Goal: Task Accomplishment & Management: Complete application form

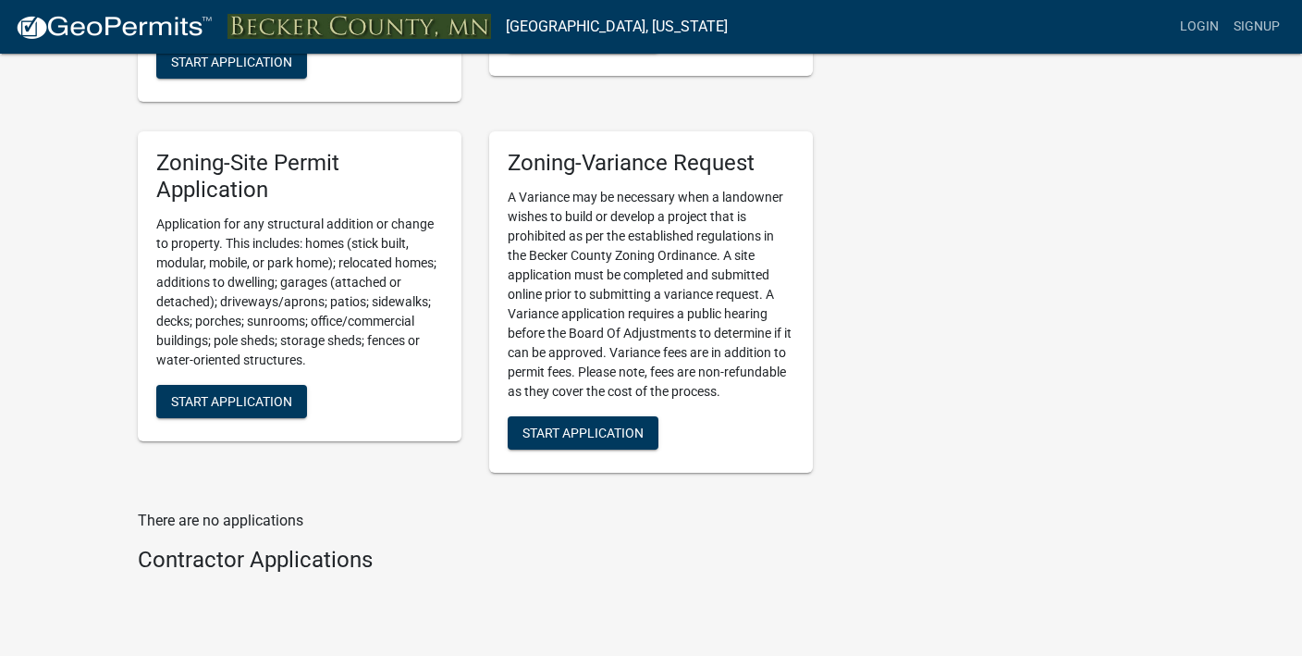
scroll to position [1571, 0]
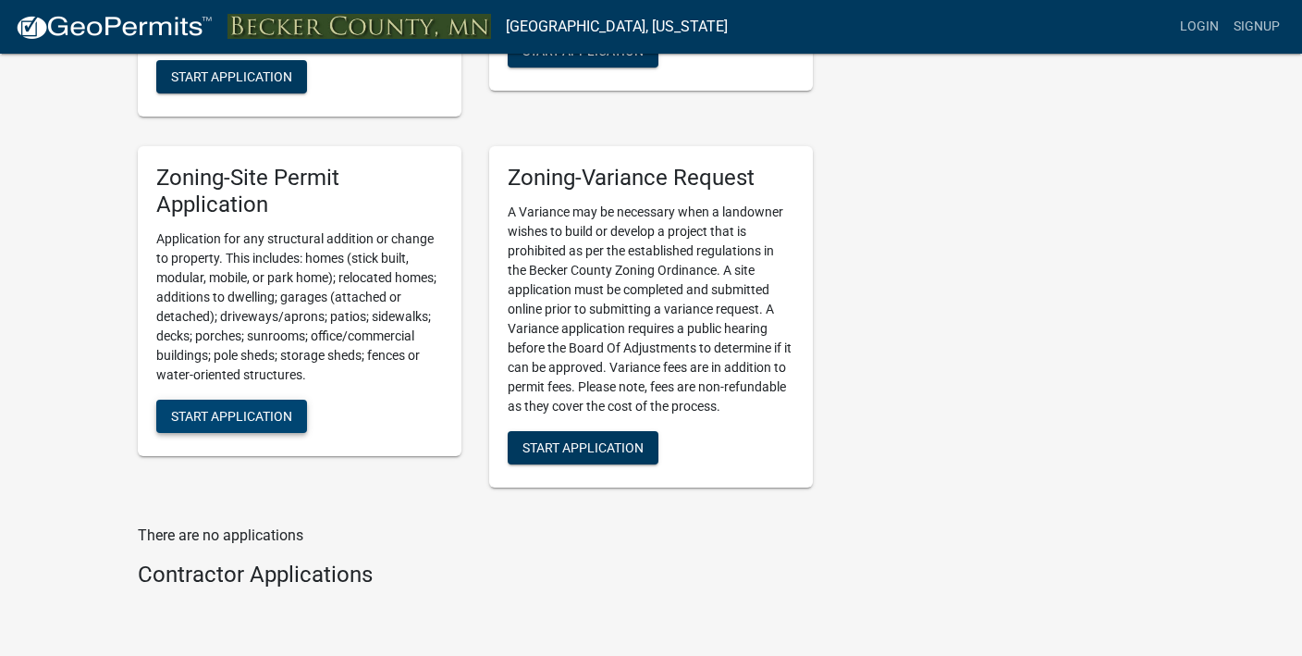
click at [277, 411] on span "Start Application" at bounding box center [231, 415] width 121 height 15
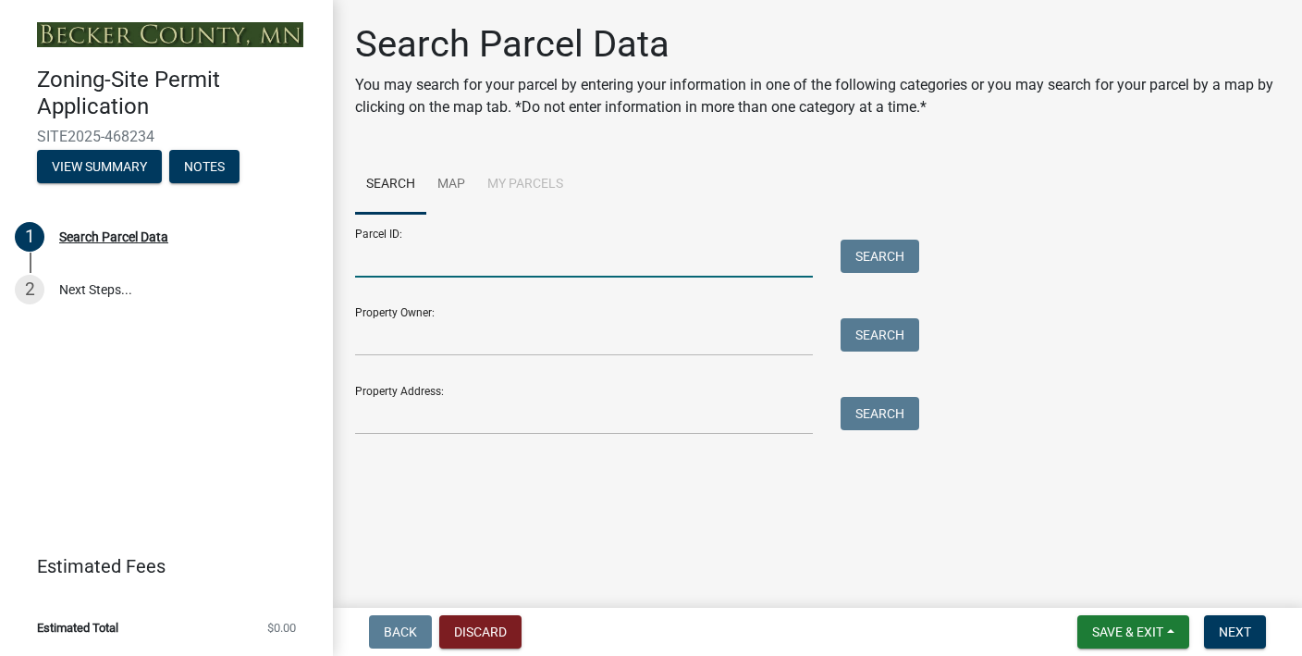
click at [649, 259] on input "Parcel ID:" at bounding box center [584, 259] width 458 height 38
paste input "290141000"
type input "290141000"
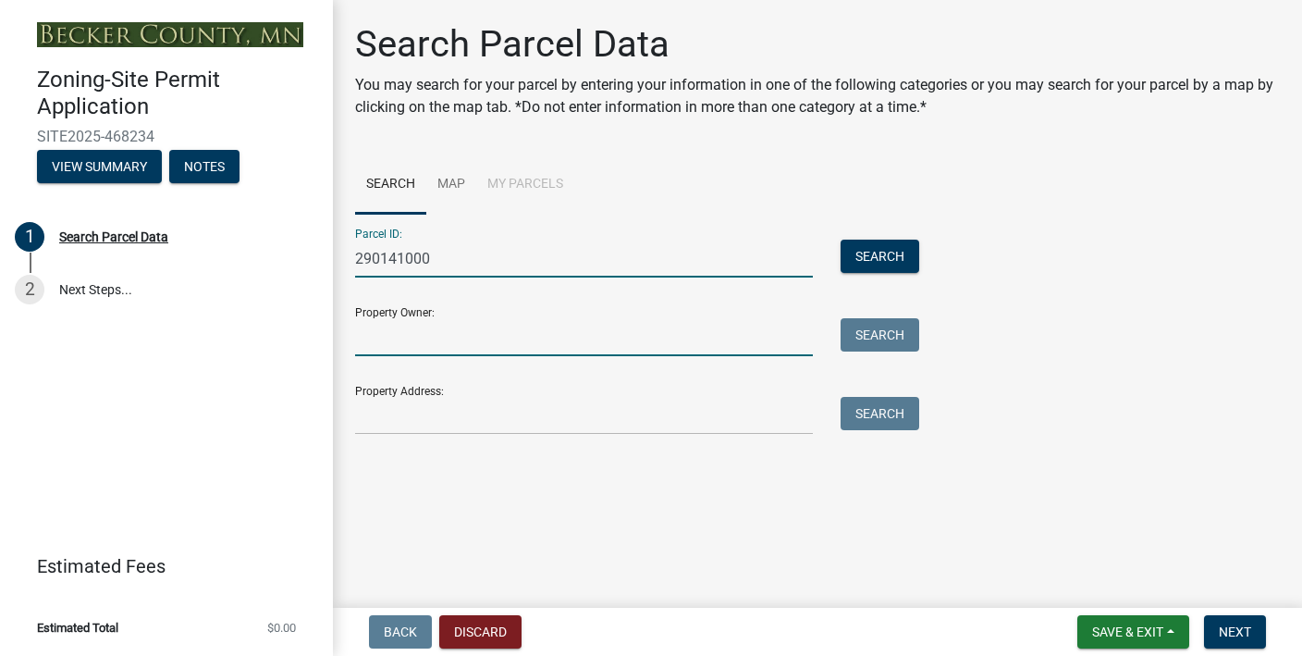
click at [511, 347] on input "Property Owner:" at bounding box center [584, 337] width 458 height 38
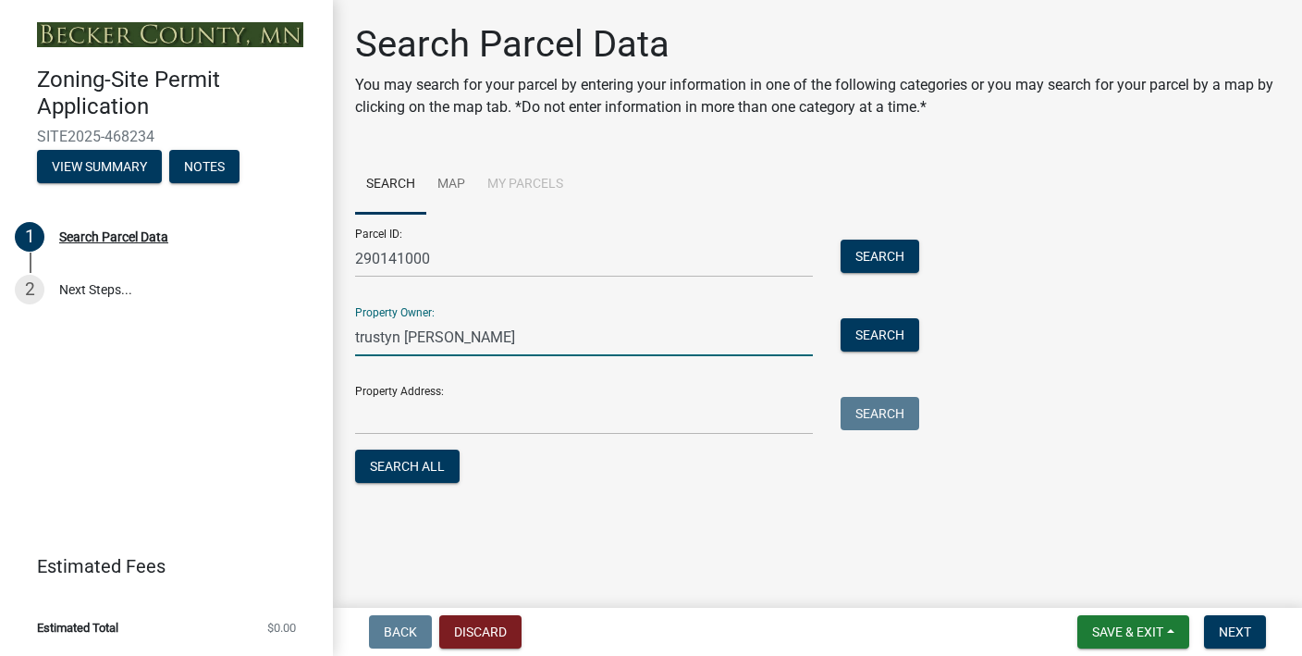
click at [358, 338] on input "trustyn [PERSON_NAME]" at bounding box center [584, 337] width 458 height 38
type input "Trustyn Karges"
click at [890, 249] on button "Search" at bounding box center [880, 256] width 79 height 33
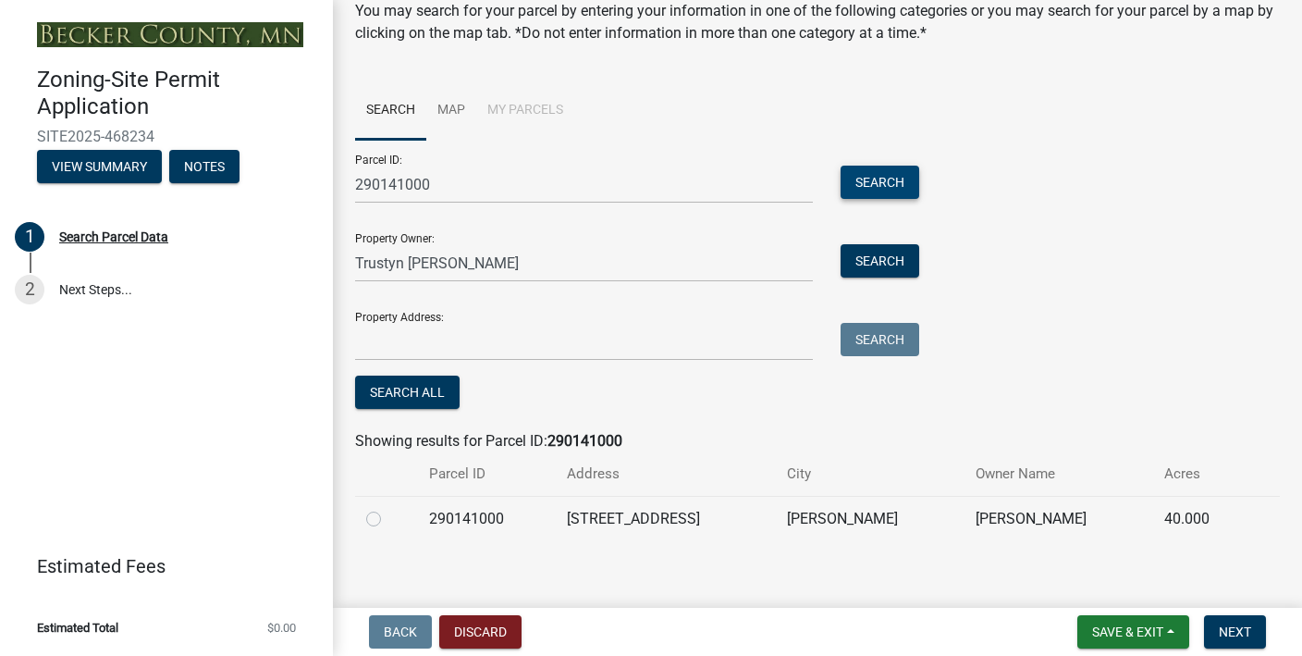
scroll to position [87, 0]
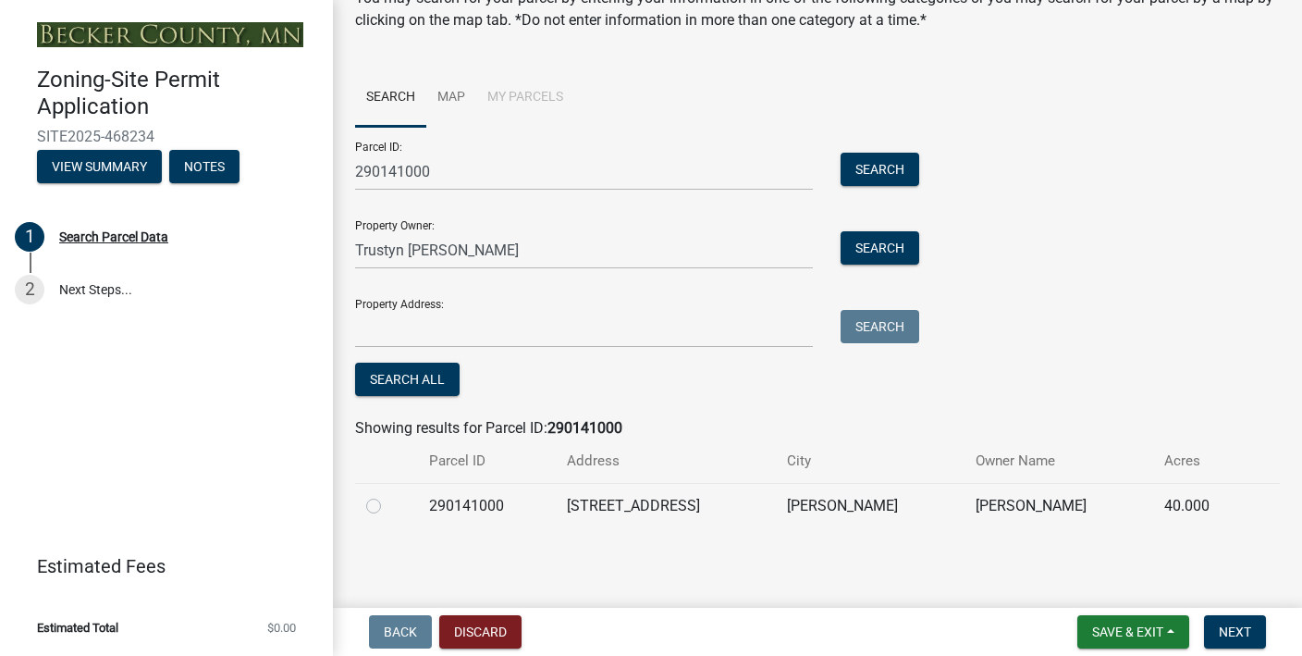
click at [388, 495] on label at bounding box center [388, 495] width 0 height 0
click at [388, 505] on input "radio" at bounding box center [394, 501] width 12 height 12
radio input "true"
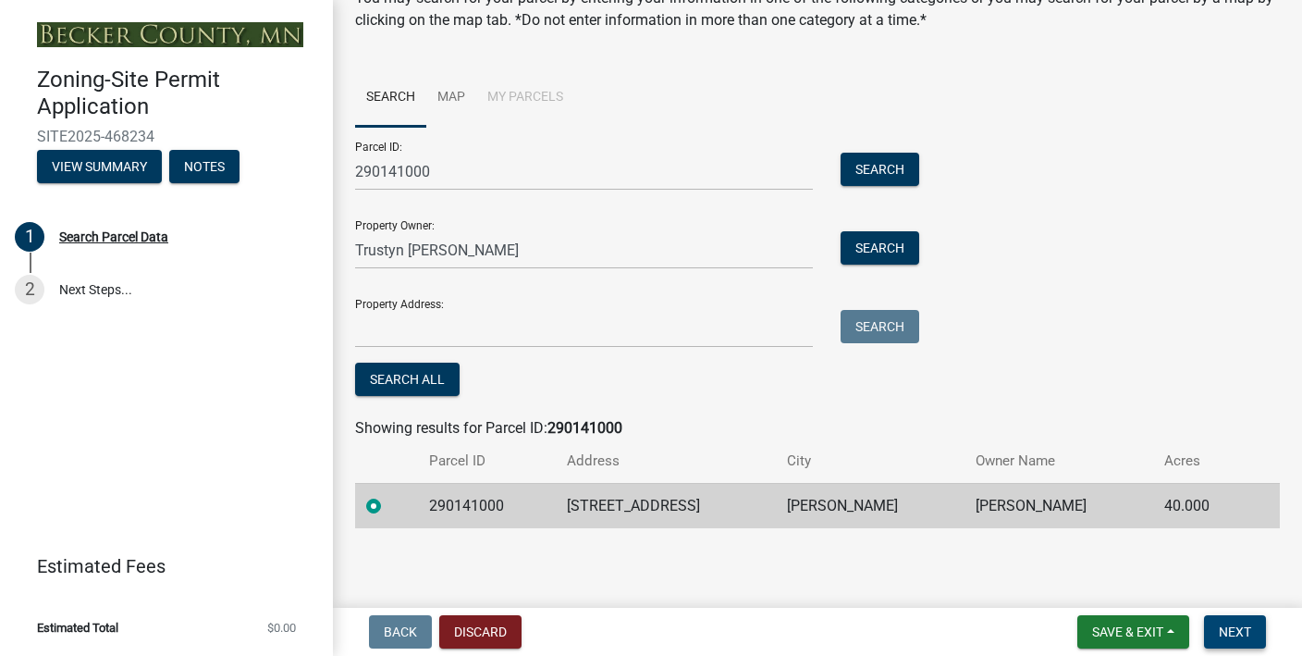
click at [1239, 639] on button "Next" at bounding box center [1235, 631] width 62 height 33
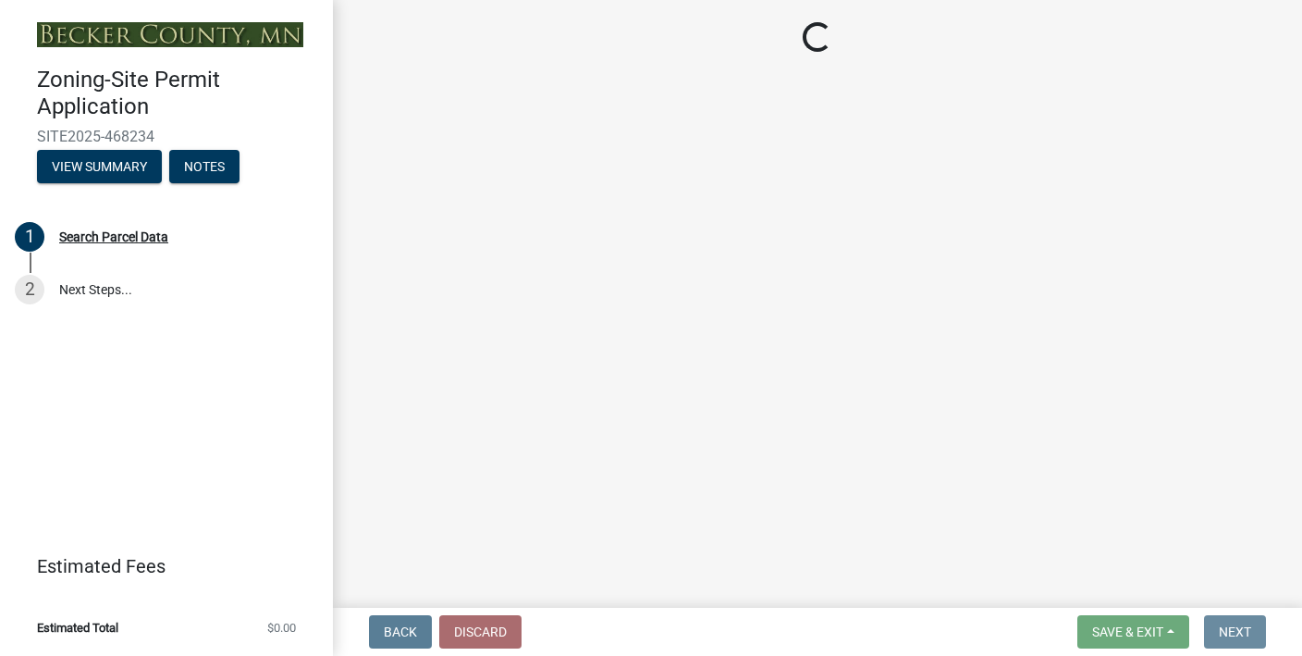
scroll to position [0, 0]
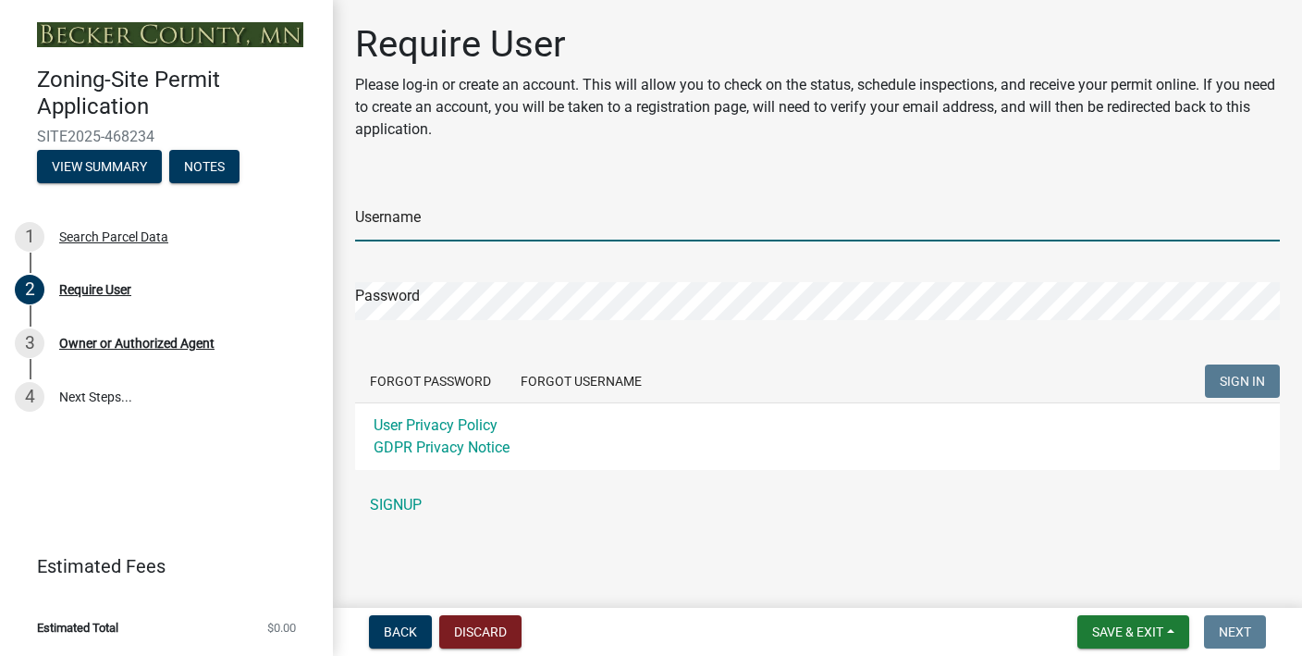
click at [635, 217] on input "Username" at bounding box center [817, 222] width 925 height 38
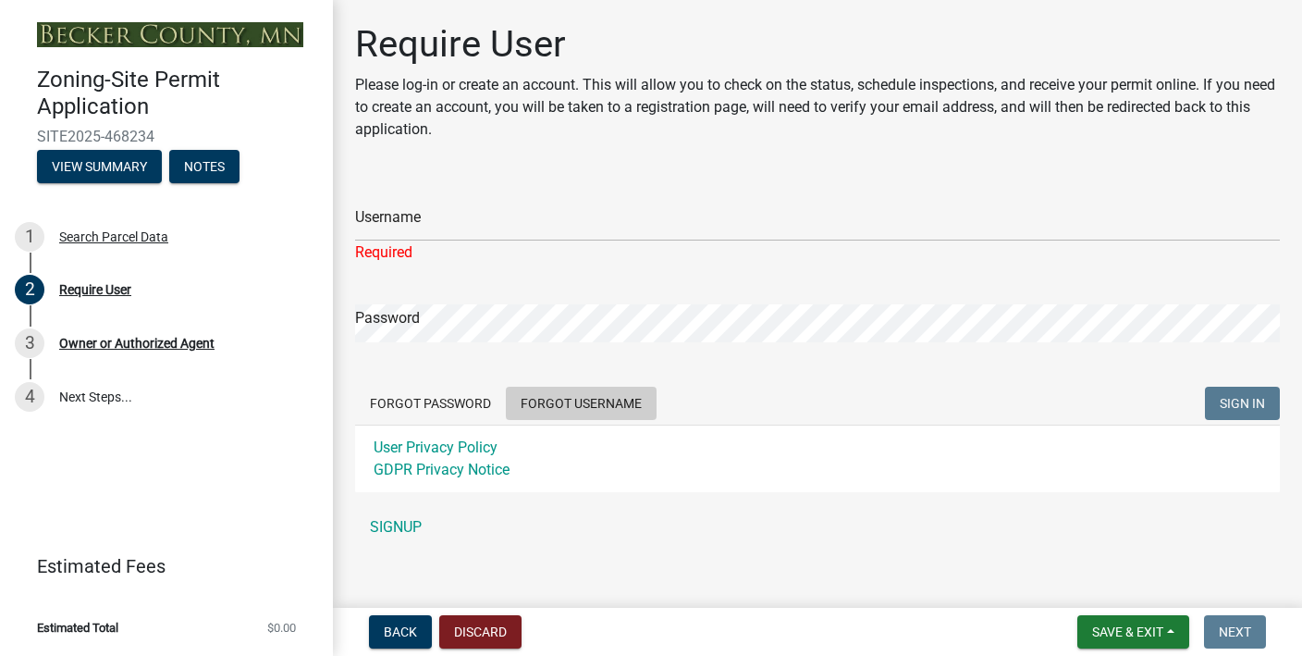
click at [575, 371] on form "Username Required Password Forgot Password Forgot Username SIGN IN User Privacy…" at bounding box center [817, 335] width 925 height 314
click at [589, 403] on button "Forgot Username" at bounding box center [581, 403] width 151 height 33
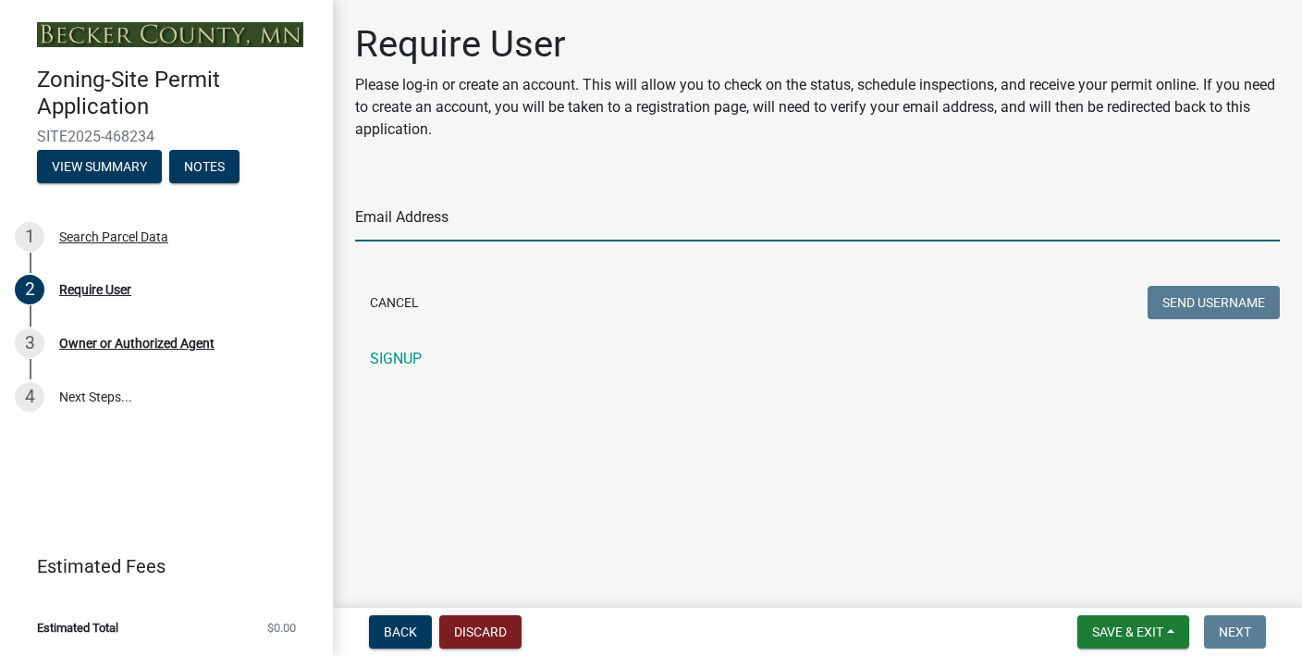
click at [468, 228] on input "Email Address" at bounding box center [817, 222] width 925 height 38
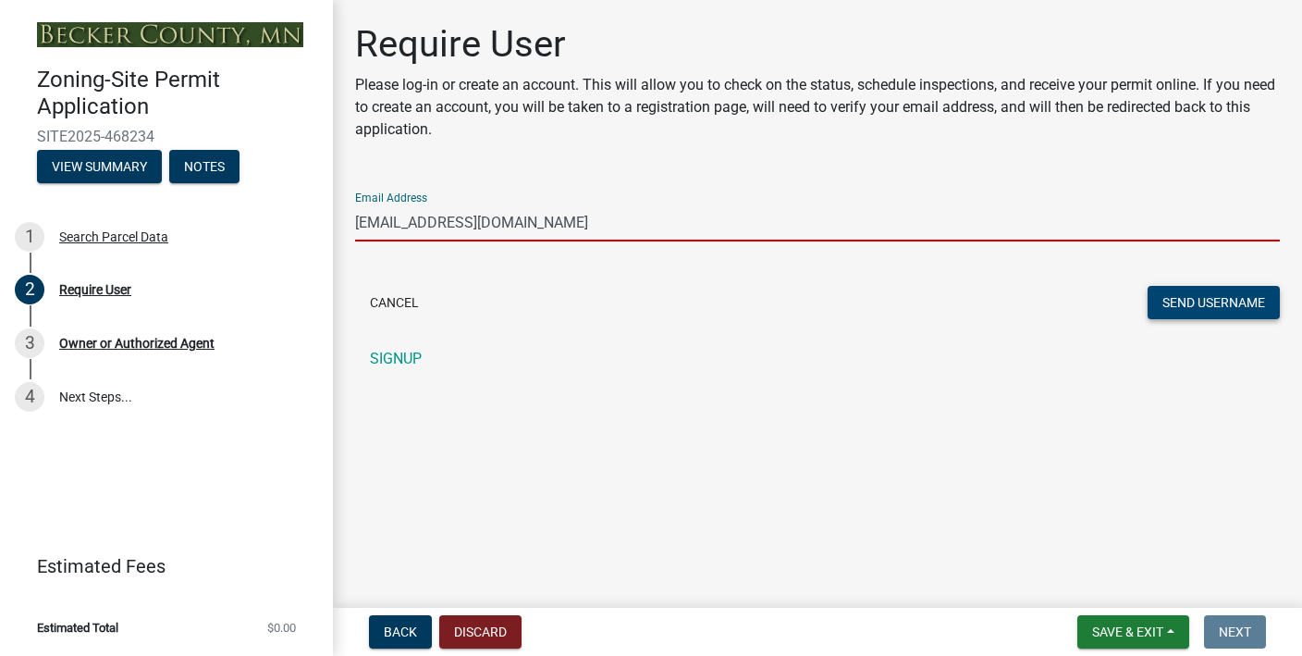
type input "[EMAIL_ADDRESS][DOMAIN_NAME]"
click at [1157, 302] on button "Send Username" at bounding box center [1214, 302] width 132 height 33
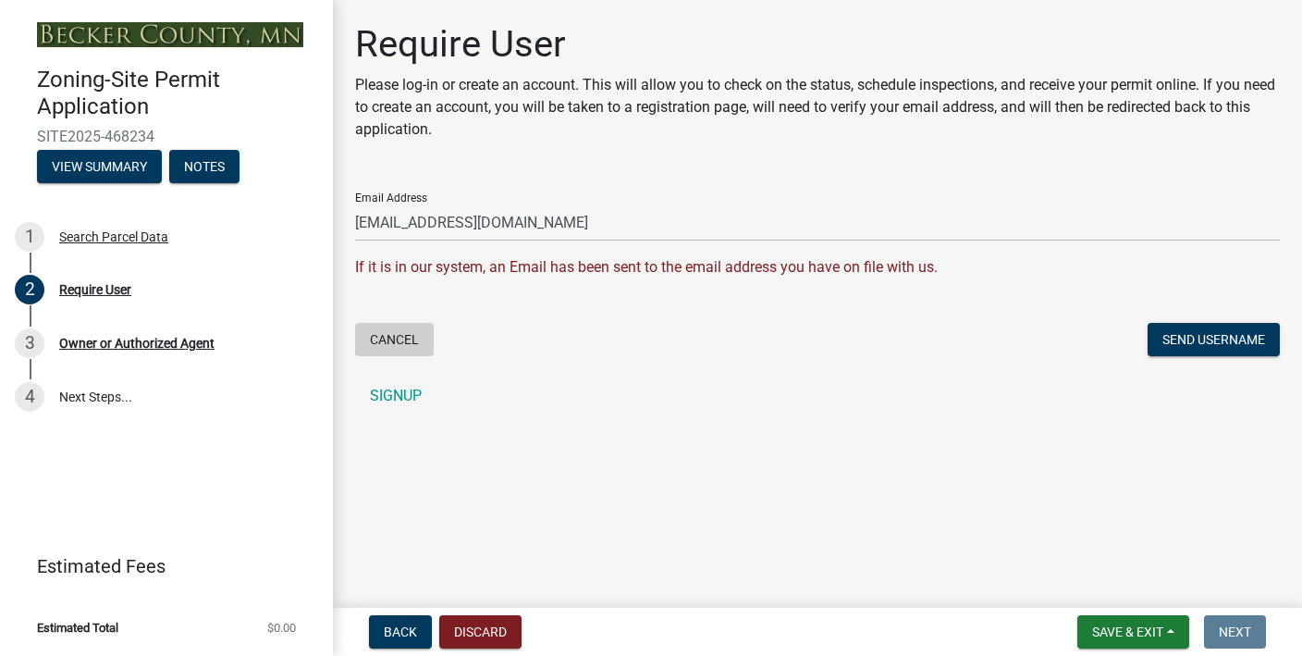
click at [407, 333] on button "Cancel" at bounding box center [394, 339] width 79 height 33
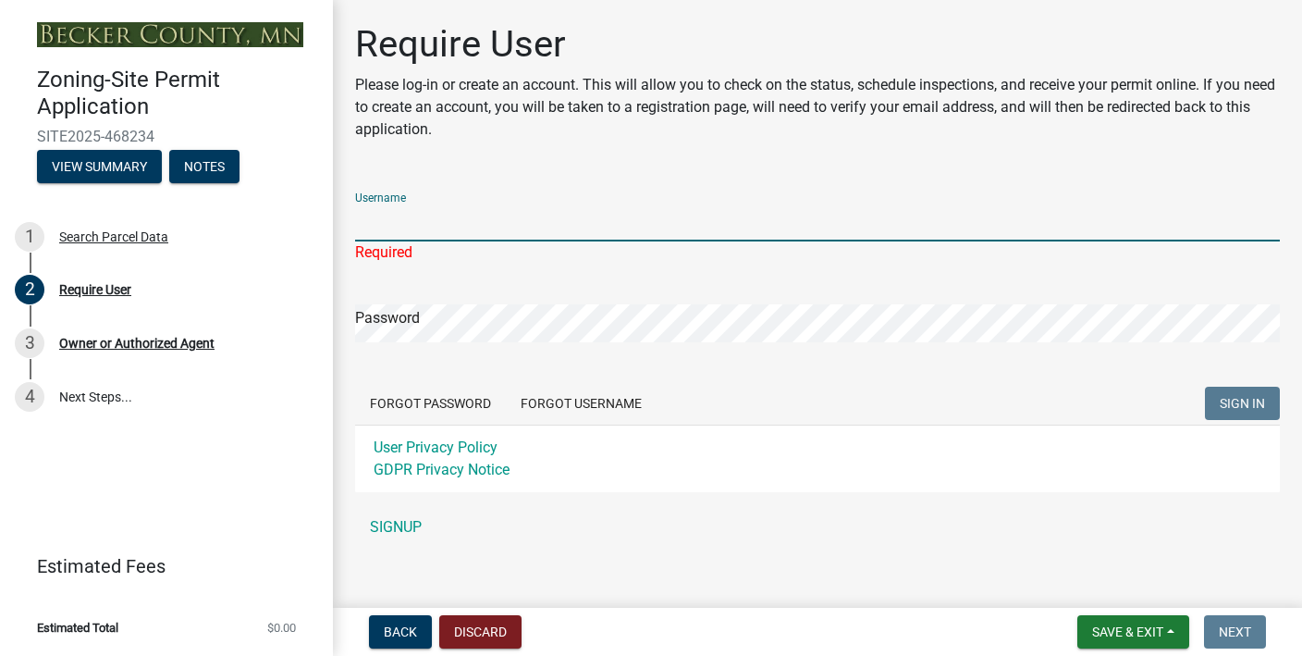
click at [428, 223] on input "Username" at bounding box center [817, 222] width 925 height 38
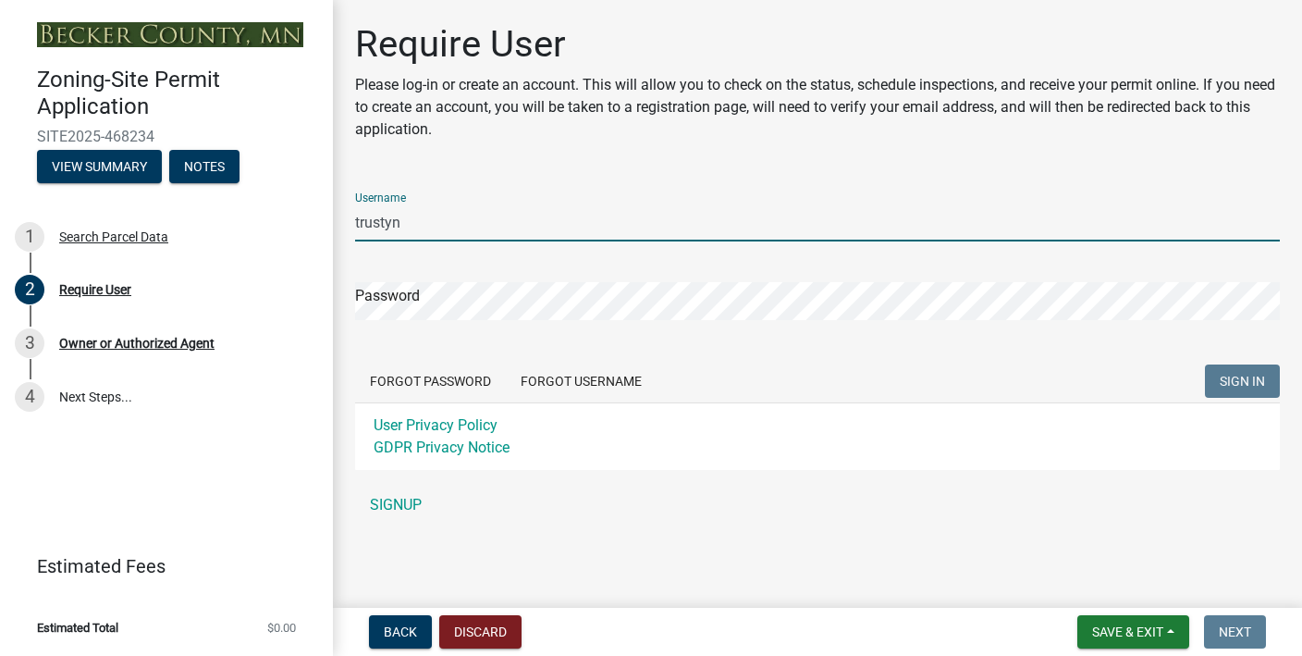
type input "trustyn"
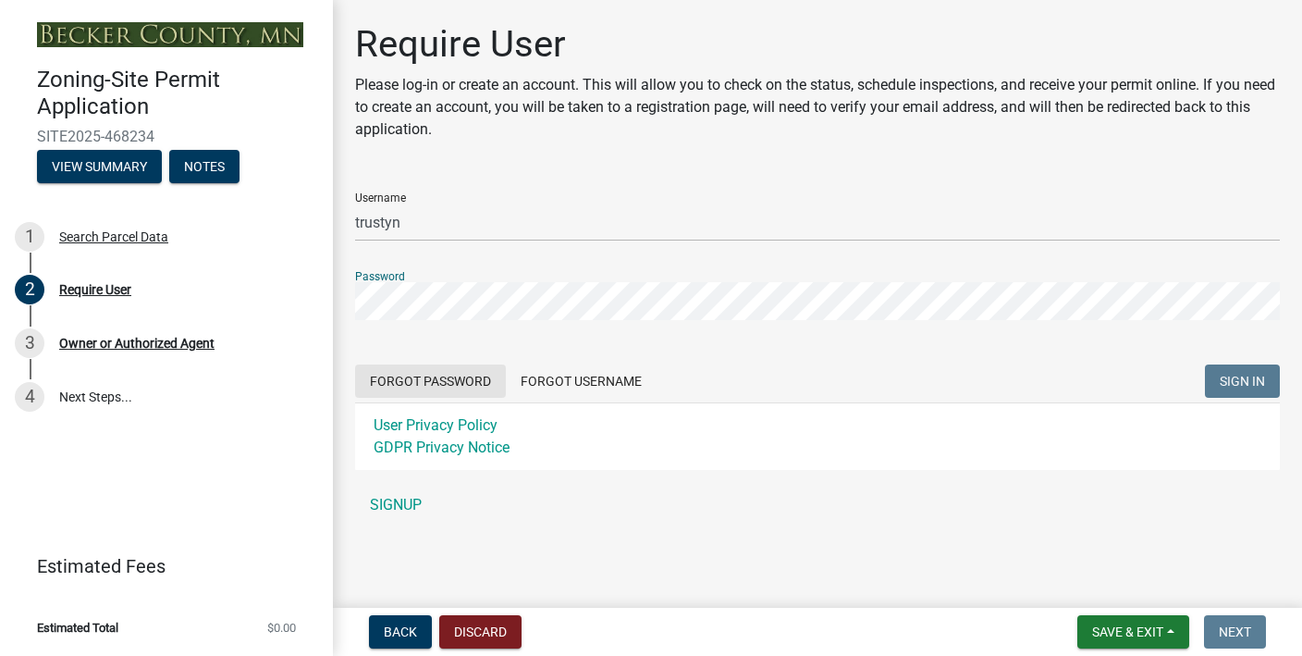
click at [443, 387] on button "Forgot Password" at bounding box center [430, 380] width 151 height 33
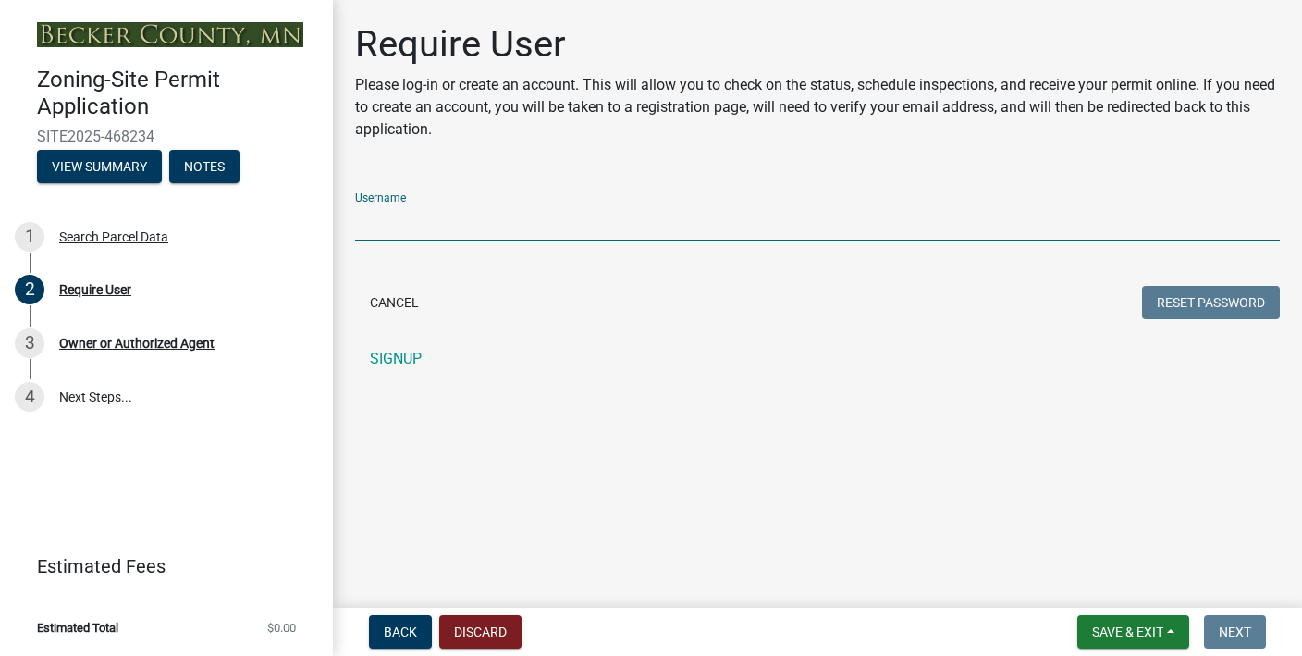
click at [525, 234] on input "Username" at bounding box center [817, 222] width 925 height 38
type input "trustyn"
click at [1206, 314] on button "Reset Password" at bounding box center [1211, 302] width 138 height 33
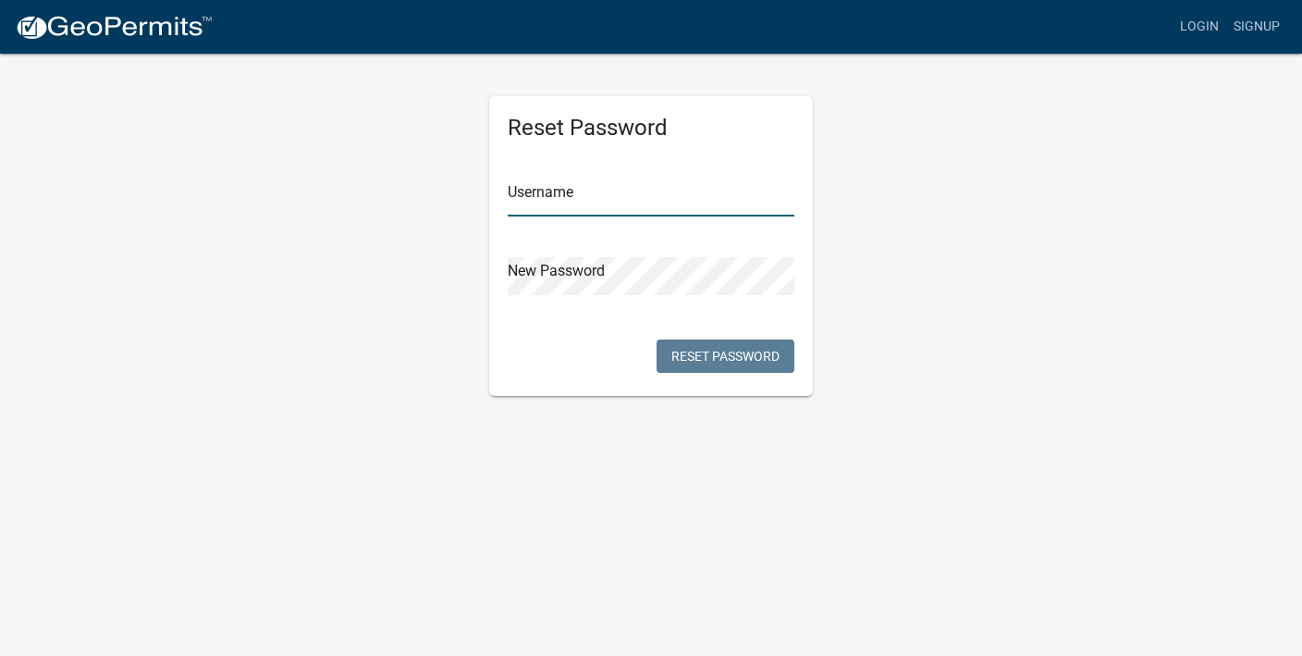
click at [660, 204] on input "text" at bounding box center [651, 198] width 287 height 38
type input "trustyn"
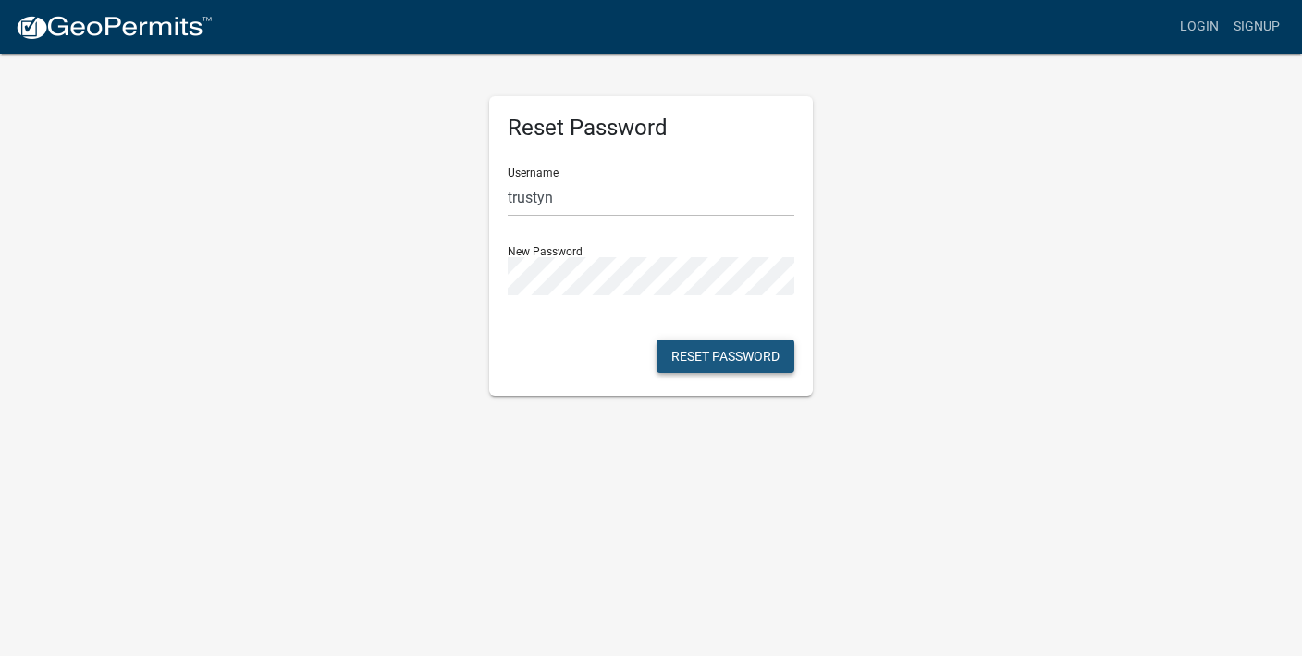
click at [700, 357] on button "Reset Password" at bounding box center [726, 355] width 138 height 33
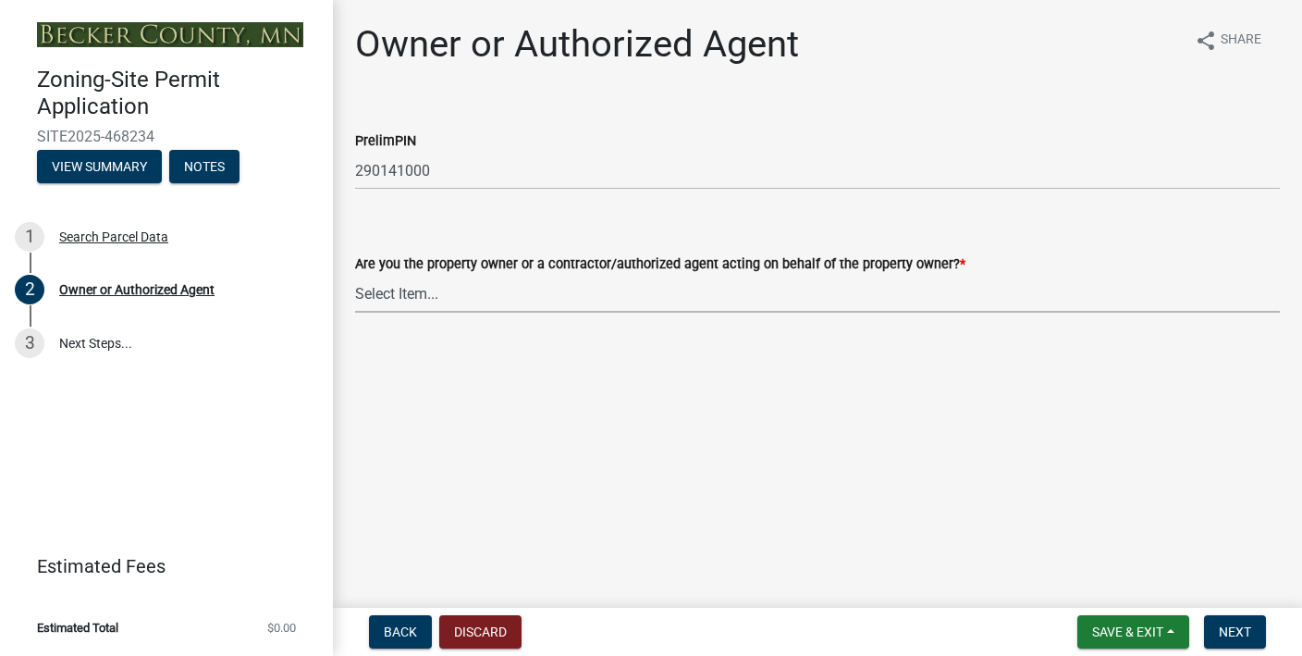
click at [413, 299] on select "Select Item... Property Owner Authorized Agent" at bounding box center [817, 294] width 925 height 38
select select "3c674549-ed69-405f-b795-9fa3f7d47d9d"
click at [960, 259] on span "*" at bounding box center [963, 264] width 6 height 16
click at [948, 275] on select "Select Item... Property Owner Authorized Agent" at bounding box center [817, 294] width 925 height 38
click at [1220, 628] on span "Next" at bounding box center [1235, 631] width 32 height 15
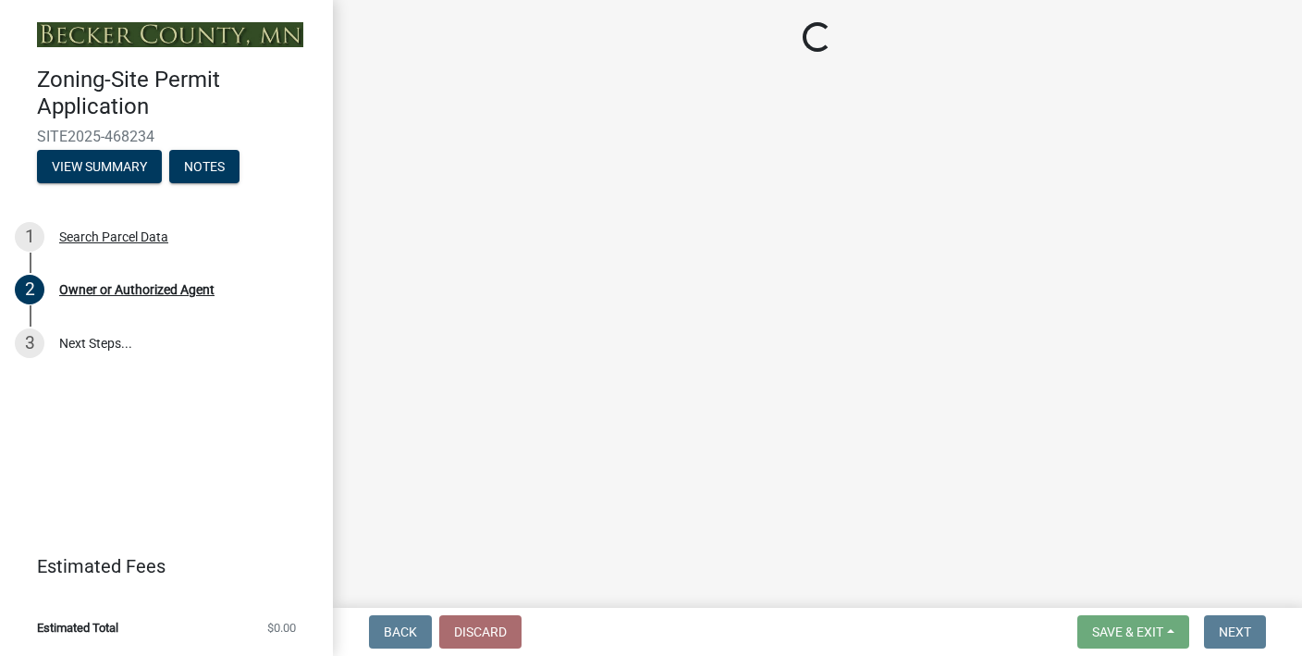
select select "b2b11ab5-4cf3-4ddf-aa4f-8f5e7d5b110d"
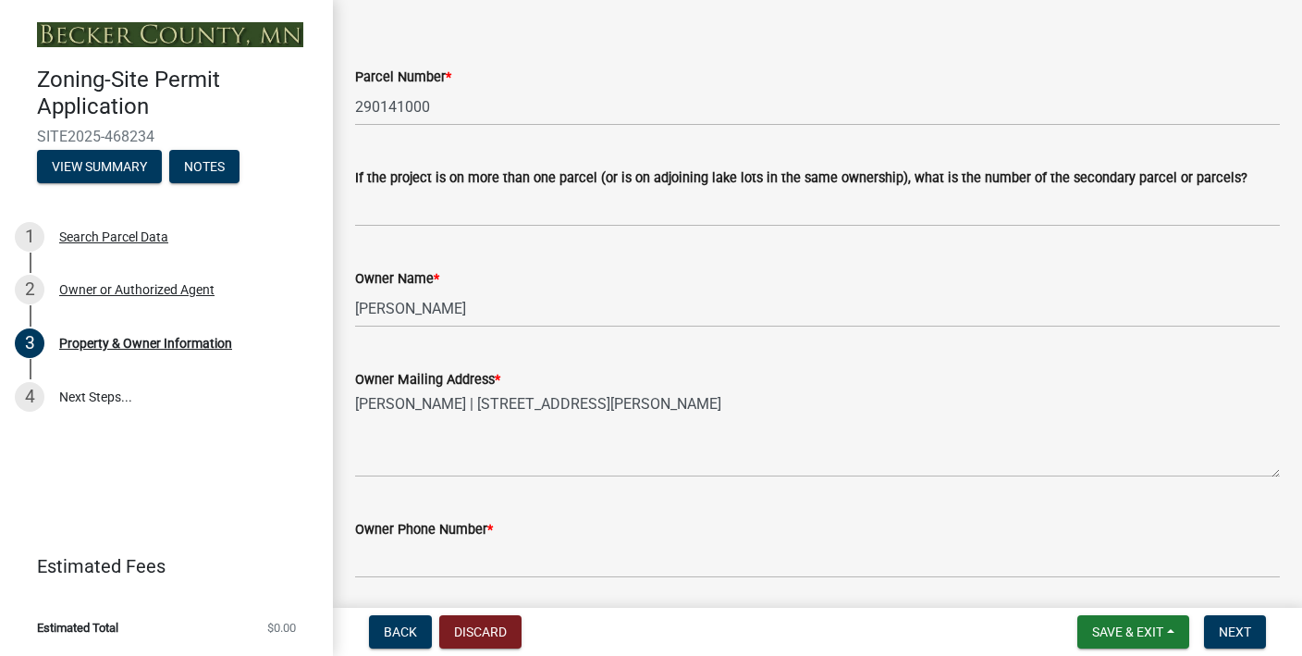
scroll to position [178, 0]
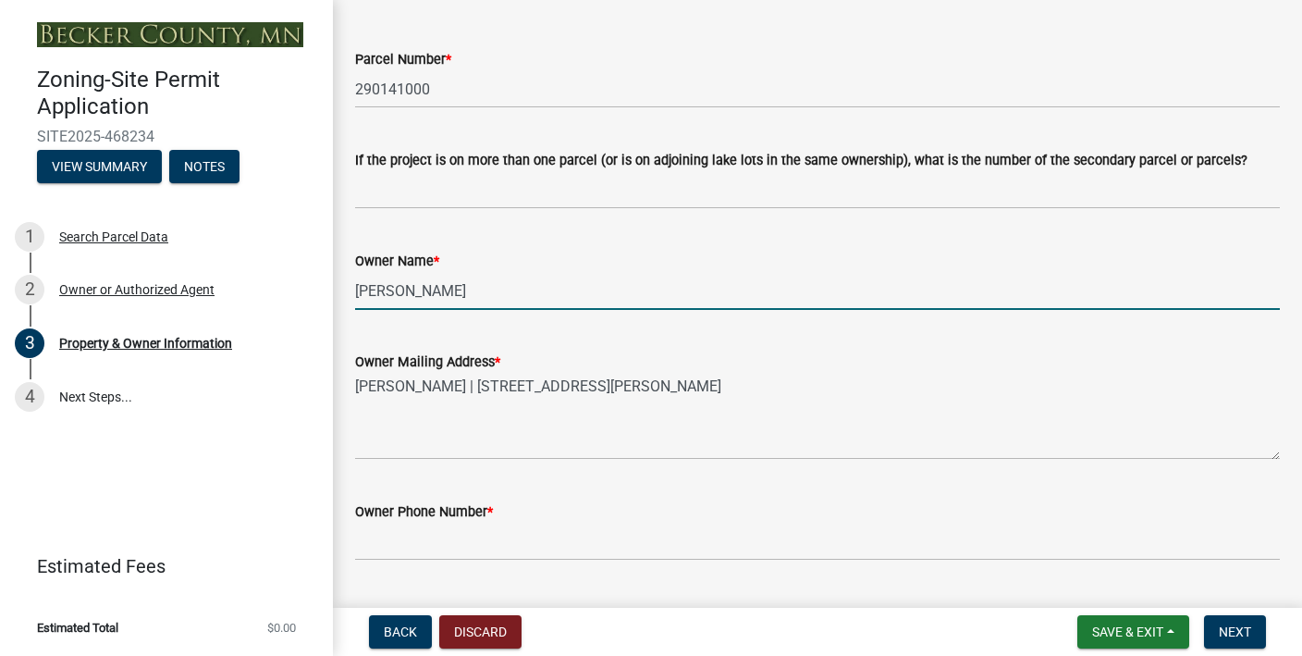
click at [415, 292] on input "[PERSON_NAME]" at bounding box center [817, 291] width 925 height 38
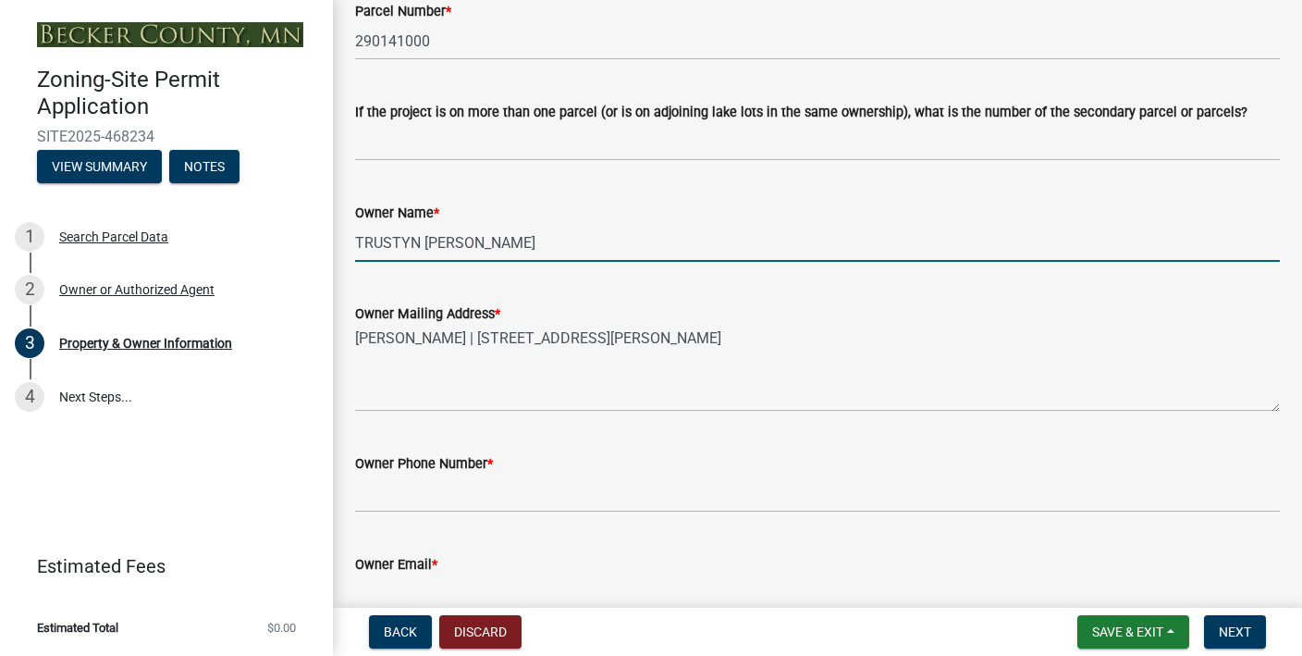
scroll to position [229, 0]
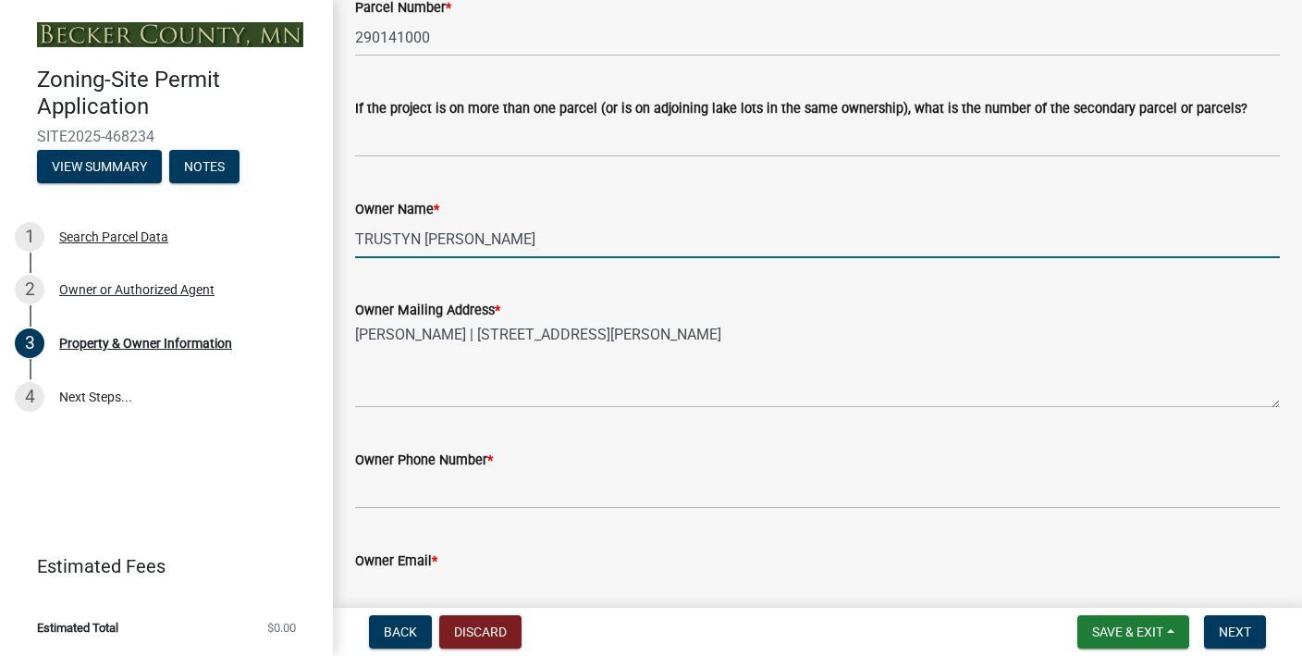
type input "TRUSTYN [PERSON_NAME]"
click at [415, 330] on textarea "[PERSON_NAME] | [STREET_ADDRESS][PERSON_NAME]" at bounding box center [817, 364] width 925 height 87
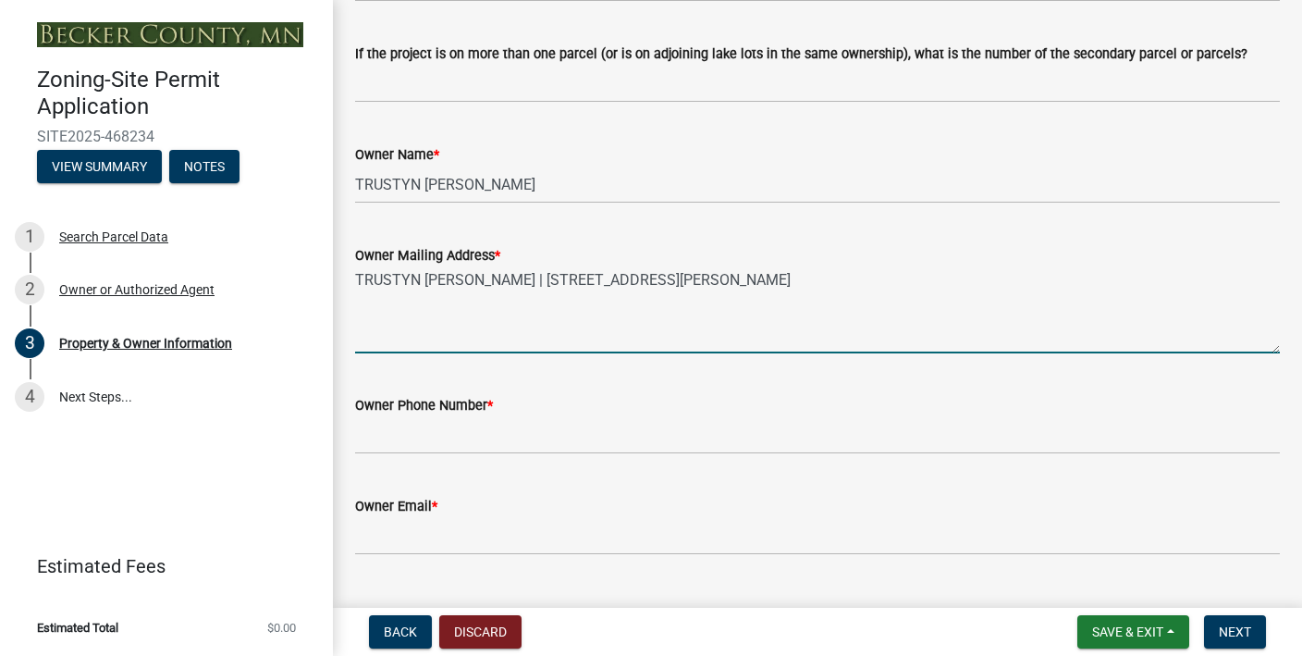
scroll to position [292, 0]
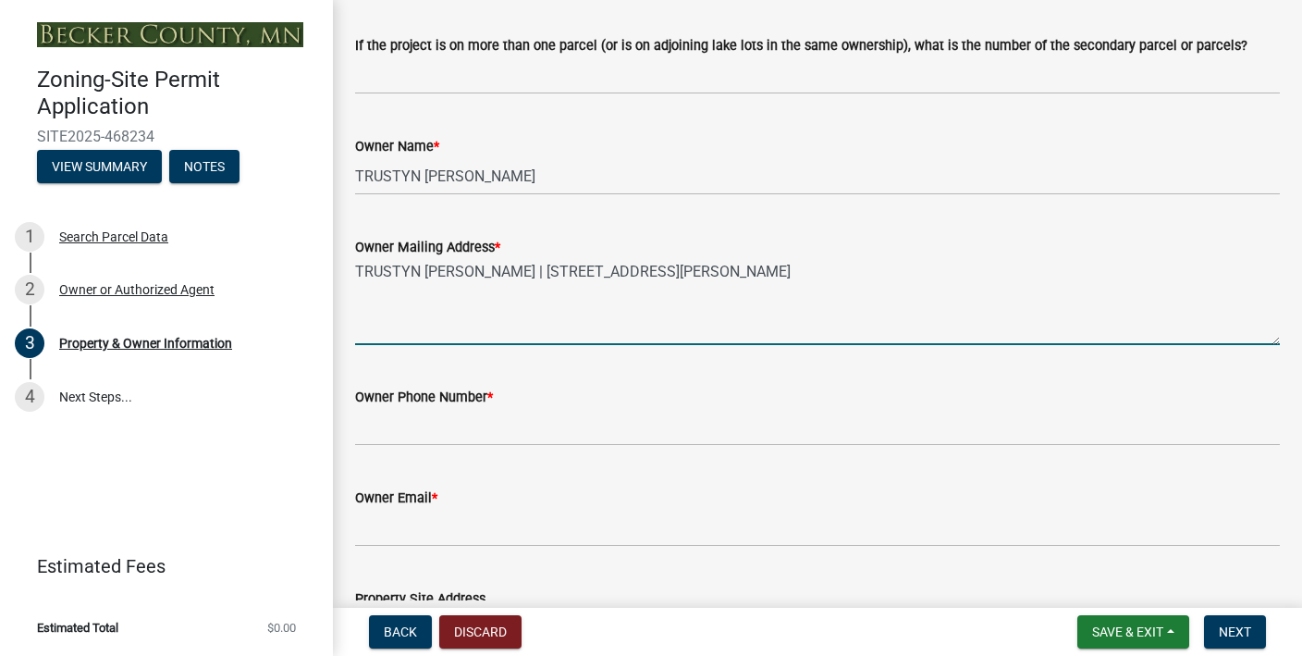
type textarea "TRUSTYN [PERSON_NAME] | [STREET_ADDRESS][PERSON_NAME]"
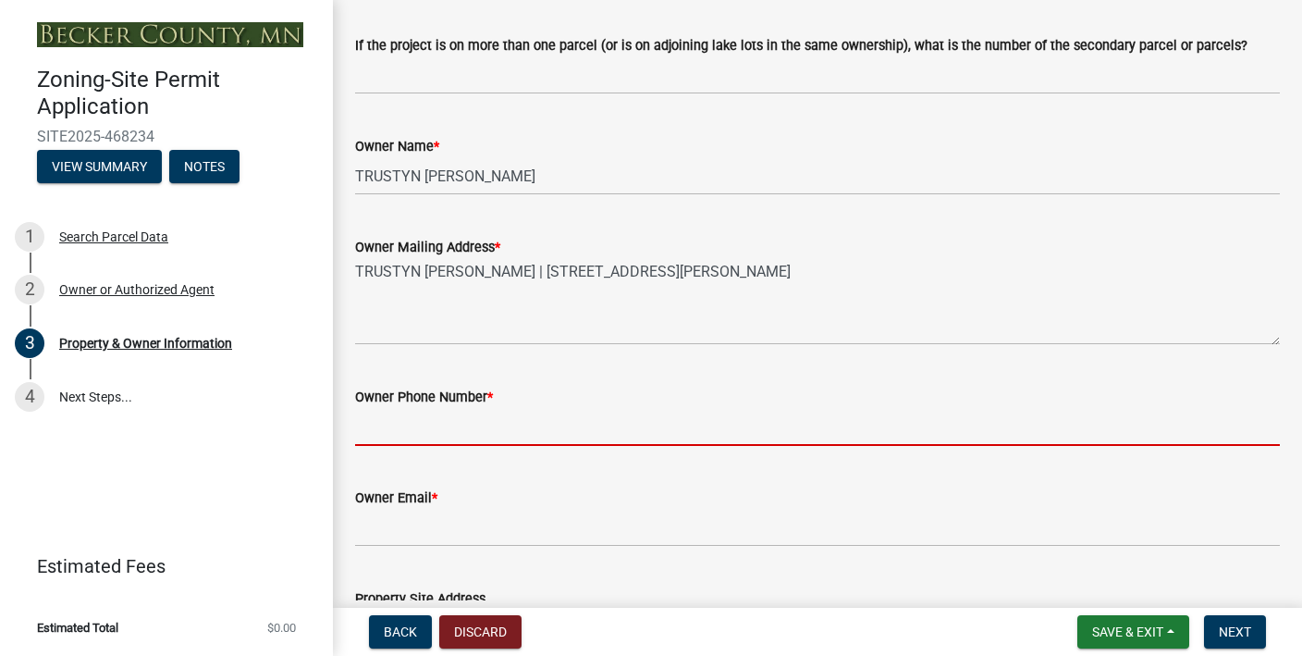
click at [403, 433] on input "Owner Phone Number *" at bounding box center [817, 427] width 925 height 38
type input "7018800841"
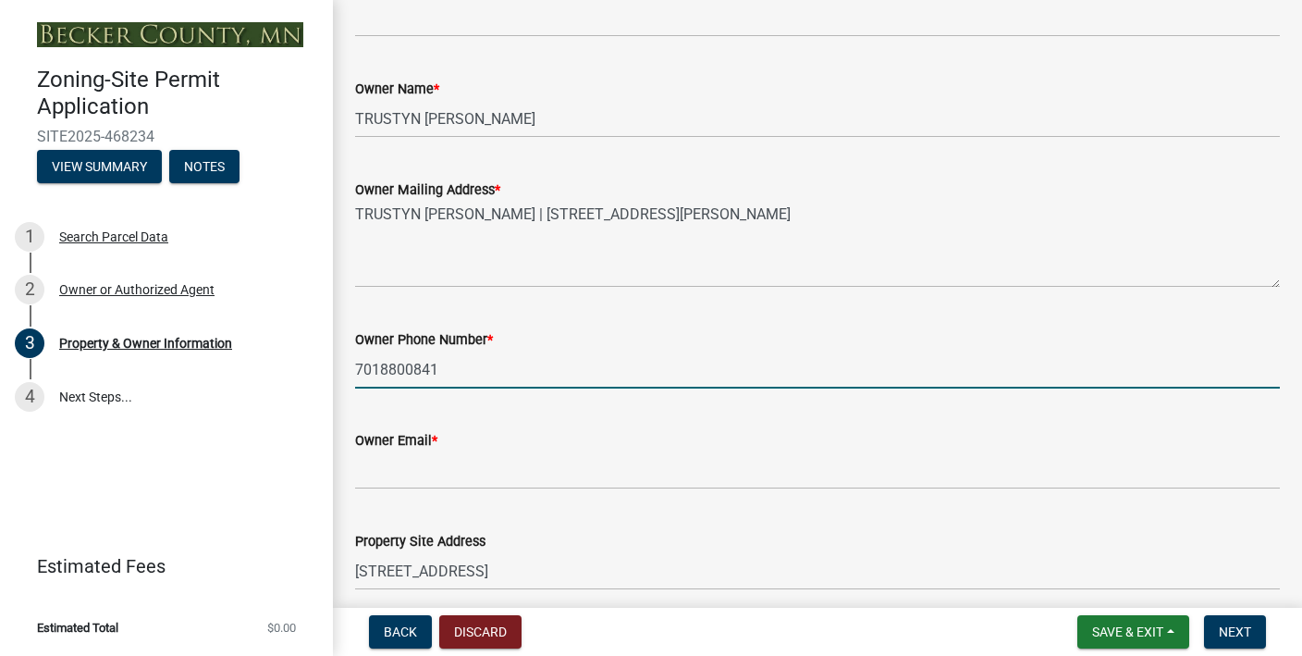
scroll to position [356, 0]
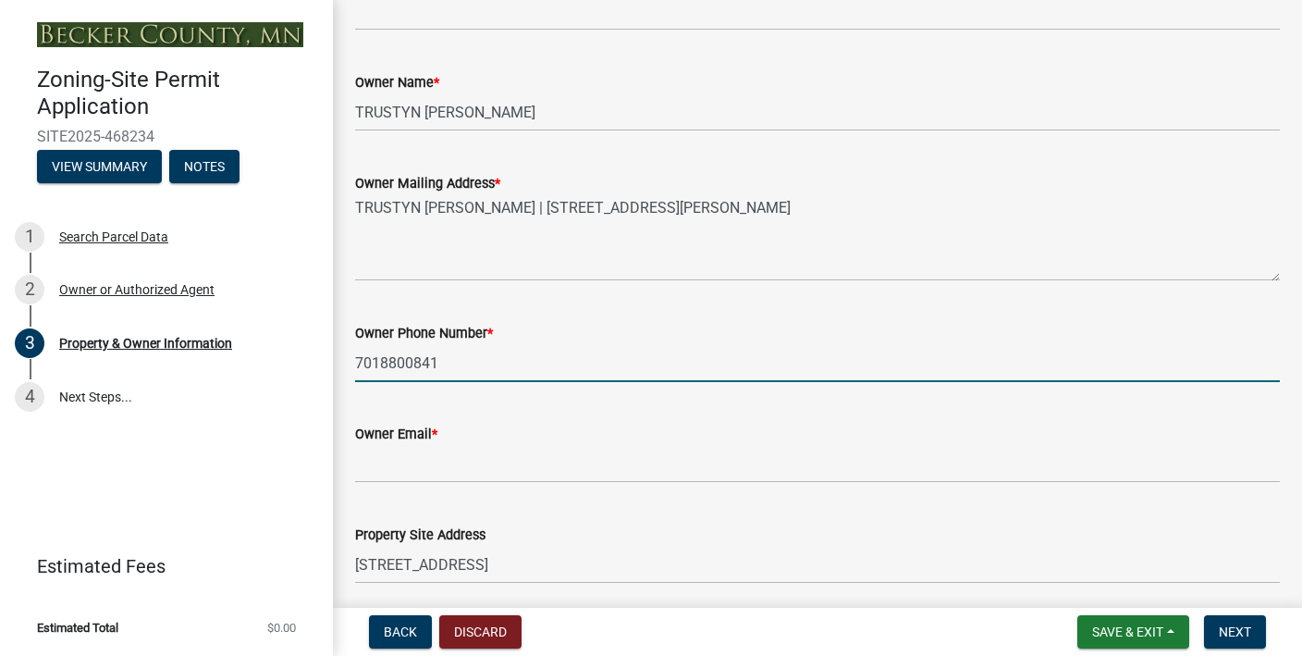
click at [462, 485] on wm-data-entity-input "Owner Email *" at bounding box center [817, 447] width 925 height 101
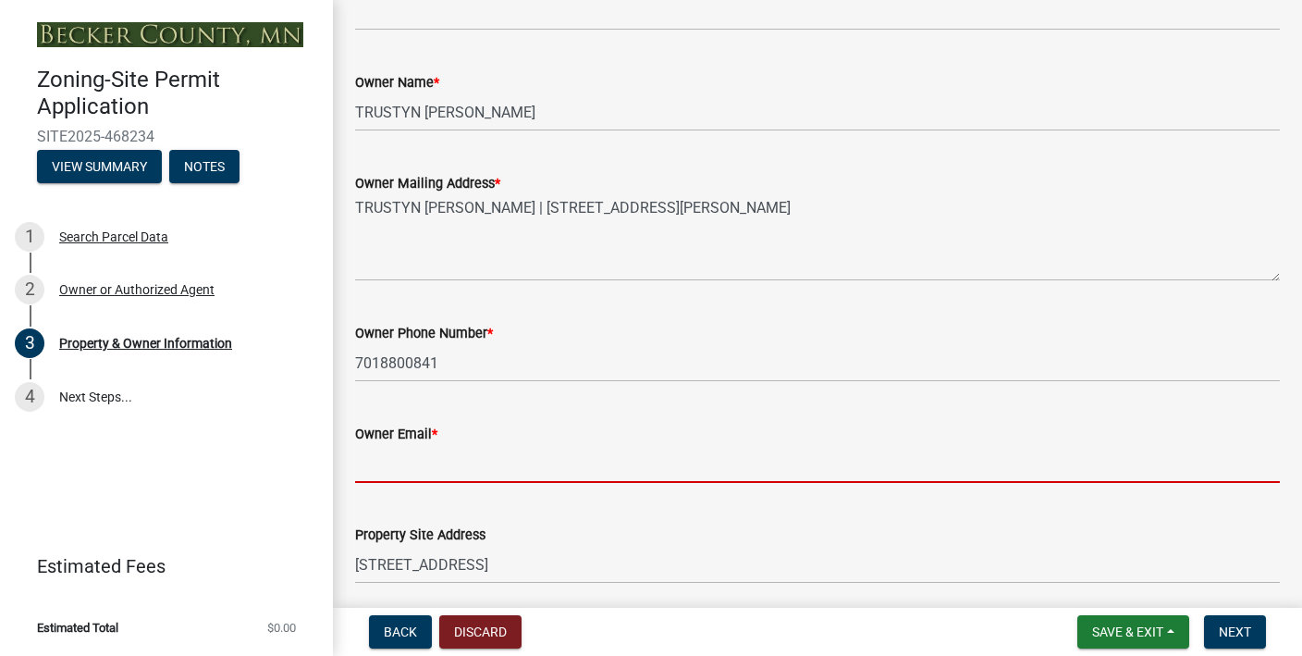
click at [469, 466] on input "Owner Email *" at bounding box center [817, 464] width 925 height 38
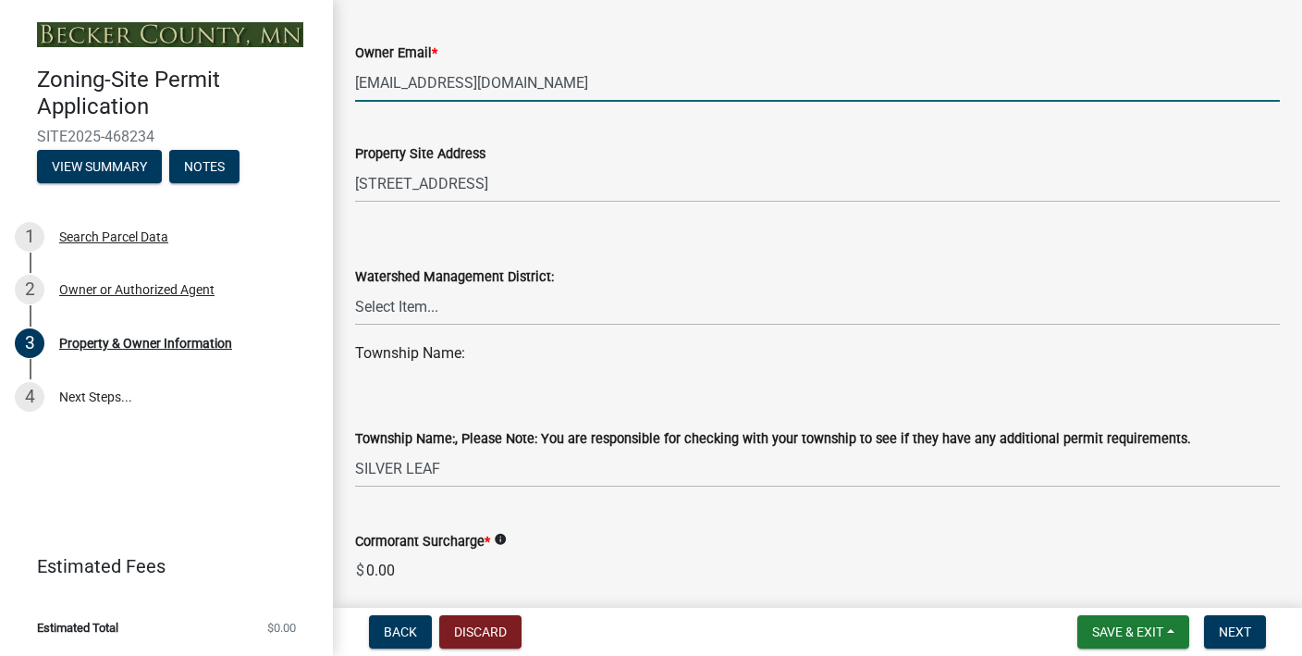
scroll to position [740, 0]
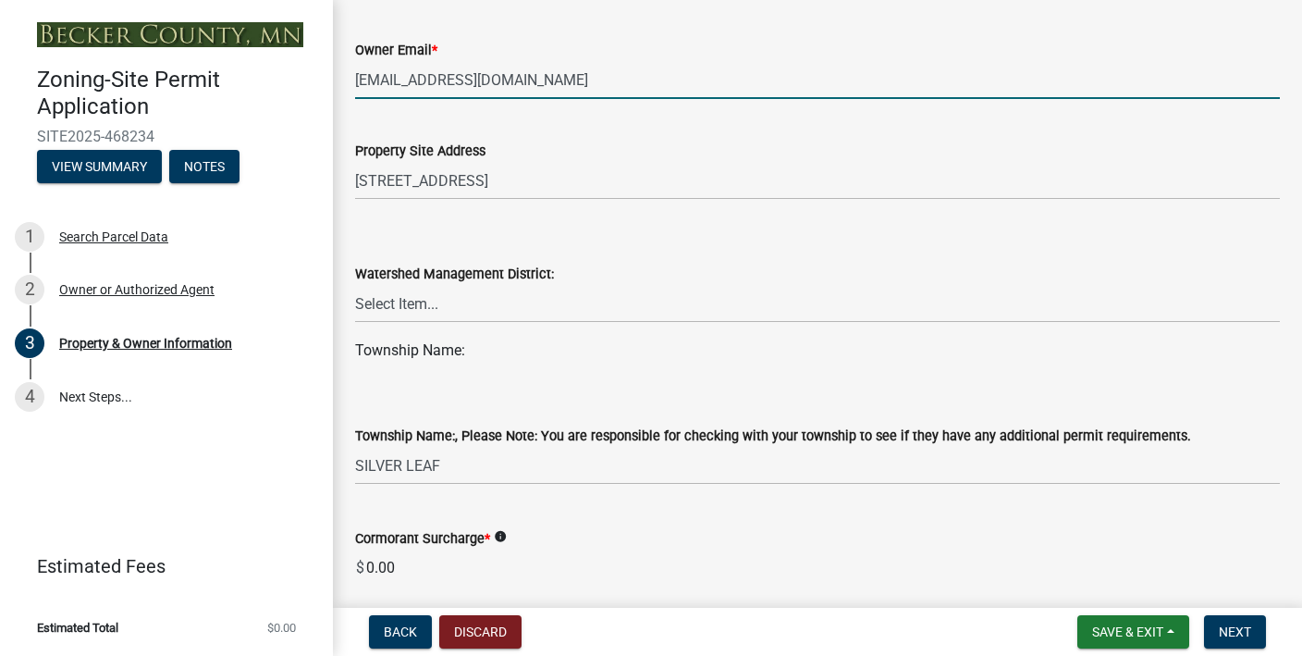
type input "[EMAIL_ADDRESS][DOMAIN_NAME]"
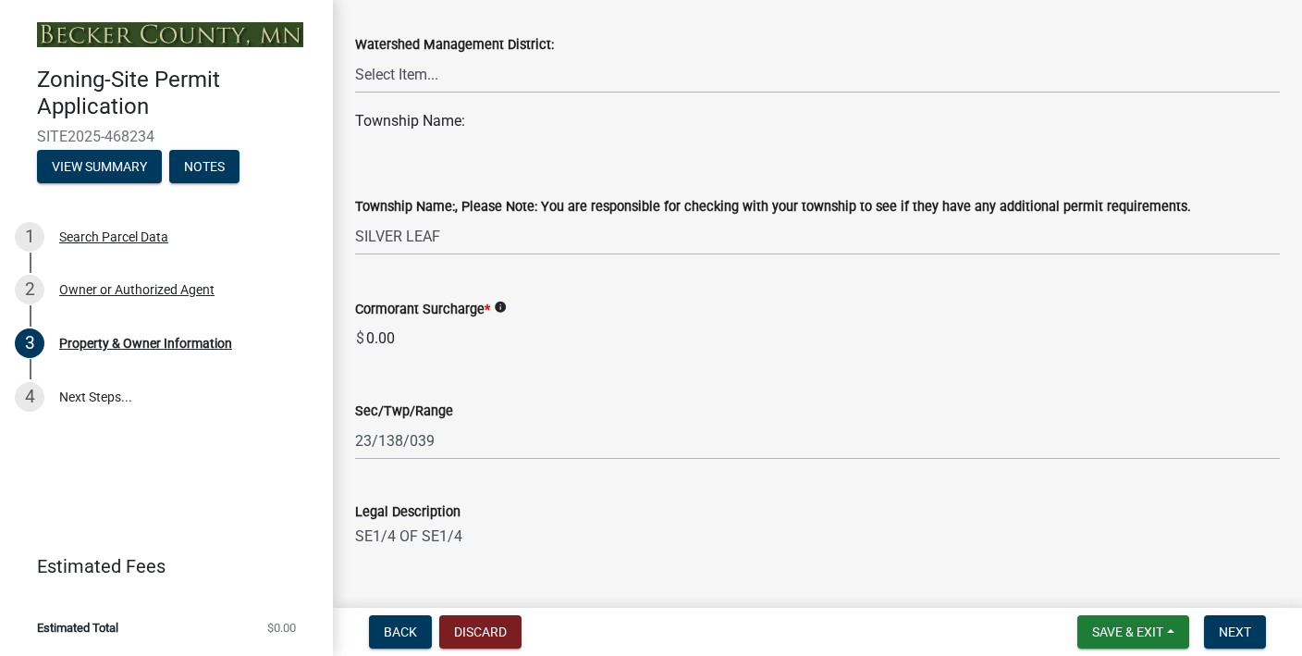
scroll to position [973, 0]
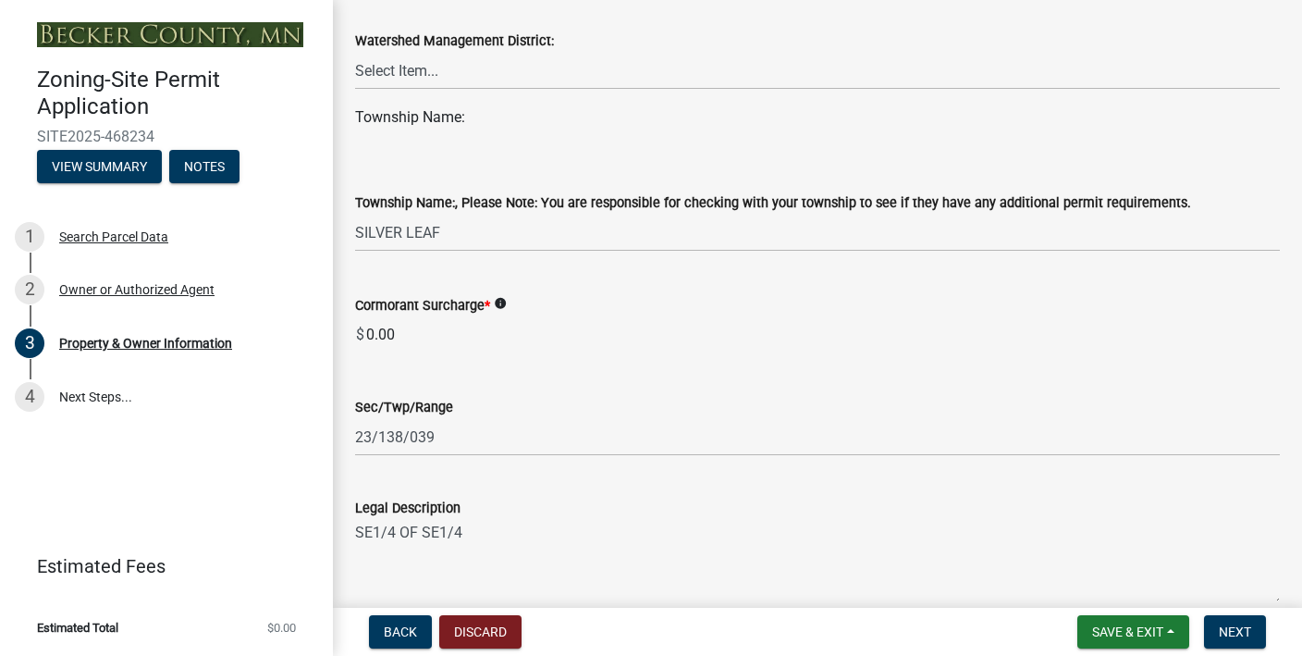
click at [502, 303] on icon "info" at bounding box center [500, 303] width 13 height 13
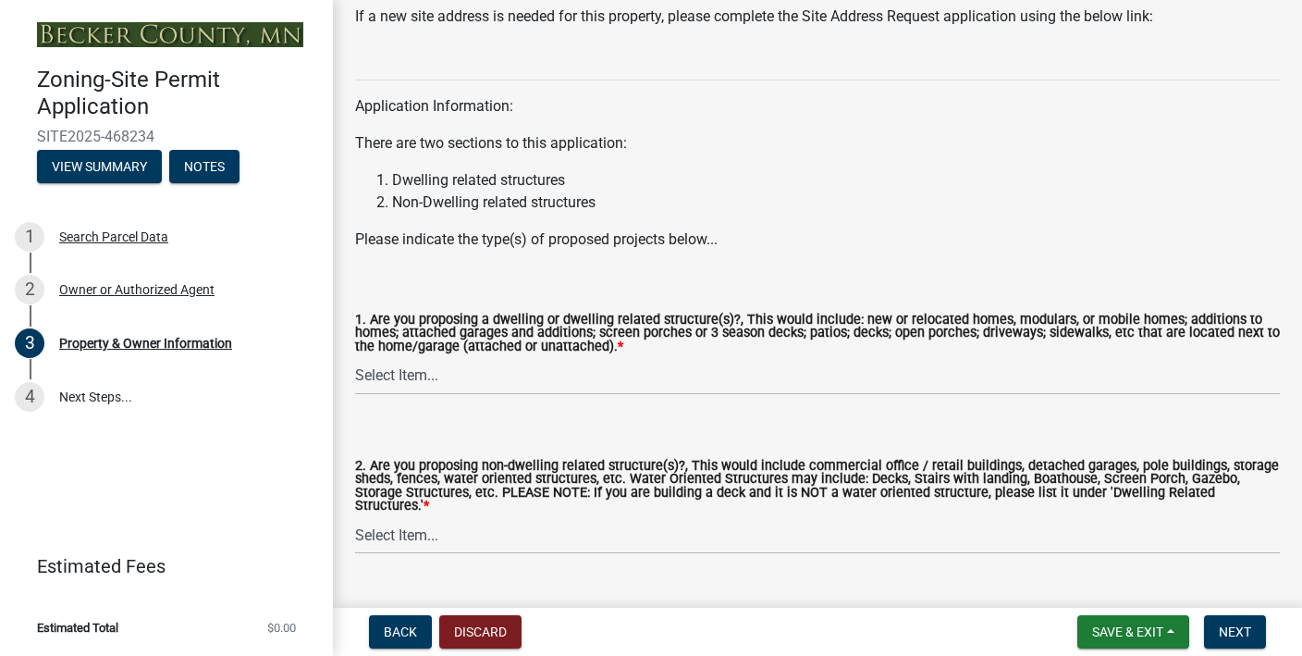
scroll to position [1863, 0]
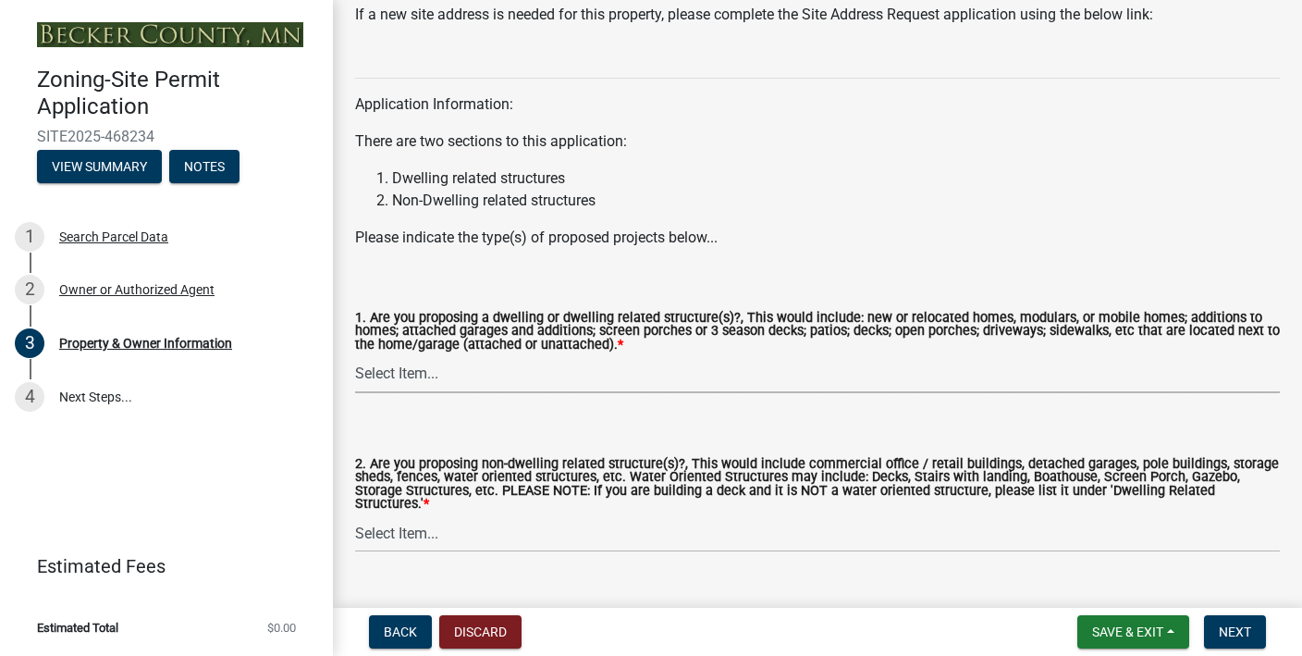
click at [558, 376] on select "Select Item... Yes No" at bounding box center [817, 374] width 925 height 38
select select "f87eba17-8ed9-4ad8-aefc-fe36a3f3544b"
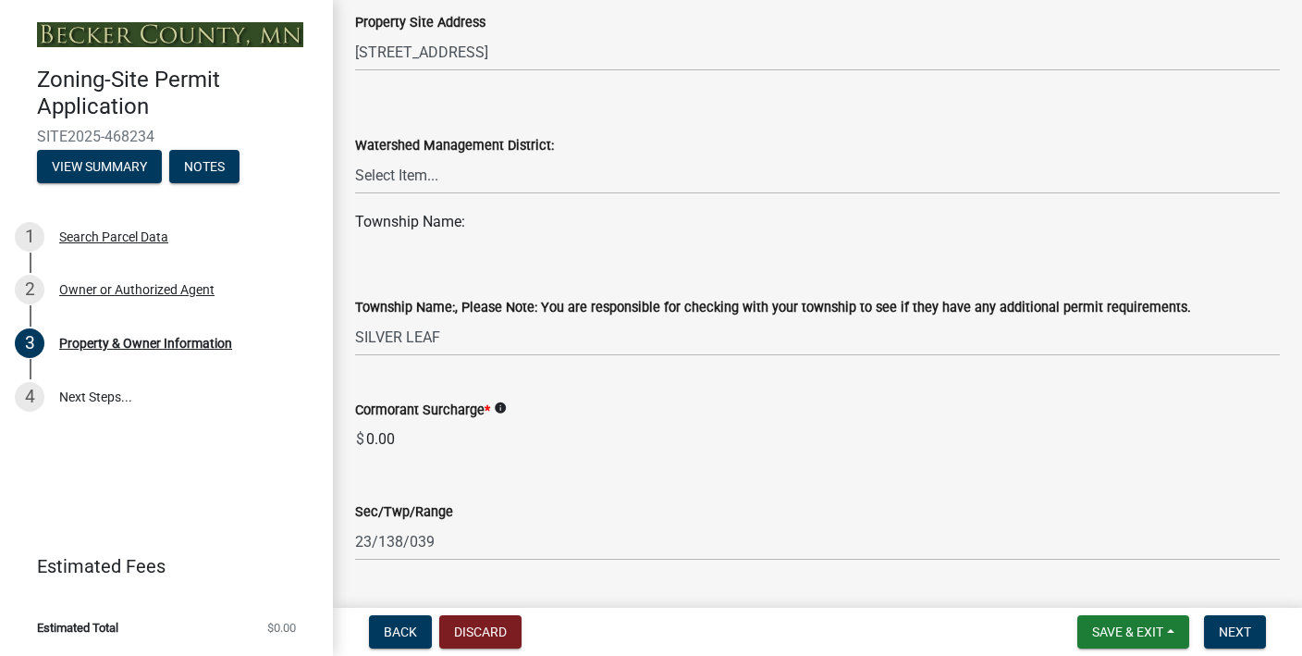
scroll to position [861, 0]
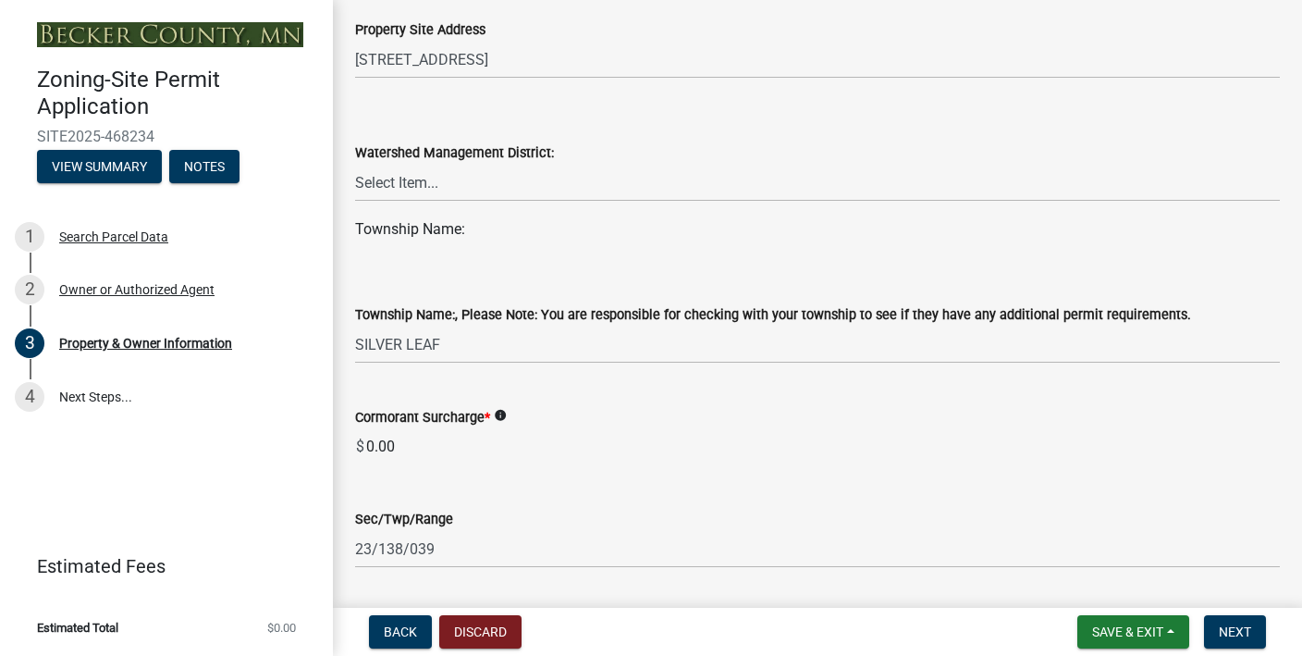
click at [504, 415] on icon "info" at bounding box center [500, 415] width 13 height 13
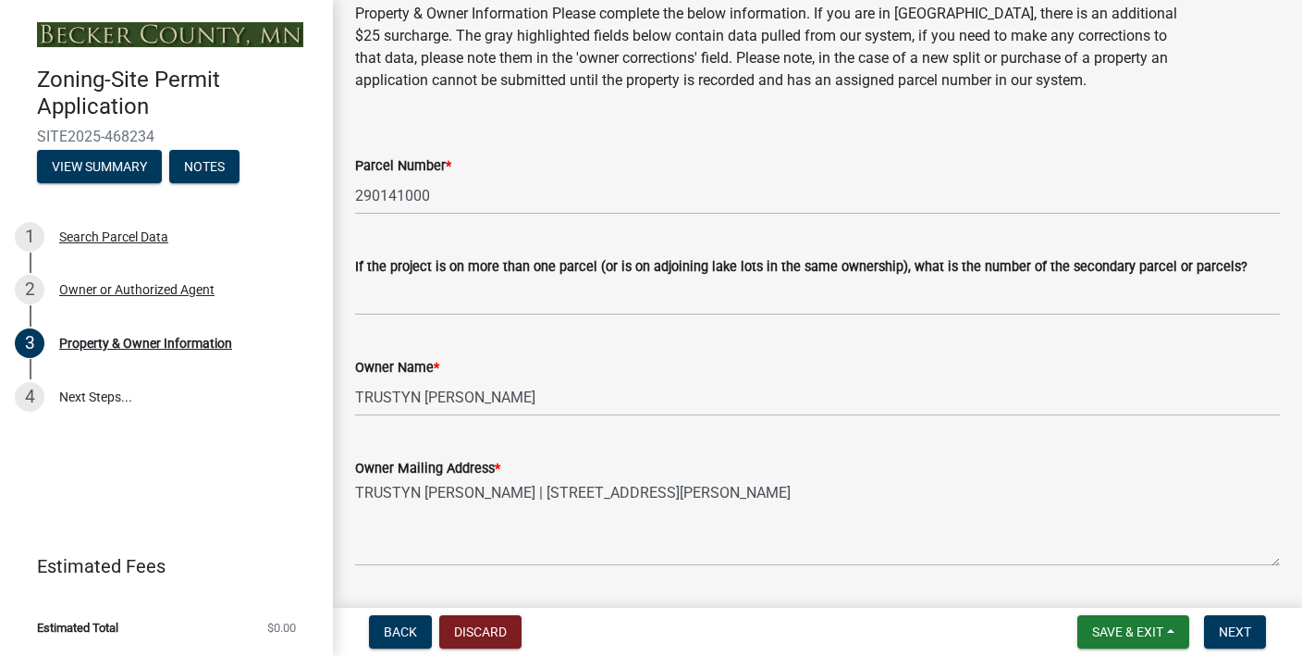
scroll to position [0, 0]
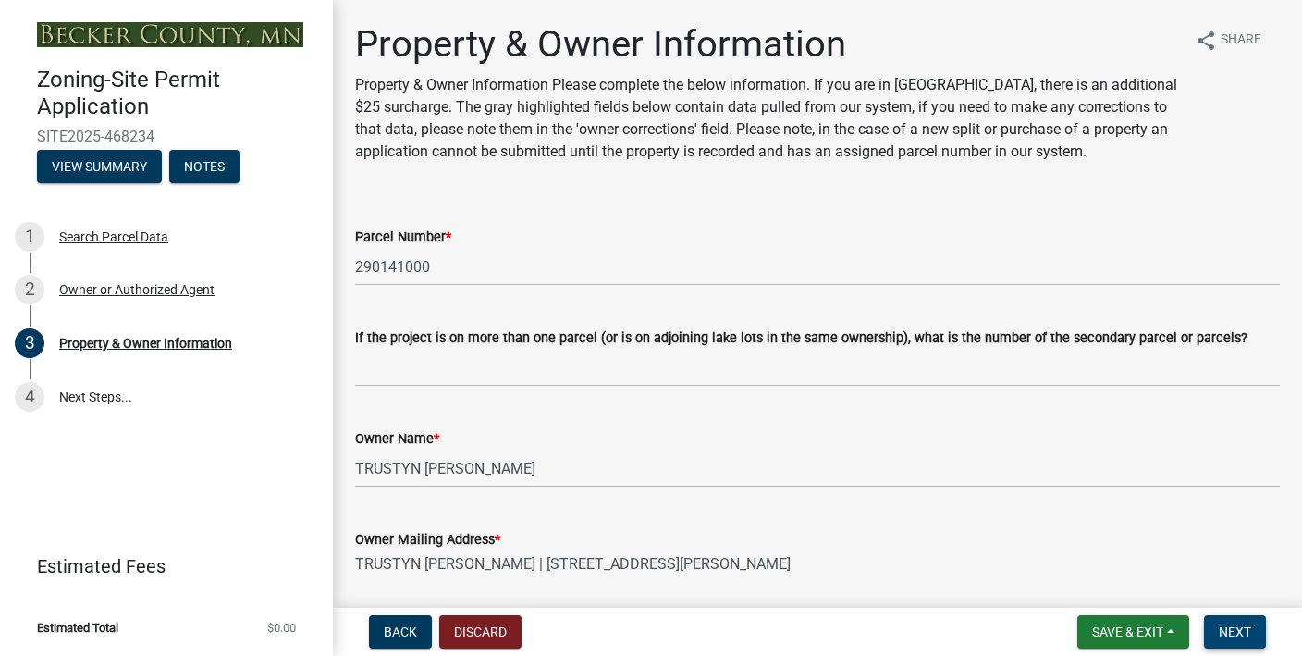
click at [1238, 630] on span "Next" at bounding box center [1235, 631] width 32 height 15
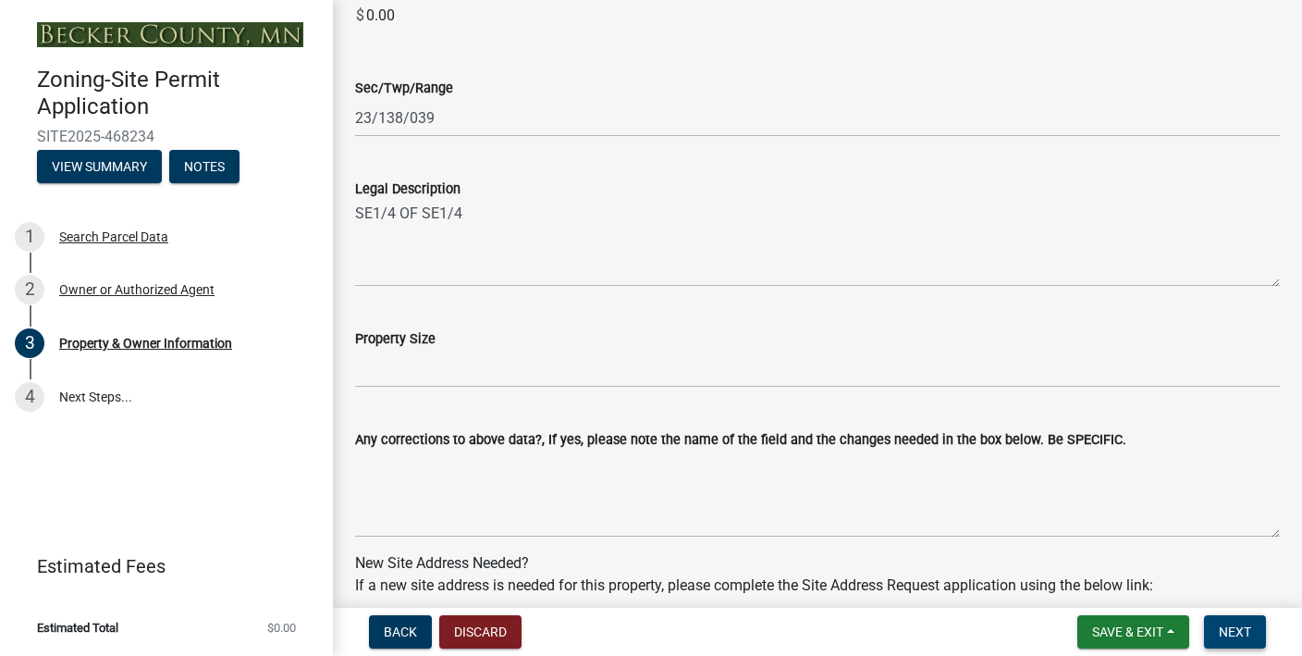
scroll to position [1317, 0]
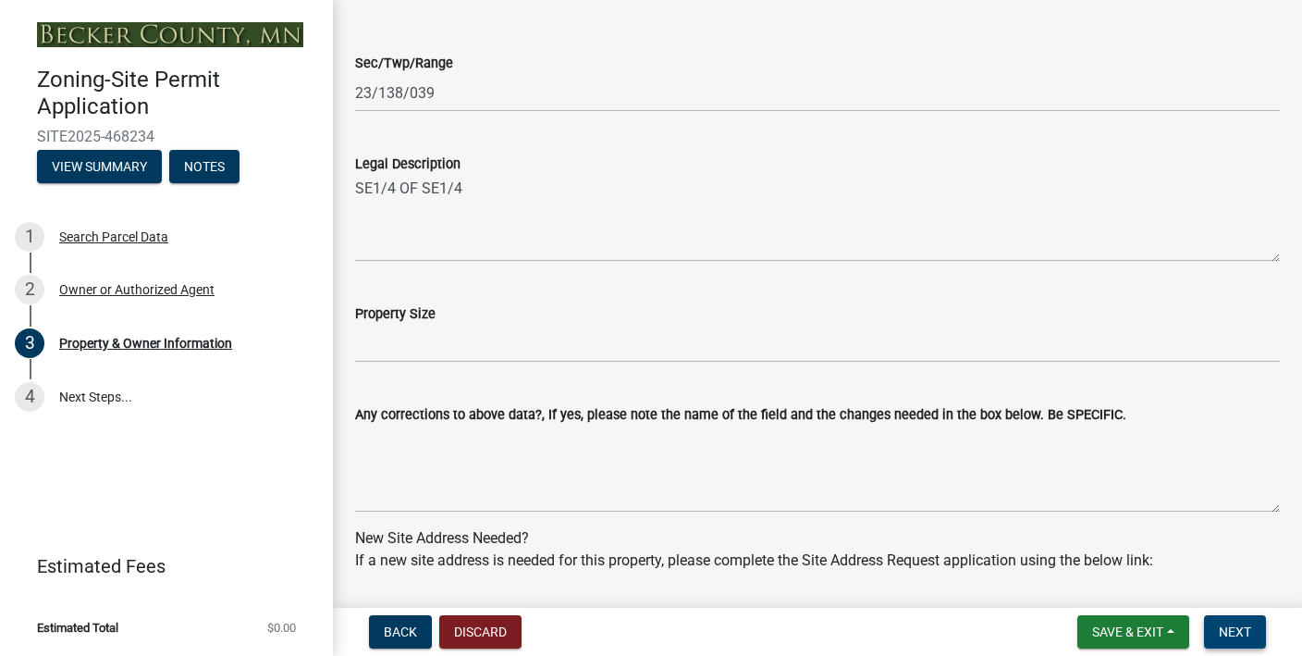
click at [1242, 635] on span "Next" at bounding box center [1235, 631] width 32 height 15
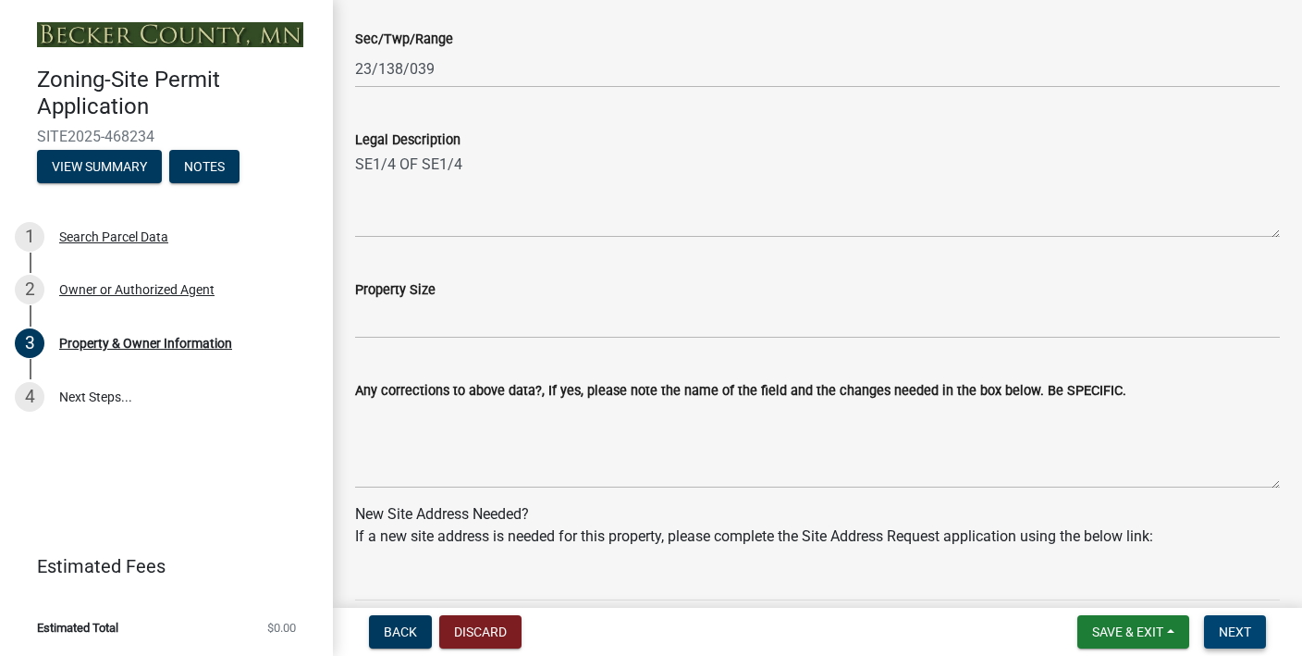
scroll to position [1353, 0]
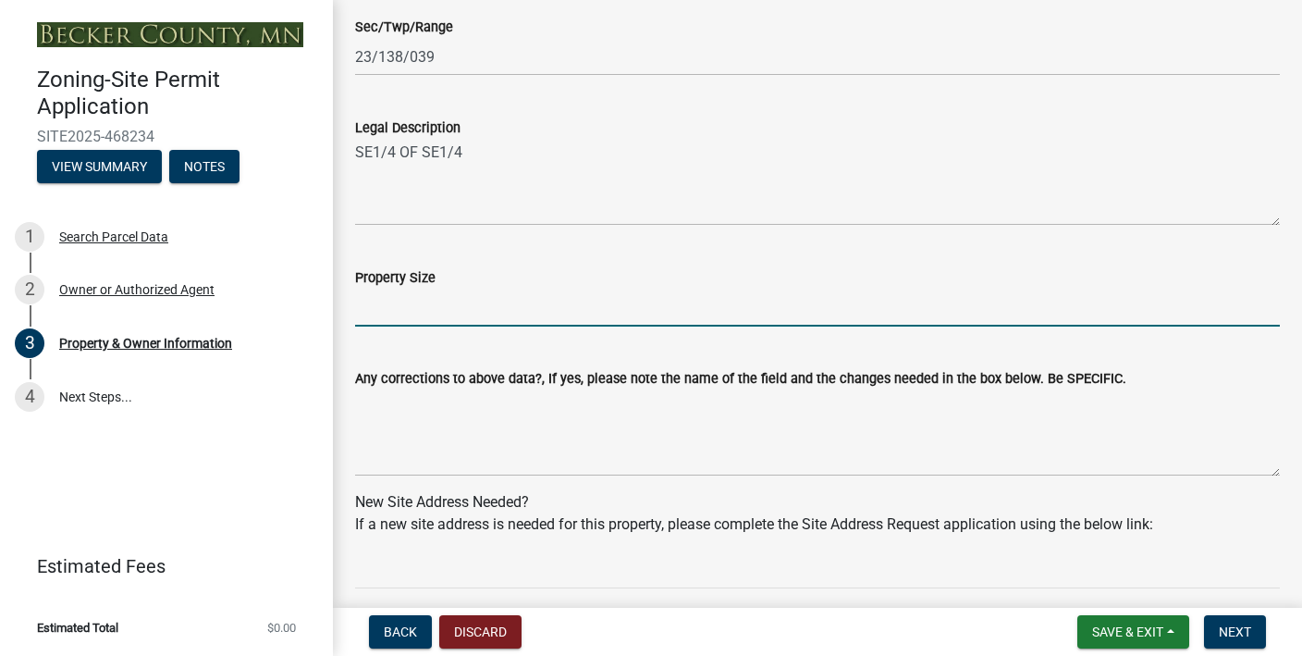
click at [529, 314] on input "Property Size" at bounding box center [817, 308] width 925 height 38
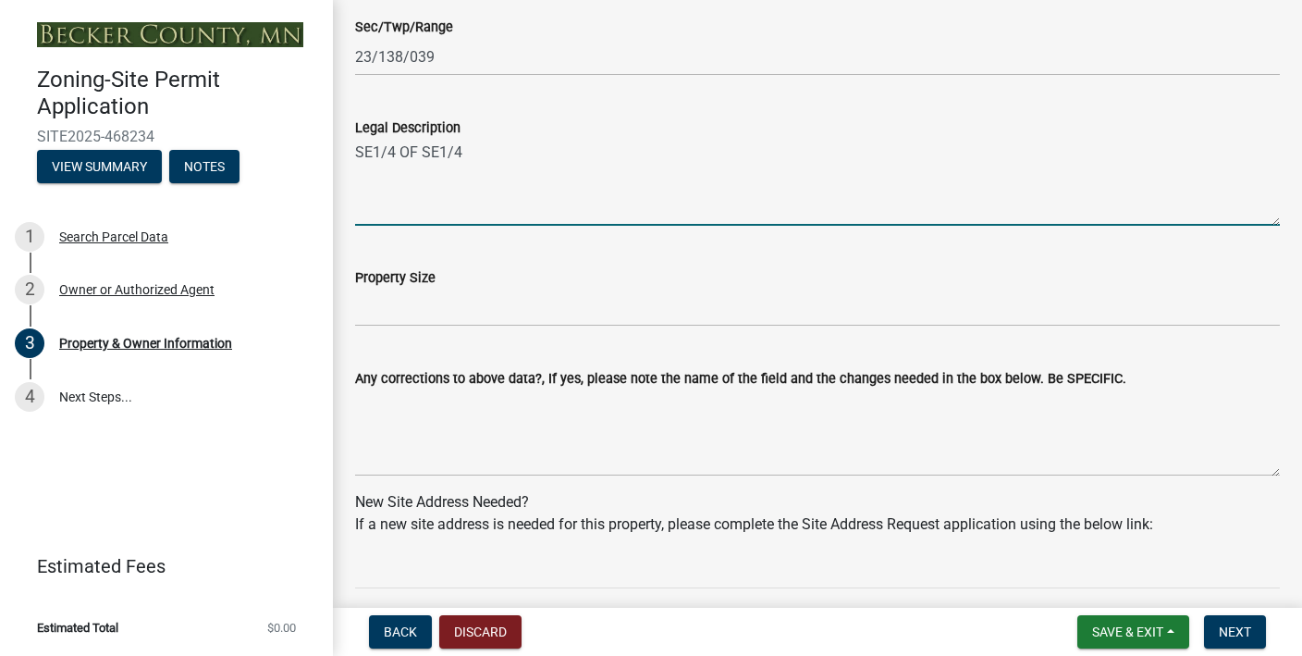
click at [489, 207] on textarea "SE1/4 OF SE1/4" at bounding box center [817, 182] width 925 height 87
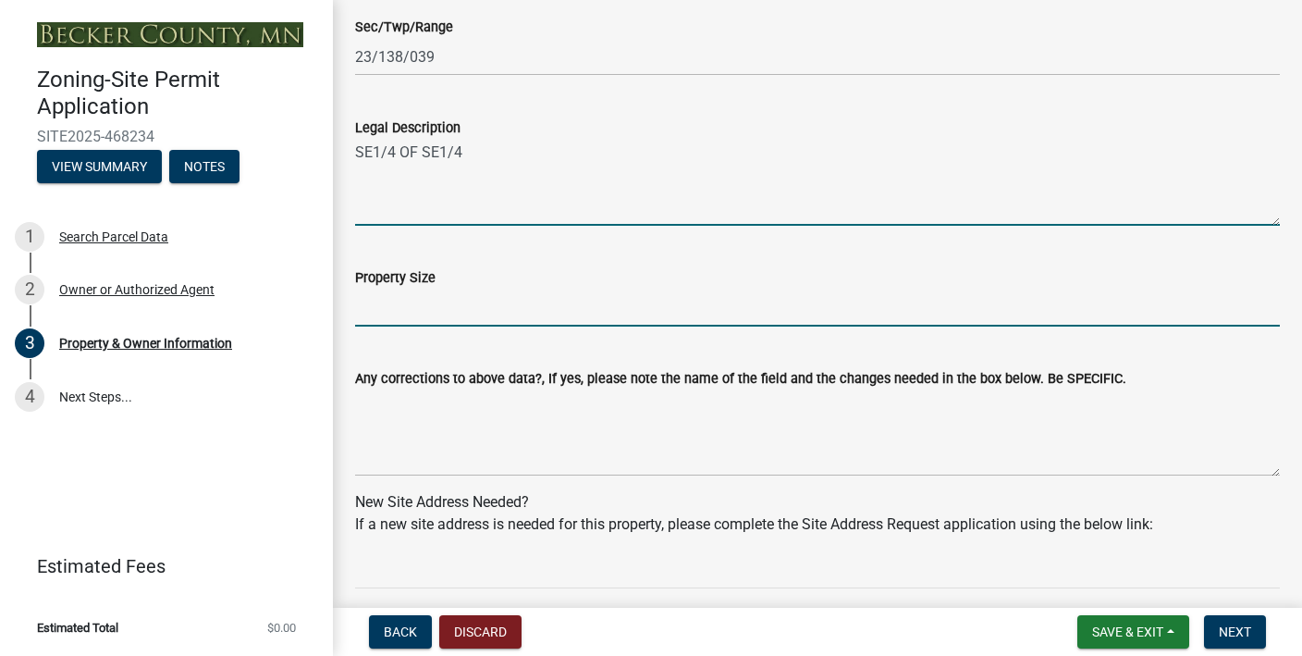
click at [496, 305] on input "Property Size" at bounding box center [817, 308] width 925 height 38
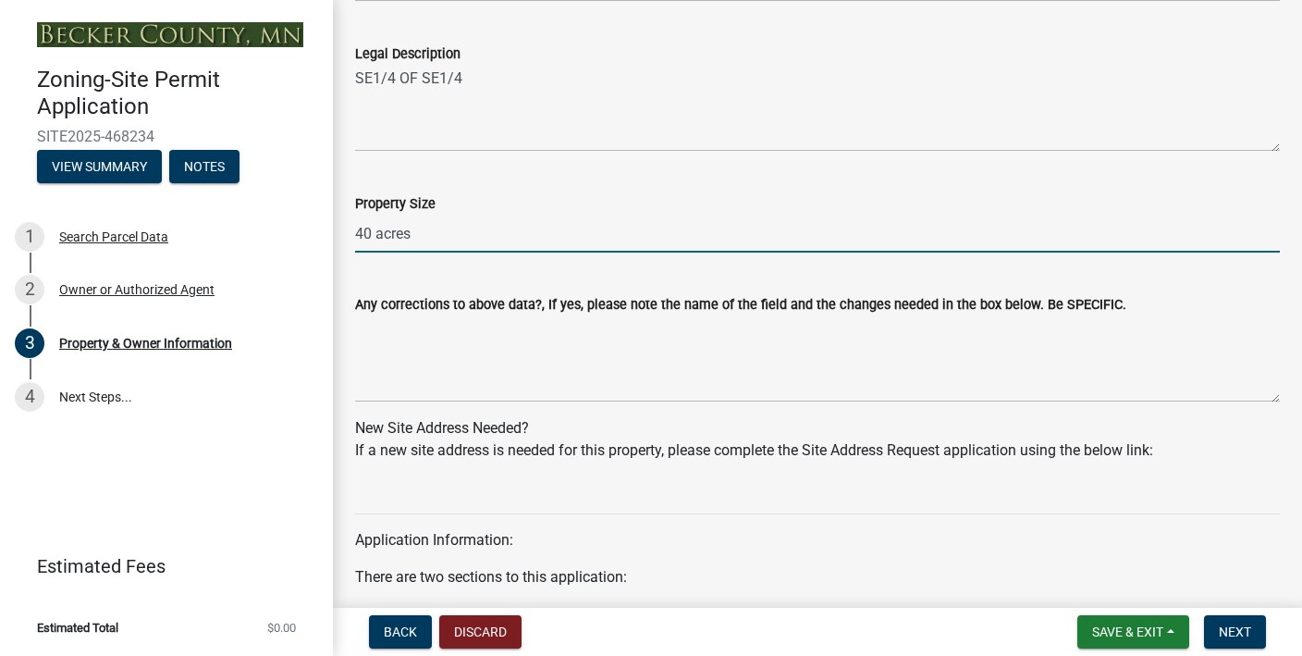
scroll to position [1494, 0]
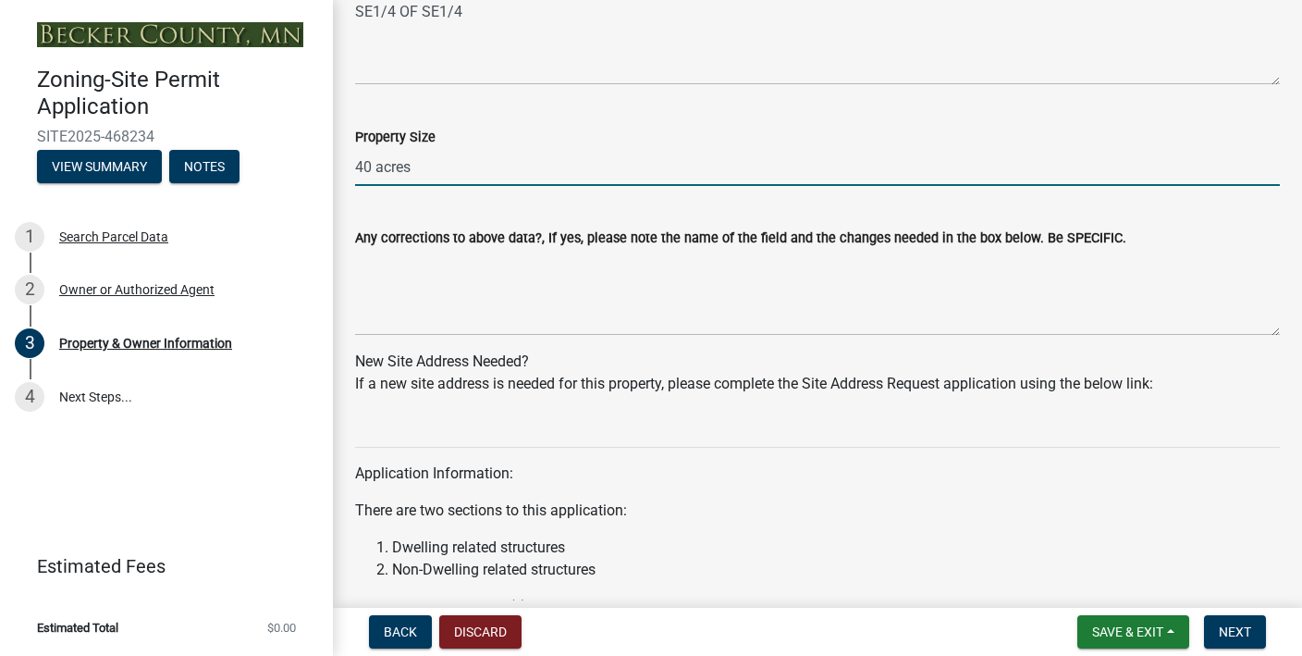
type input "40 acres"
click at [442, 324] on textarea "Any corrections to above data?, If yes, please note the name of the field and t…" at bounding box center [817, 292] width 925 height 87
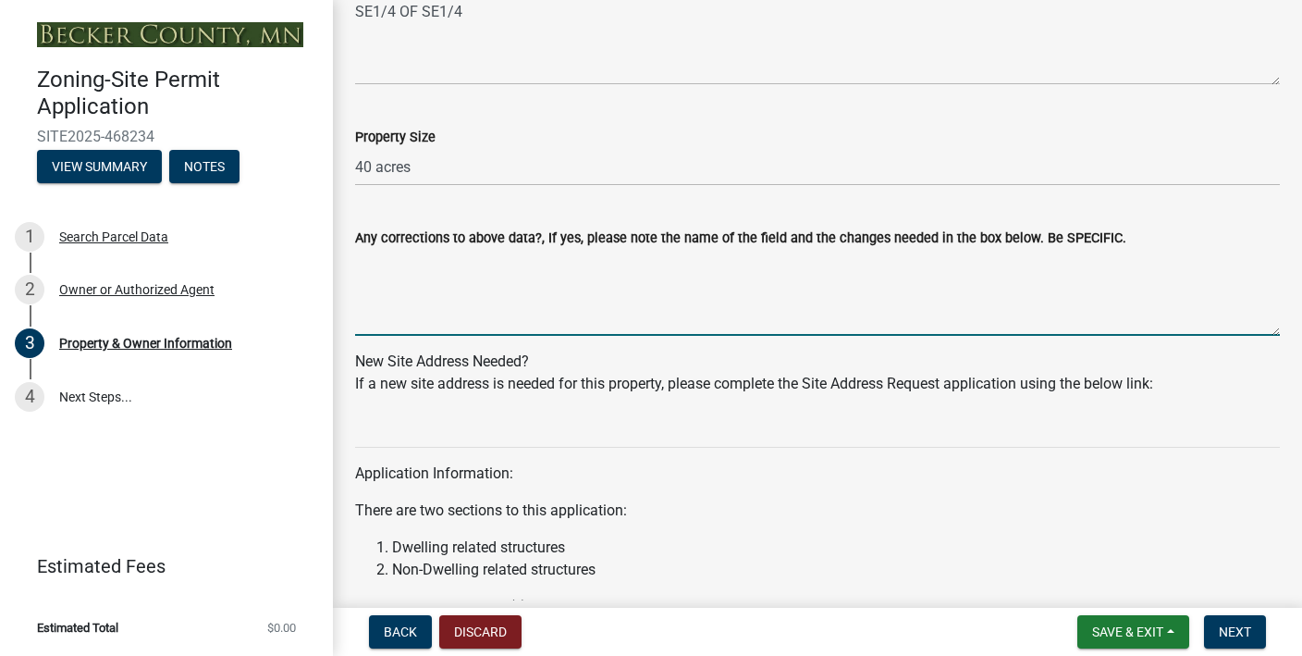
click at [493, 432] on div "Application Information: There are two sections to this application: Dwelling r…" at bounding box center [817, 514] width 925 height 208
click at [466, 438] on div "Application Information: There are two sections to this application: Dwelling r…" at bounding box center [817, 514] width 925 height 208
click at [561, 438] on div "Application Information: There are two sections to this application: Dwelling r…" at bounding box center [817, 514] width 925 height 208
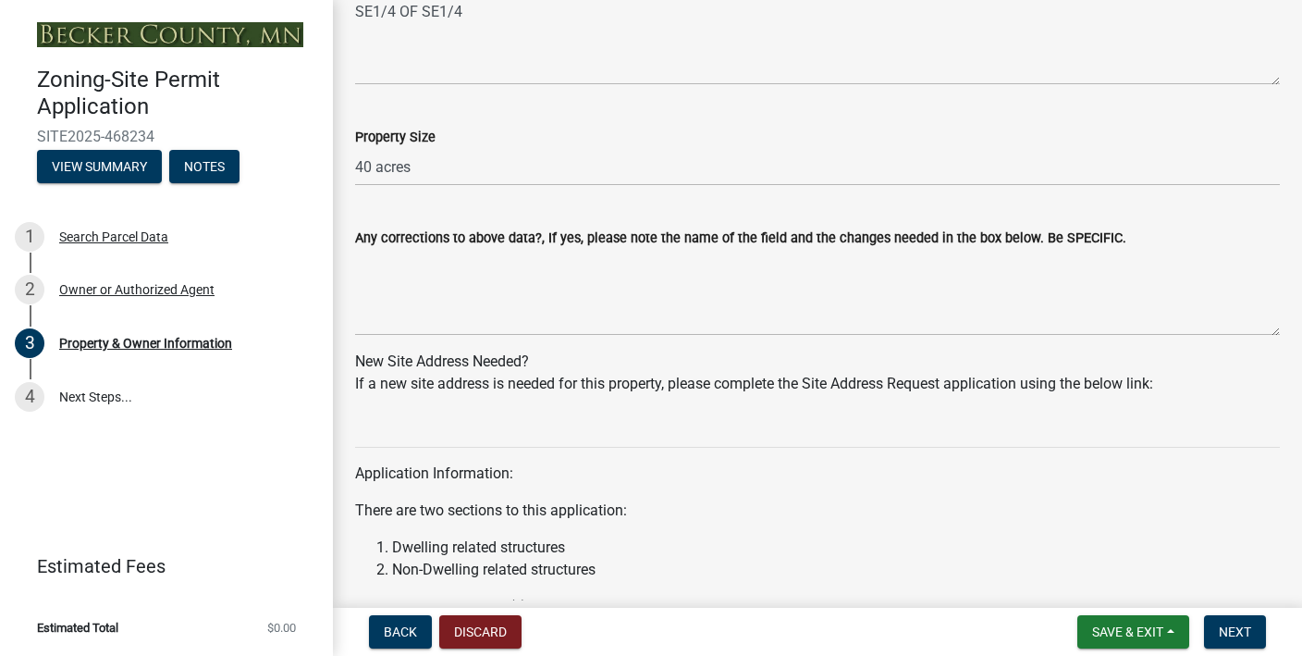
click at [561, 438] on div "Application Information: There are two sections to this application: Dwelling r…" at bounding box center [817, 514] width 925 height 208
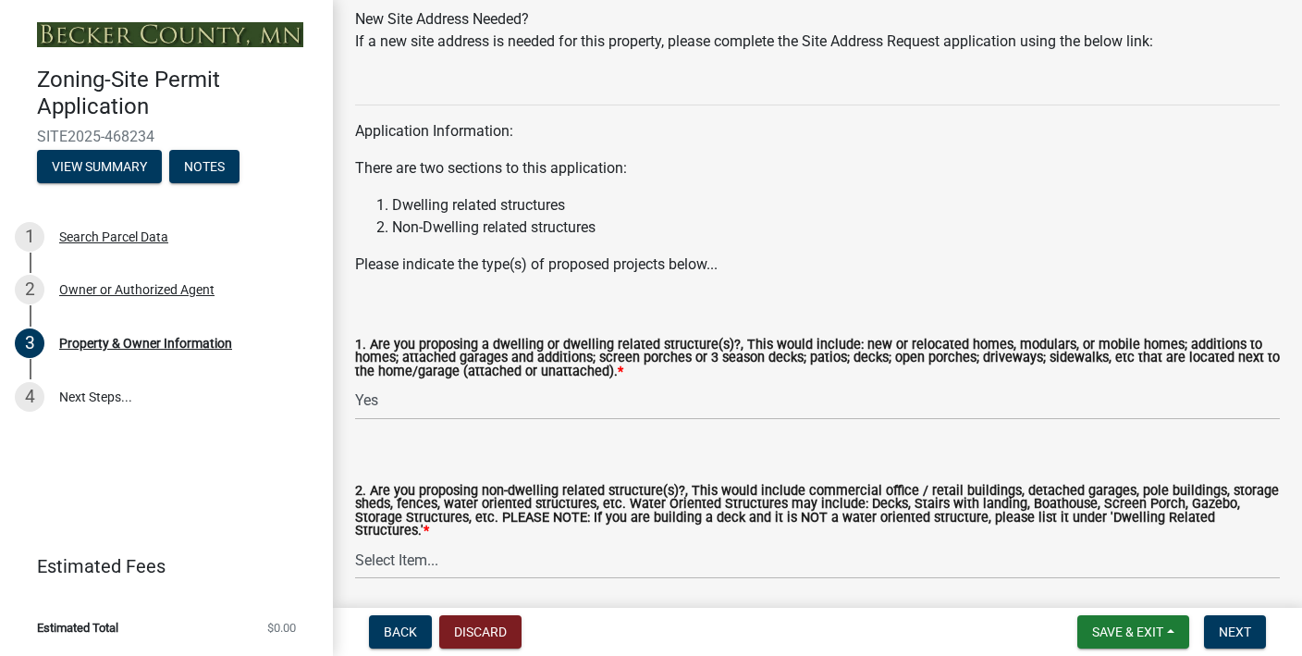
scroll to position [1928, 0]
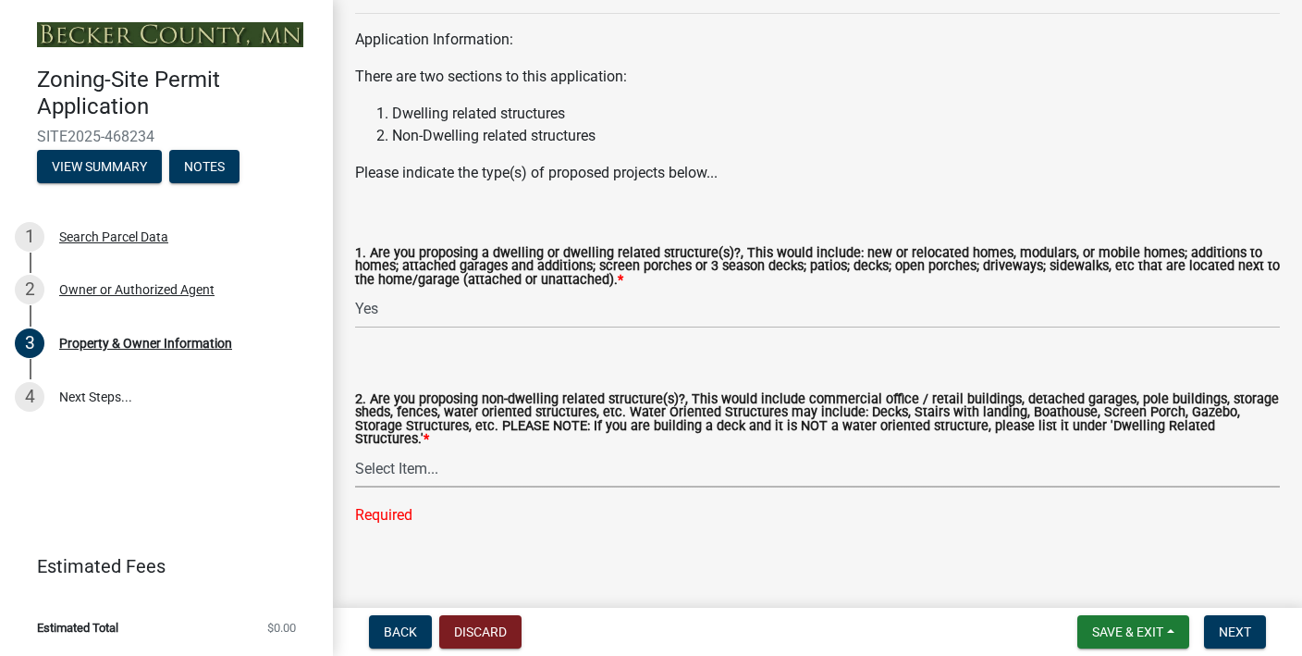
click at [438, 453] on select "Select Item... Yes No" at bounding box center [817, 469] width 925 height 38
select select "393a978c-6bd5-4cb2-a6a0-db6feb8732b8"
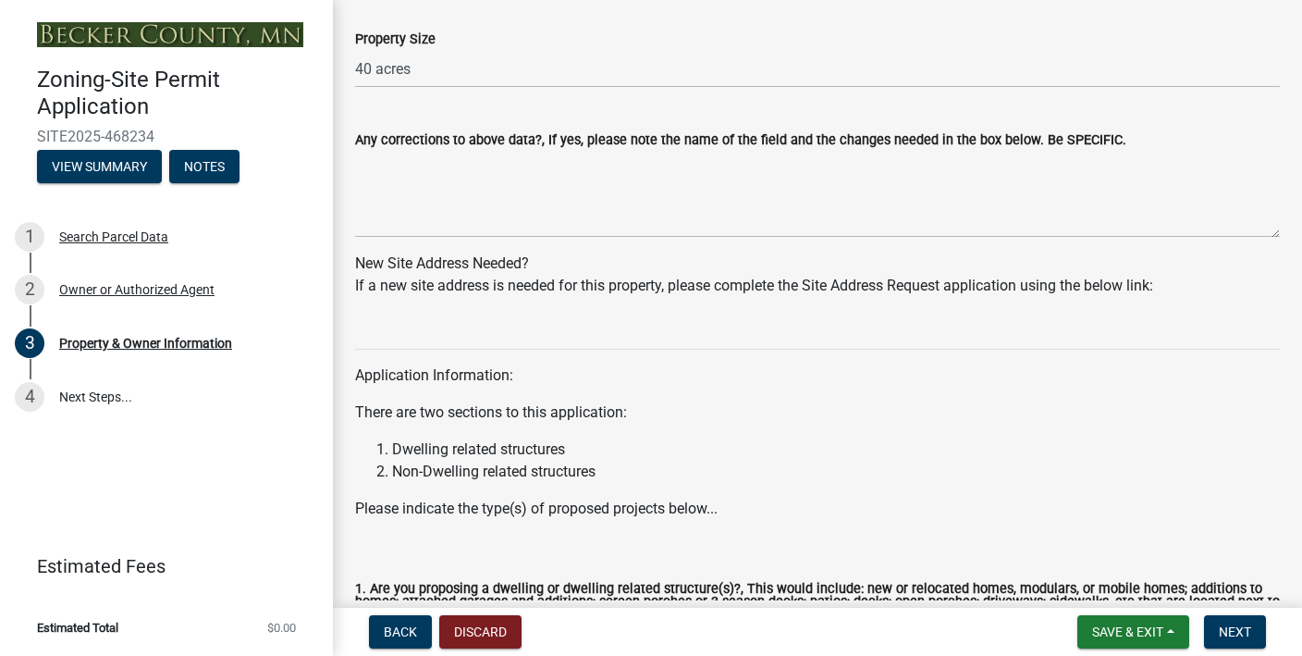
scroll to position [1570, 0]
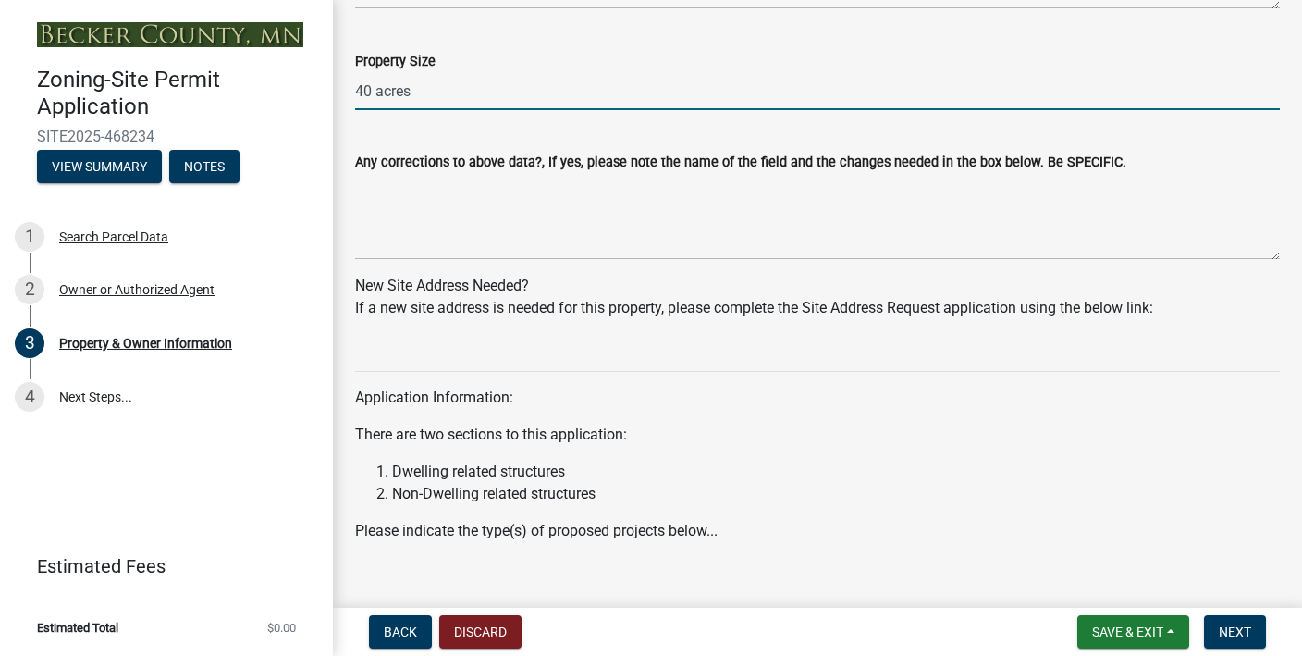
click at [558, 83] on input "40 acres" at bounding box center [817, 91] width 925 height 38
type input "4"
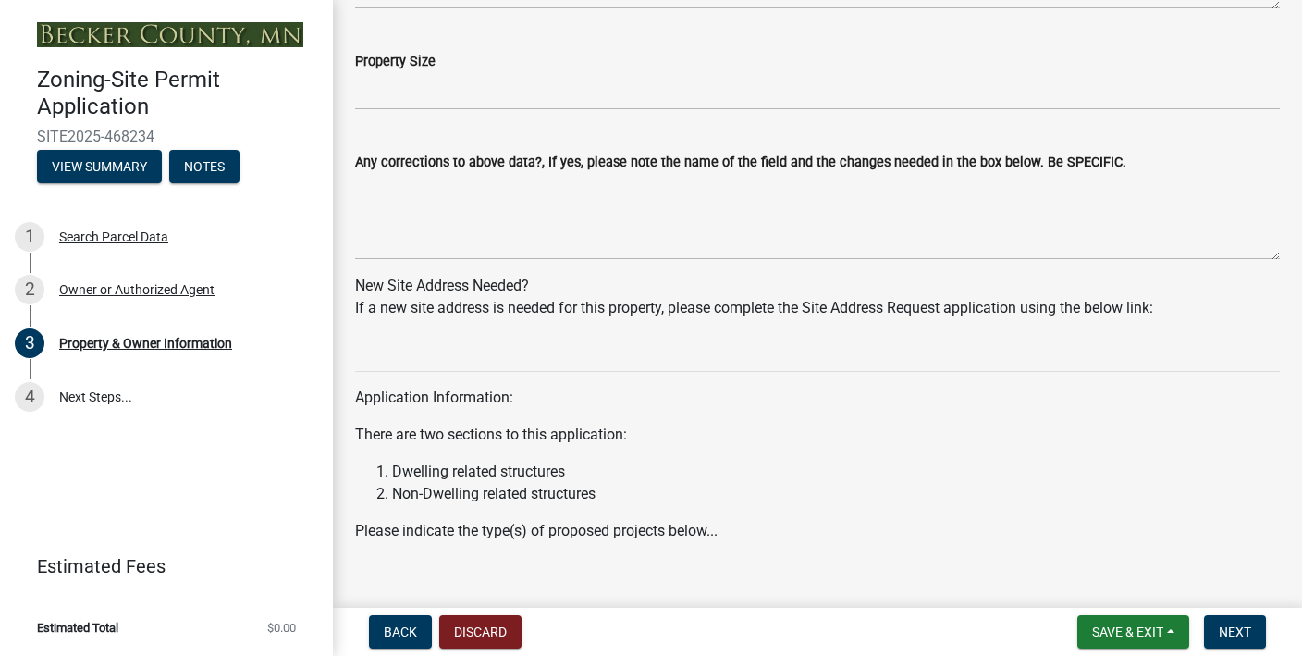
click at [698, 378] on div "Application Information: There are two sections to this application: Dwelling r…" at bounding box center [817, 438] width 925 height 208
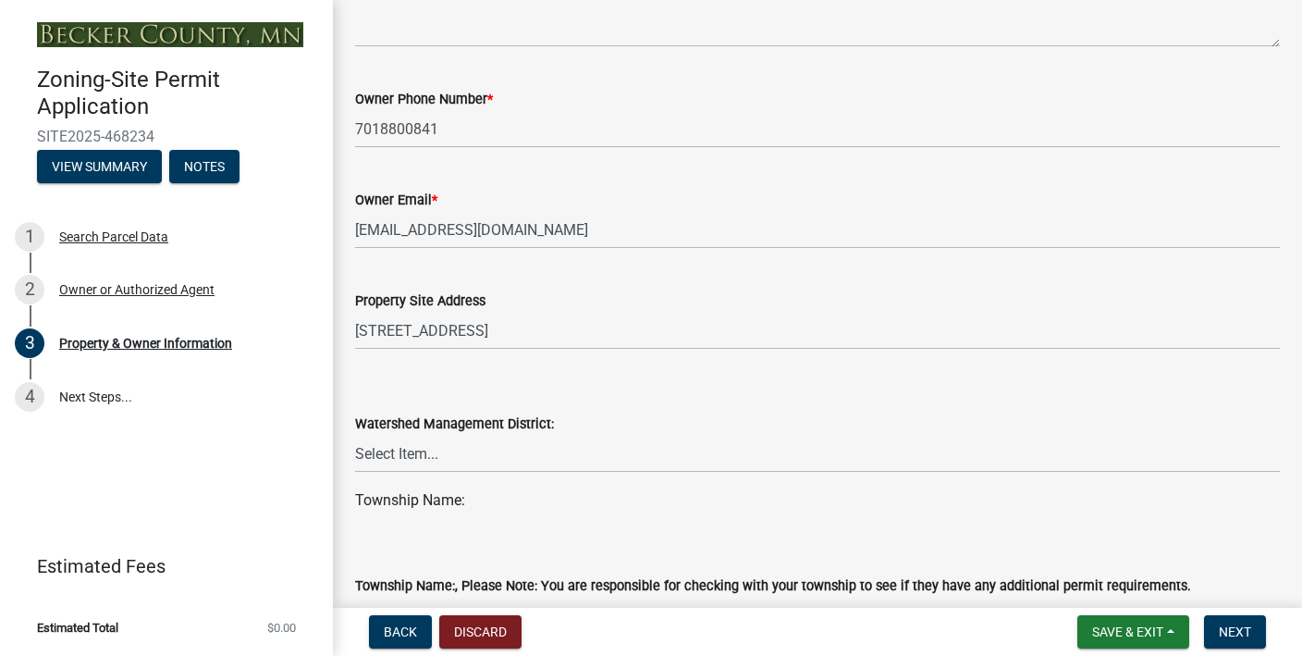
scroll to position [477, 0]
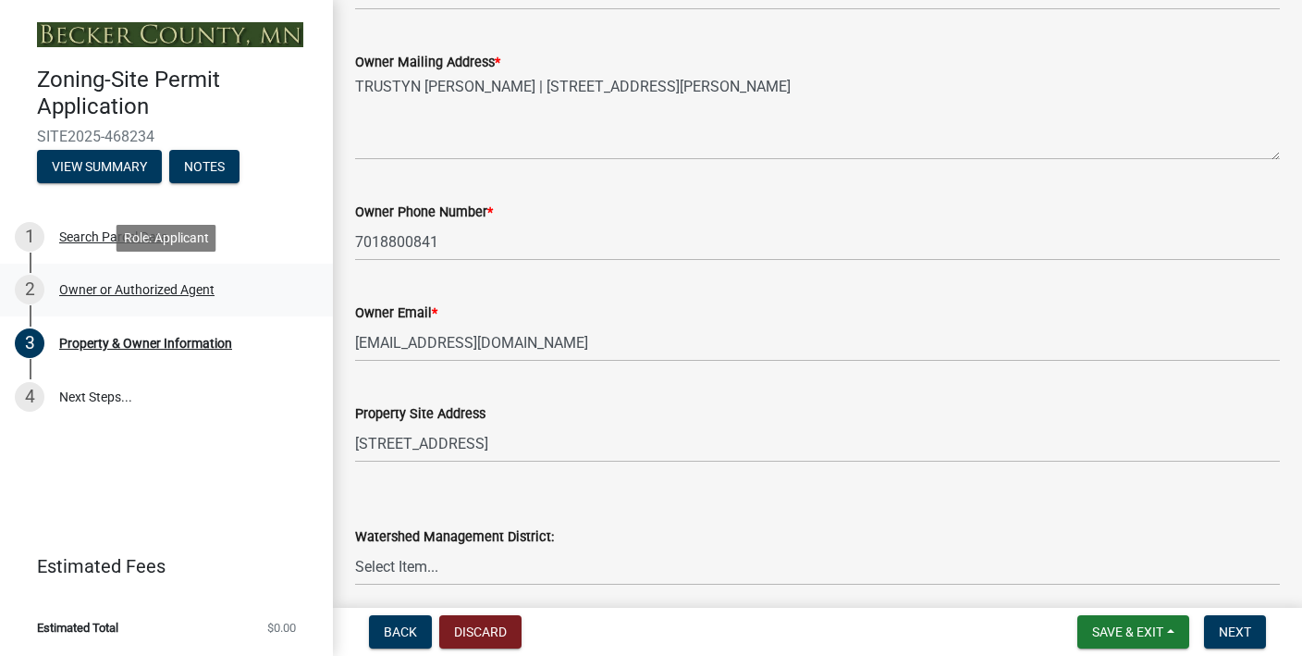
click at [145, 290] on div "Owner or Authorized Agent" at bounding box center [136, 289] width 155 height 13
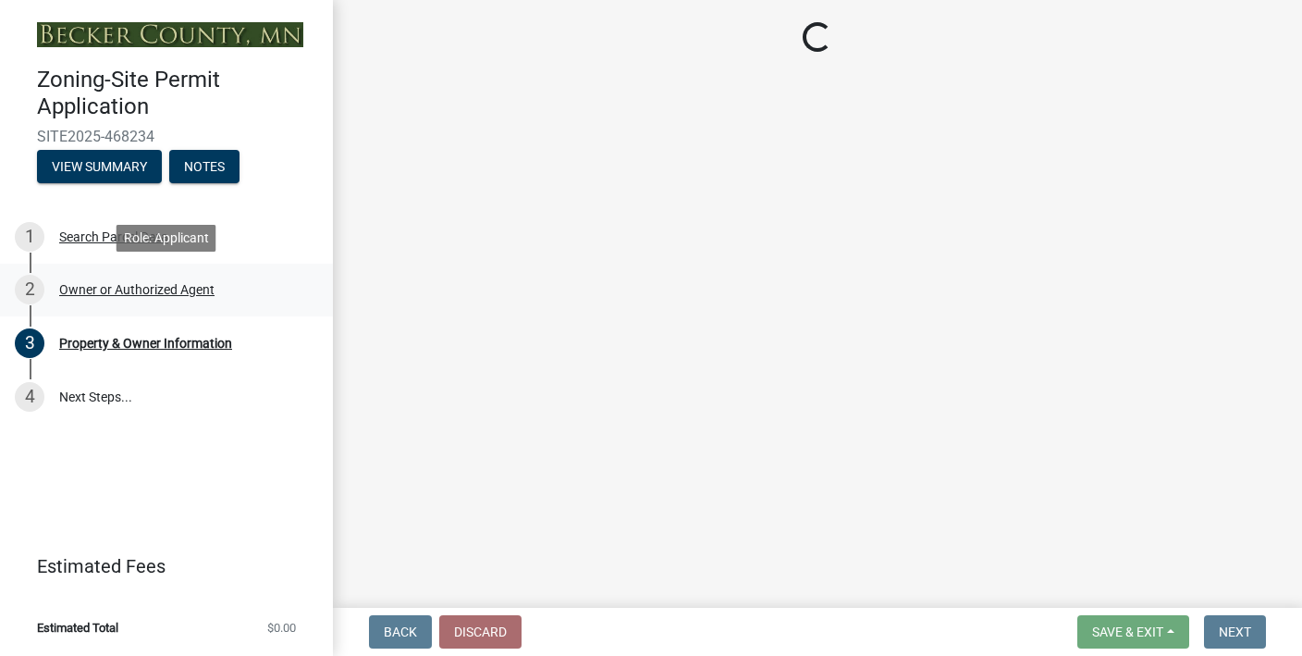
scroll to position [0, 0]
select select "3c674549-ed69-405f-b795-9fa3f7d47d9d"
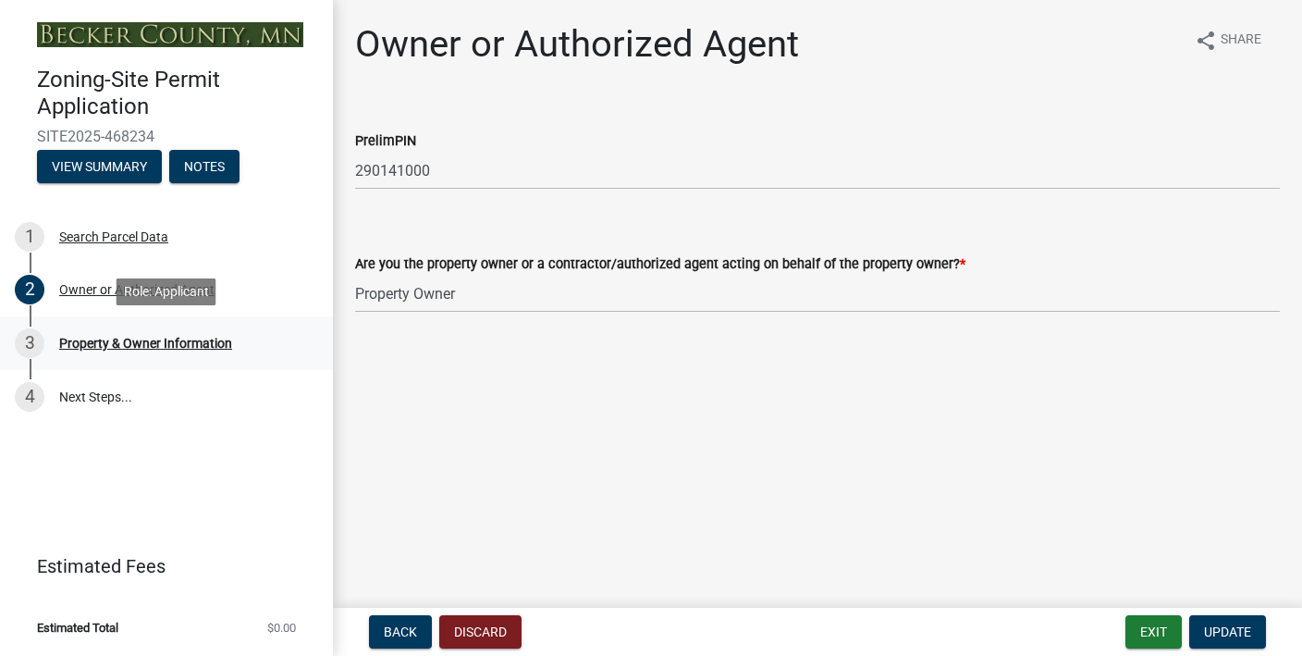
click at [189, 345] on div "Property & Owner Information" at bounding box center [145, 343] width 173 height 13
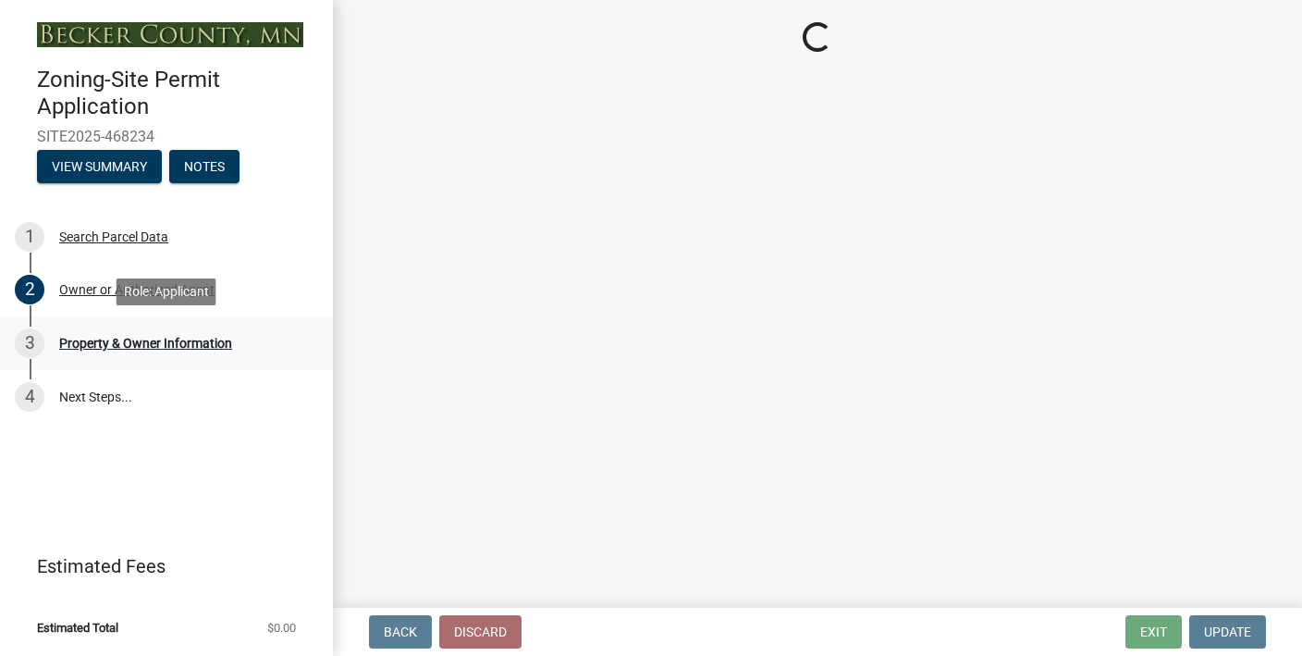
select select "b2b11ab5-4cf3-4ddf-aa4f-8f5e7d5b110d"
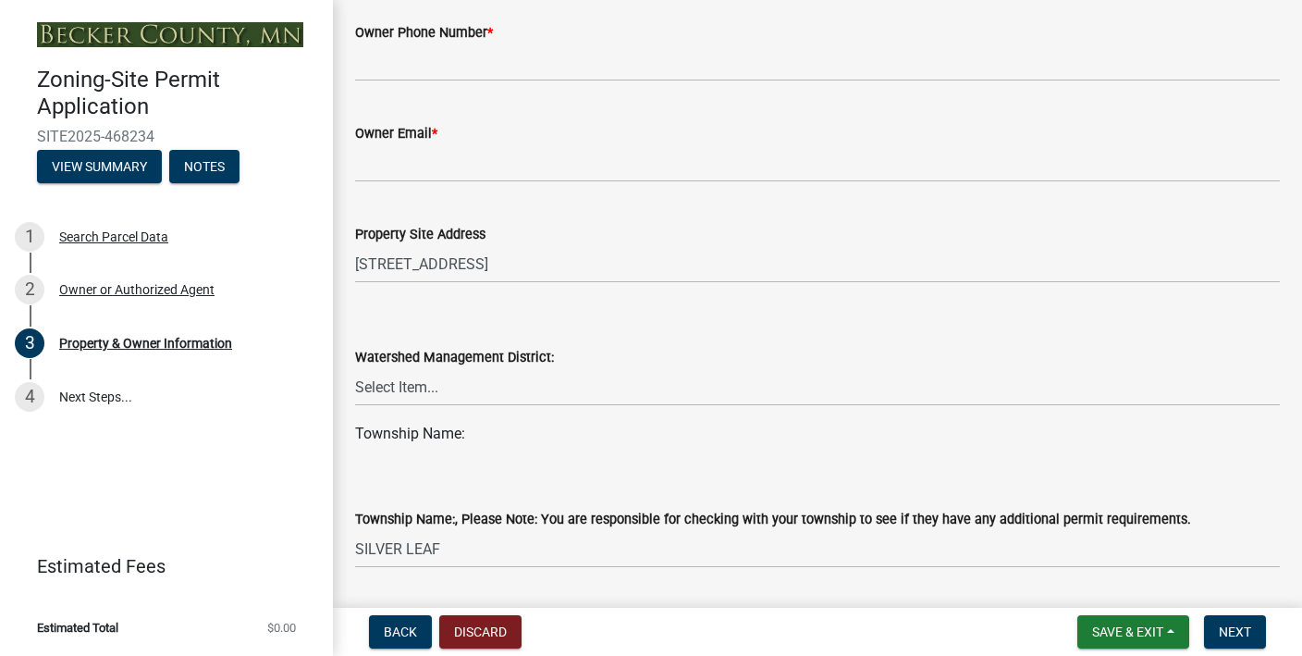
scroll to position [673, 0]
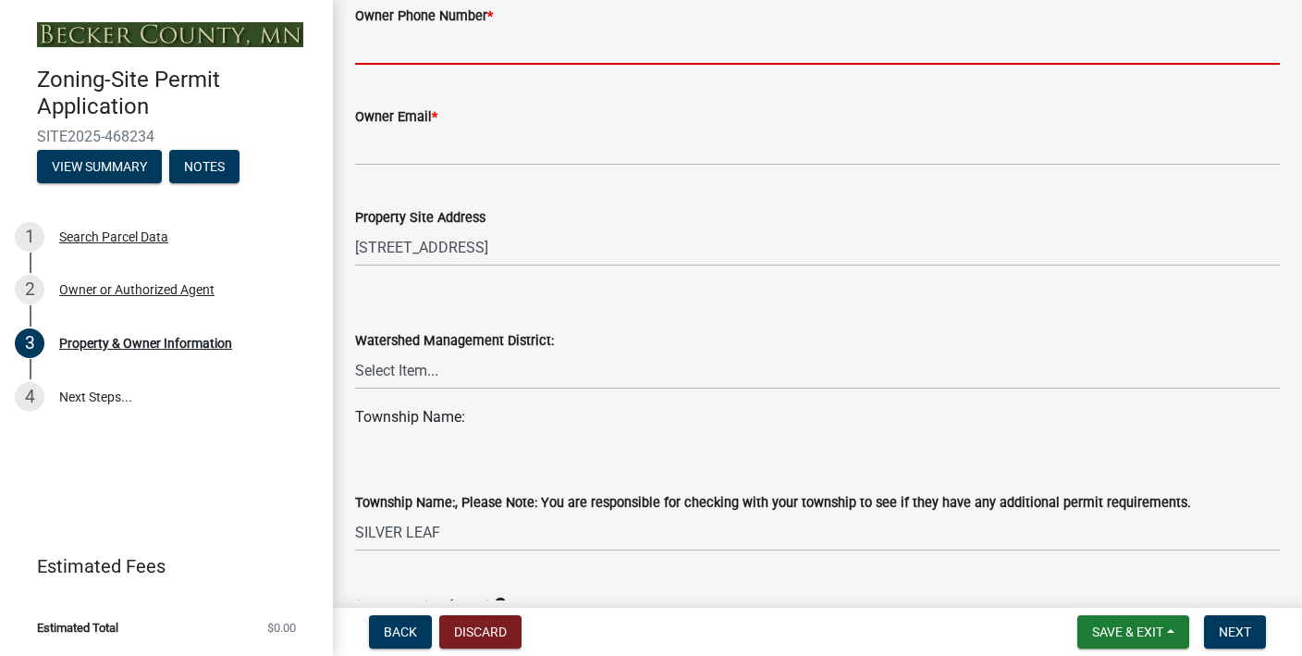
click at [530, 55] on input "Owner Phone Number *" at bounding box center [817, 46] width 925 height 38
type input "7018800841"
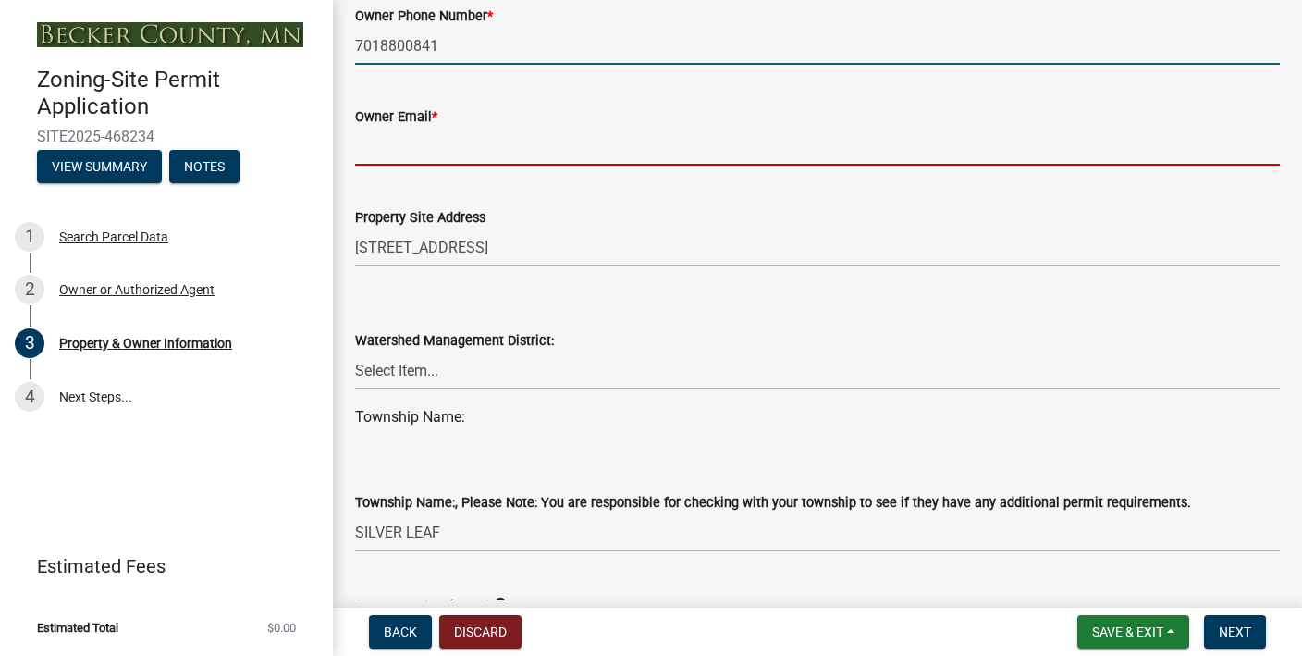
click at [485, 159] on input "Owner Email *" at bounding box center [817, 147] width 925 height 38
type input "[EMAIL_ADDRESS][DOMAIN_NAME]"
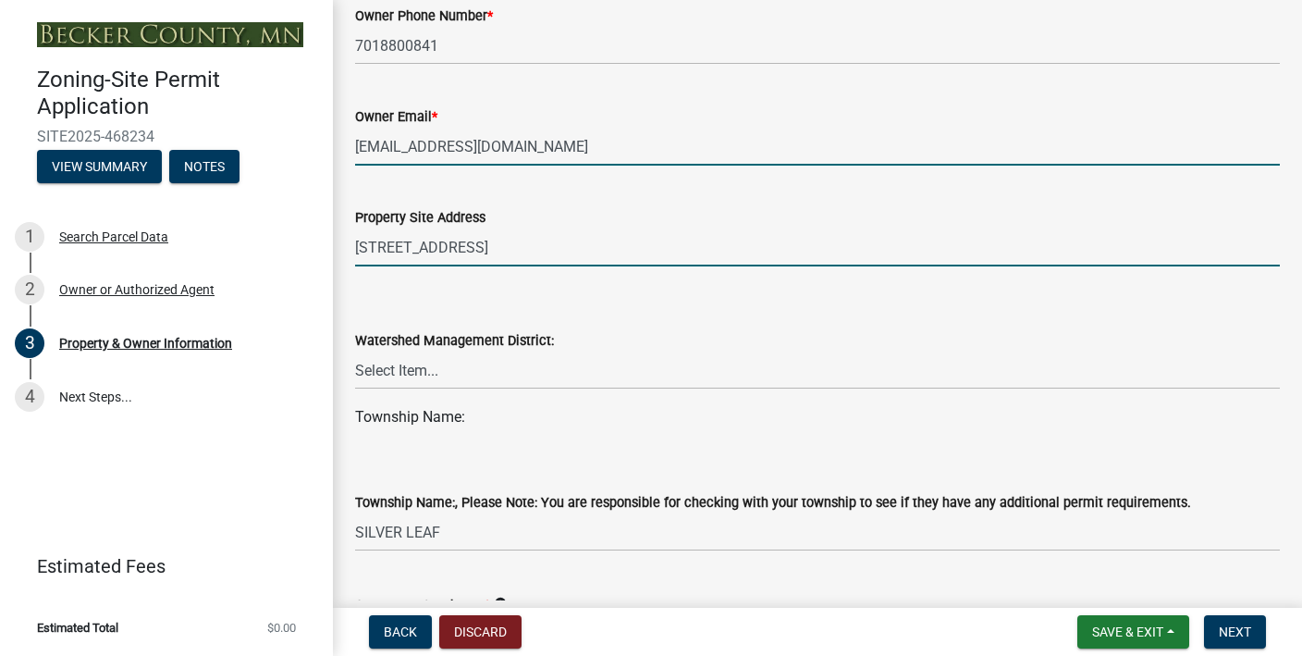
click at [497, 252] on input "[STREET_ADDRESS]" at bounding box center [817, 247] width 925 height 38
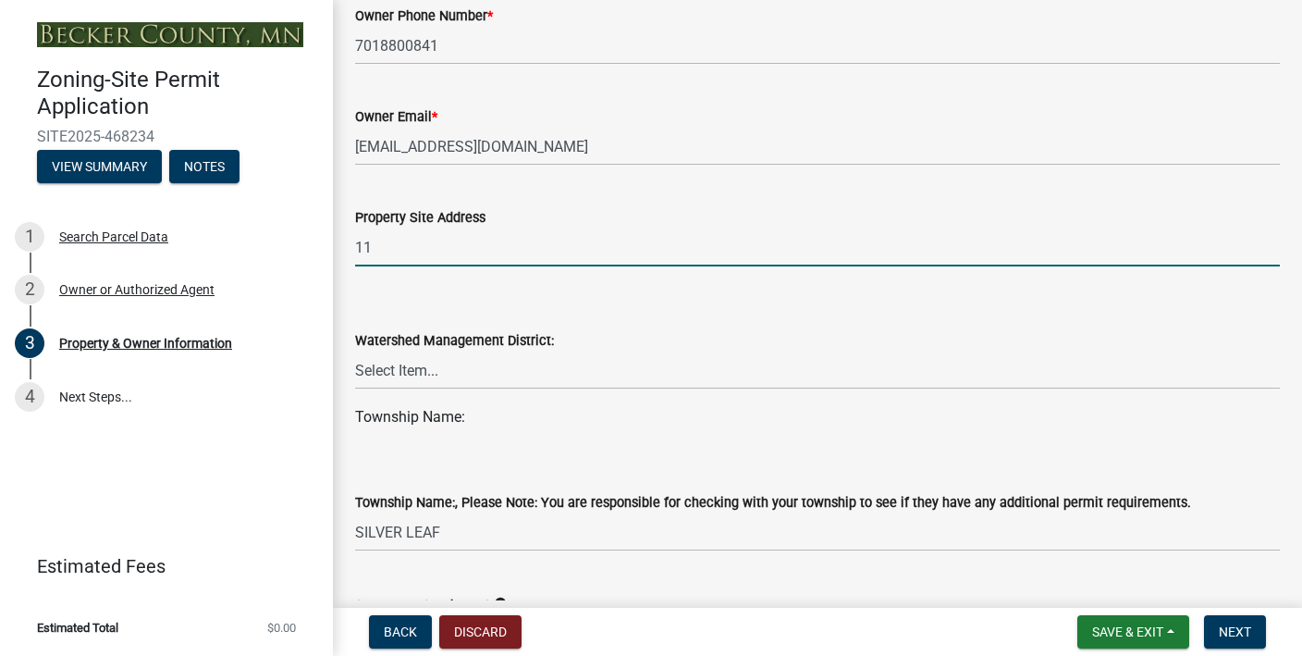
type input "1"
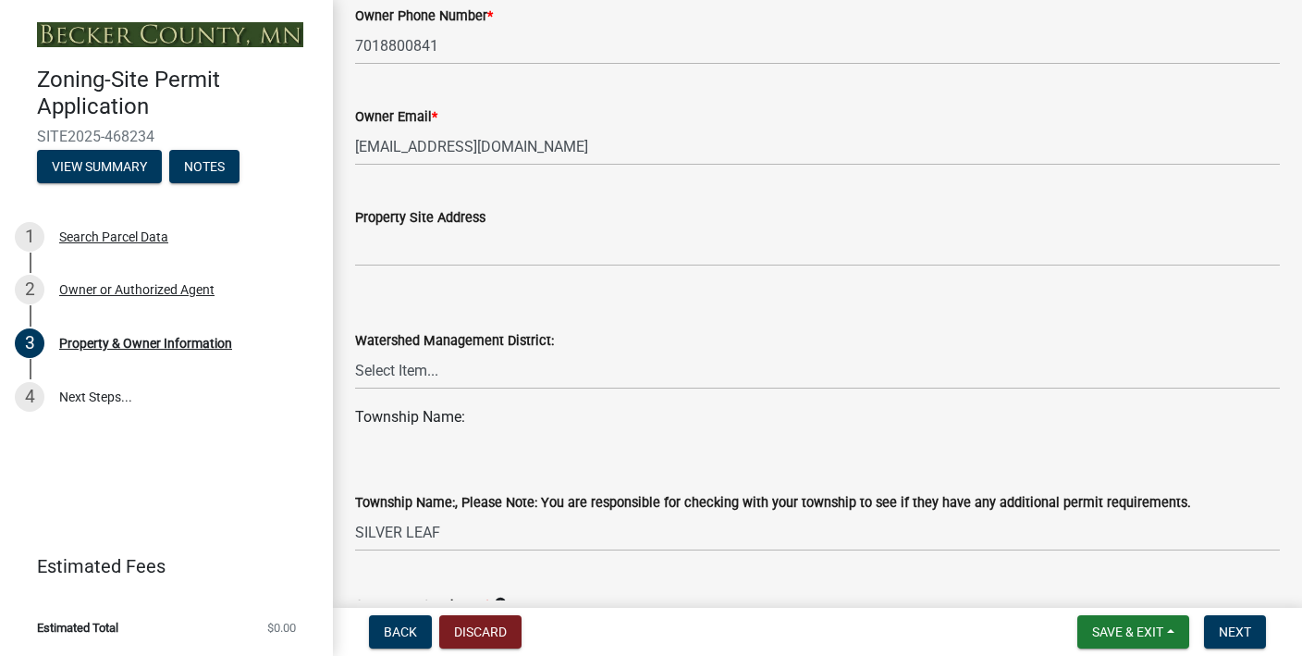
click at [635, 348] on div "Watershed Management District:" at bounding box center [817, 340] width 925 height 22
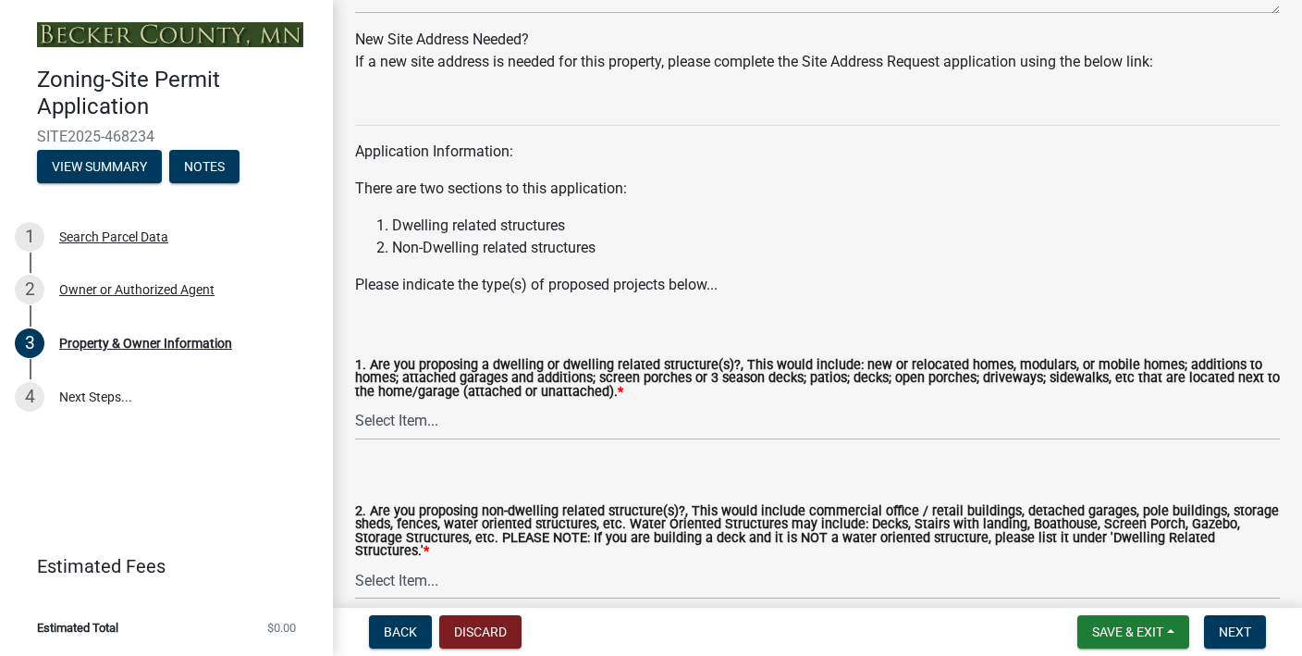
scroll to position [1891, 0]
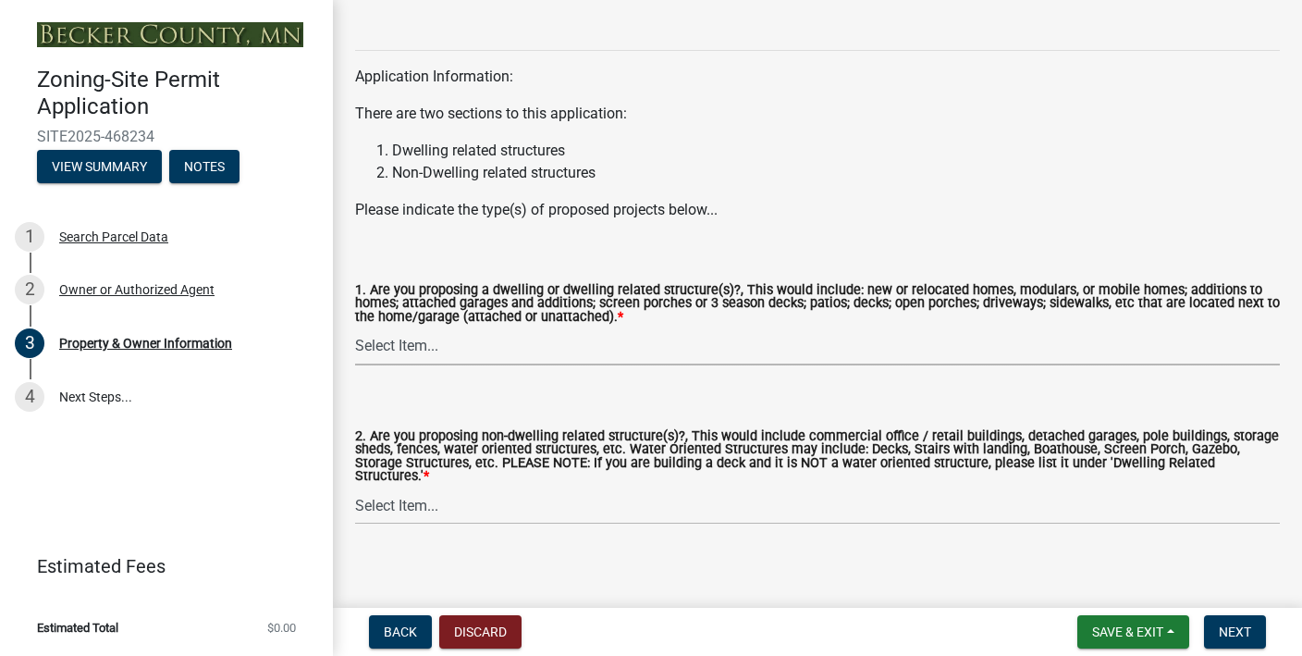
click at [432, 349] on select "Select Item... Yes No" at bounding box center [817, 346] width 925 height 38
select select "f87eba17-8ed9-4ad8-aefc-fe36a3f3544b"
click at [412, 492] on select "Select Item... Yes No" at bounding box center [817, 506] width 925 height 38
select select "393a978c-6bd5-4cb2-a6a0-db6feb8732b8"
click at [1249, 632] on span "Next" at bounding box center [1235, 631] width 32 height 15
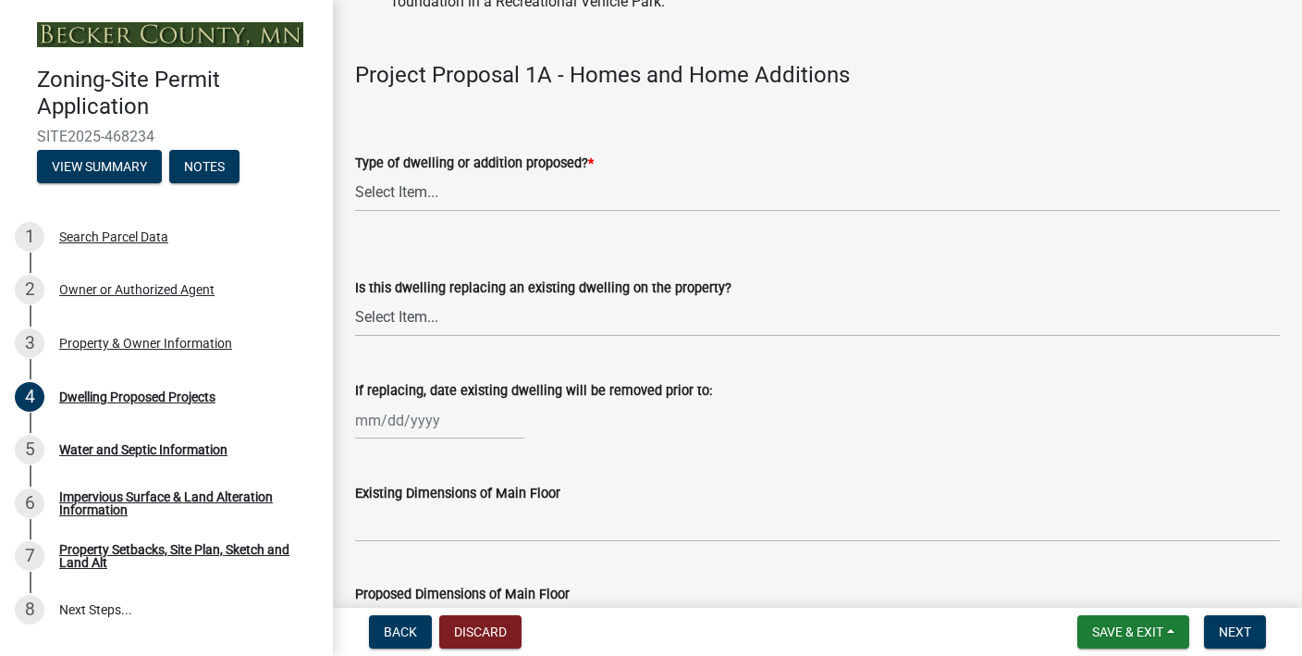
scroll to position [436, 0]
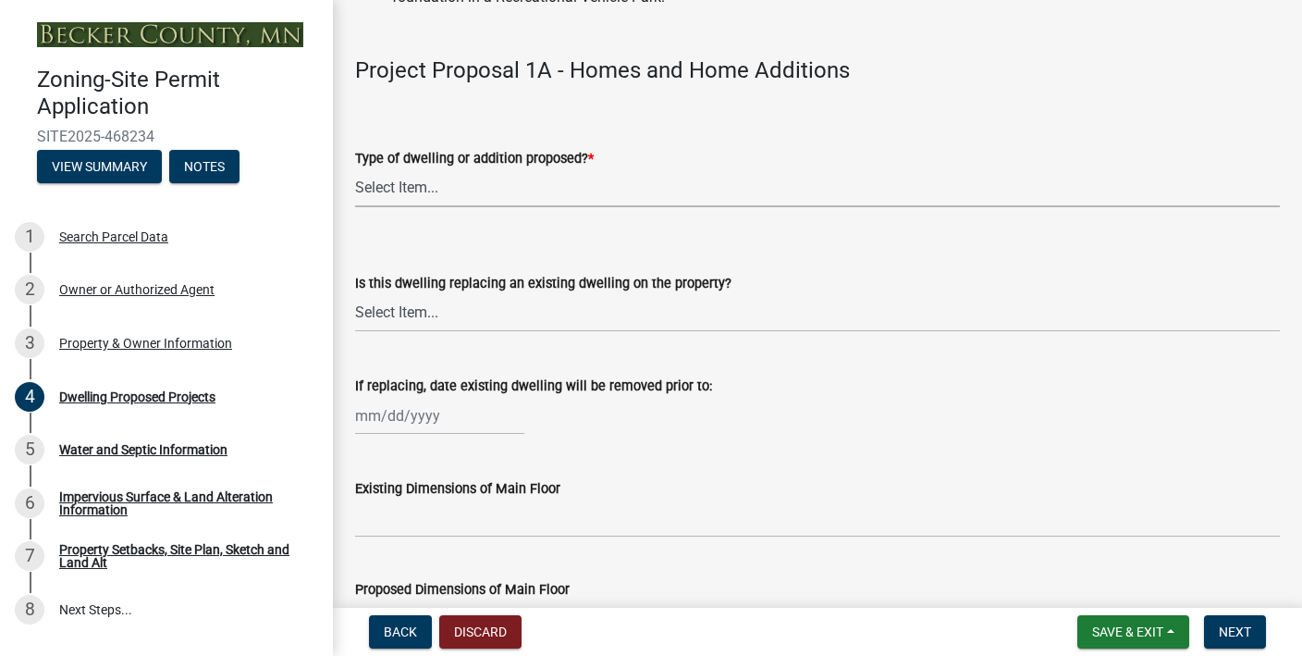
click at [527, 197] on select "Select Item... N/A - Not a dwelling New Home-Onsite Construction New Modular (E…" at bounding box center [817, 188] width 925 height 38
select select "5b8abcc6-67f7-49fb-8f25-c295ccc2b339"
click at [389, 314] on select "Select Item... N/A Yes No" at bounding box center [817, 313] width 925 height 38
select select "566f81cc-4b3f-4ecb-9f16-a2b313352c61"
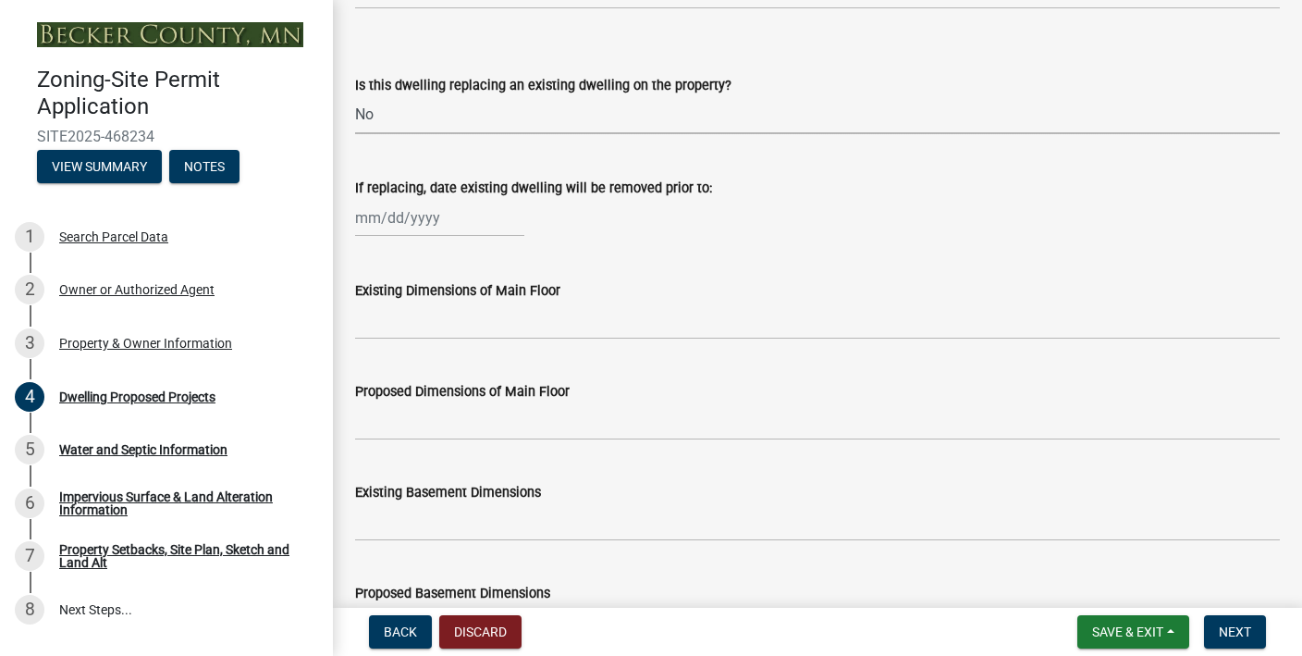
scroll to position [645, 0]
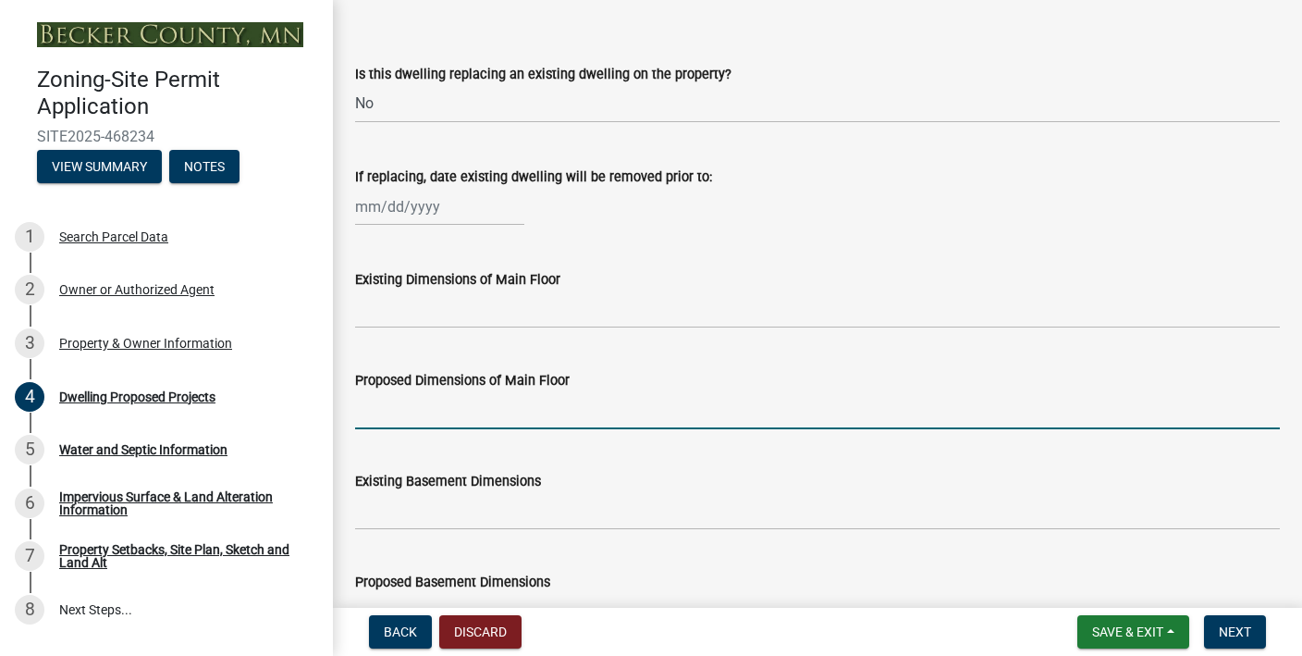
click at [441, 418] on input "Proposed Dimensions of Main Floor" at bounding box center [817, 410] width 925 height 38
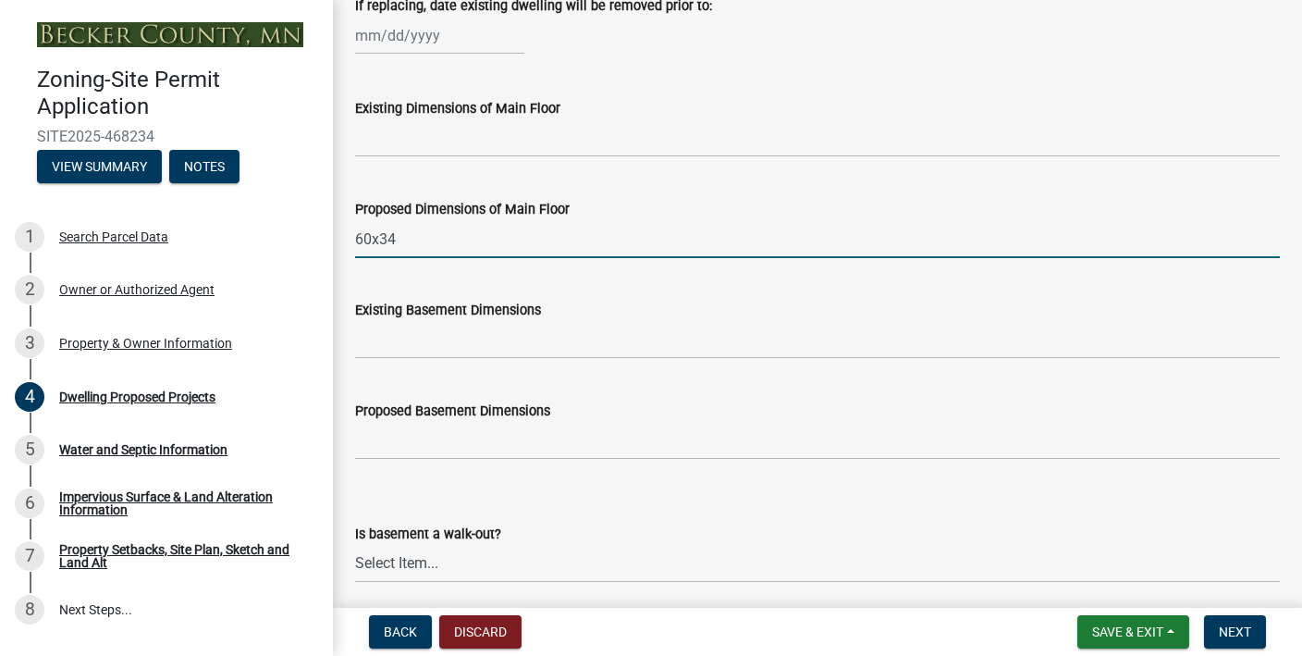
scroll to position [851, 0]
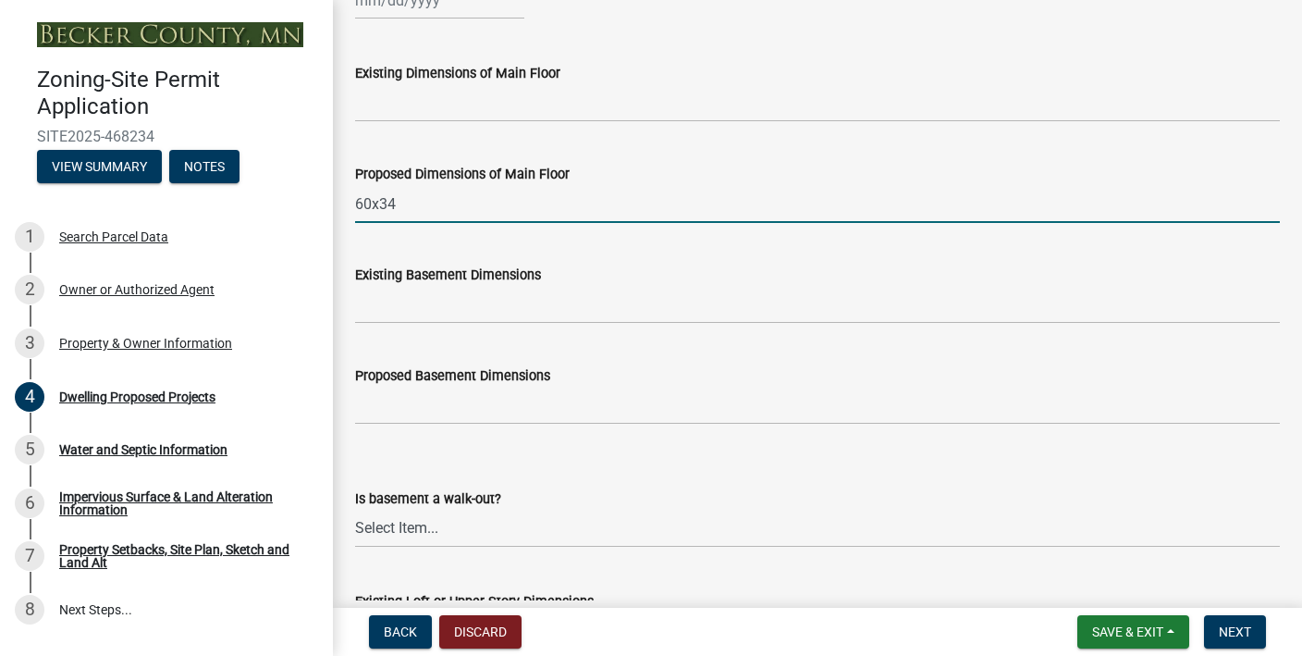
type input "60x34"
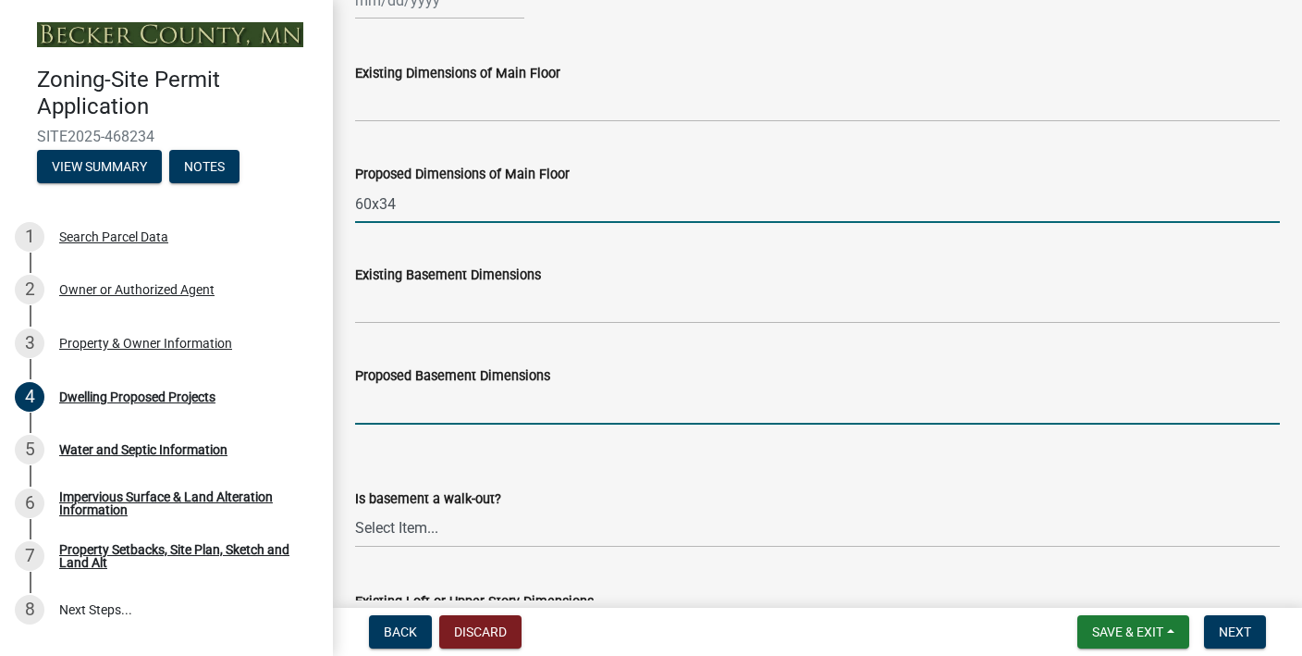
click at [448, 397] on input "Proposed Basement Dimensions" at bounding box center [817, 406] width 925 height 38
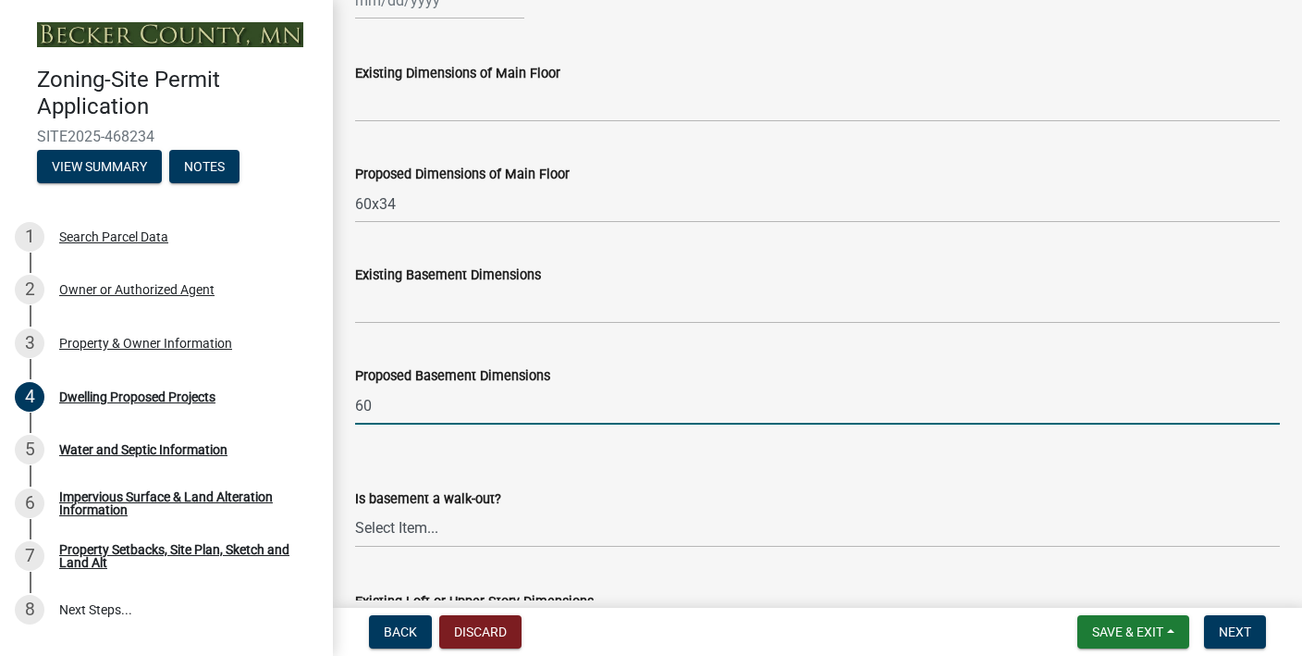
type input "6"
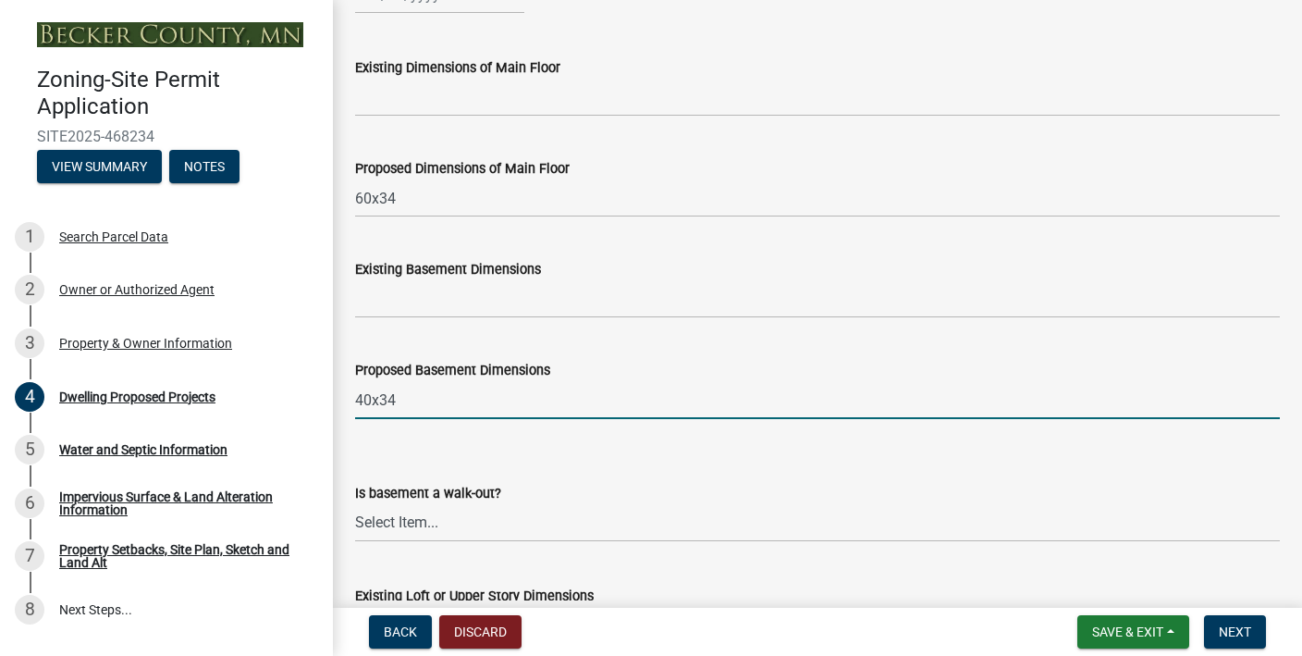
scroll to position [857, 0]
click at [372, 400] on input "40x34" at bounding box center [817, 399] width 925 height 38
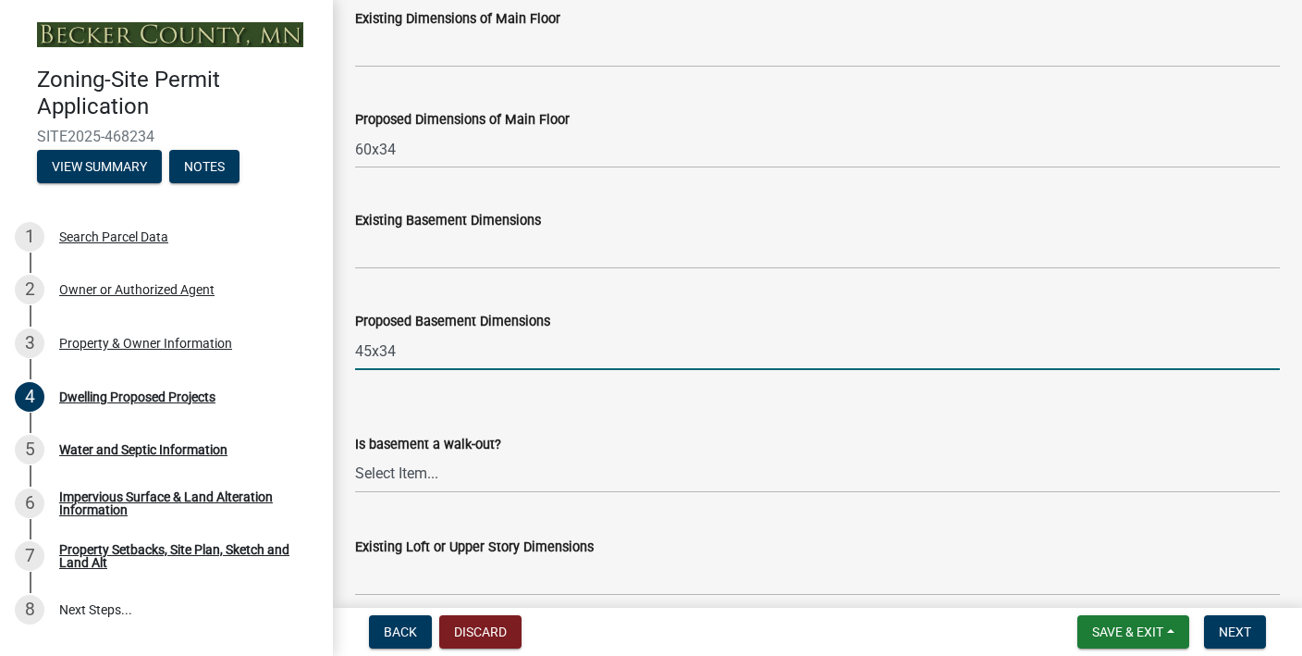
scroll to position [912, 0]
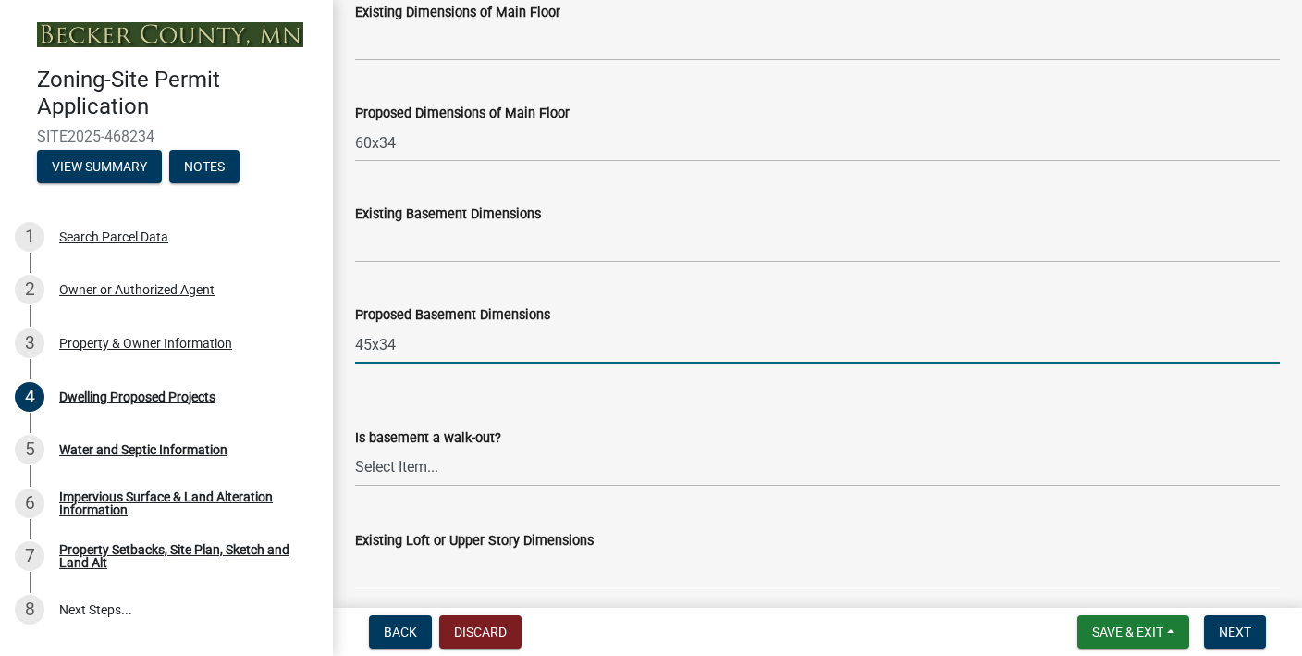
type input "45x34"
click at [427, 465] on select "Select Item... Yes No N/A" at bounding box center [817, 468] width 925 height 38
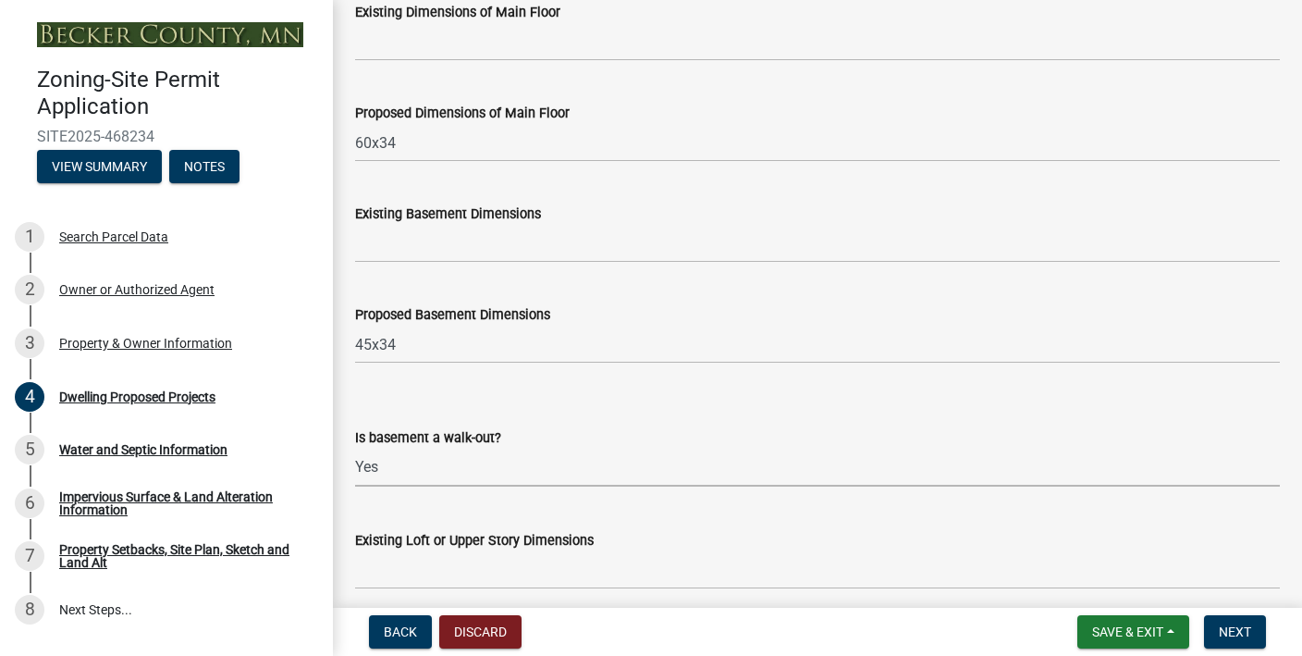
select select "03c1fec4-1fbe-4331-bc18-34e24145556f"
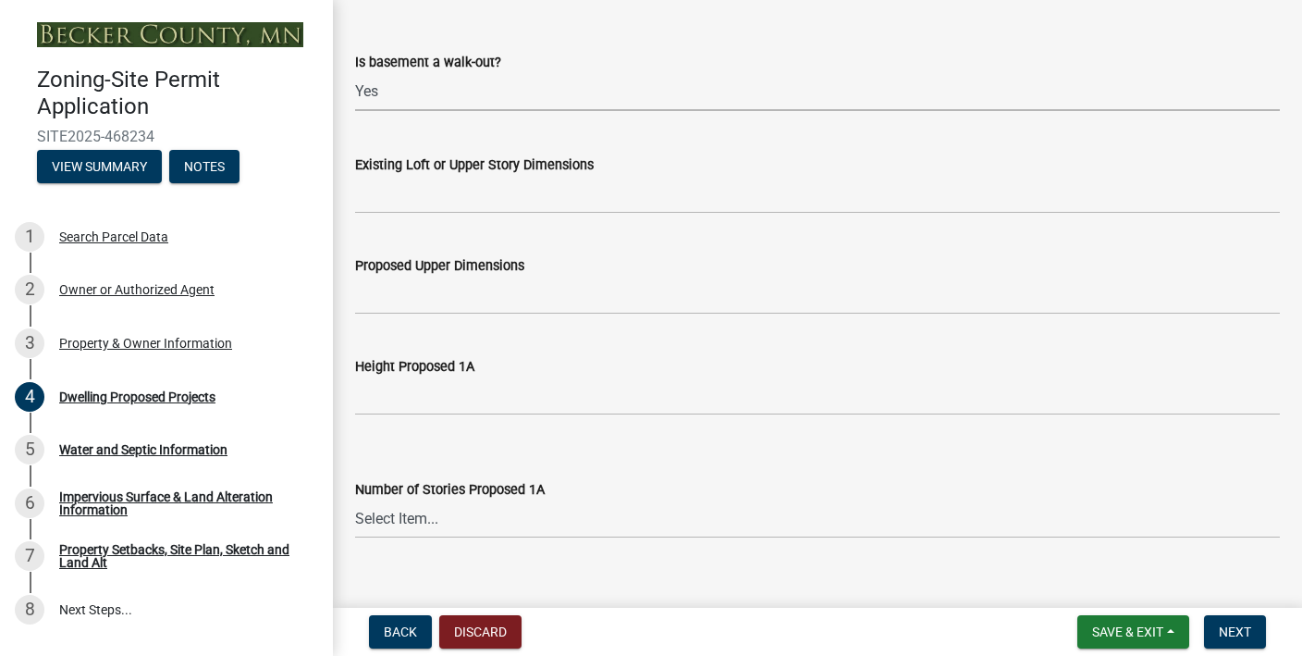
scroll to position [1293, 0]
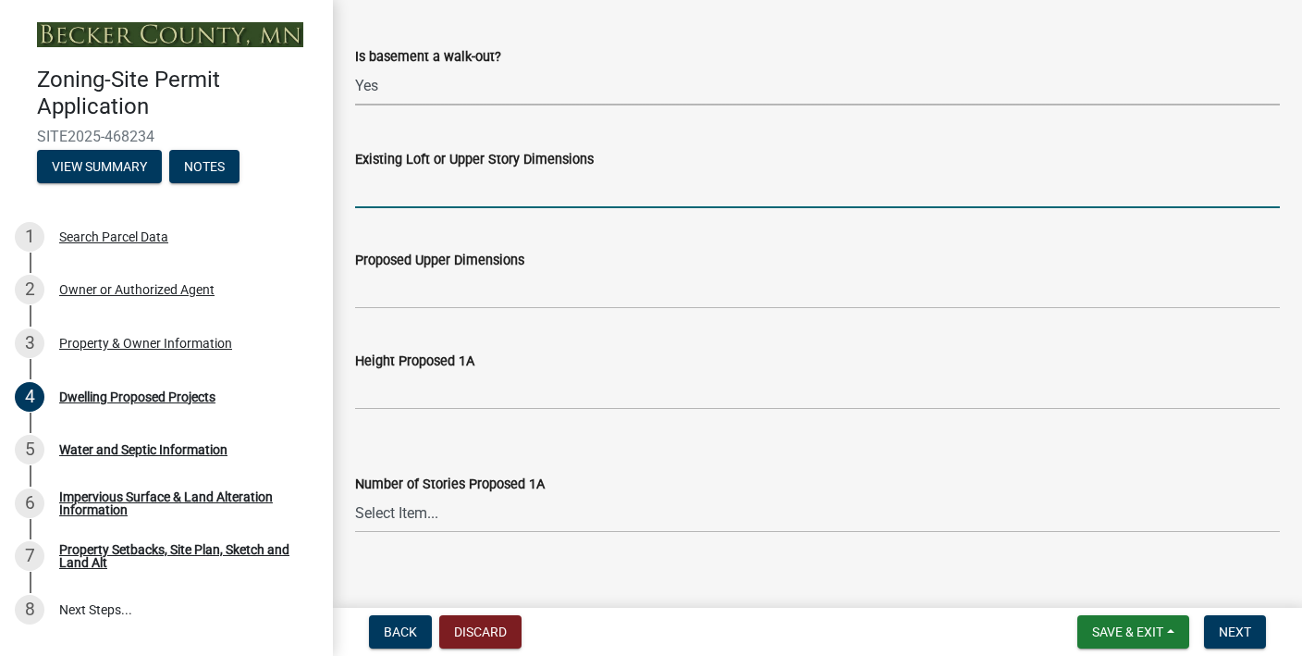
click at [430, 194] on input "Existing Loft or Upper Story Dimensions" at bounding box center [817, 189] width 925 height 38
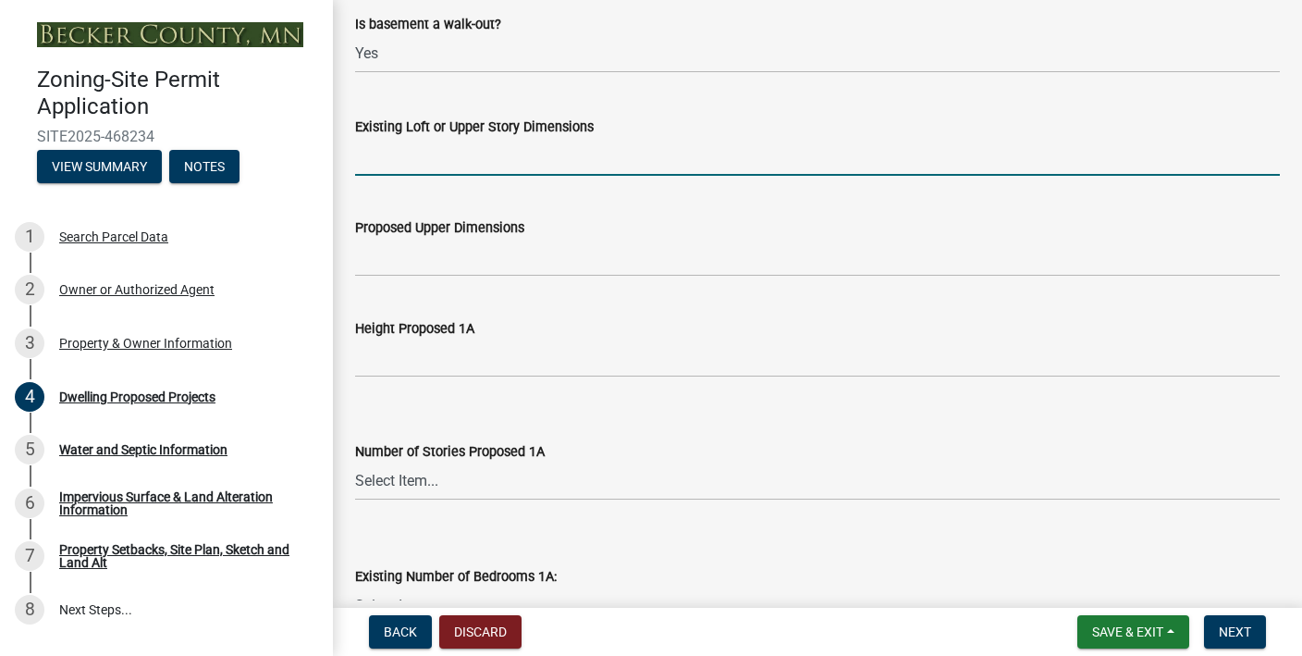
scroll to position [1327, 0]
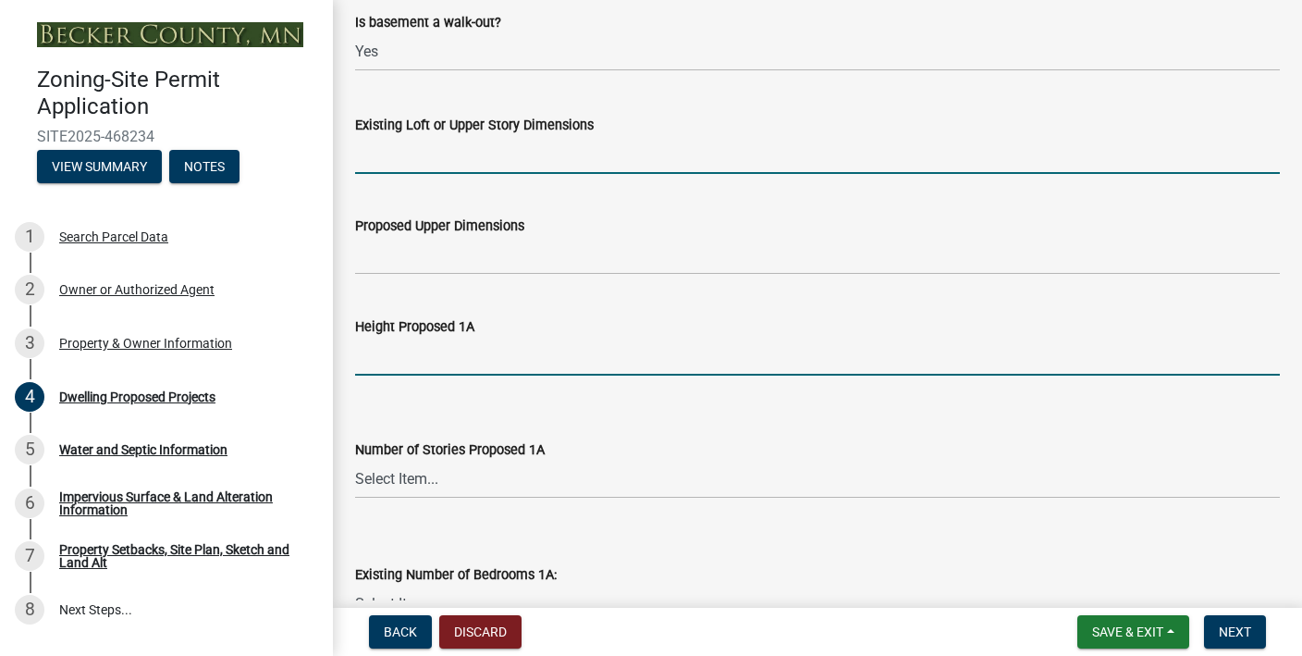
click at [402, 365] on input "Height Proposed 1A" at bounding box center [817, 357] width 925 height 38
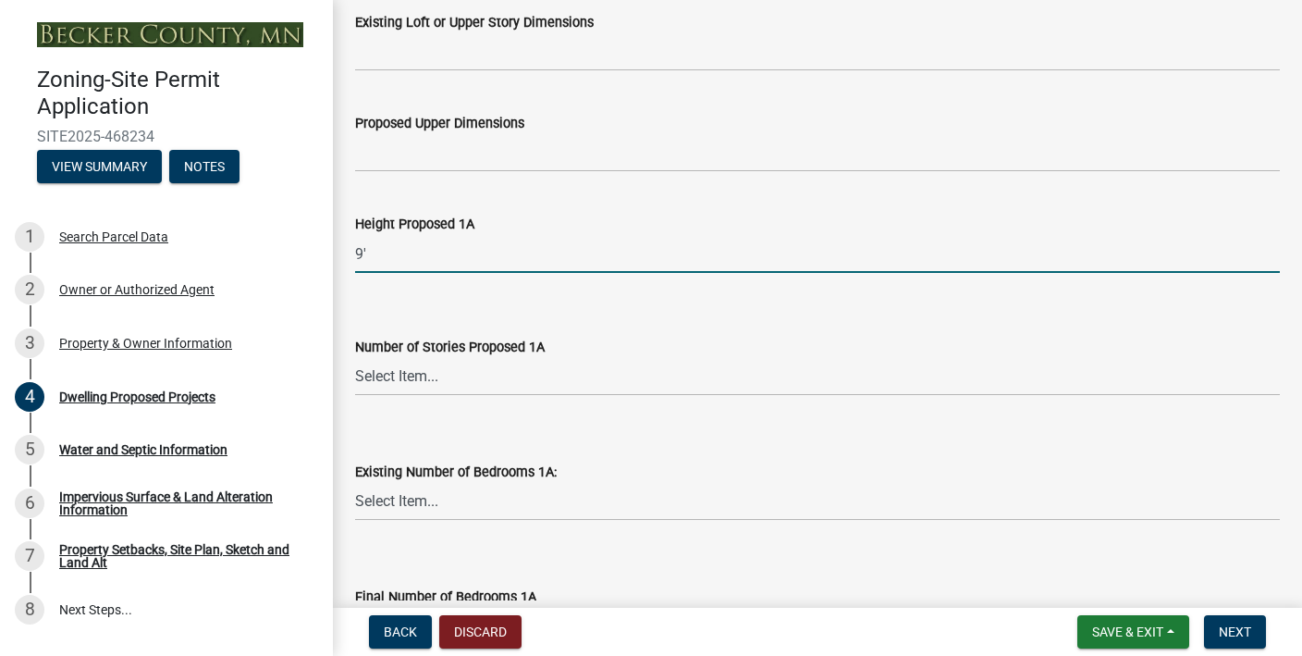
scroll to position [1464, 0]
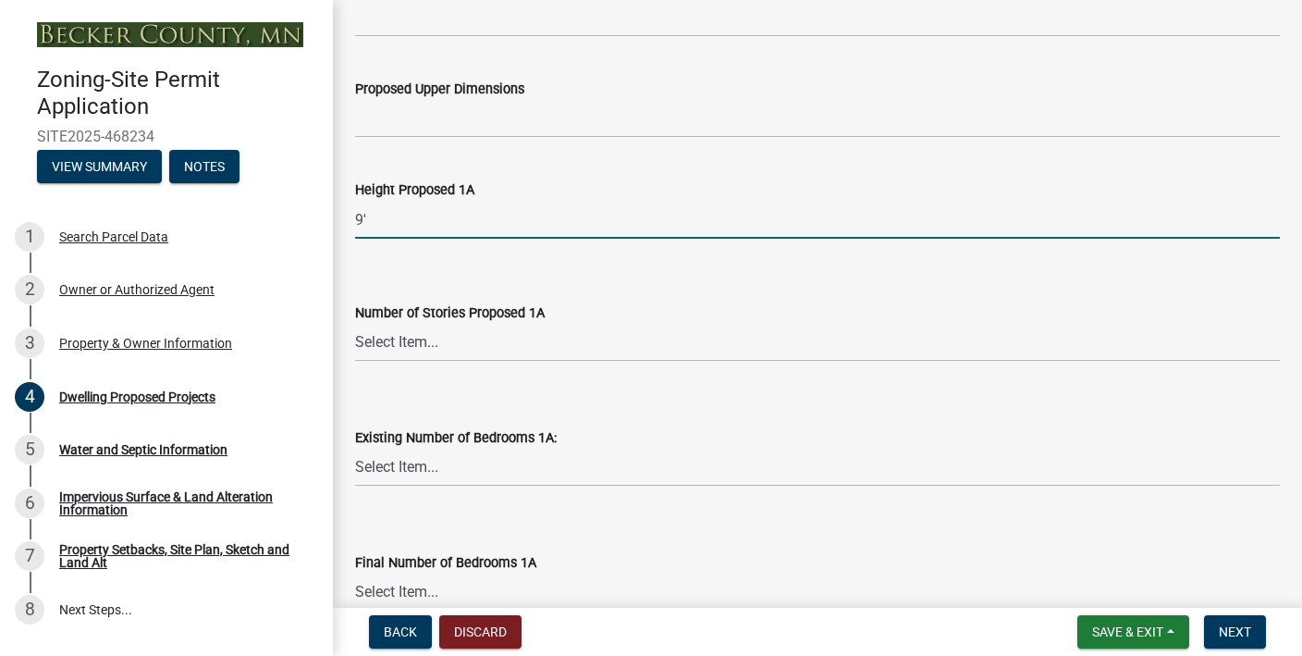
type input "9'"
click at [391, 353] on select "Select Item... N/A 1 1.25 1.5 1.75 2 2.25 2.5" at bounding box center [817, 343] width 925 height 38
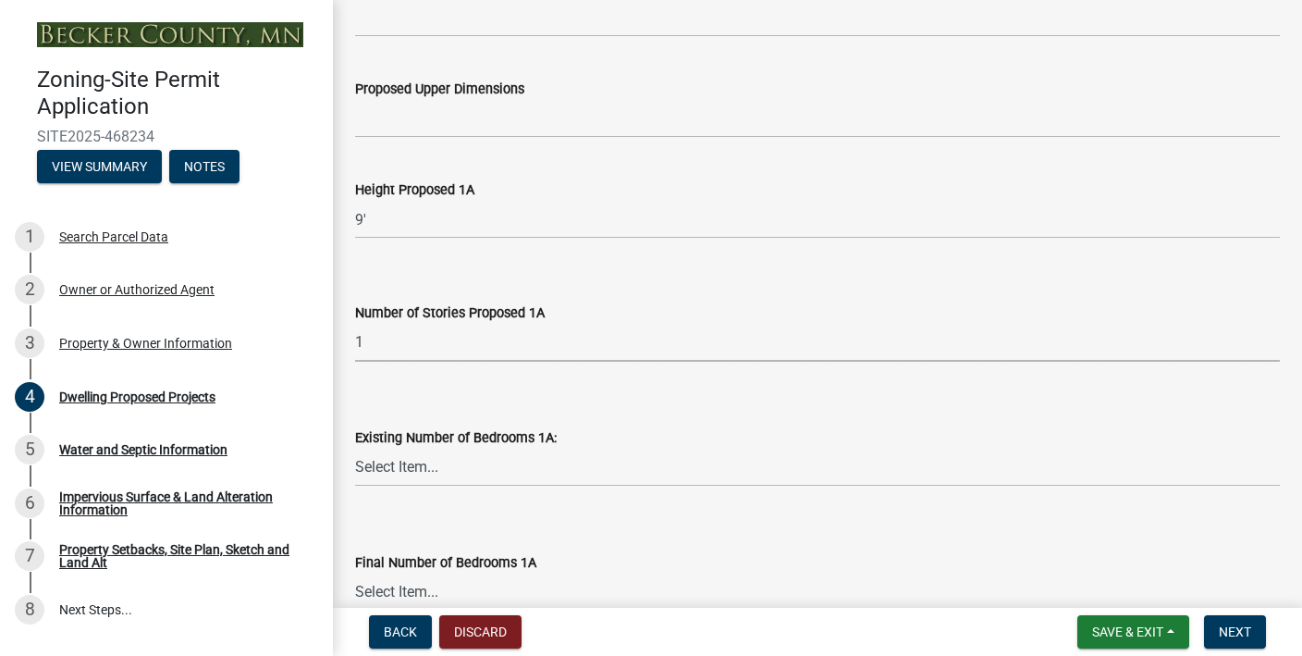
select select "4f5e2784-8c40-49a3-b0e9-8f1a3cbab4f4"
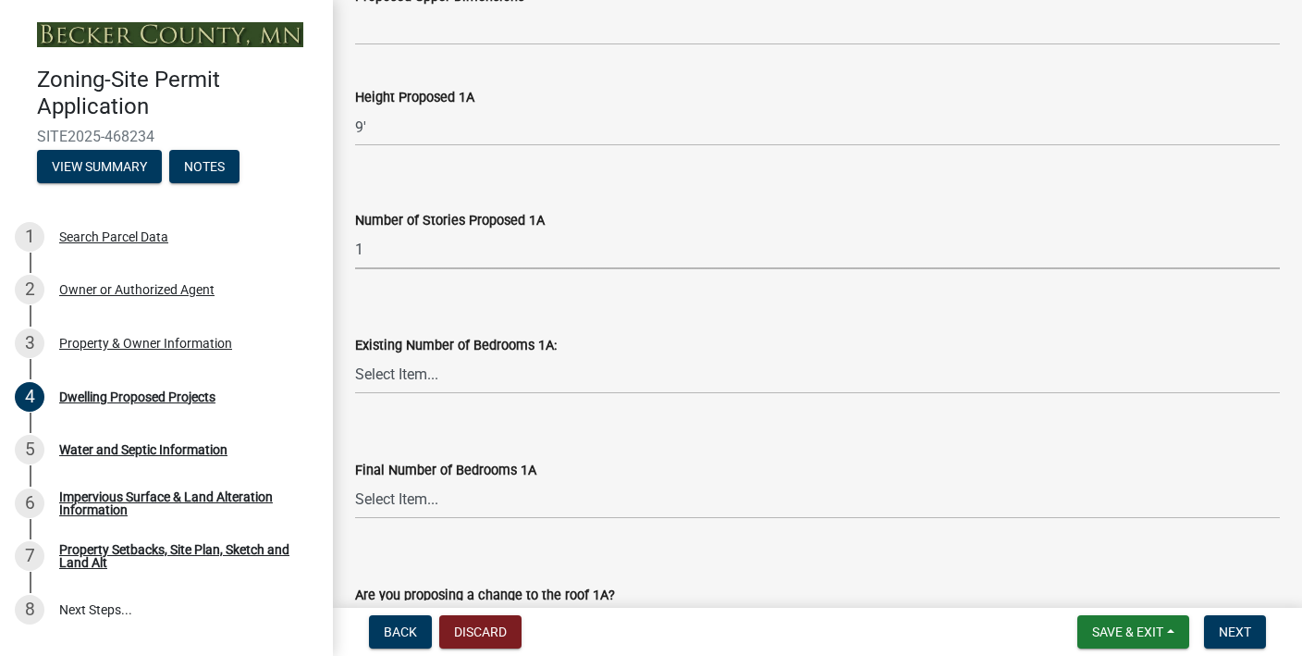
scroll to position [1560, 0]
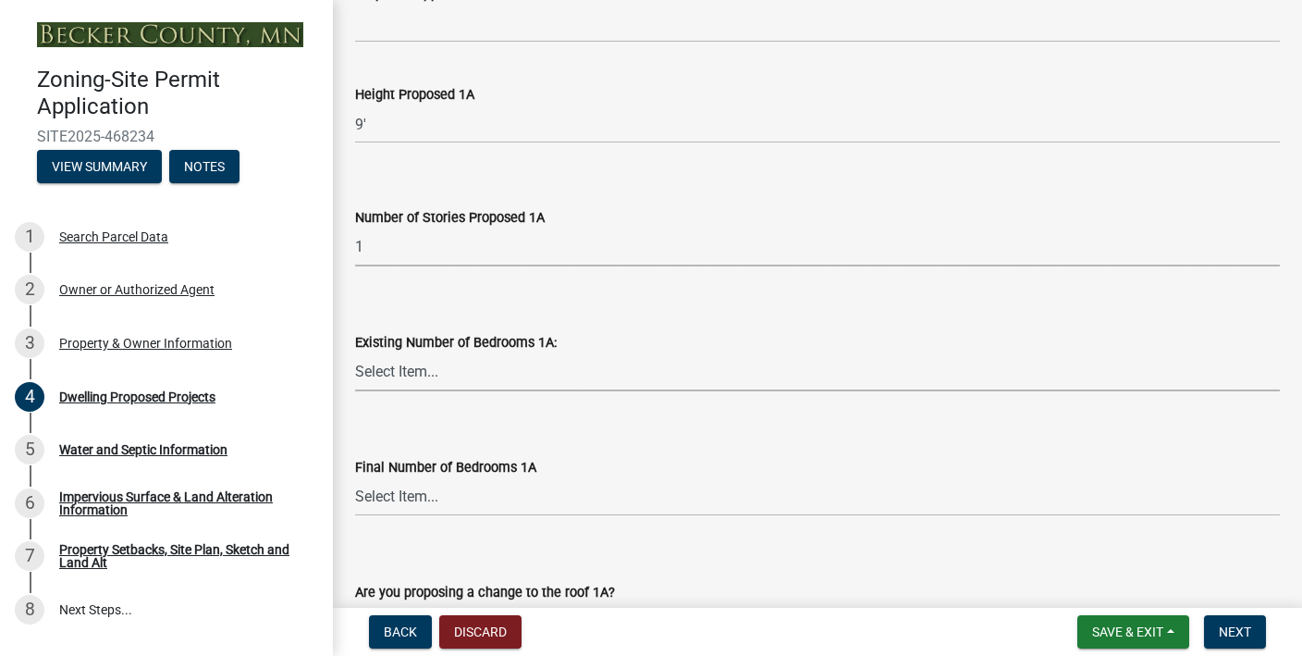
click at [404, 373] on select "Select Item... 0 1 2 3 4 5 6 7 8" at bounding box center [817, 372] width 925 height 38
click at [420, 367] on select "Select Item... 0 1 2 3 4 5 6 7 8" at bounding box center [817, 372] width 925 height 38
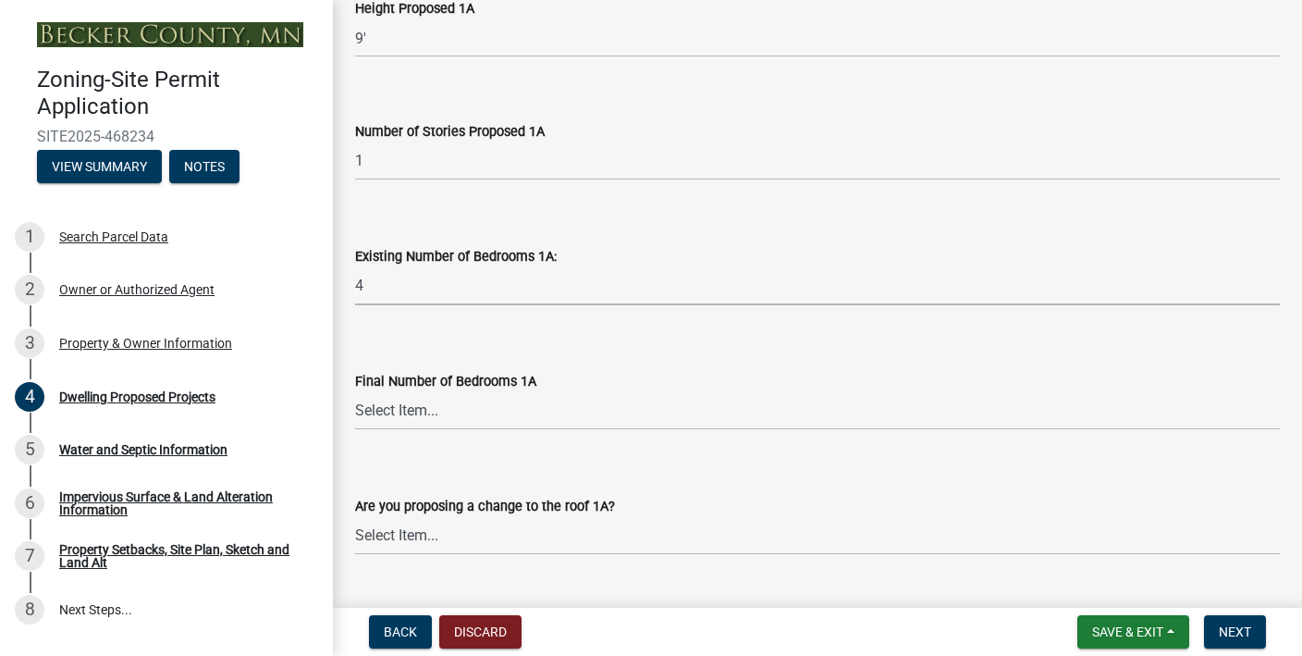
scroll to position [1654, 0]
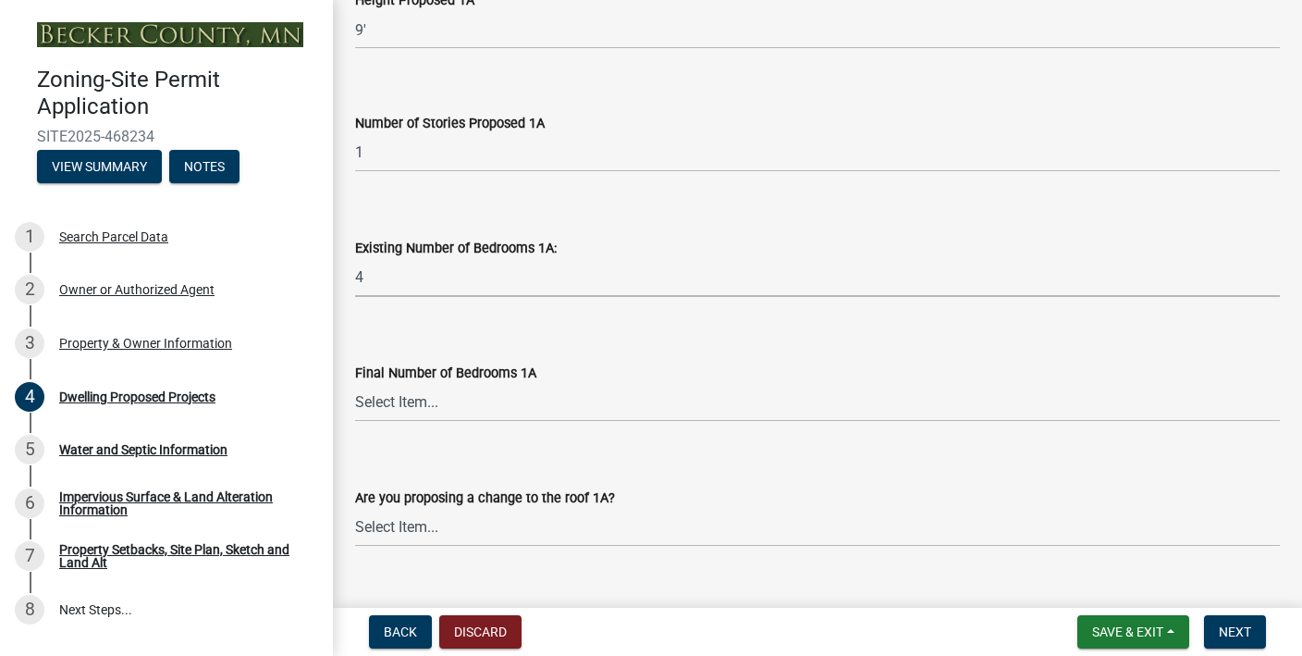
click at [394, 286] on select "Select Item... 0 1 2 3 4 5 6 7 8" at bounding box center [817, 278] width 925 height 38
select select "a045e8de-0125-48b5-a52c-0705e3235ca5"
click at [405, 274] on select "Select Item... 0 1 2 3 4 5 6 7 8" at bounding box center [817, 278] width 925 height 38
click at [383, 410] on select "Select Item... 0 1 2 3 4 5 6 7 8" at bounding box center [817, 403] width 925 height 38
select select "744d8552-d7ef-4cf1-b465-42901748f06c"
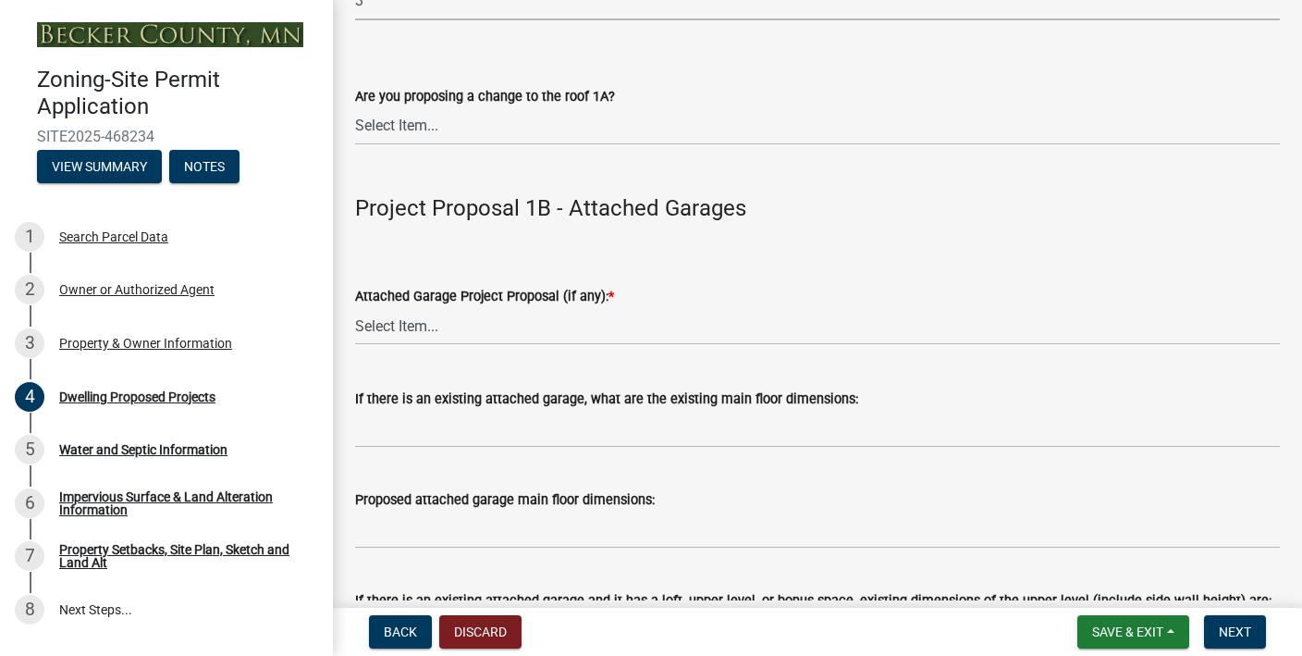
scroll to position [2061, 0]
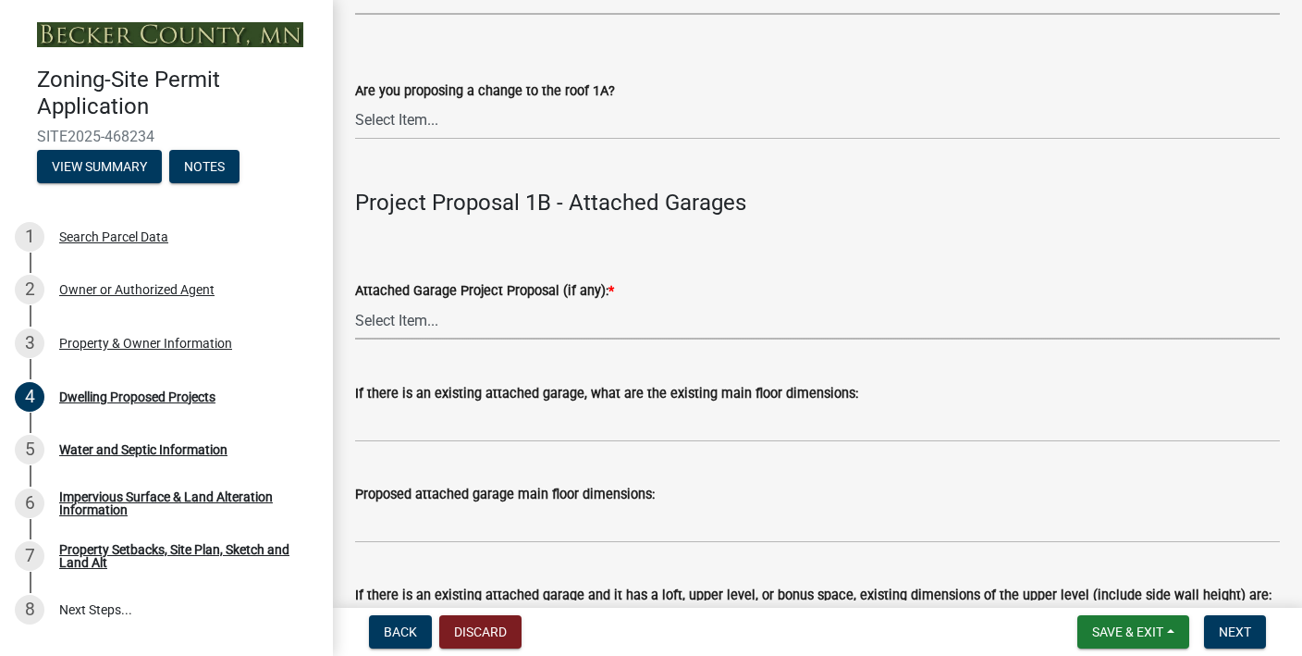
click at [440, 321] on select "Select Item... N/A New Attached Garage Addition to Attached Garage" at bounding box center [817, 321] width 925 height 38
select select "638dddef-31f4-4d73-b0b5-0ffc7b344434"
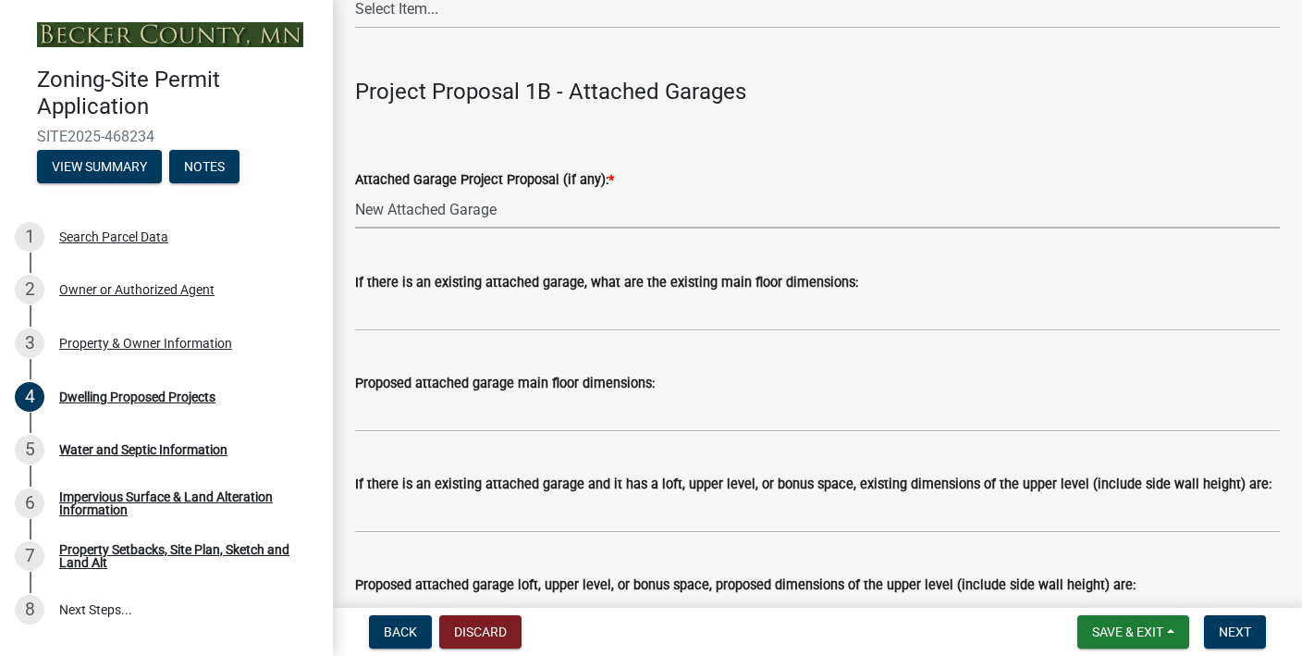
scroll to position [2187, 0]
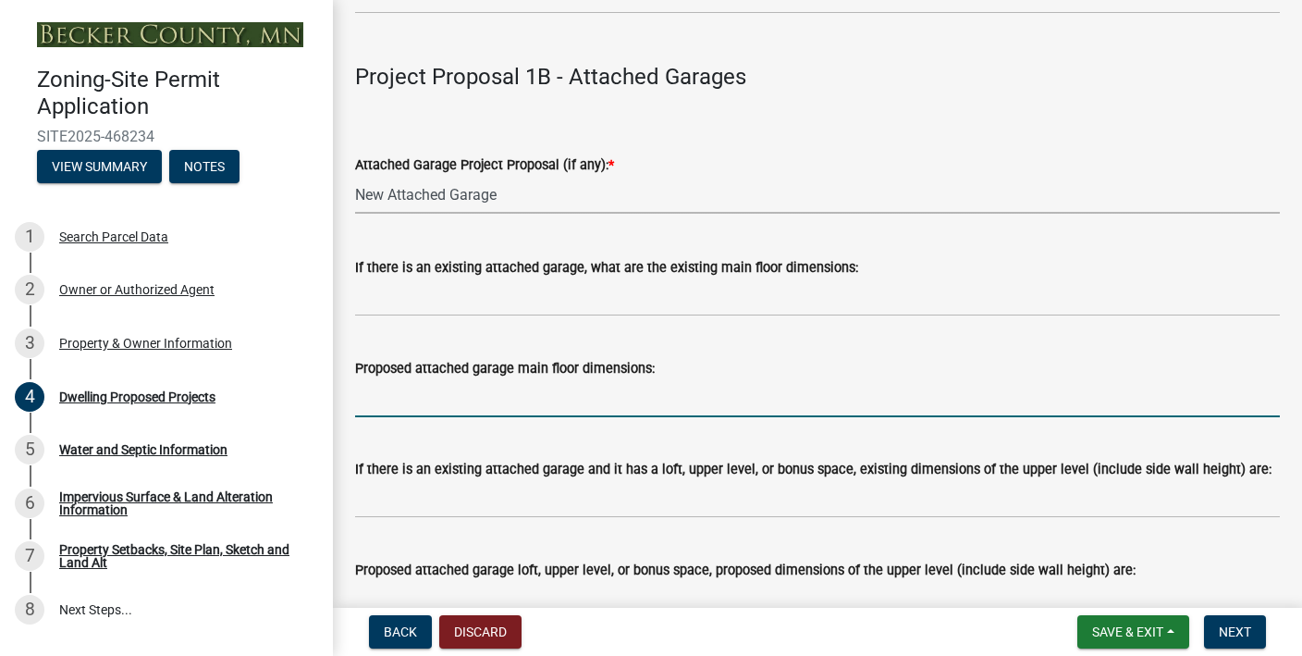
click at [439, 407] on input "Proposed attached garage main floor dimensions:" at bounding box center [817, 398] width 925 height 38
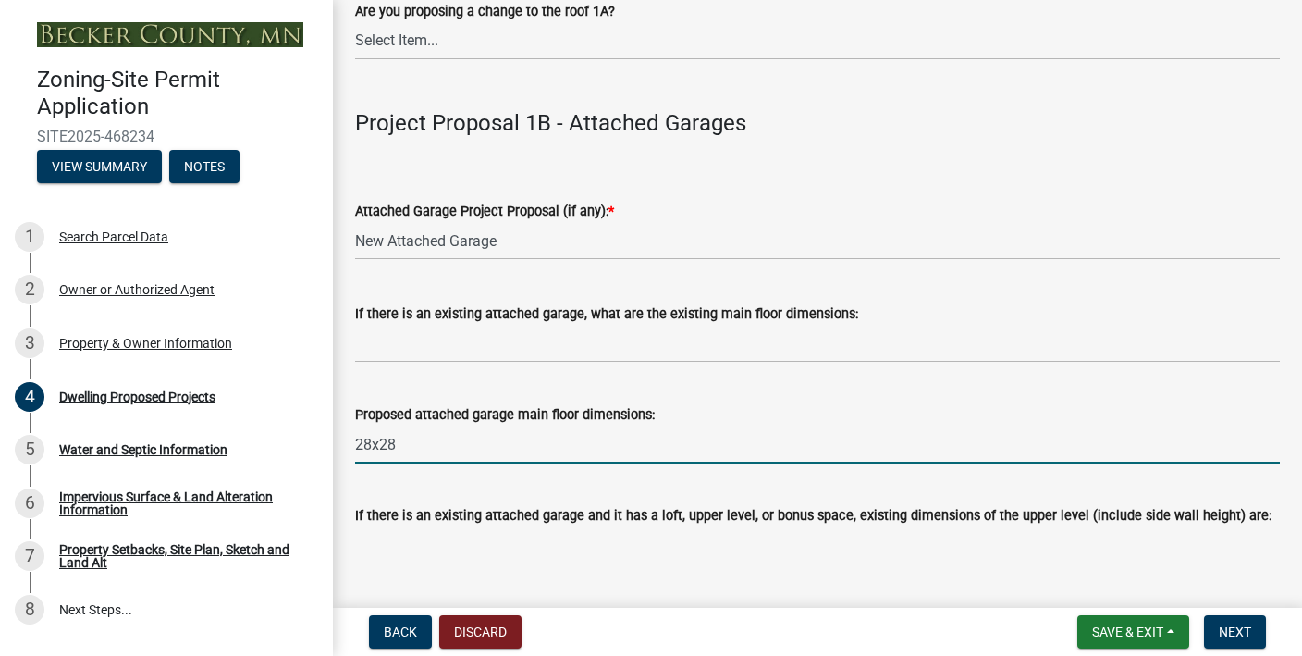
scroll to position [2353, 0]
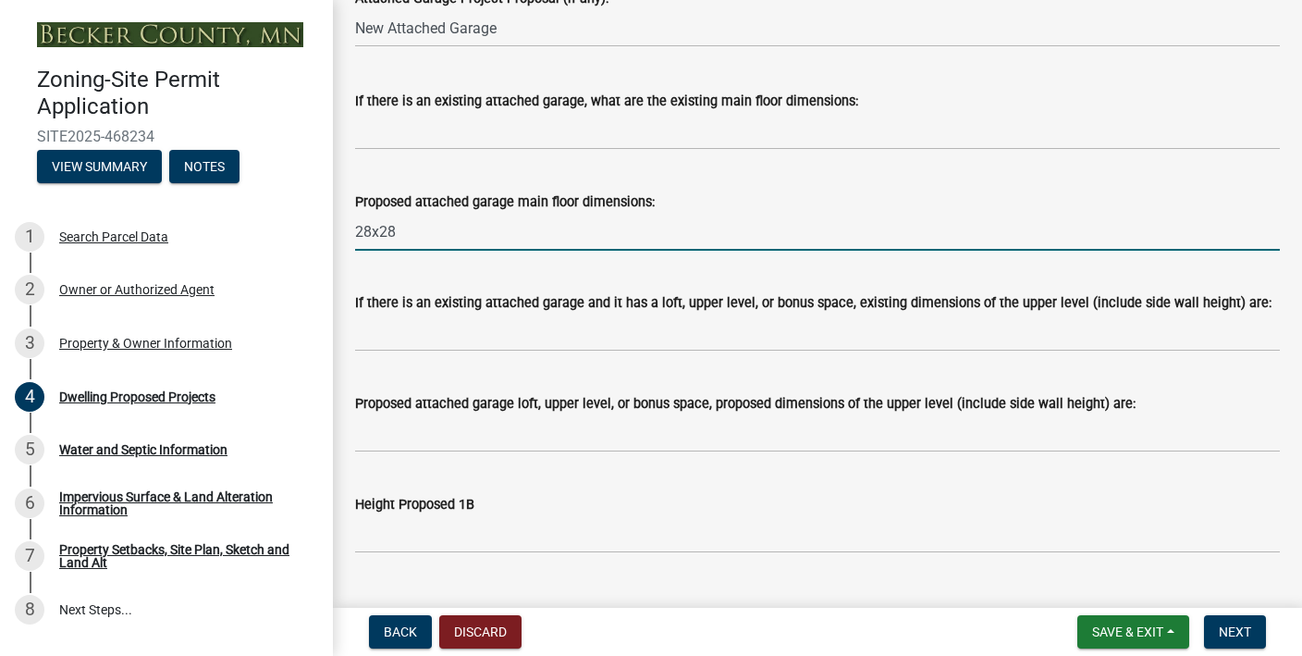
type input "28x28"
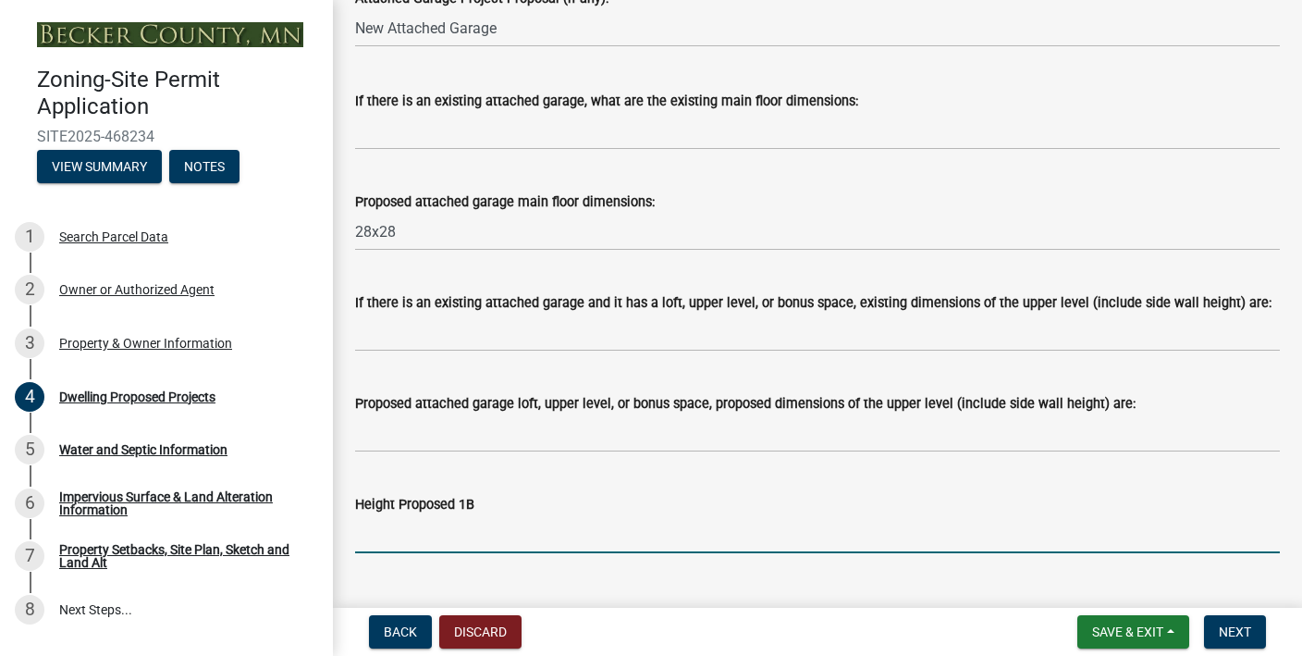
click at [413, 546] on input "Height Proposed 1B" at bounding box center [817, 534] width 925 height 38
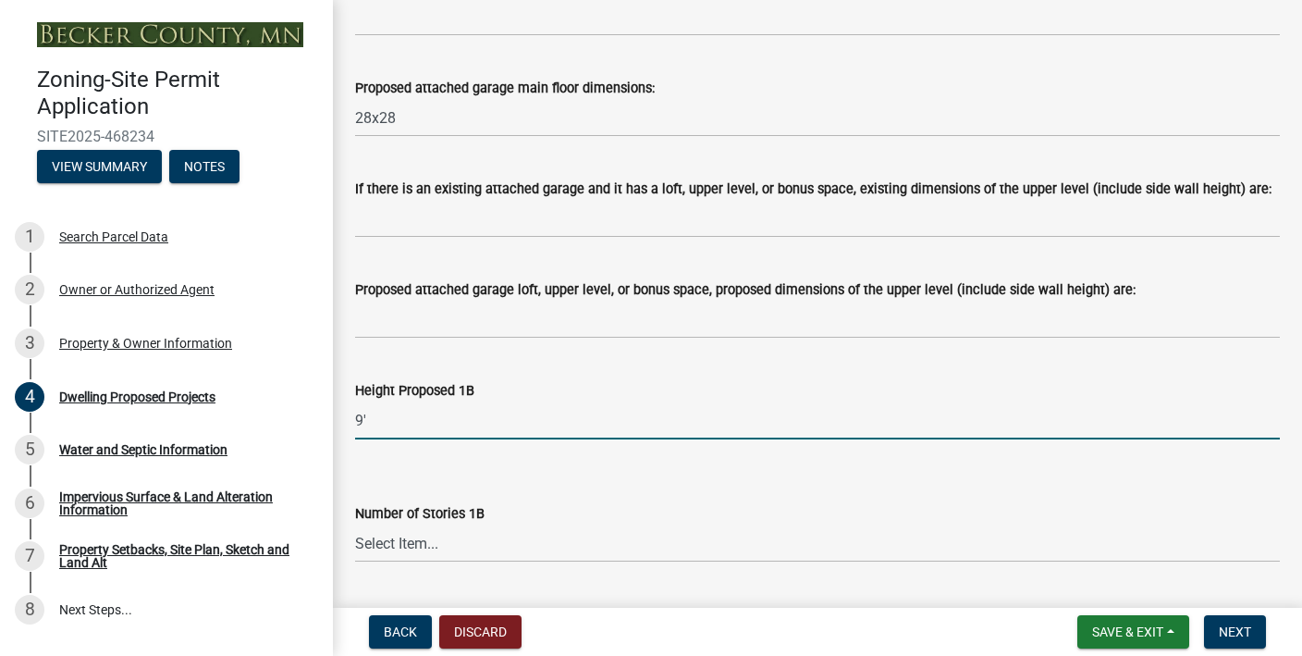
scroll to position [2601, 0]
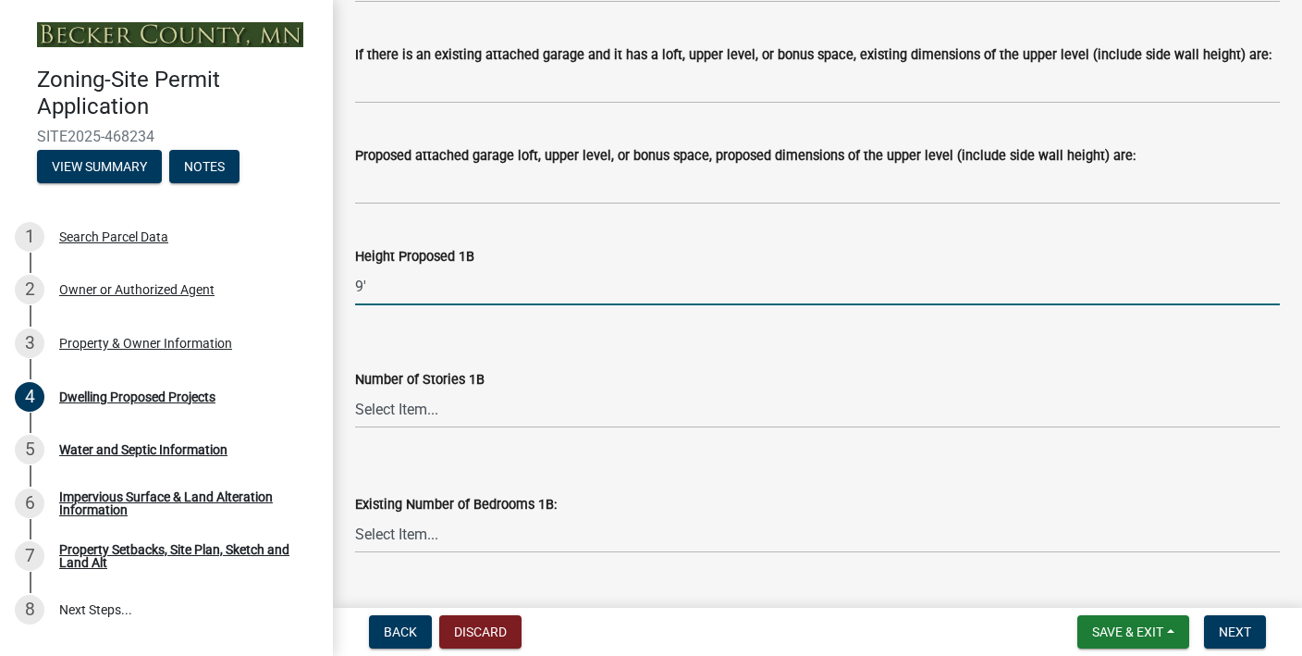
type input "9'"
click at [442, 415] on select "Select Item... N/A 1 1.25 1.5 1.75 2 2.25 2.5" at bounding box center [817, 409] width 925 height 38
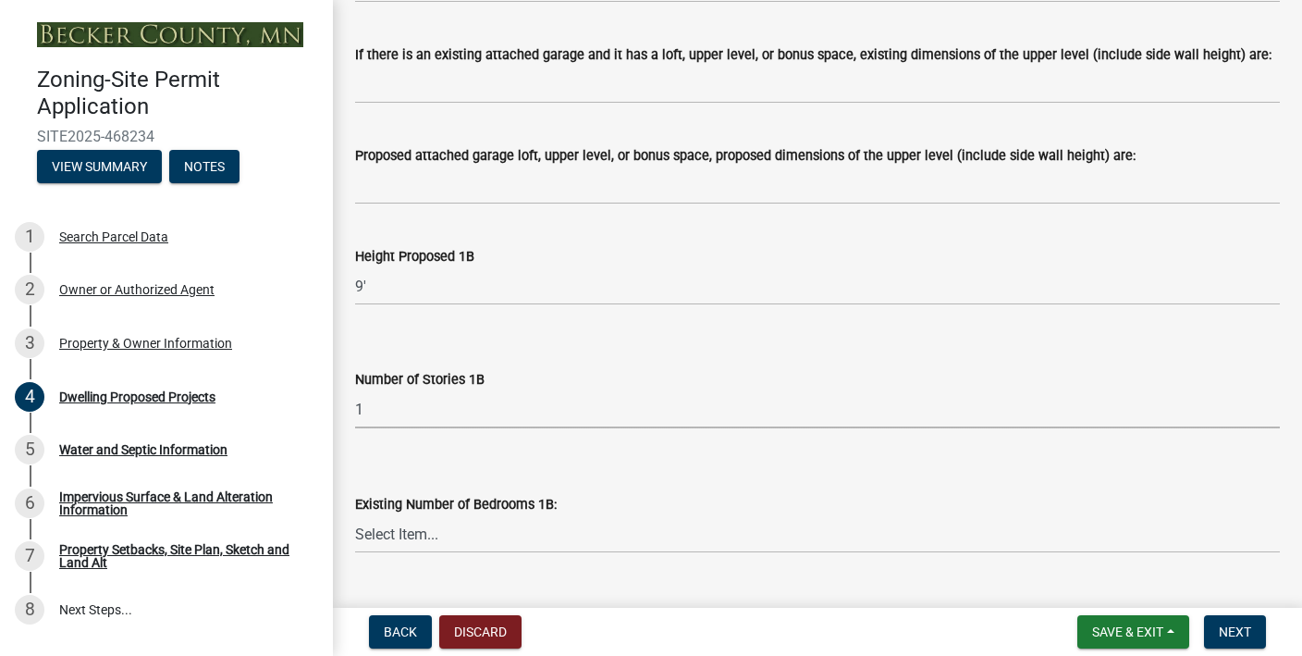
select select "43dc438e-12cf-4fa6-b4ef-a236ffc627d7"
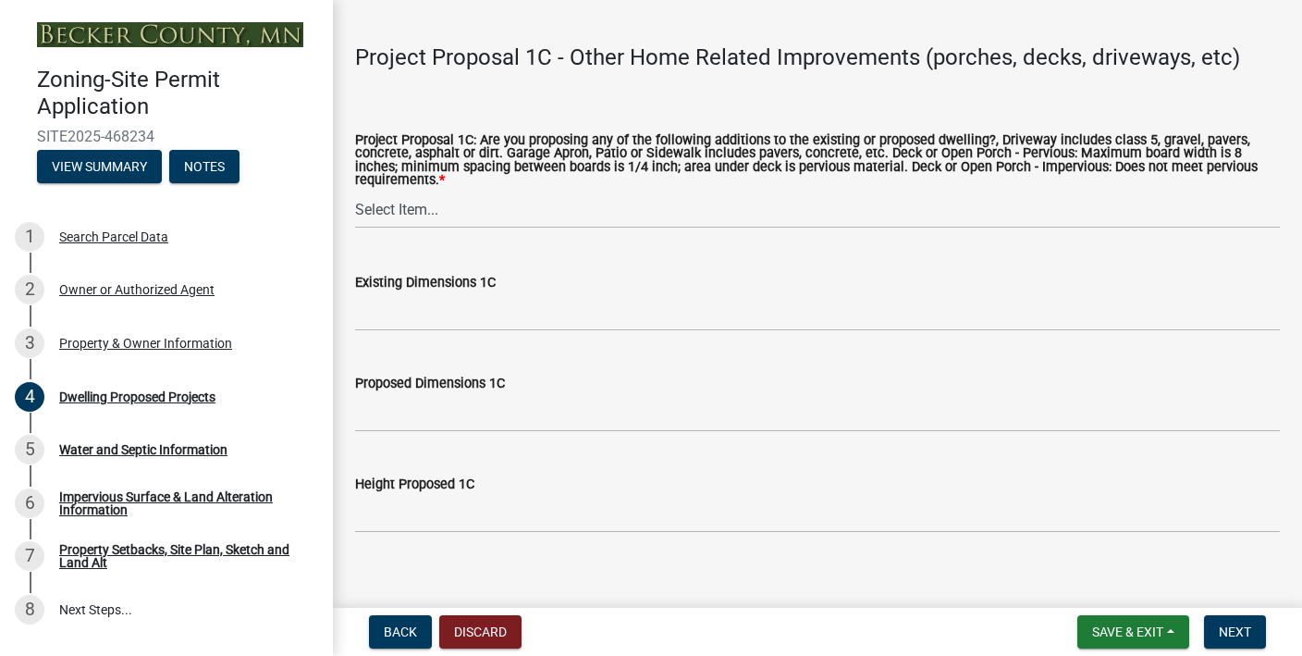
scroll to position [3412, 0]
click at [409, 207] on select "Select Item... N/A Driveway Garage Apron Home Patio Sidewalk Deck - Pervious De…" at bounding box center [817, 210] width 925 height 38
select select "92a0ce08-7963-4b1d-9a71-a10ef3c9fec5"
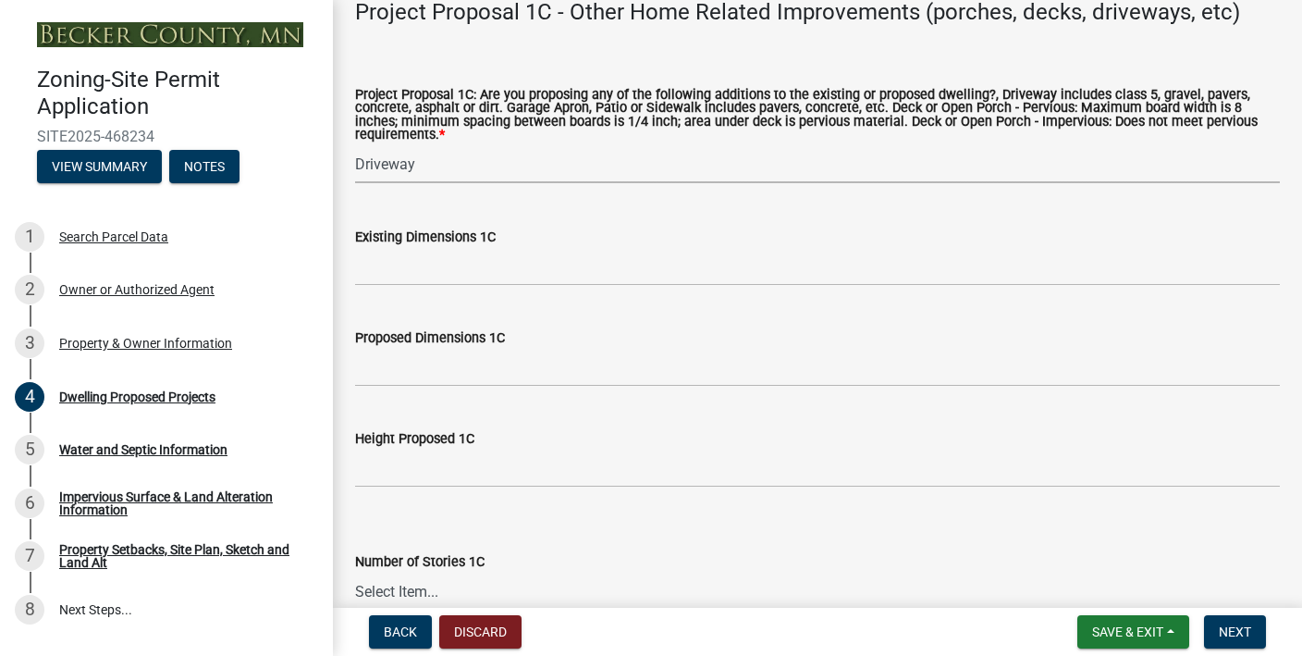
scroll to position [3466, 0]
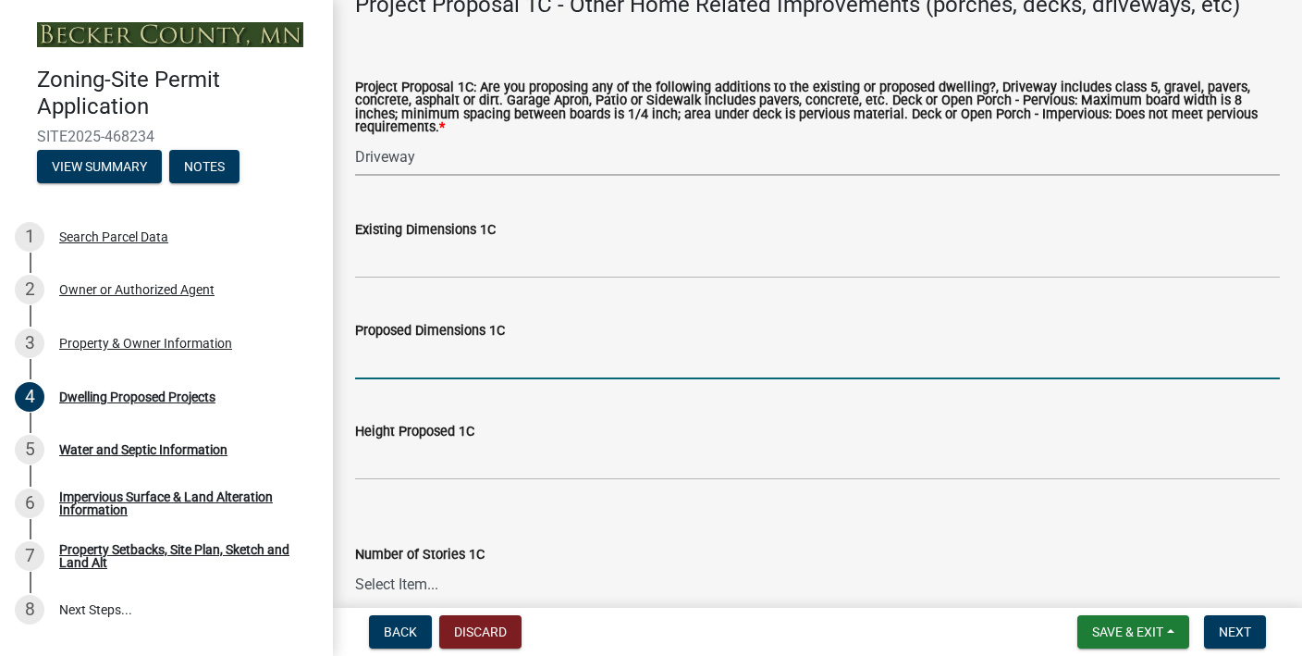
click at [437, 357] on input "Proposed Dimensions 1C" at bounding box center [817, 360] width 925 height 38
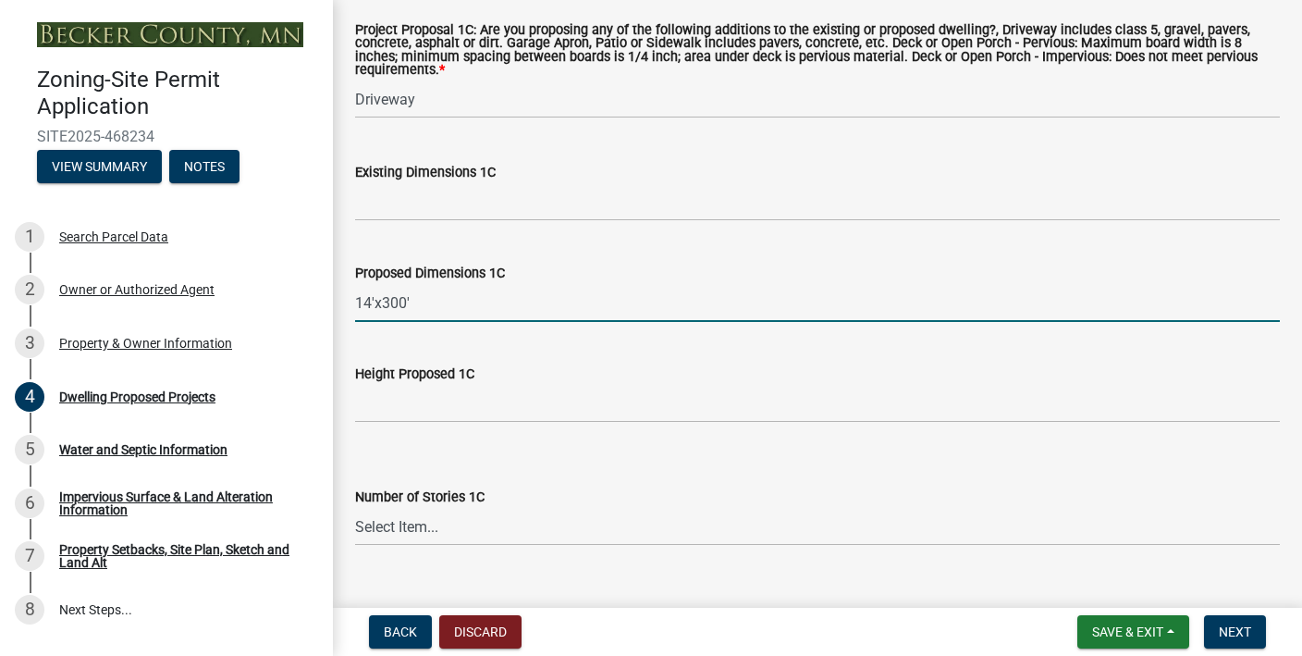
scroll to position [3515, 0]
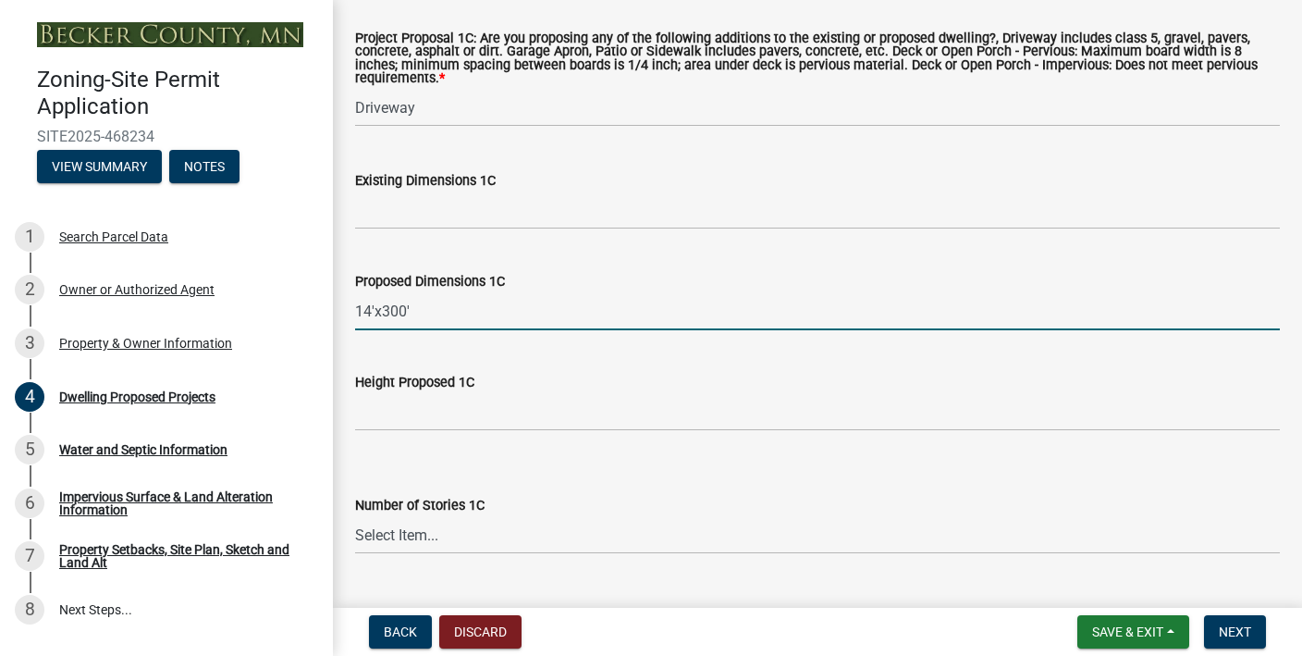
type input "14'x300'"
click at [420, 418] on input "Height Proposed 1C" at bounding box center [817, 412] width 925 height 38
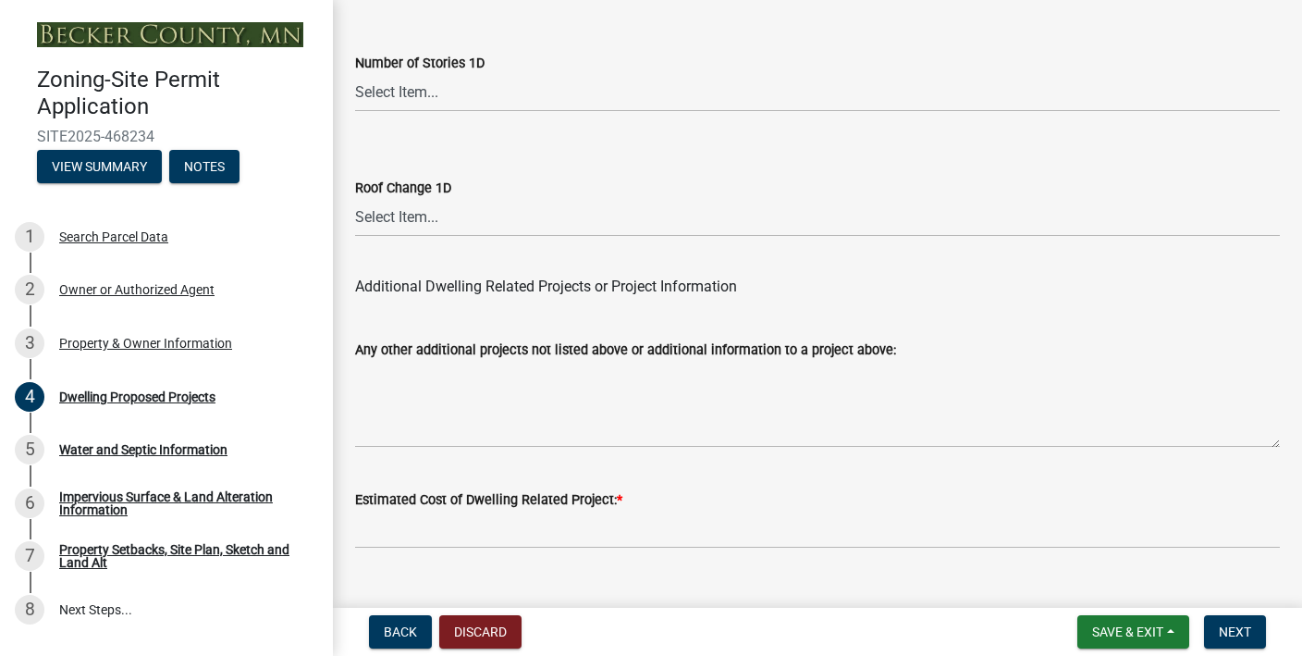
scroll to position [4772, 0]
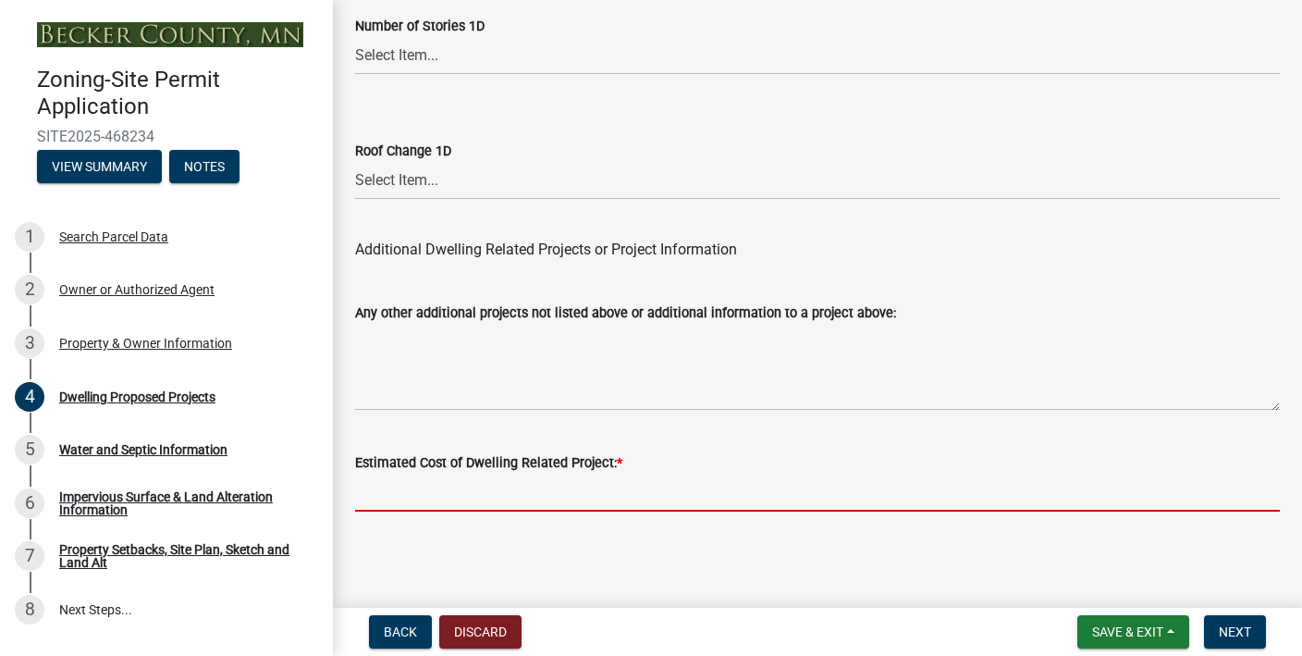
click at [641, 487] on input "text" at bounding box center [817, 493] width 925 height 38
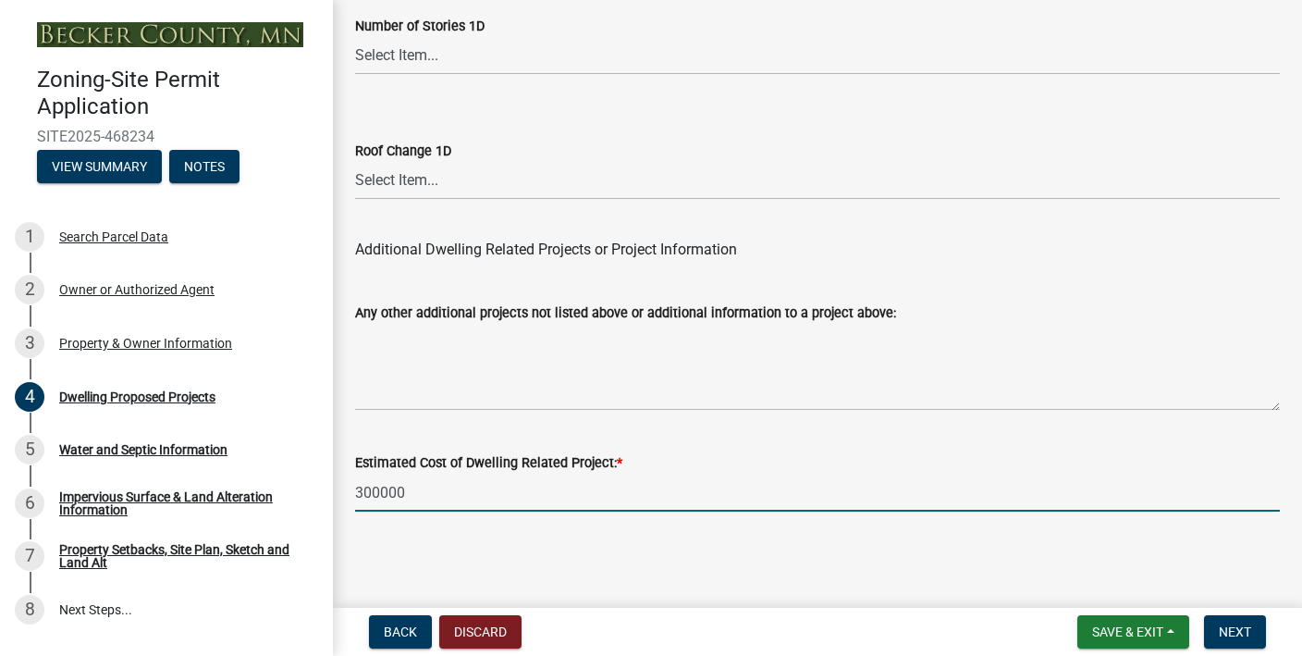
click at [379, 495] on input "300000" at bounding box center [817, 493] width 925 height 38
click at [355, 490] on input "300,000" at bounding box center [817, 493] width 925 height 38
click at [367, 492] on input "$300,000" at bounding box center [817, 493] width 925 height 38
click at [374, 497] on input "$300,000" at bounding box center [817, 493] width 925 height 38
type input "270000"
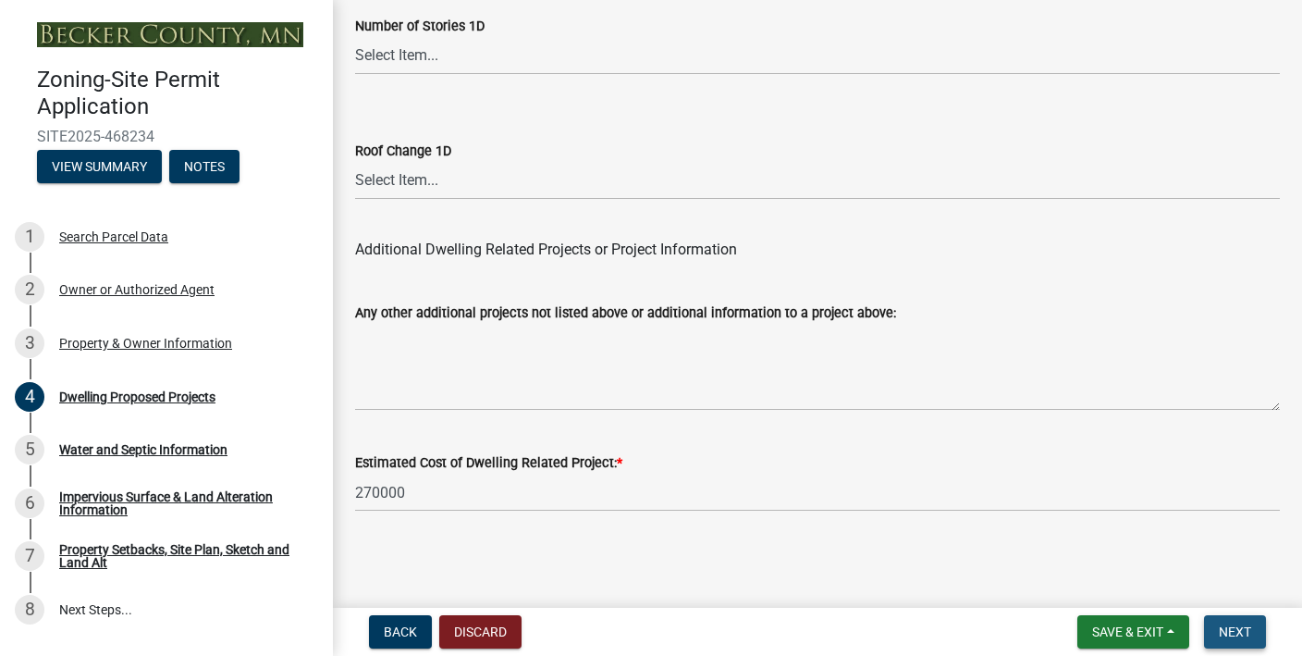
click at [1240, 626] on span "Next" at bounding box center [1235, 631] width 32 height 15
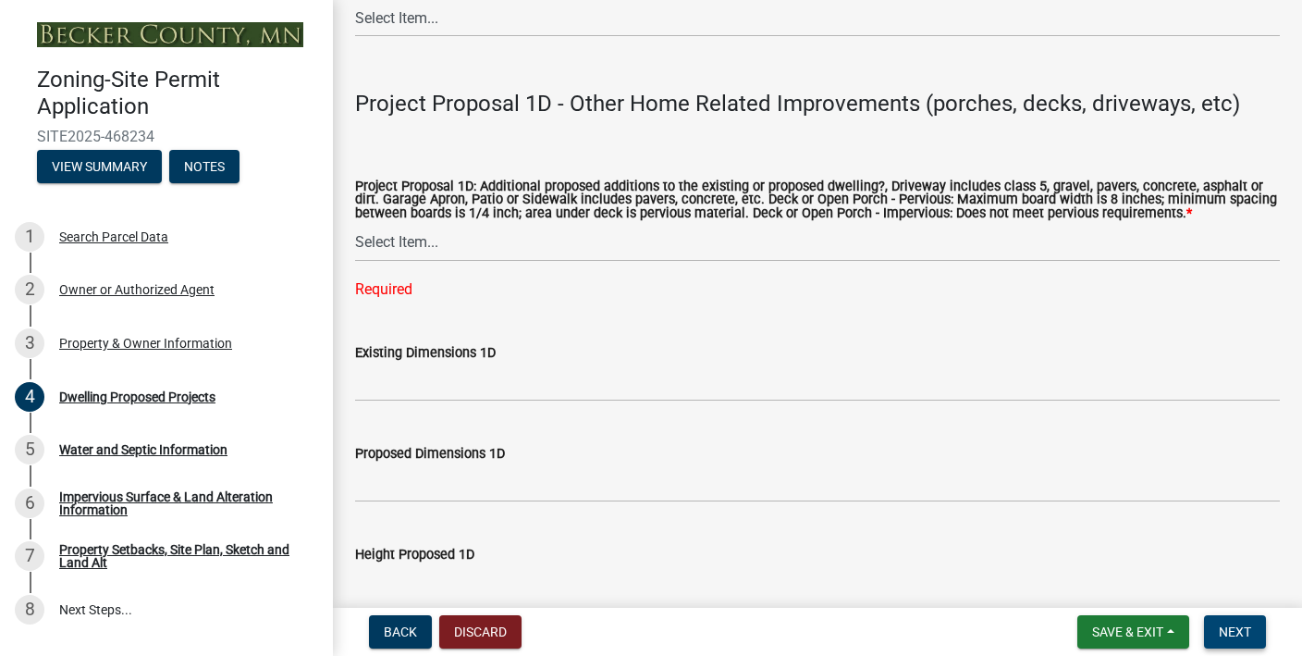
scroll to position [4158, 0]
click at [398, 250] on select "Select Item... N/A Driveway Garage Apron Home Patio Sidewalk Deck - Pervious De…" at bounding box center [817, 242] width 925 height 38
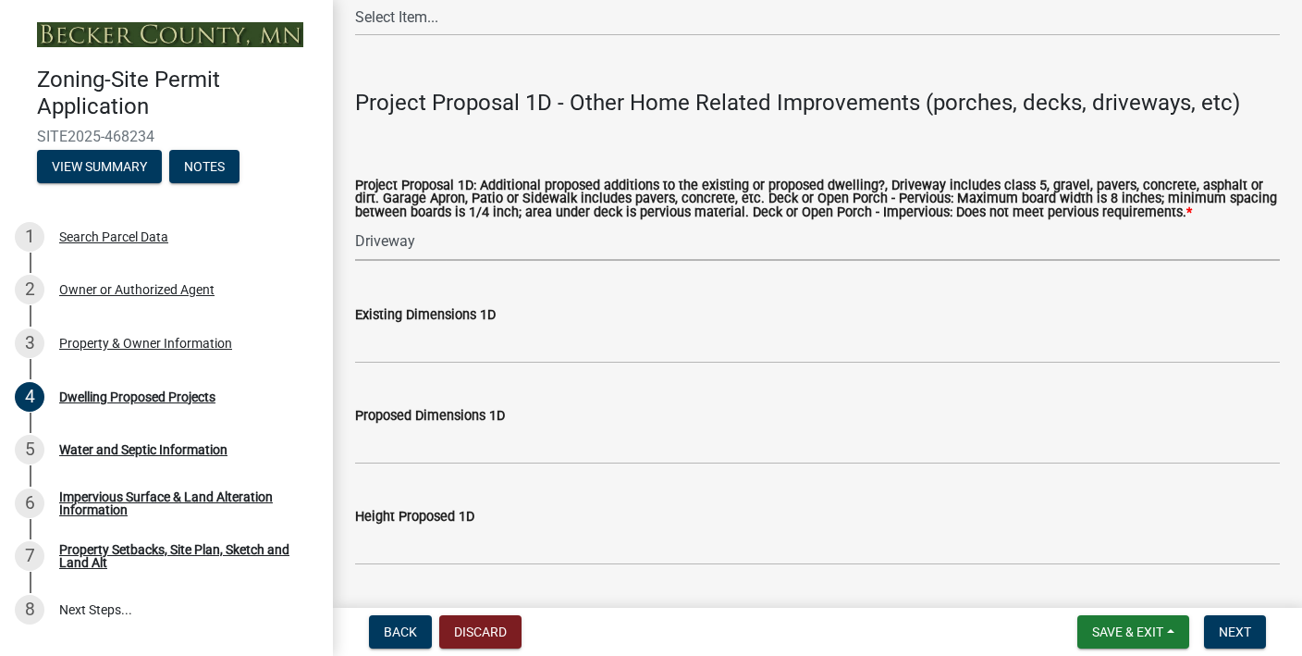
click at [392, 245] on select "Select Item... N/A Driveway Garage Apron Home Patio Sidewalk Deck - Pervious De…" at bounding box center [817, 242] width 925 height 38
select select "ab9119d1-7da9-49c4-9fac-8c142204c89d"
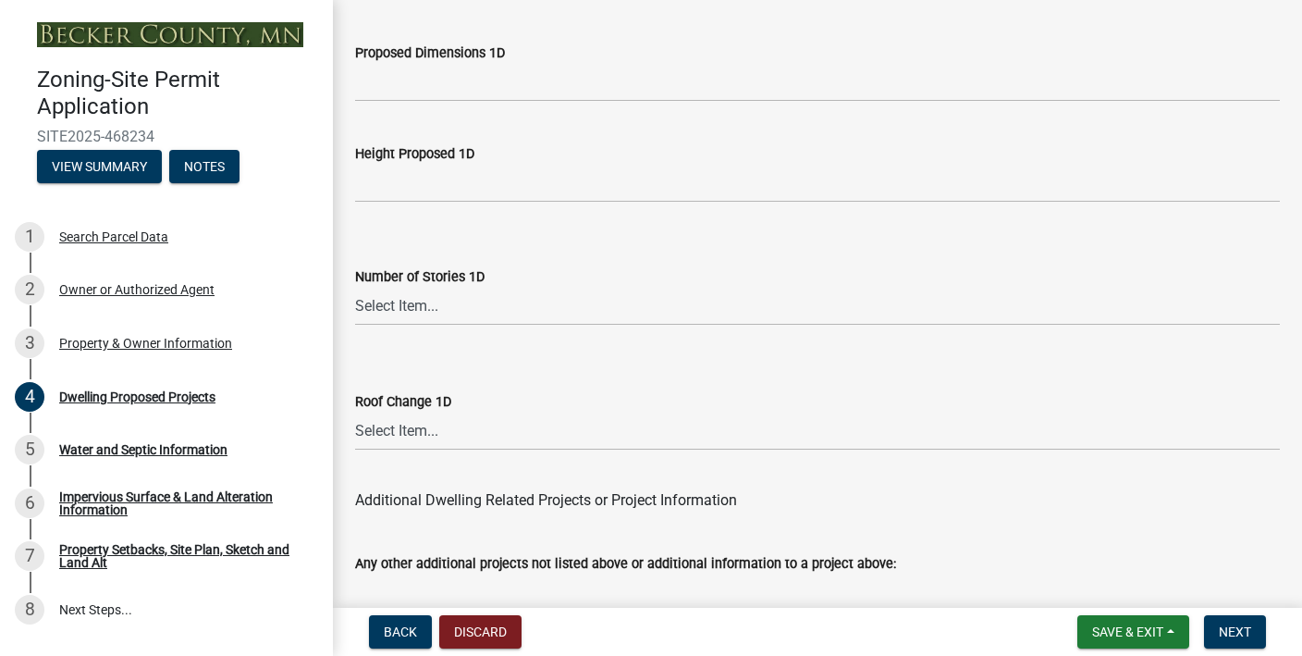
scroll to position [4772, 0]
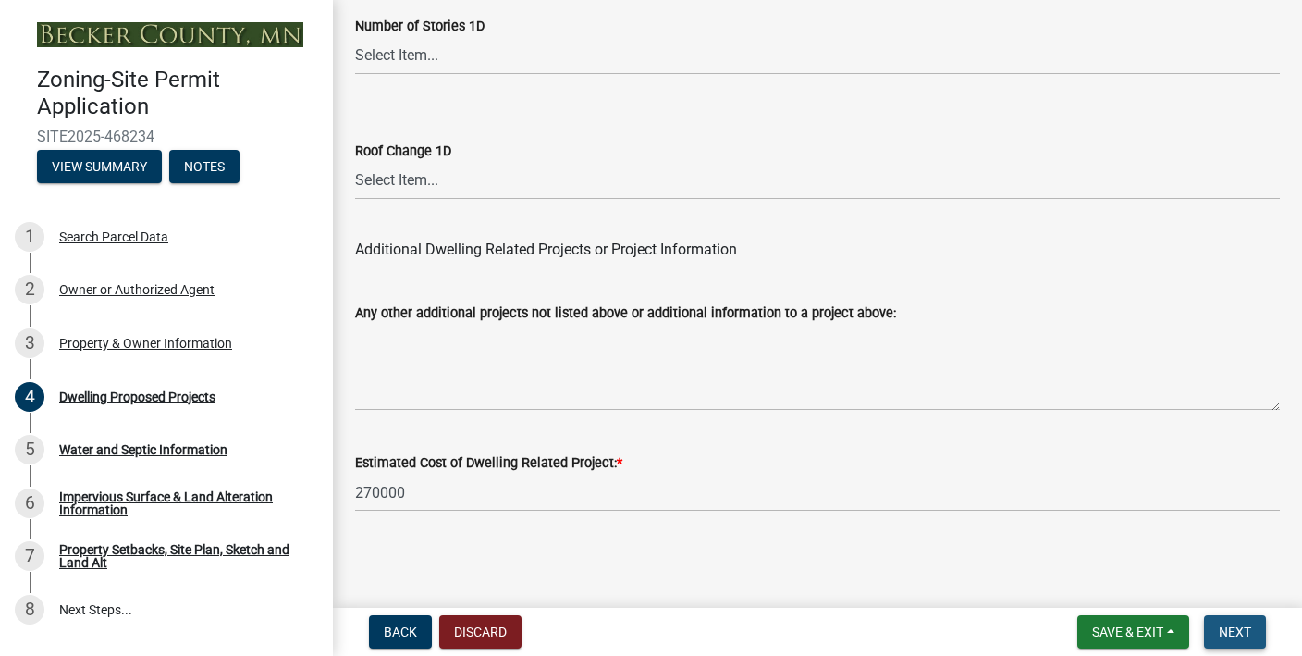
click at [1226, 627] on span "Next" at bounding box center [1235, 631] width 32 height 15
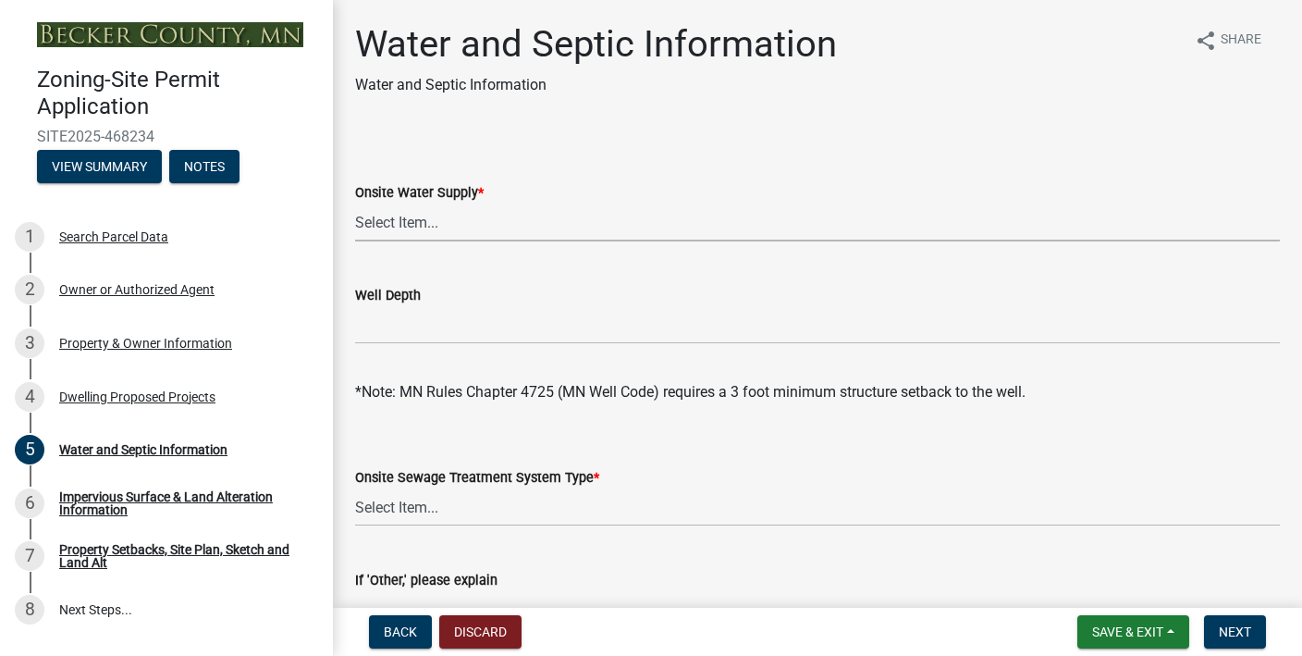
click at [403, 224] on select "Select Item... Well New Well to be Installed Attached to City Water System No o…" at bounding box center [817, 222] width 925 height 38
select select "295c6ba3-00c2-4229-aea3-8b4be6316de8"
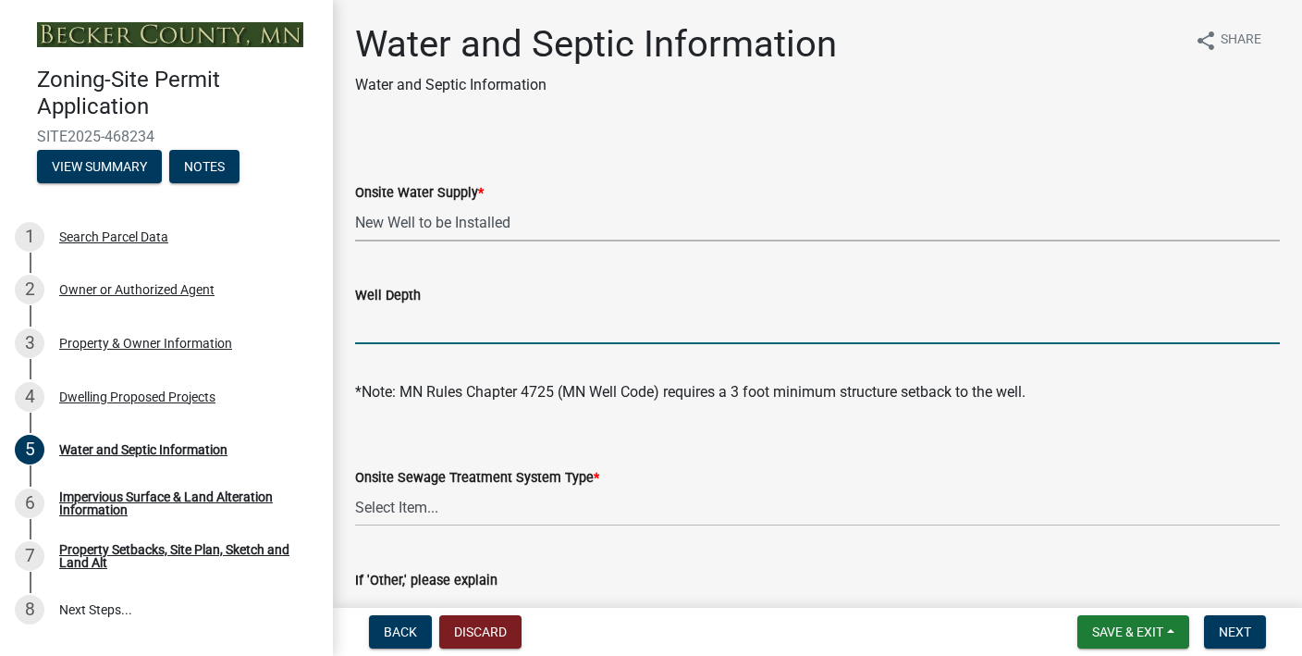
click at [396, 327] on input "Well Depth" at bounding box center [817, 325] width 925 height 38
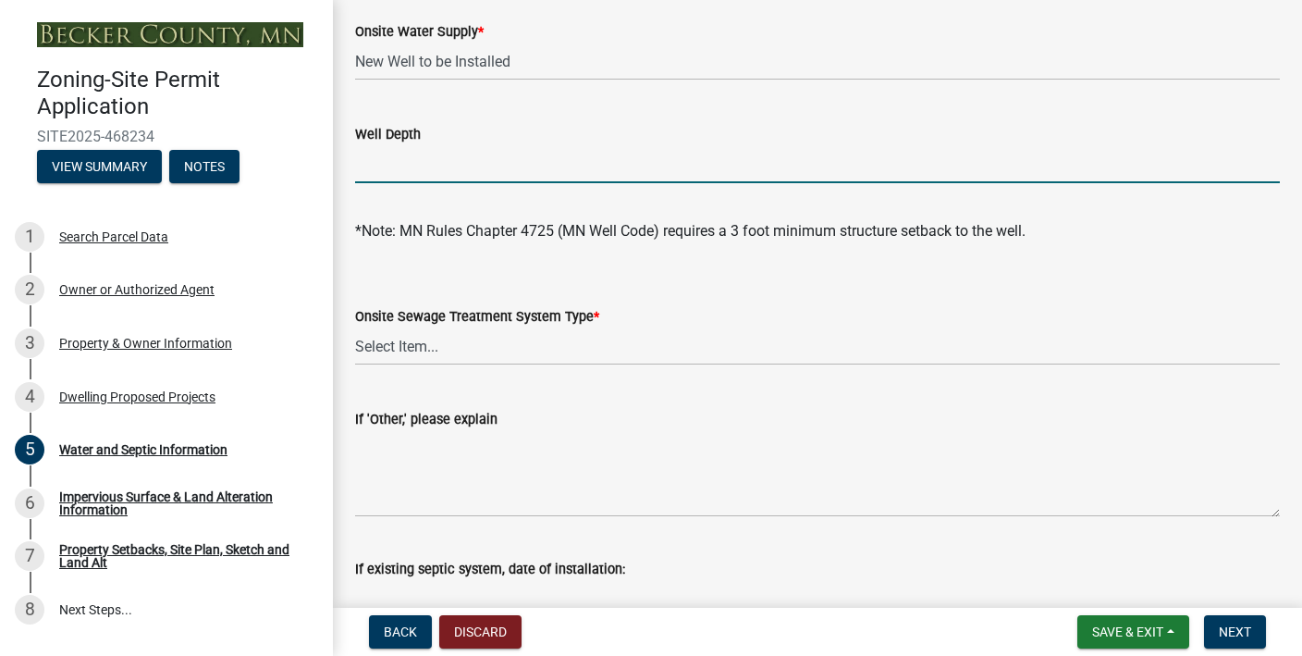
scroll to position [172, 0]
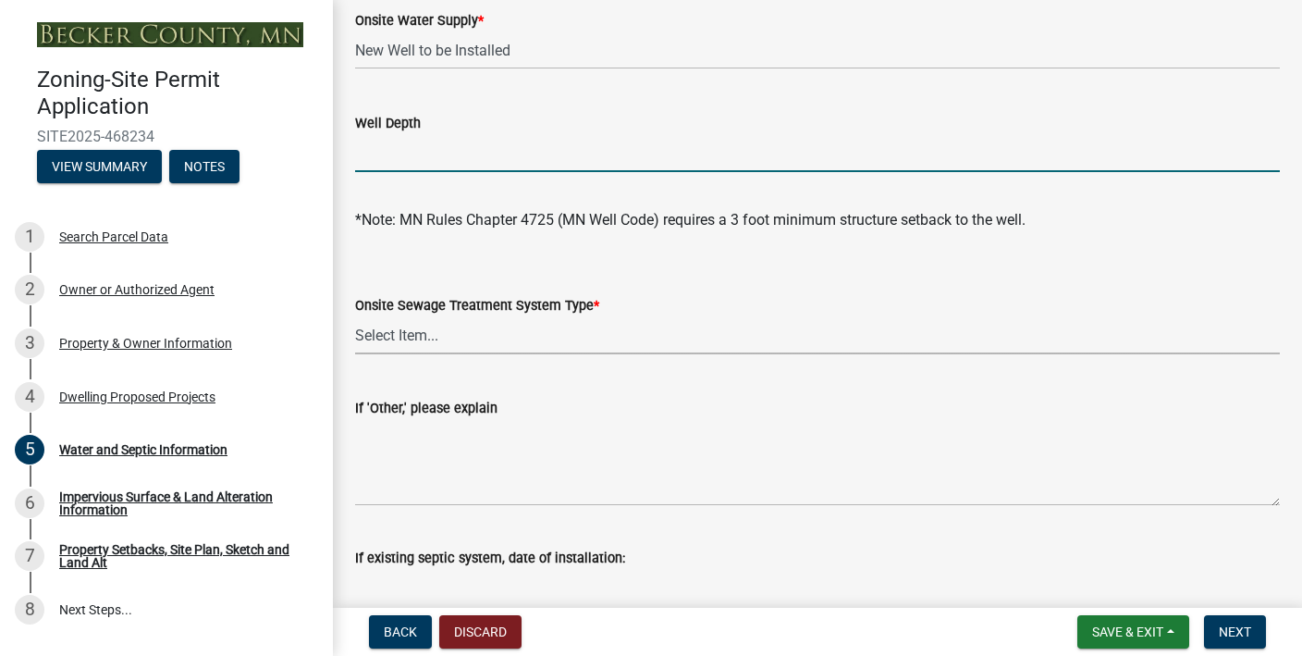
click at [419, 333] on select "Select Item... No existing or proposed septic Proposed New or Corrected Septic …" at bounding box center [817, 335] width 925 height 38
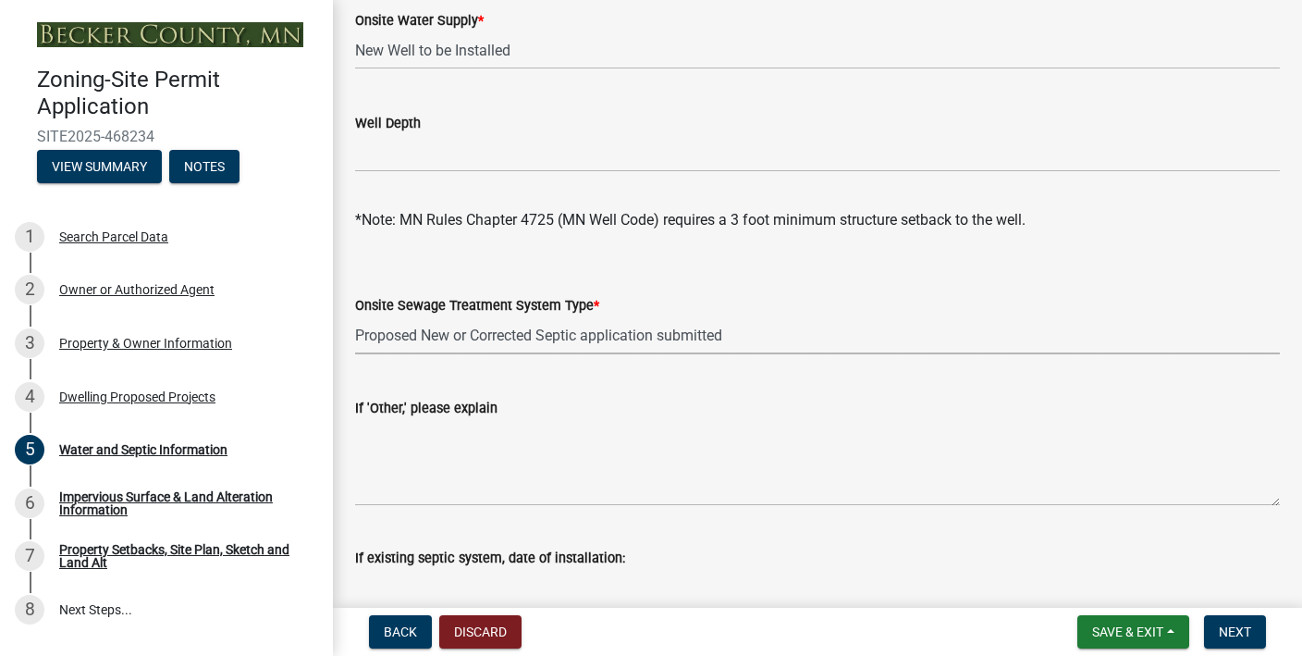
select select "4828487e-2007-429b-991d-671fae0459c9"
click at [428, 335] on select "Select Item... No existing or proposed septic Proposed New or Corrected Septic …" at bounding box center [817, 335] width 925 height 38
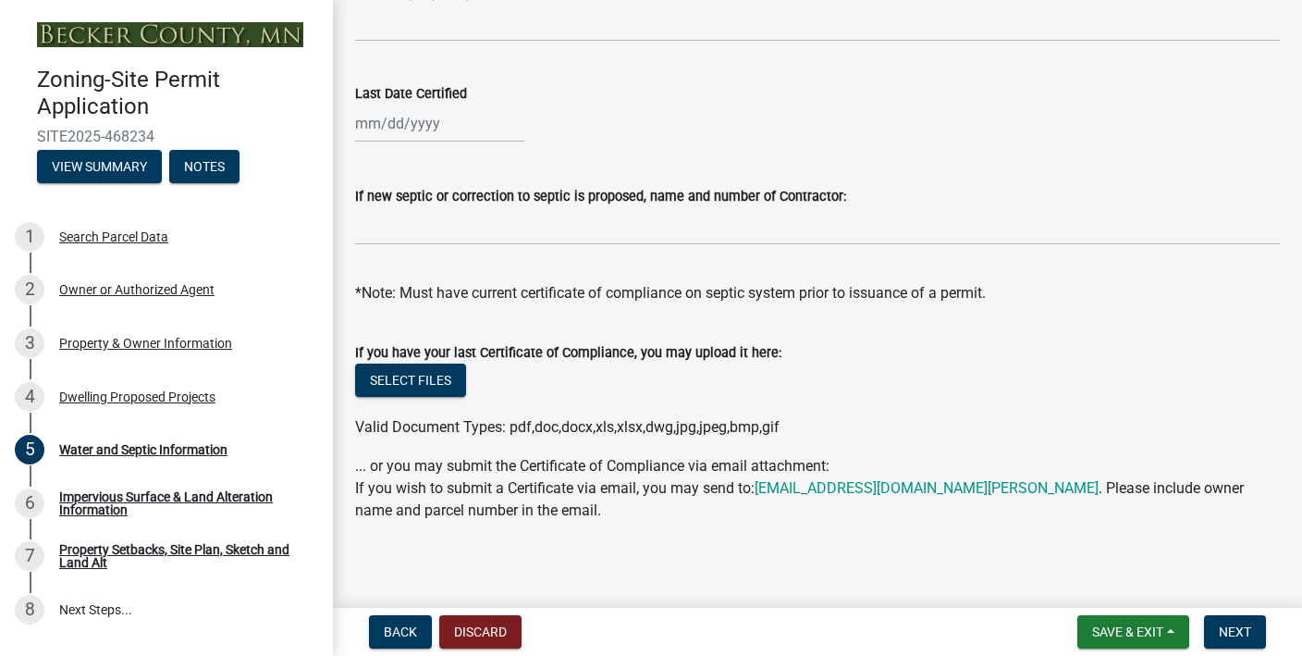
scroll to position [746, 0]
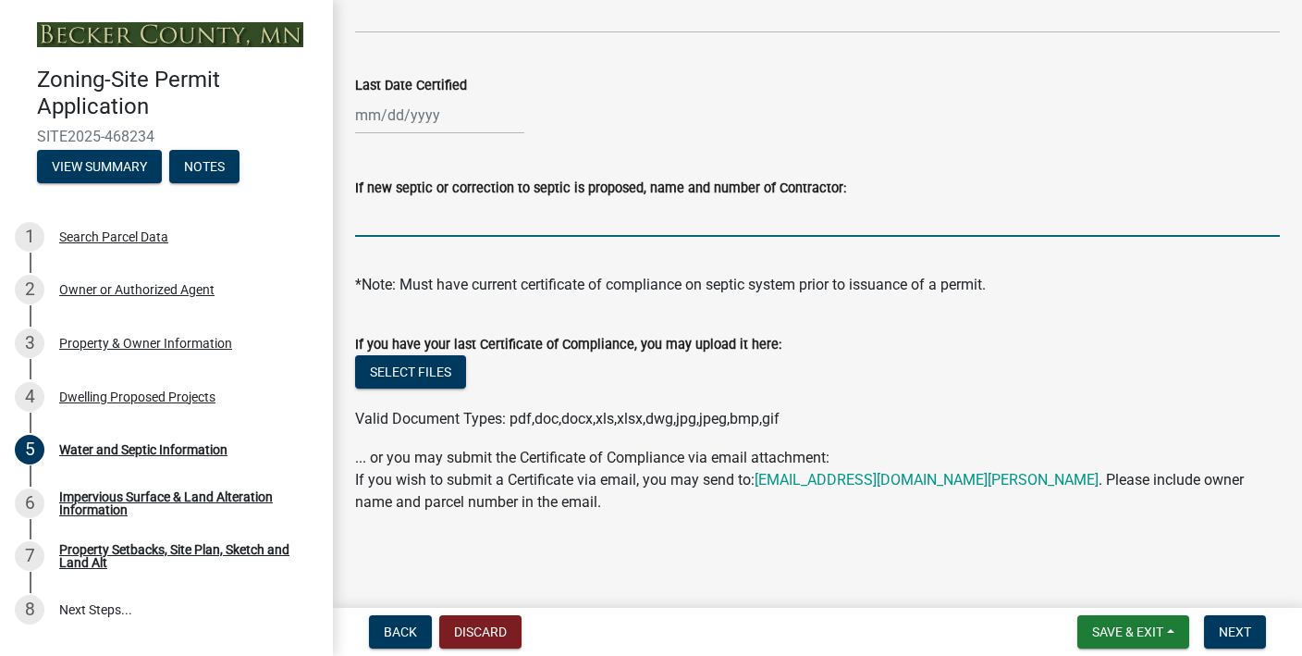
click at [475, 219] on input "If new septic or correction to septic is proposed, name and number of Contracto…" at bounding box center [817, 218] width 925 height 38
click at [356, 216] on input "[PERSON_NAME] and Son" at bounding box center [817, 218] width 925 height 38
click at [361, 222] on input "[PERSON_NAME] and Son" at bounding box center [817, 218] width 925 height 38
click at [498, 220] on input "[PERSON_NAME] and Son" at bounding box center [817, 218] width 925 height 38
type input "[PERSON_NAME] and Son 2188375500"
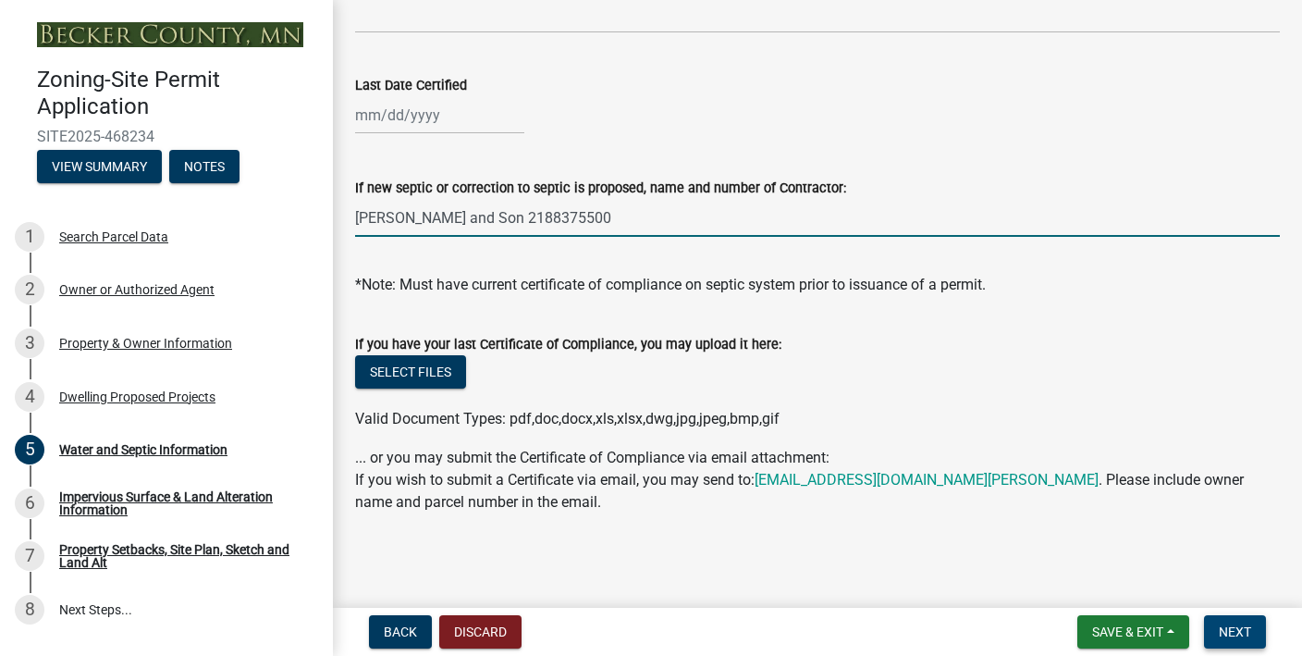
click at [1252, 627] on button "Next" at bounding box center [1235, 631] width 62 height 33
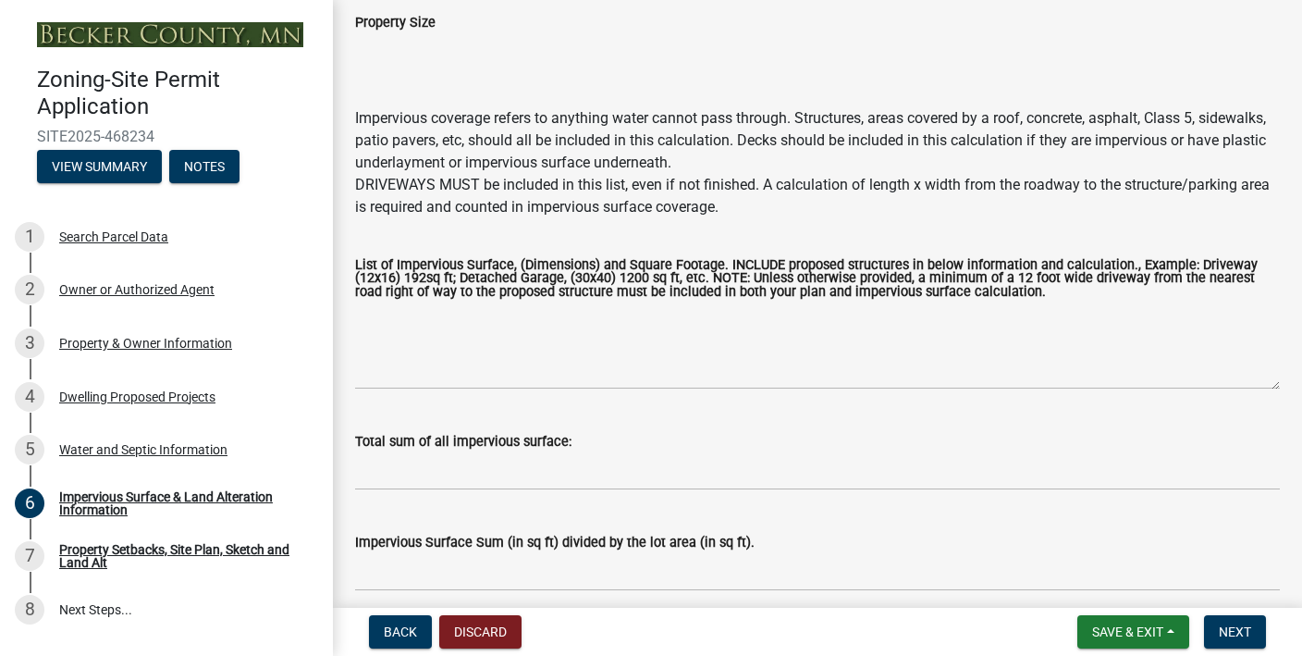
scroll to position [131, 0]
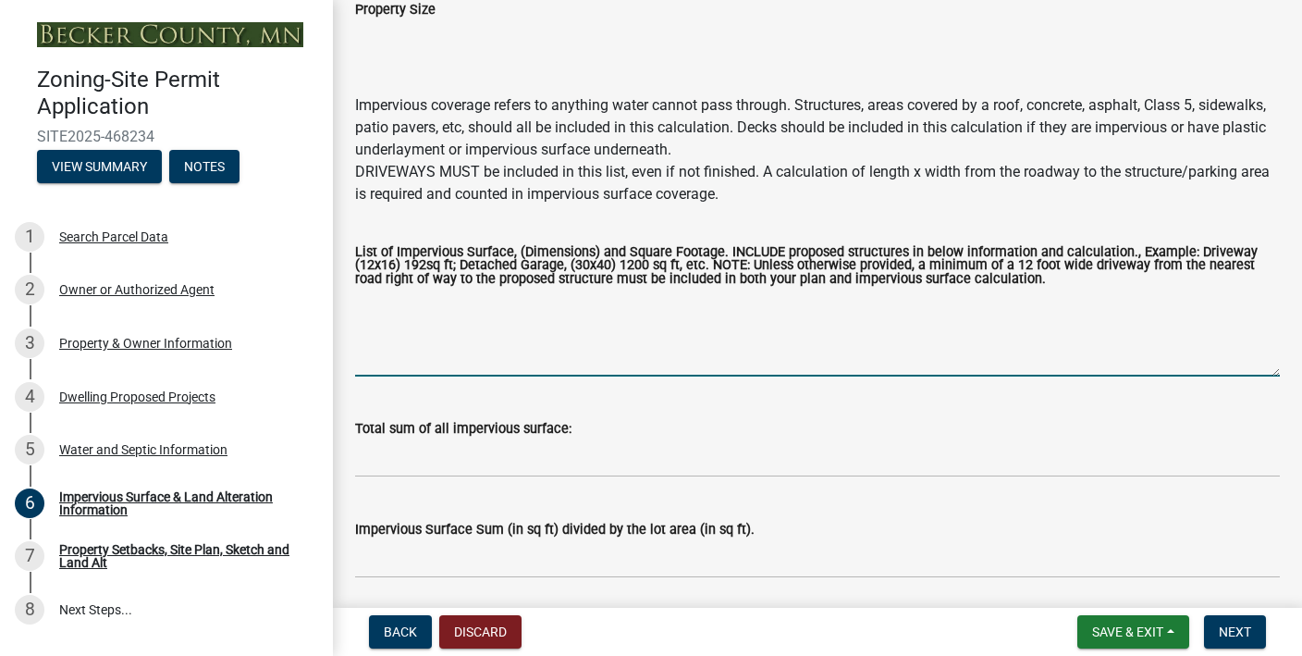
click at [704, 357] on textarea "List of Impervious Surface, (Dimensions) and Square Footage. INCLUDE proposed s…" at bounding box center [817, 333] width 925 height 87
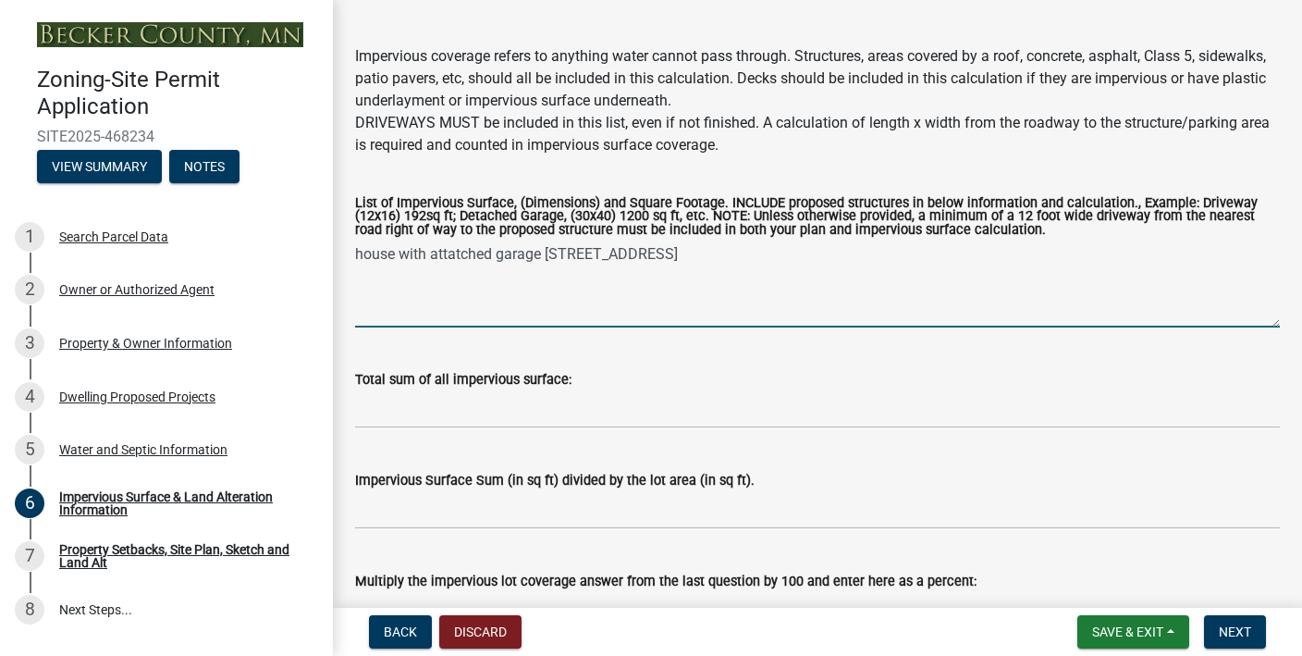
scroll to position [181, 0]
click at [594, 251] on textarea "house with attatched garage [STREET_ADDRESS]" at bounding box center [817, 283] width 925 height 87
click at [702, 317] on textarea "house with attatched garage 2404sf. drivway 4200sf" at bounding box center [817, 283] width 925 height 87
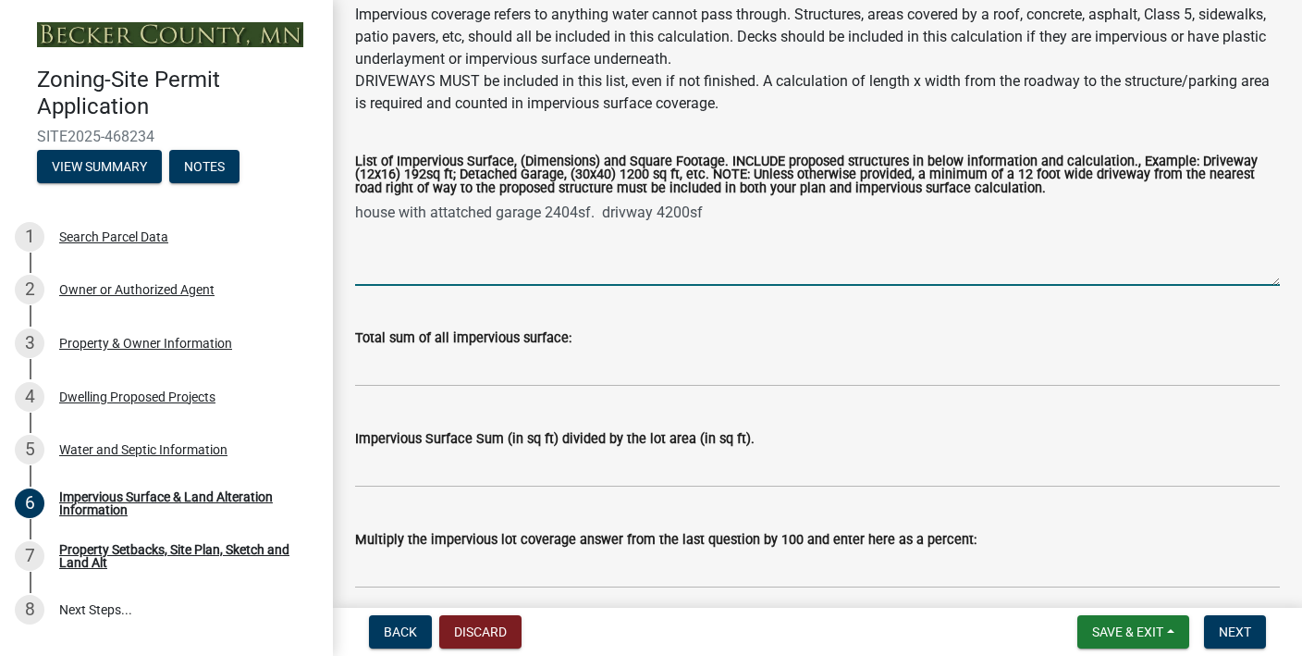
scroll to position [223, 0]
type textarea "house with attatched garage 2404sf. drivway 4200sf"
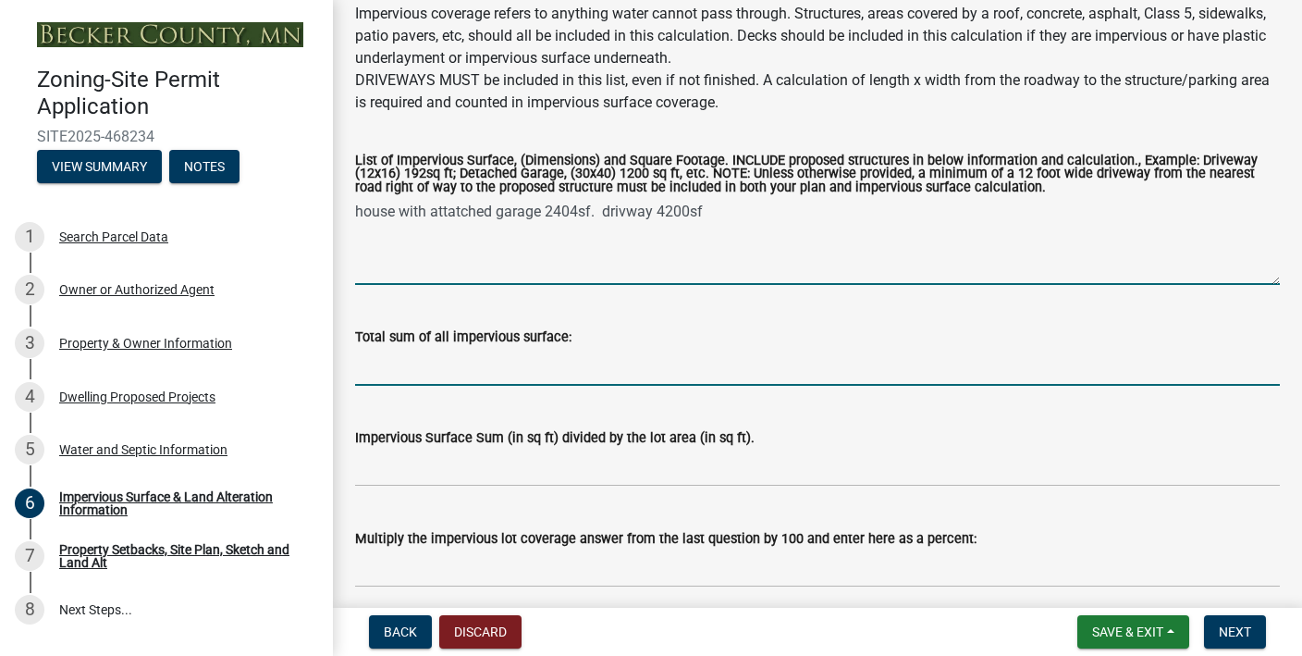
click at [476, 377] on input "Total sum of all impervious surface:" at bounding box center [817, 367] width 925 height 38
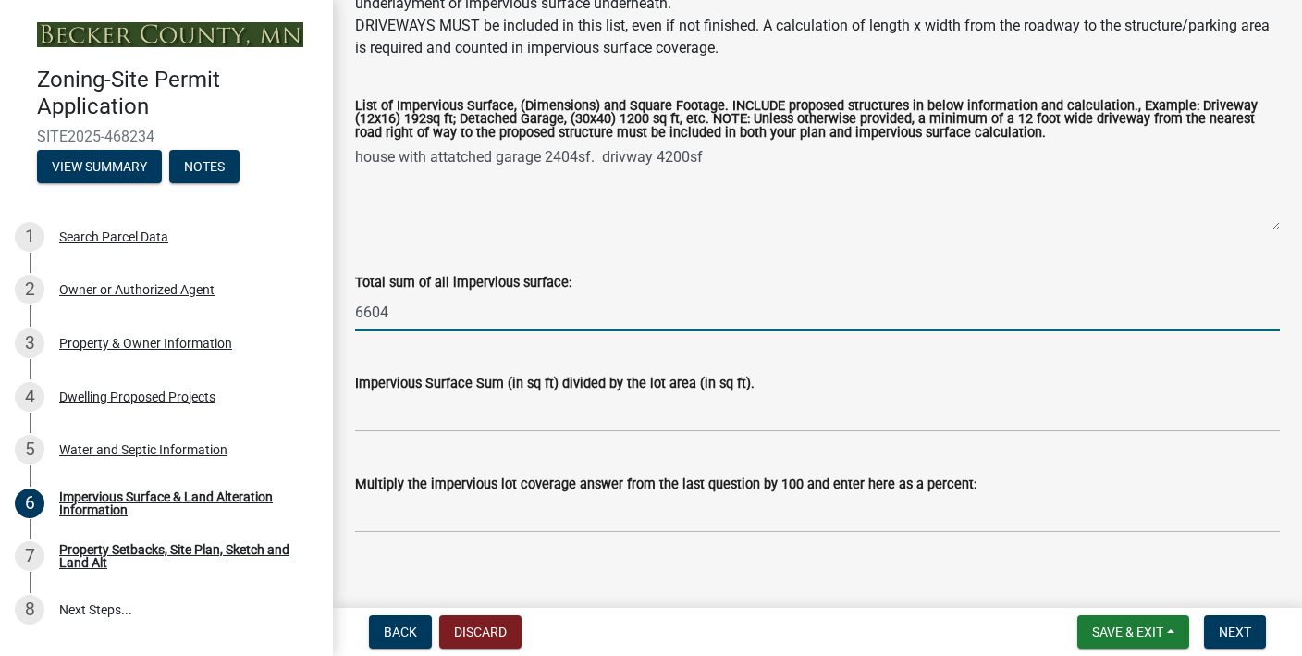
scroll to position [297, 0]
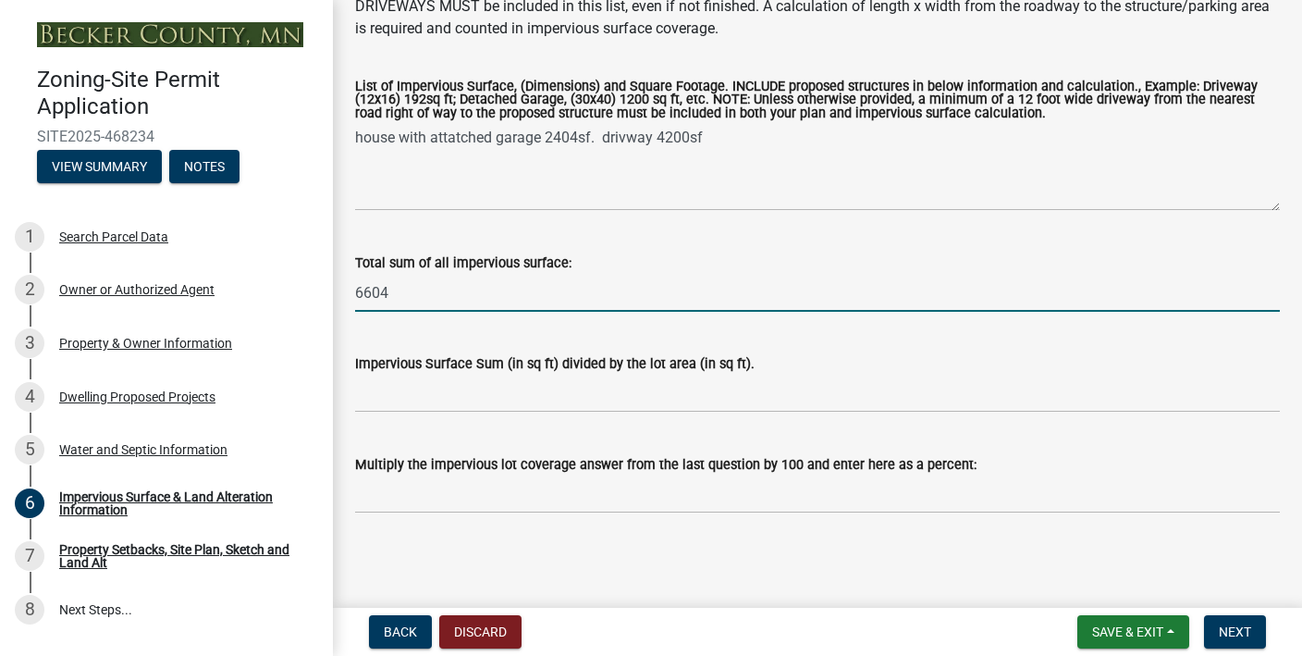
type input "6604"
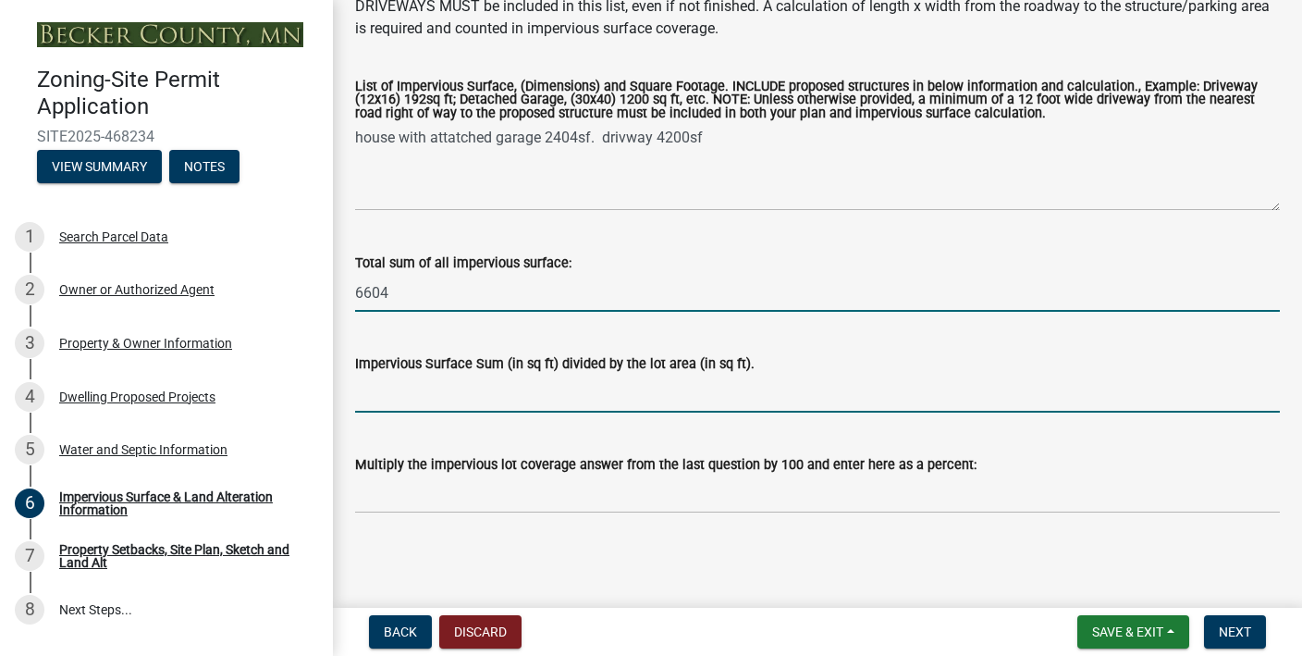
click at [602, 408] on input "Impervious Surface Sum (in sq ft) divided by the lot area (in sq ft)." at bounding box center [817, 394] width 925 height 38
paste input "871,200 ft²"
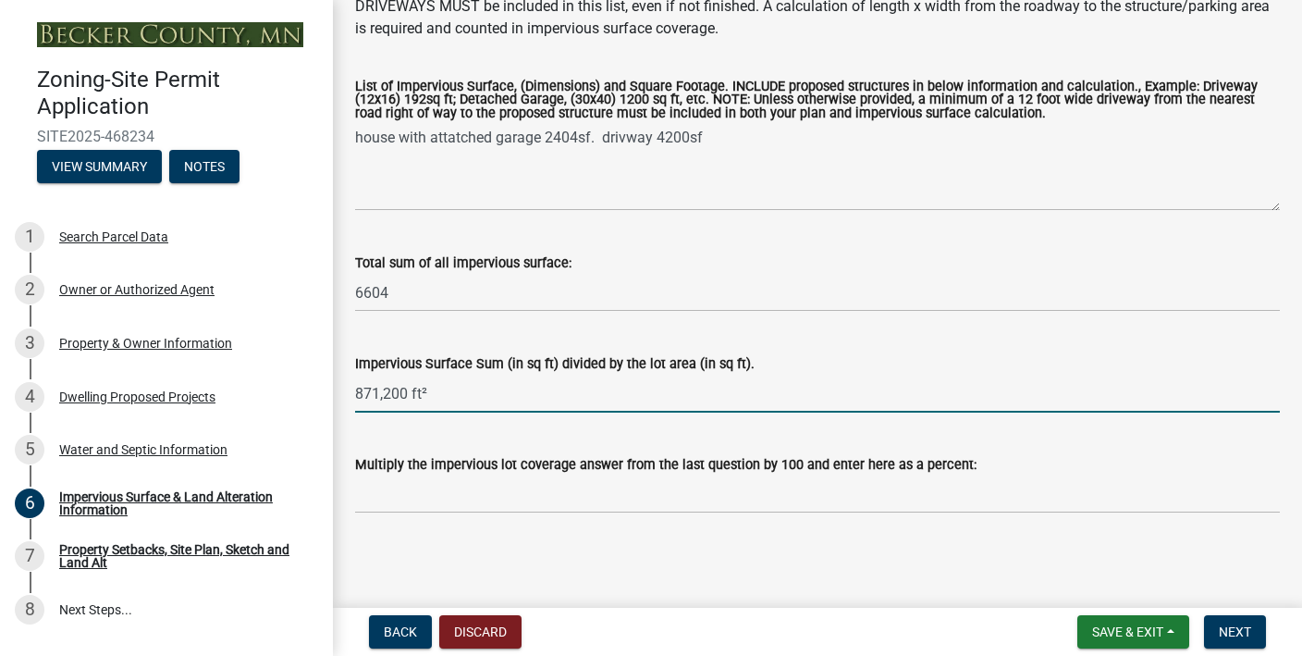
type input "871,200 ft²"
click at [548, 488] on input "Multiply the impervious lot coverage answer from the last question by 100 and e…" at bounding box center [817, 494] width 925 height 38
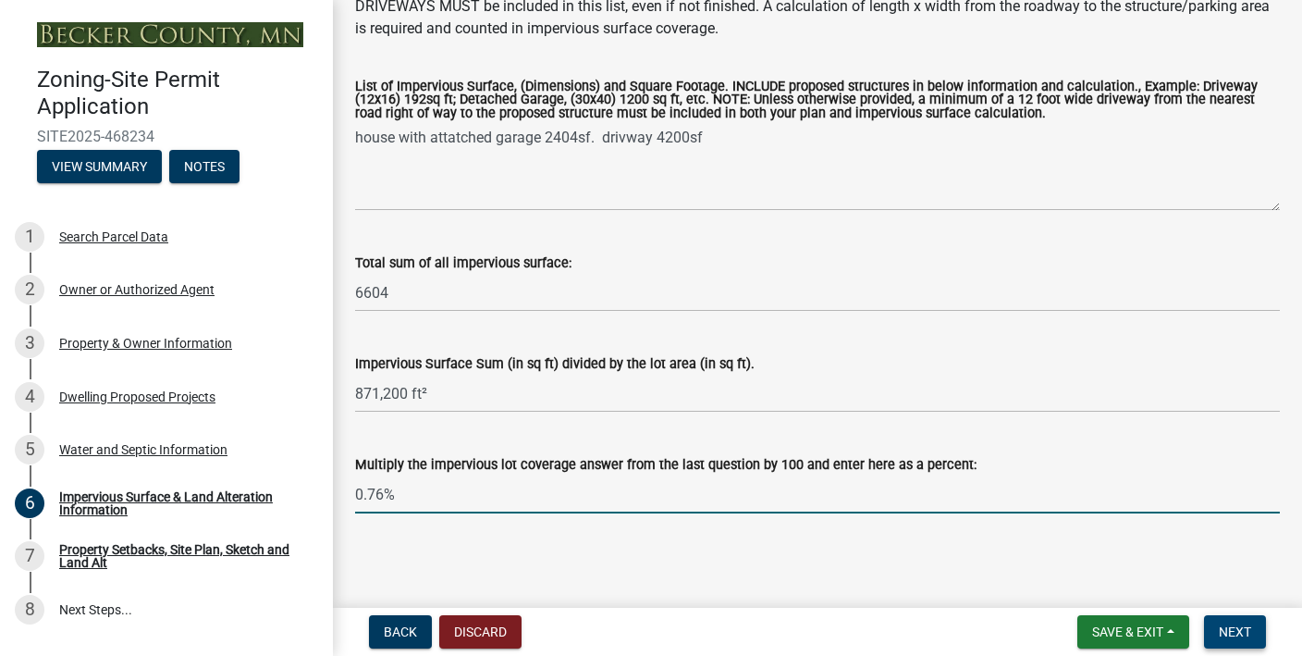
type input "0.76%"
click at [1233, 623] on button "Next" at bounding box center [1235, 631] width 62 height 33
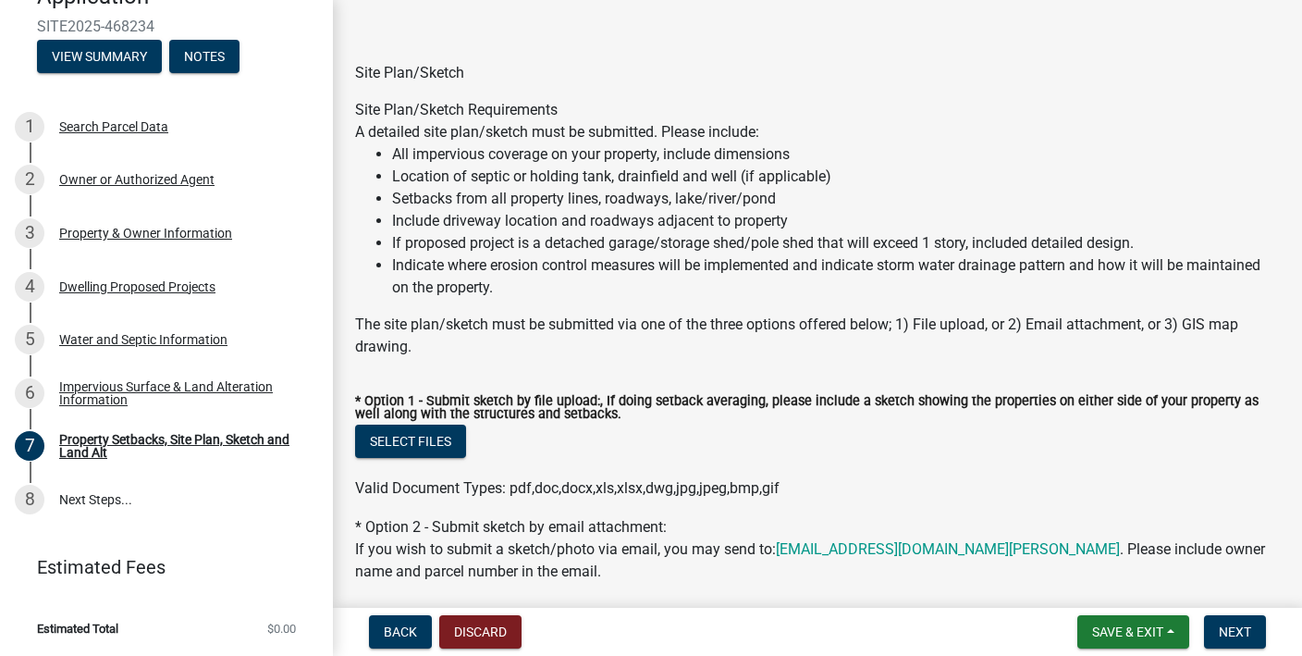
scroll to position [0, 0]
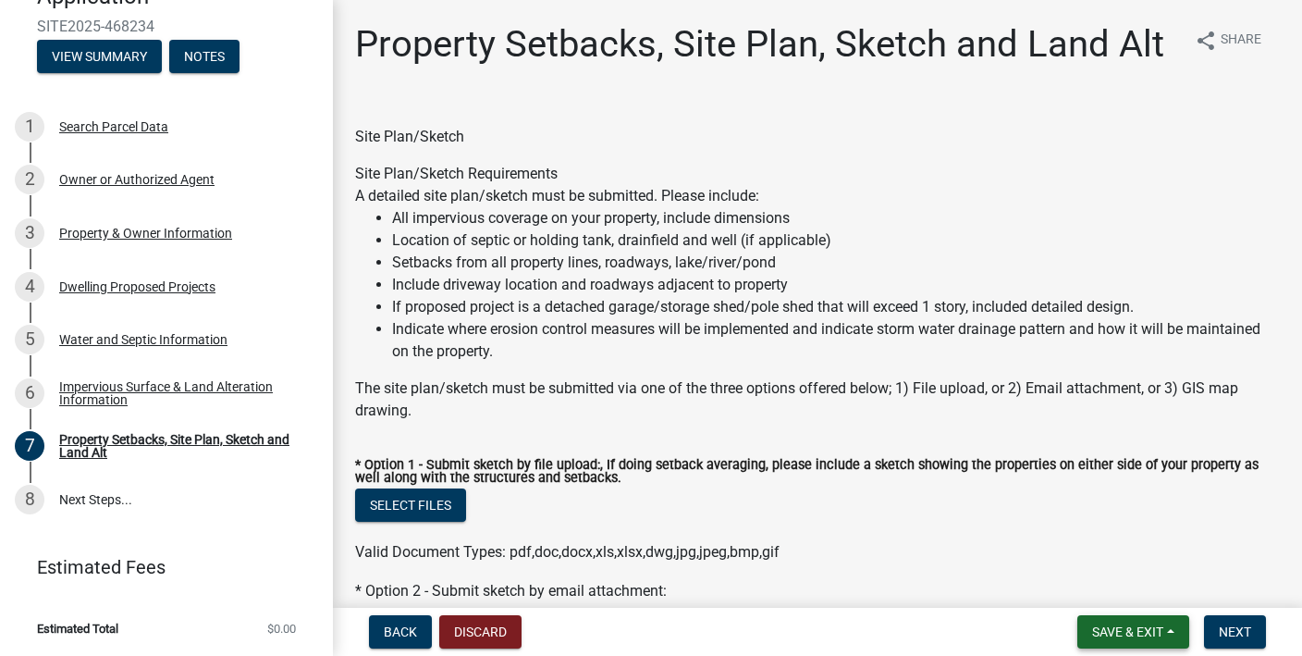
click at [1136, 625] on span "Save & Exit" at bounding box center [1127, 631] width 71 height 15
click at [1122, 544] on button "Save" at bounding box center [1116, 539] width 148 height 44
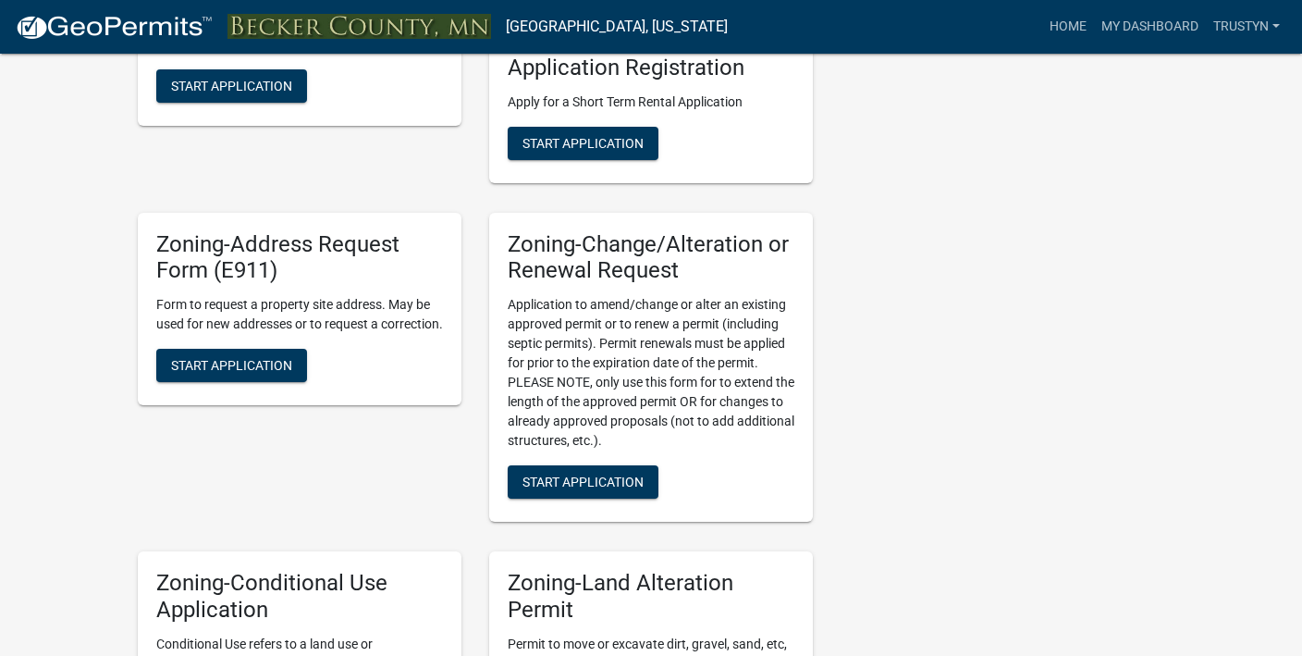
scroll to position [540, 0]
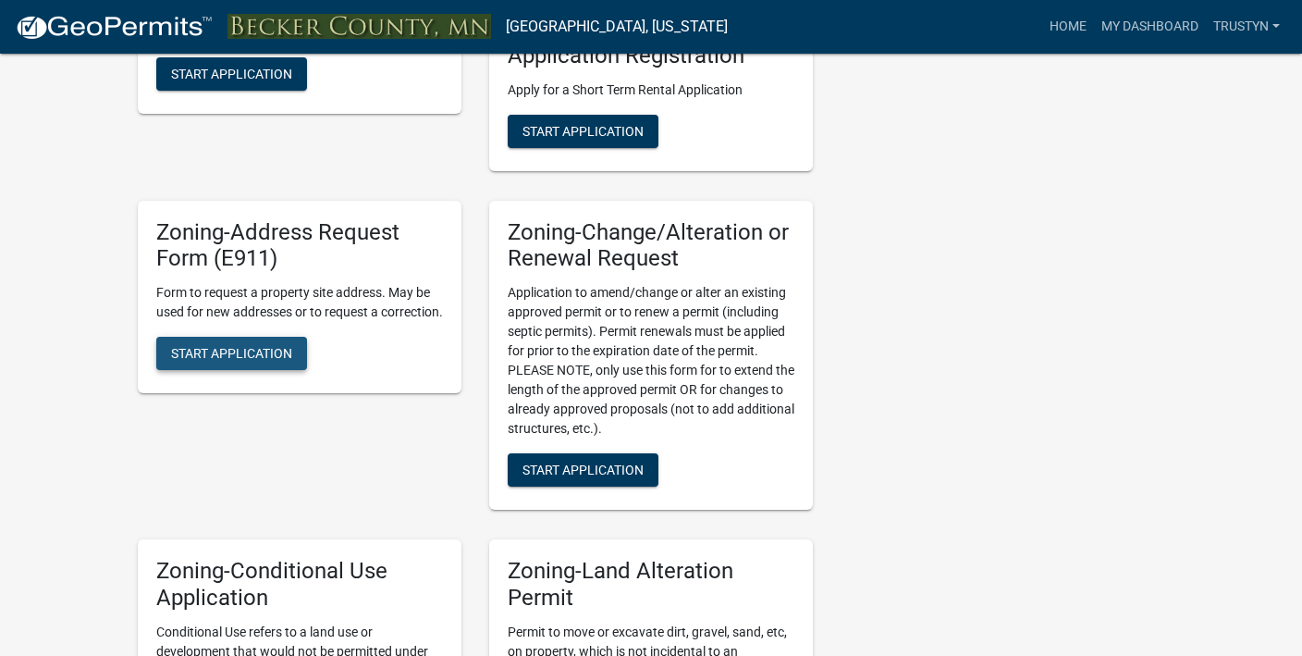
click at [240, 361] on span "Start Application" at bounding box center [231, 353] width 121 height 15
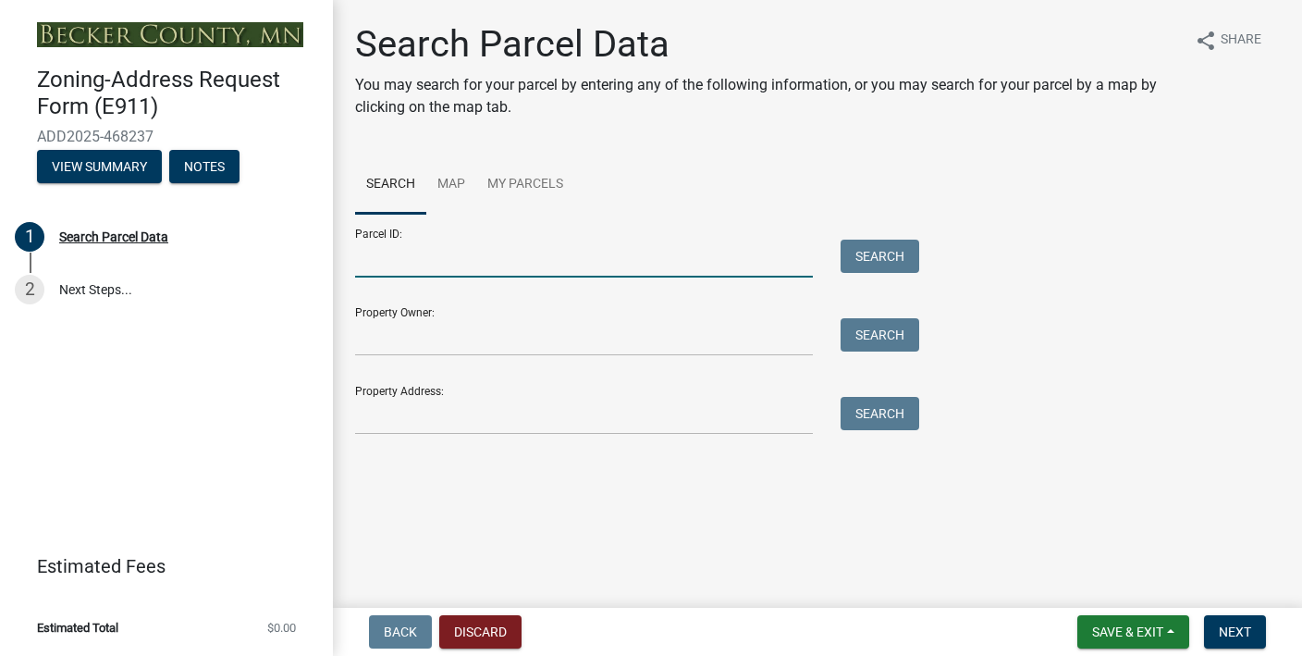
click at [589, 261] on input "Parcel ID:" at bounding box center [584, 259] width 458 height 38
paste input "290141000"
type input "290141000"
click at [894, 250] on button "Search" at bounding box center [880, 256] width 79 height 33
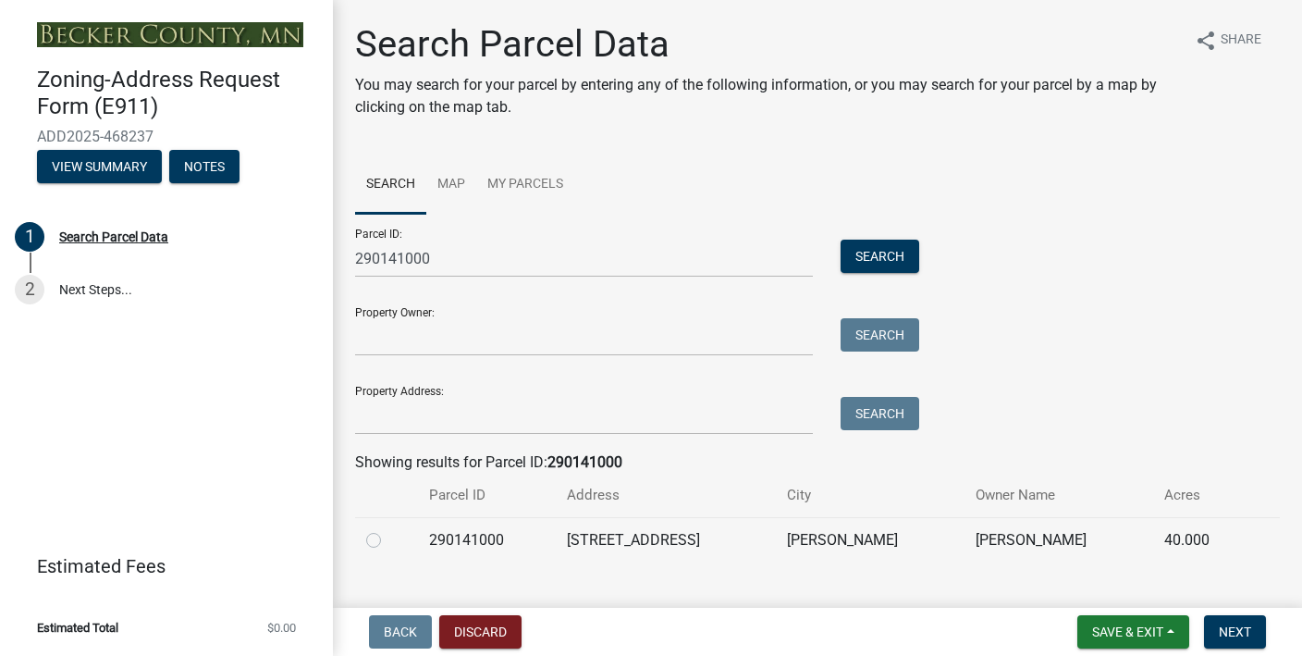
click at [372, 548] on div at bounding box center [386, 540] width 41 height 22
click at [388, 529] on label at bounding box center [388, 529] width 0 height 0
click at [388, 541] on input "radio" at bounding box center [394, 535] width 12 height 12
radio input "true"
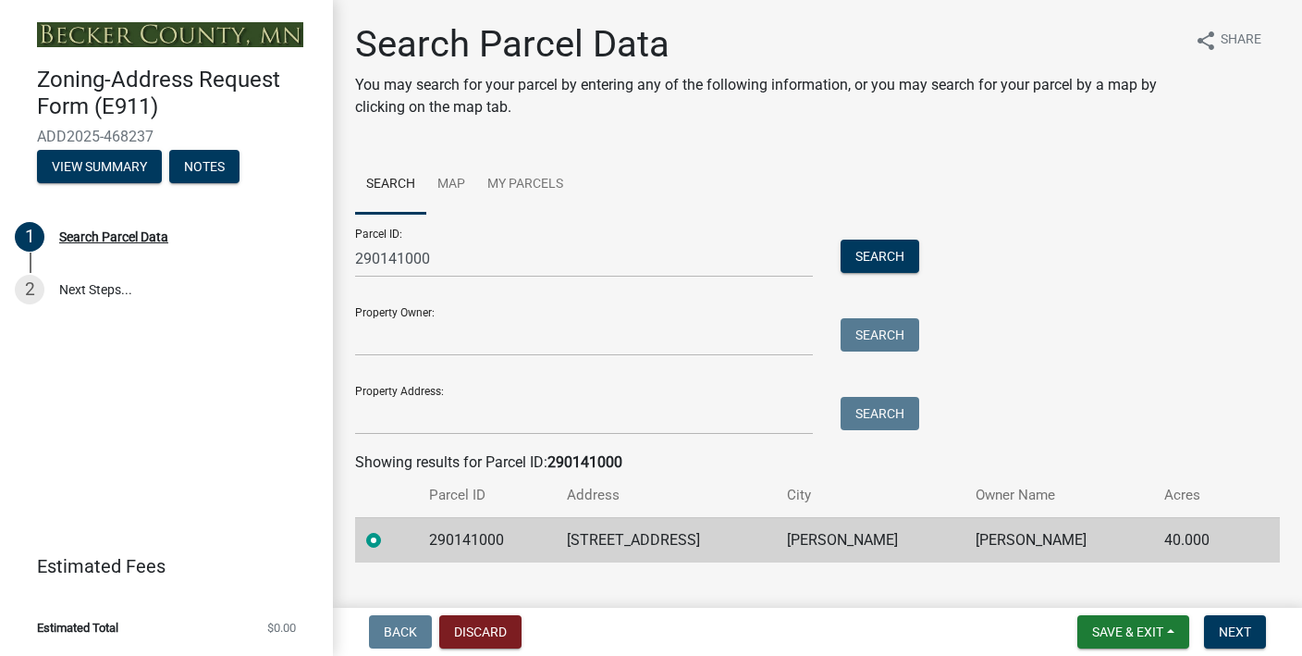
scroll to position [34, 0]
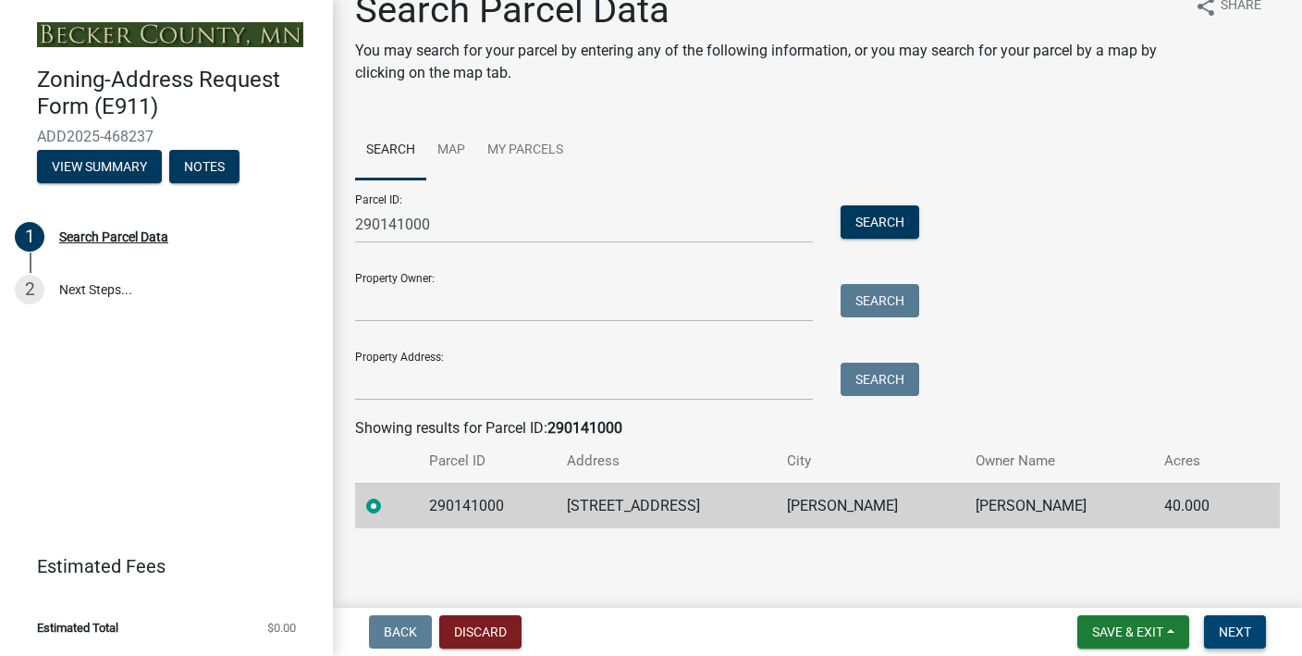
click at [1245, 637] on span "Next" at bounding box center [1235, 631] width 32 height 15
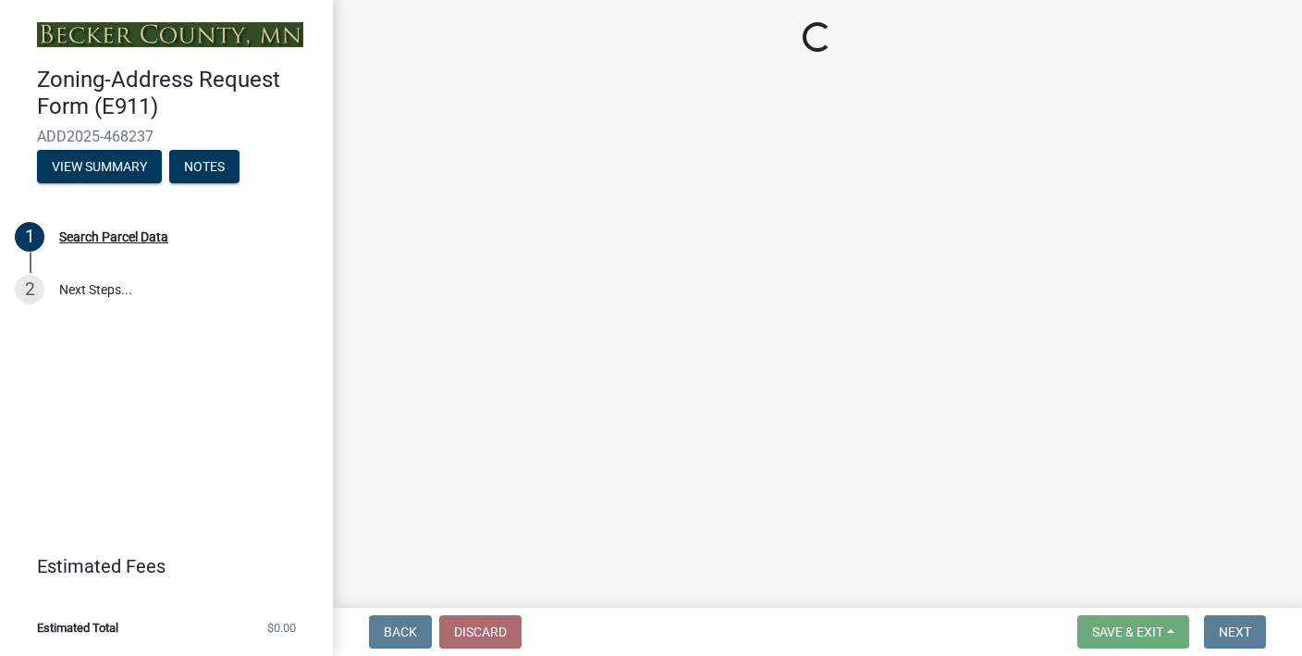
select select "a854fae2-5d25-47d6-8fc6-18a772d95ec6"
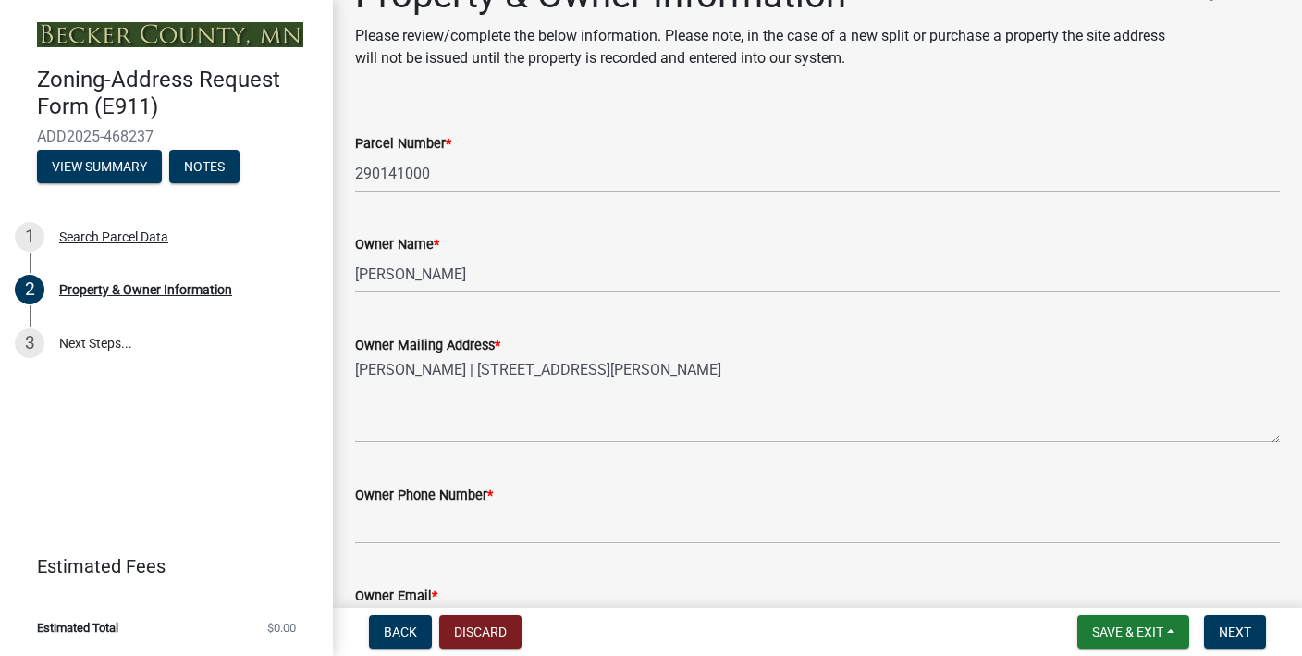
scroll to position [111, 0]
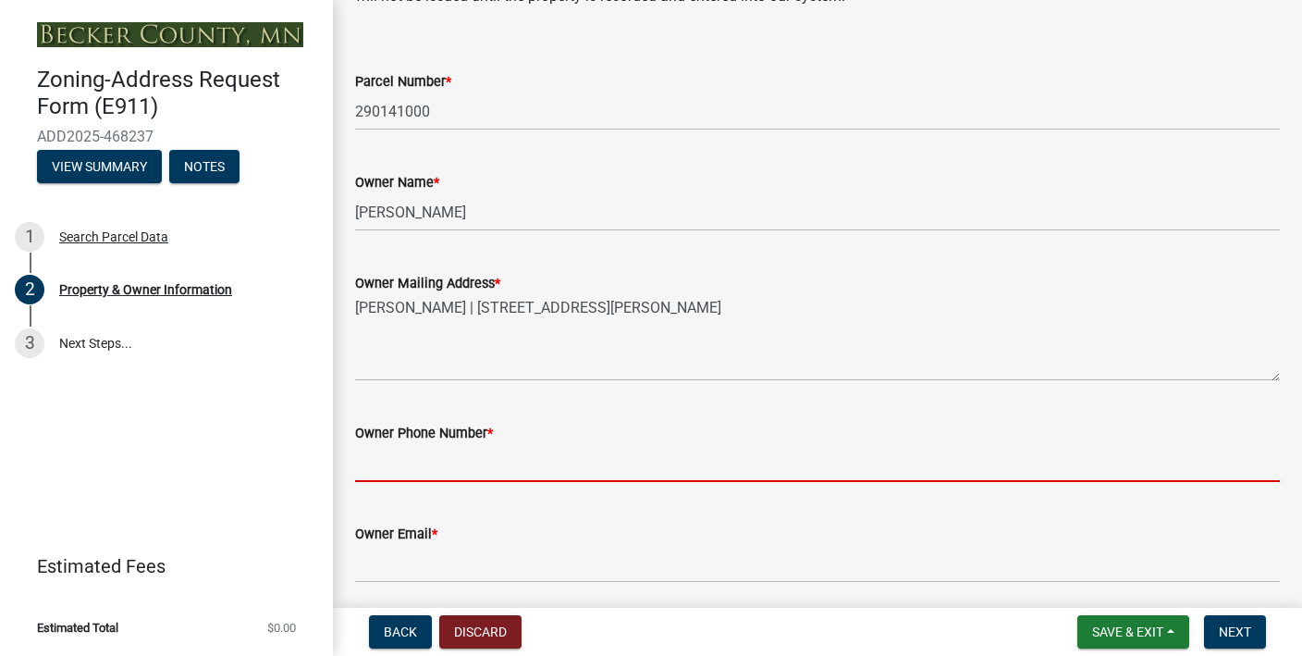
click at [672, 466] on input "Owner Phone Number *" at bounding box center [817, 463] width 925 height 38
type input "7018800841"
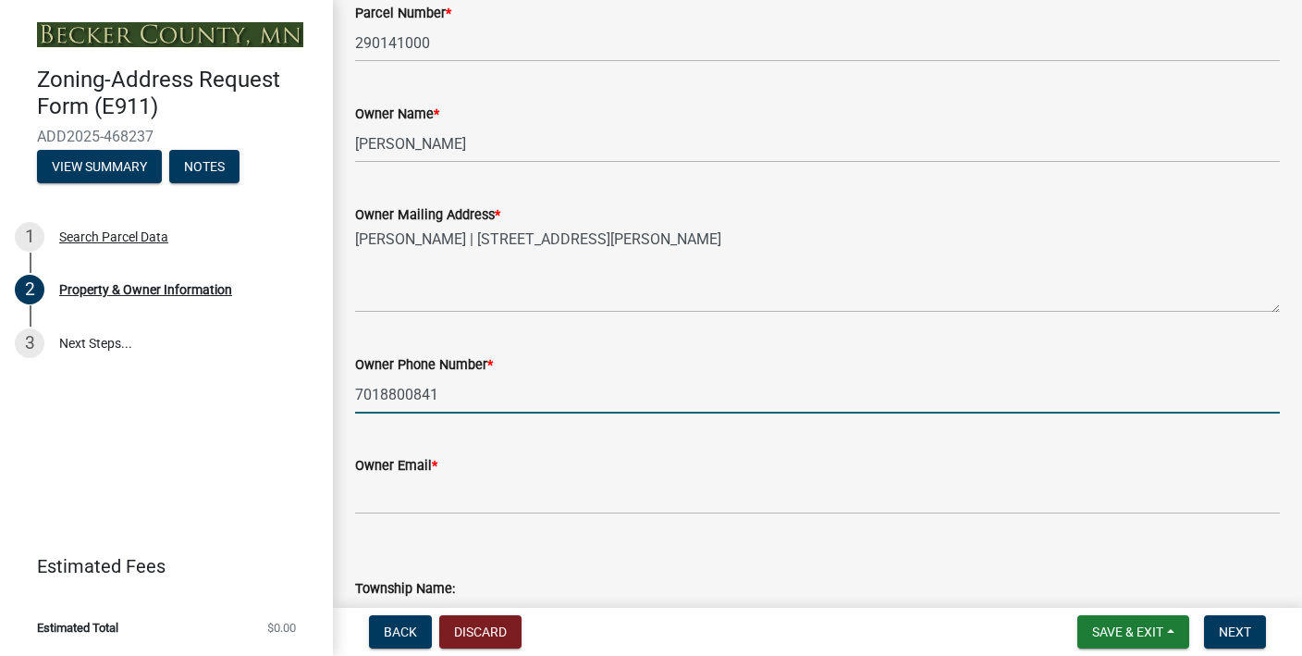
scroll to position [244, 0]
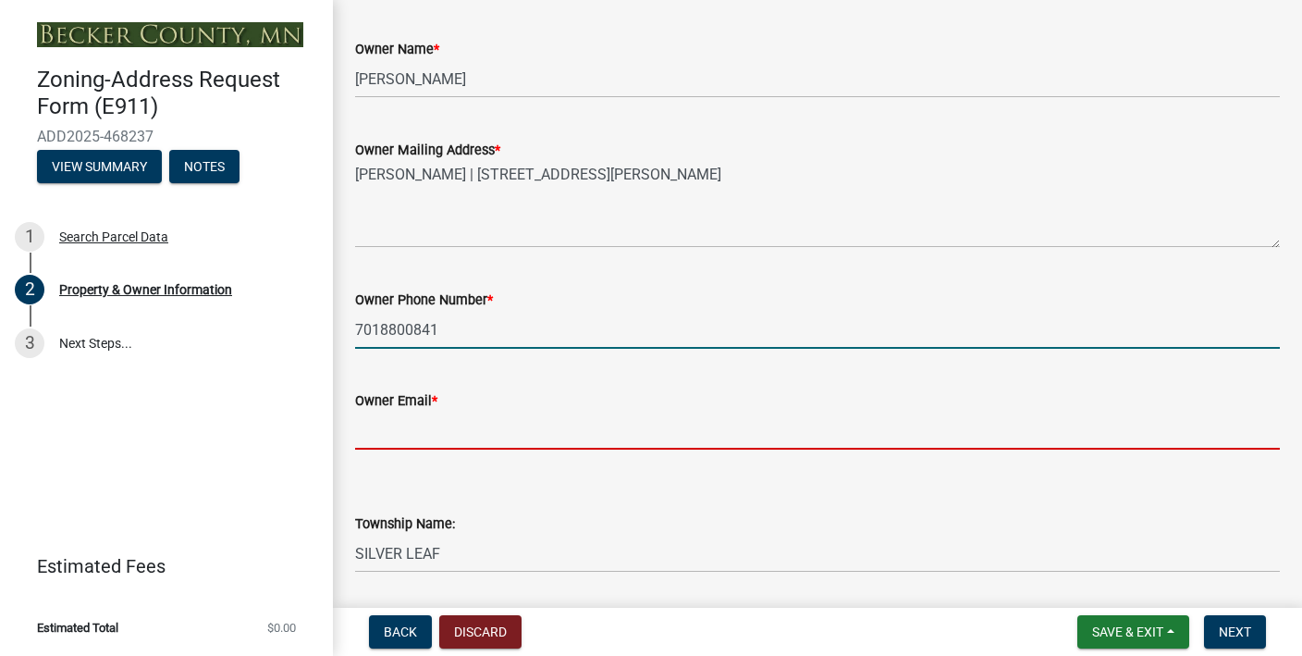
click at [675, 425] on input "Owner Email *" at bounding box center [817, 431] width 925 height 38
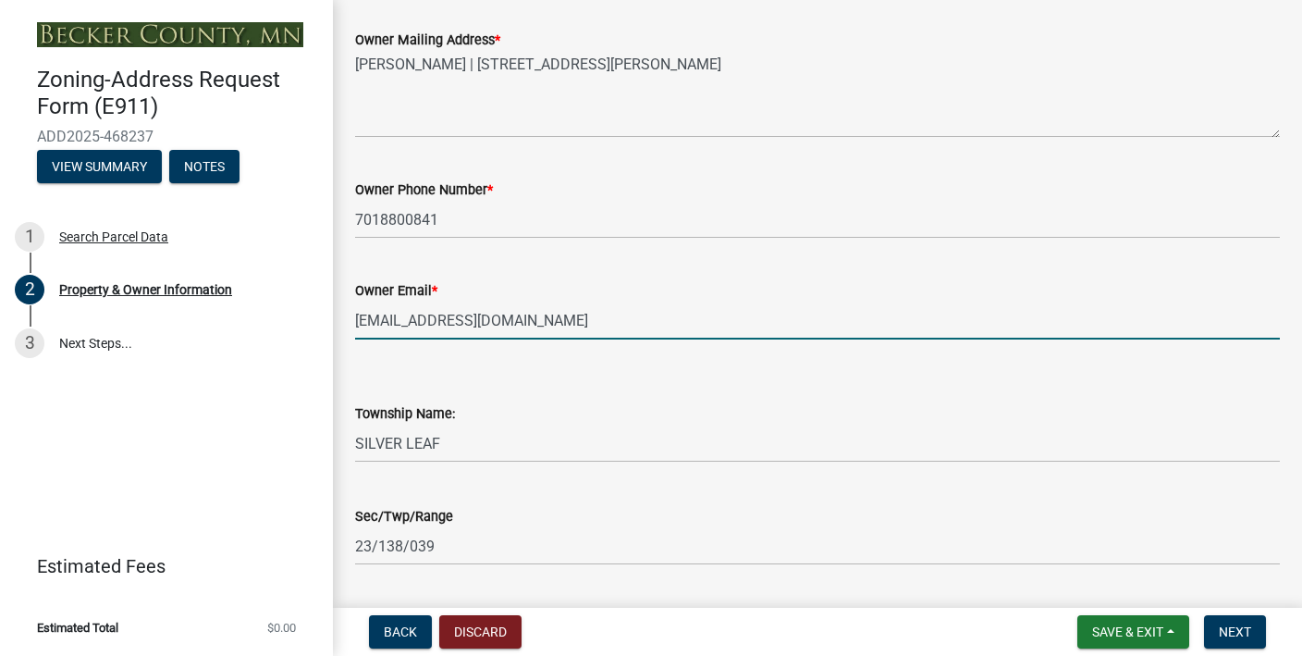
scroll to position [0, 0]
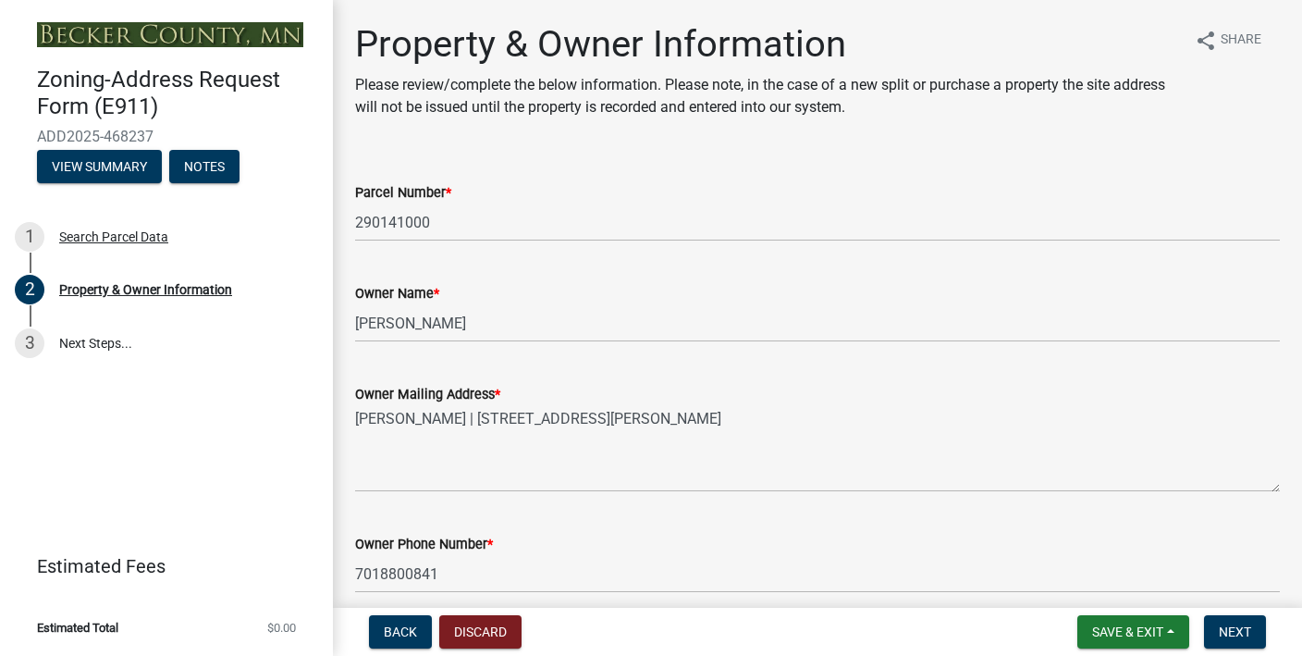
type input "[EMAIL_ADDRESS][DOMAIN_NAME]"
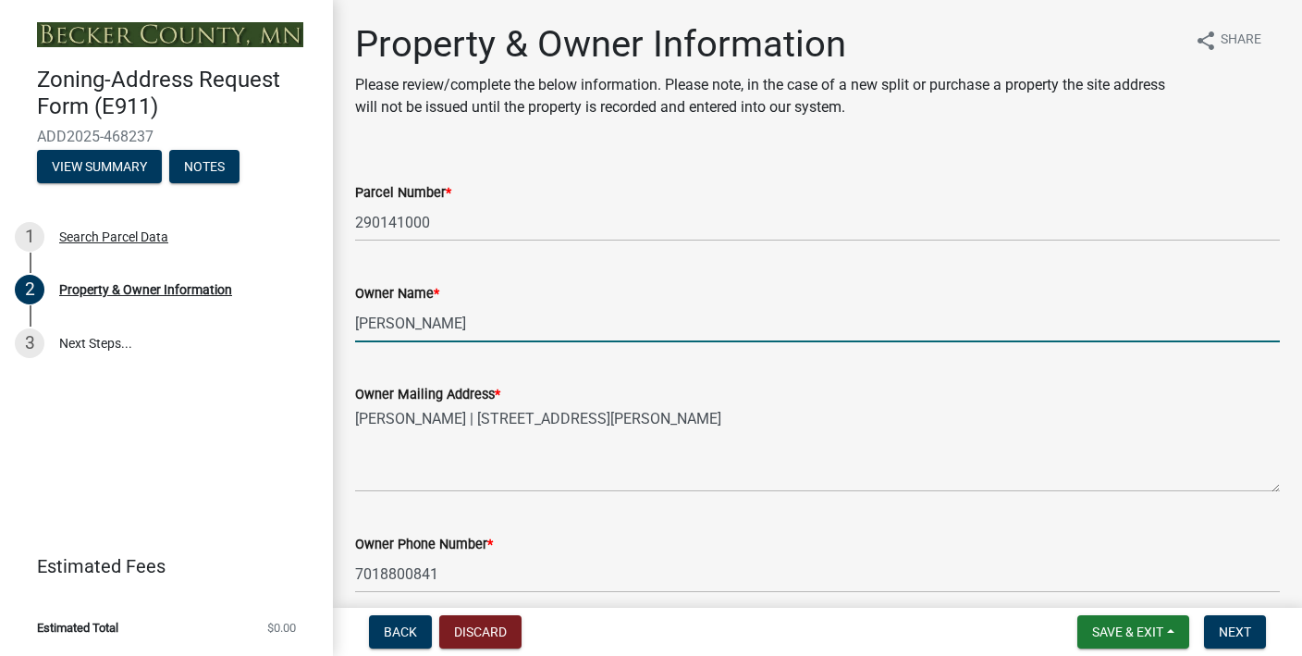
click at [412, 327] on input "[PERSON_NAME]" at bounding box center [817, 323] width 925 height 38
type input "TRUSTYN [PERSON_NAME]"
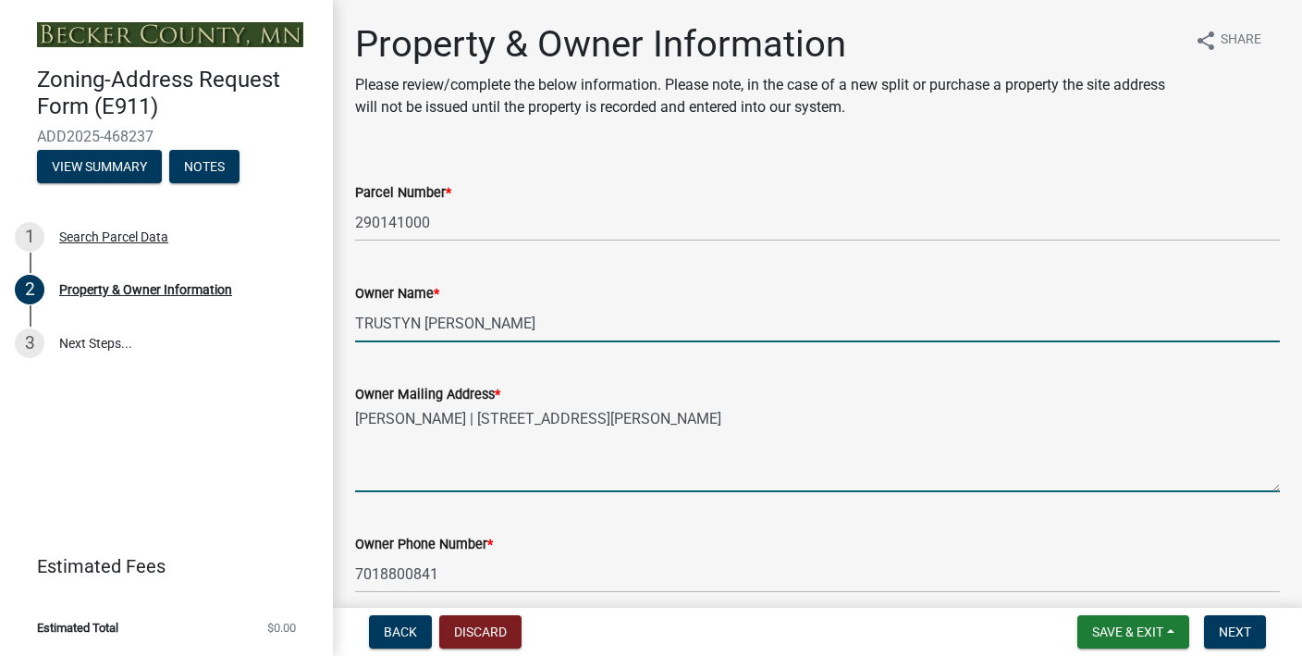
click at [414, 418] on textarea "[PERSON_NAME] | [STREET_ADDRESS][PERSON_NAME]" at bounding box center [817, 448] width 925 height 87
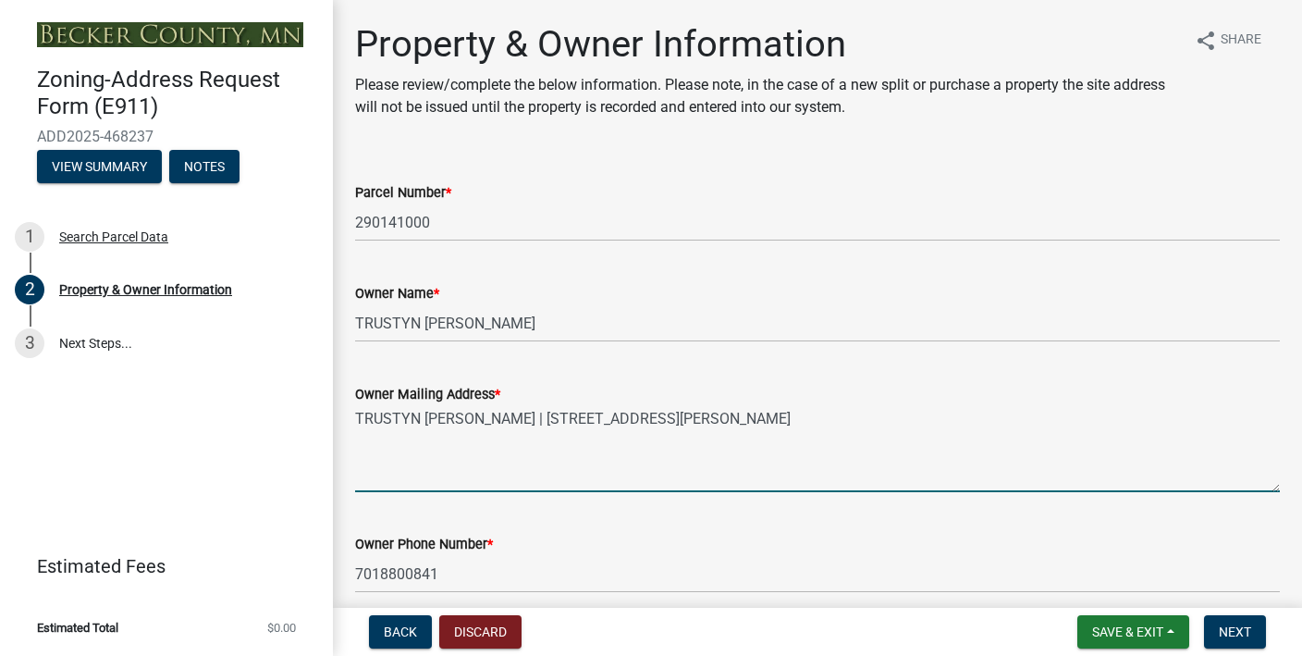
click at [755, 414] on textarea "TRUSTYN [PERSON_NAME] | [STREET_ADDRESS][PERSON_NAME]" at bounding box center [817, 448] width 925 height 87
drag, startPoint x: 626, startPoint y: 416, endPoint x: 684, endPoint y: 420, distance: 57.5
click at [684, 421] on textarea "TRUSTYN KARGES | P.O. 250 Central Ave 1013" at bounding box center [817, 448] width 925 height 87
click at [515, 422] on textarea "TRUSTYN KARGES | P.O. 250 Central Ave 1013" at bounding box center [817, 448] width 925 height 87
paste textarea "1013"
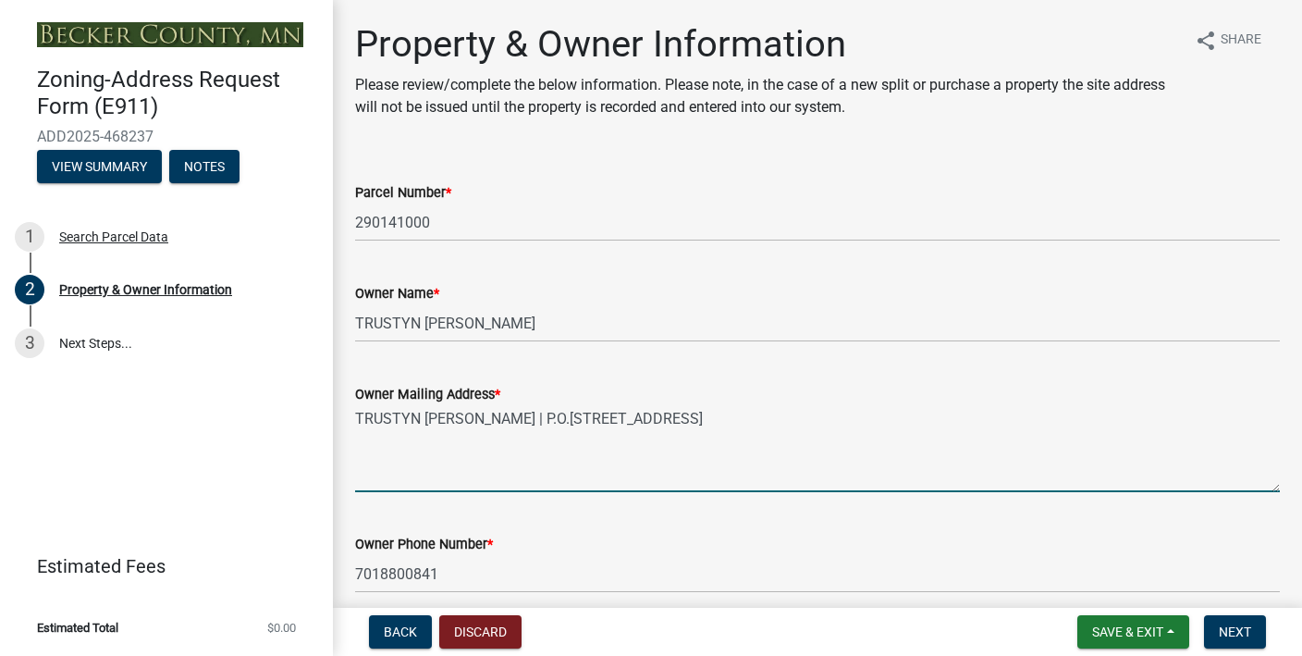
click at [714, 426] on textarea "TRUSTYN KARGES | P.O.1013 250 Central Ave 1013" at bounding box center [817, 448] width 925 height 87
click at [656, 417] on textarea "TRUSTYN KARGES | P.O.1013 250 Central Ave West Detroit Lakes, MN" at bounding box center [817, 448] width 925 height 87
click at [817, 419] on textarea "TRUSTYN KARGES | P.O.1013 250 State Street West Detroit Lakes, MN" at bounding box center [817, 448] width 925 height 87
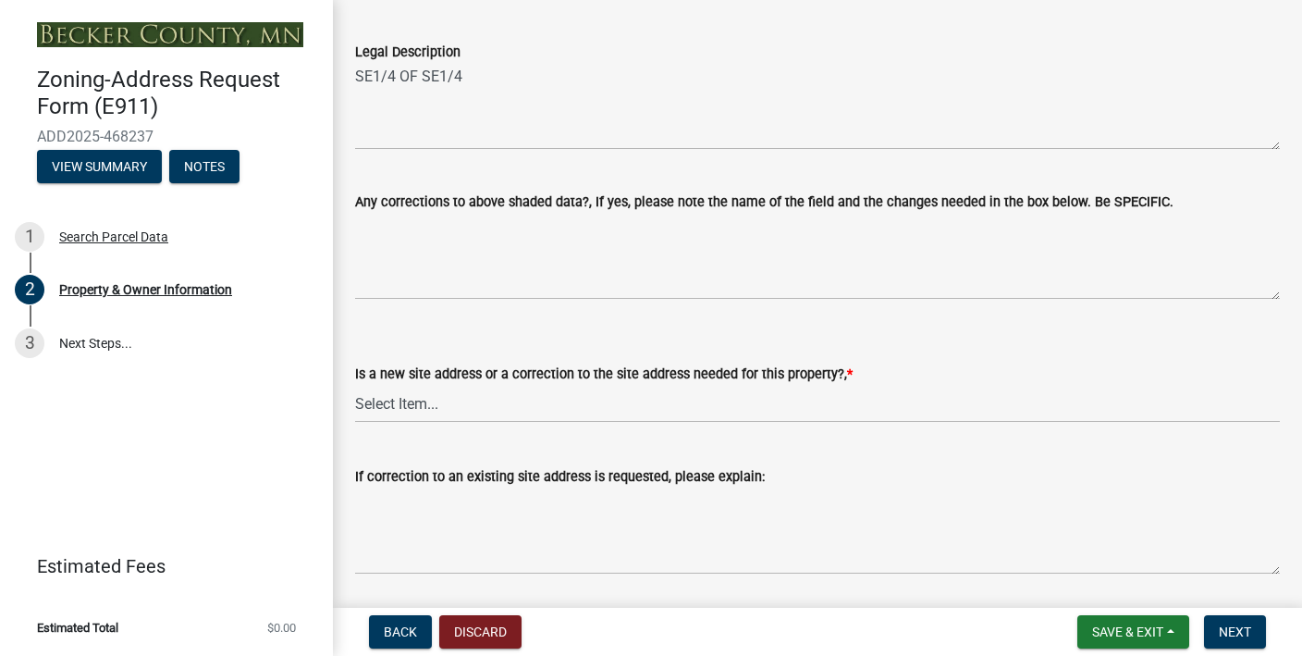
scroll to position [922, 0]
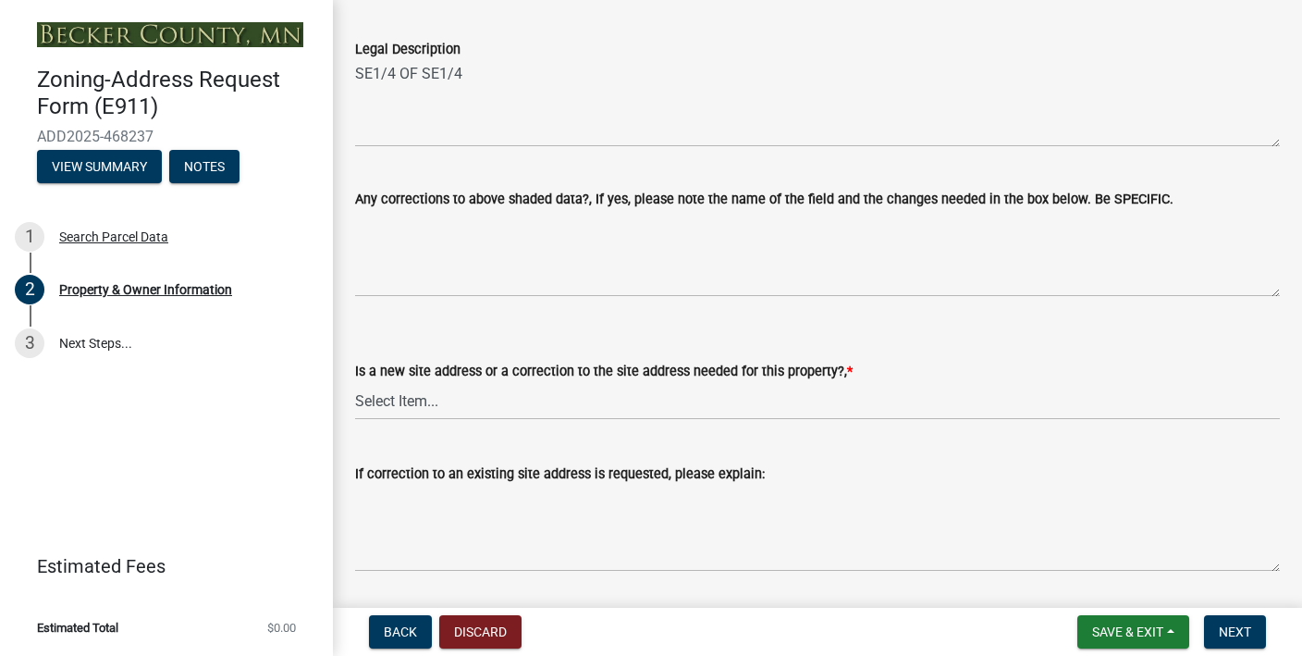
type textarea "TRUSTYN KARGES | P.O.1013 250 State Street West Detroit Lakes, MN 56501"
click at [425, 404] on select "Select Item... New Site Address Needed Correction to Site Address Needed I alre…" at bounding box center [817, 401] width 925 height 38
select select "089283cf-a855-4b61-bd43-ab3cb6f1e684"
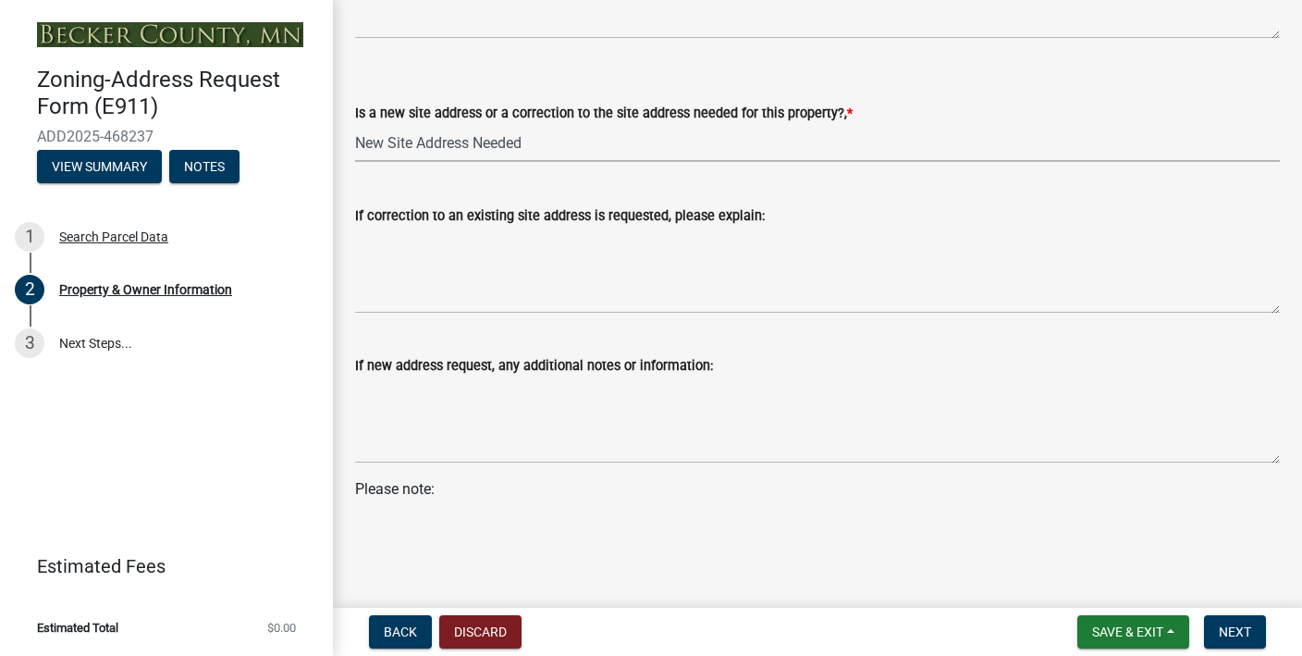
scroll to position [1190, 0]
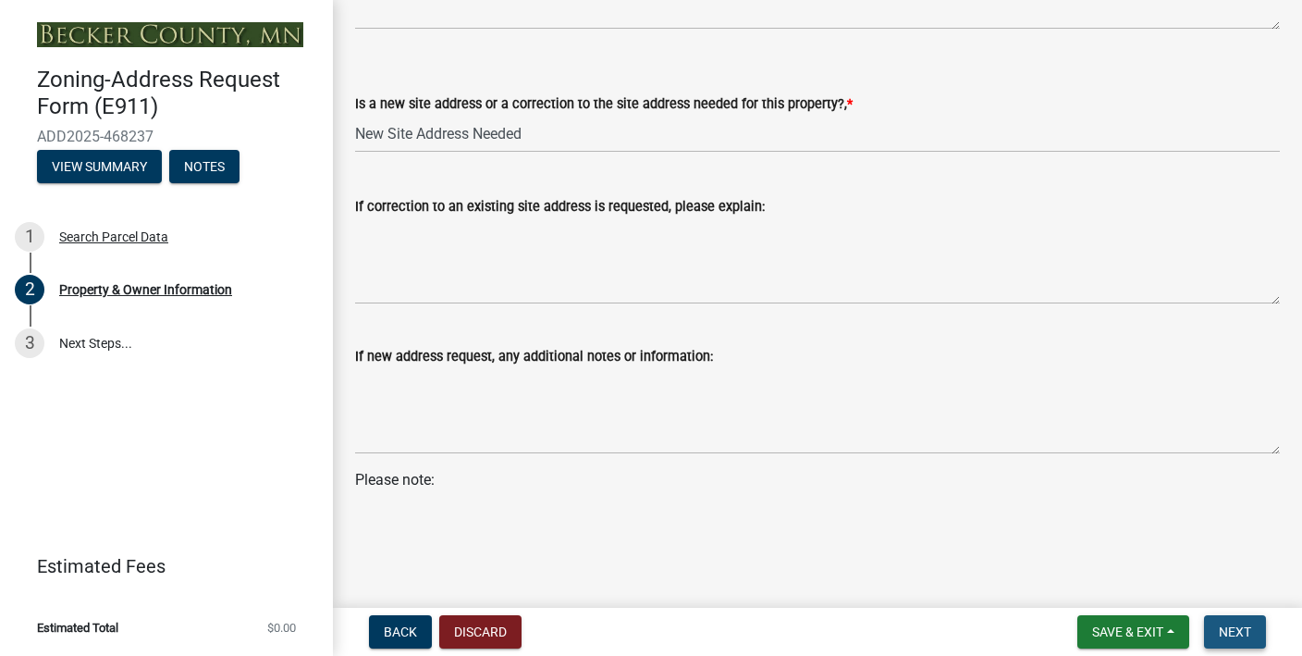
click at [1245, 630] on span "Next" at bounding box center [1235, 631] width 32 height 15
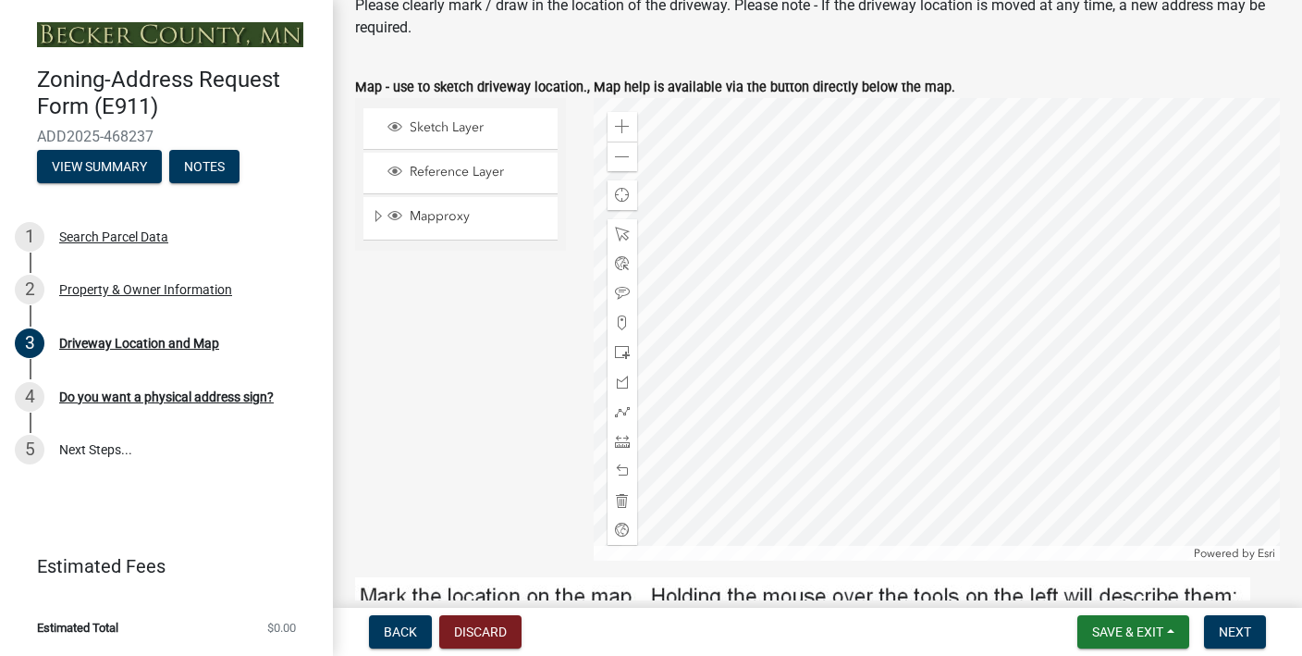
scroll to position [242, 0]
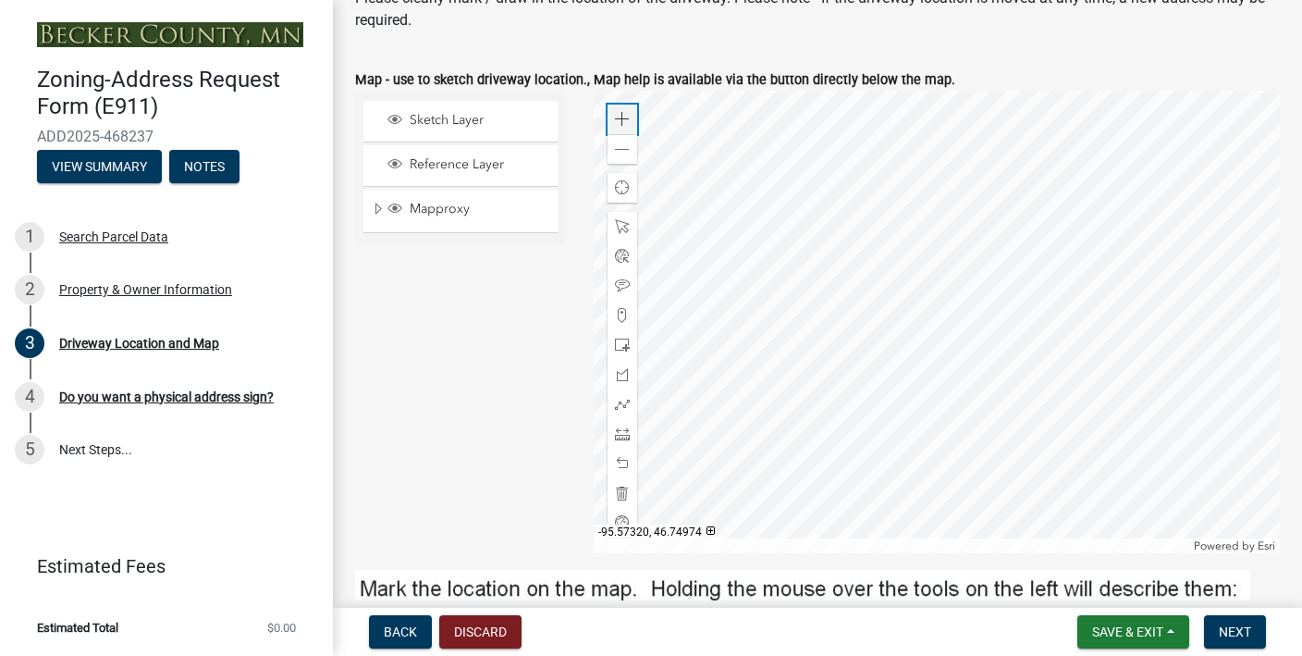
click at [624, 118] on span at bounding box center [622, 119] width 15 height 15
click at [618, 108] on div "Zoom in" at bounding box center [623, 120] width 30 height 30
click at [958, 338] on div at bounding box center [937, 322] width 687 height 462
click at [623, 127] on div "Zoom in" at bounding box center [623, 120] width 30 height 30
click at [1058, 351] on div at bounding box center [937, 322] width 687 height 462
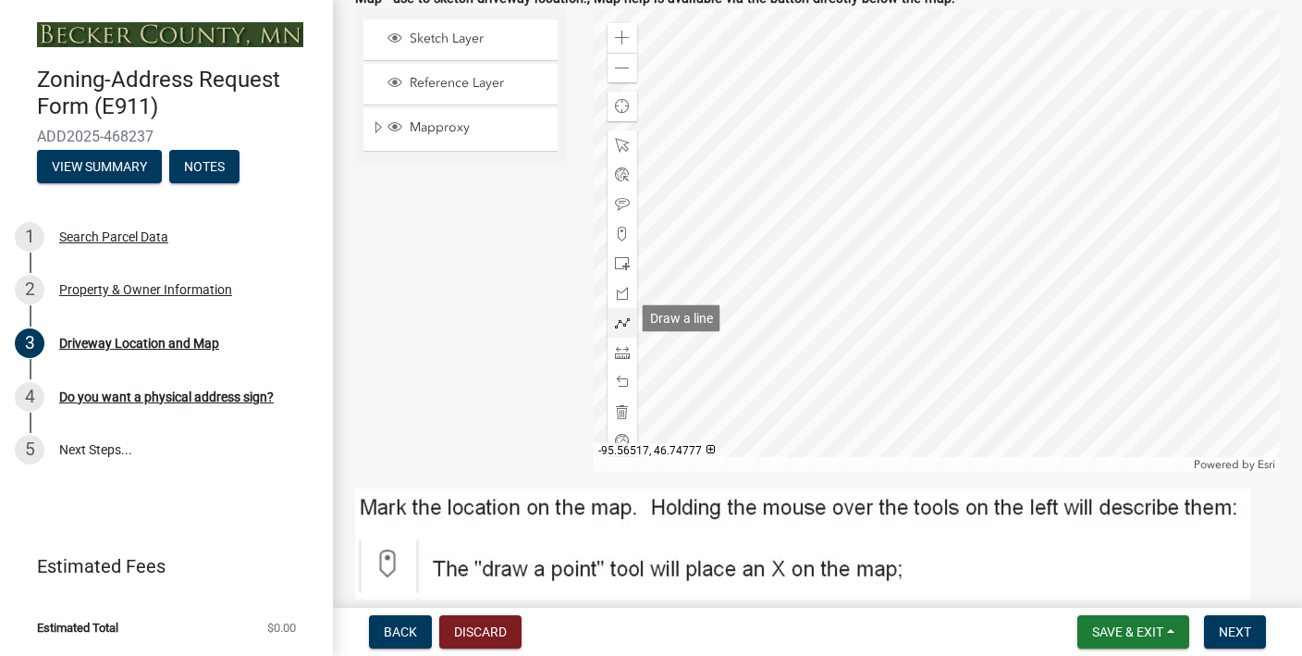
scroll to position [329, 0]
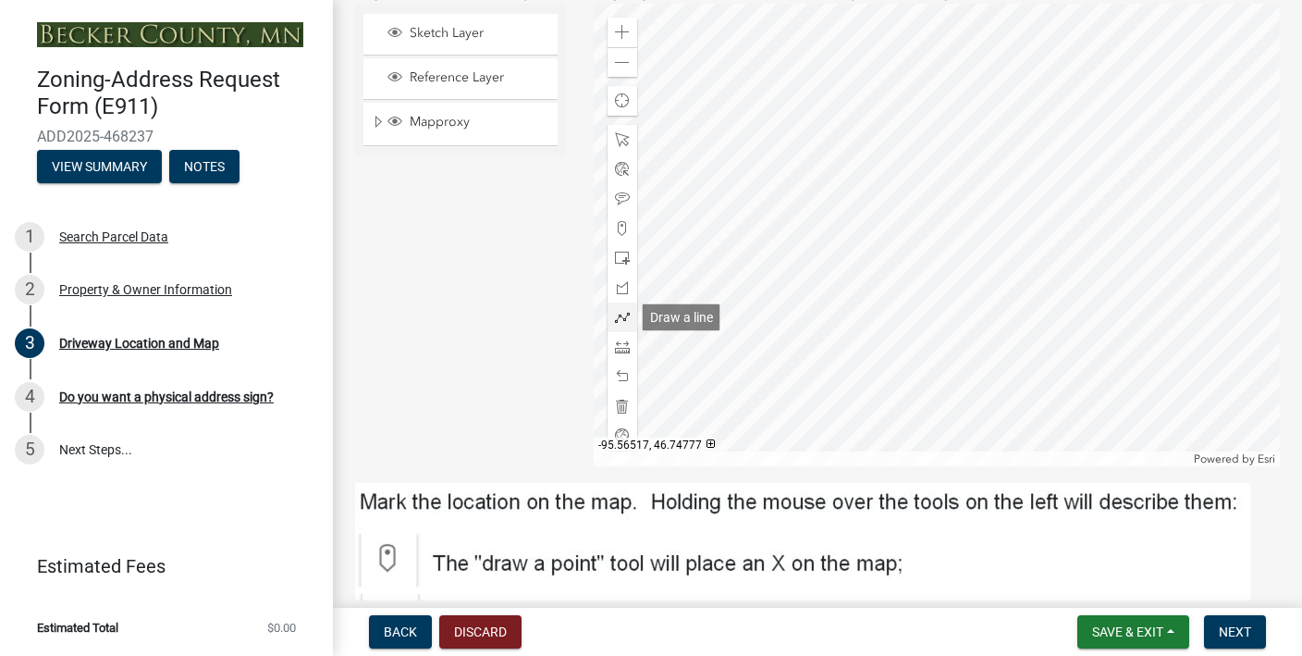
click at [630, 313] on div at bounding box center [623, 317] width 30 height 30
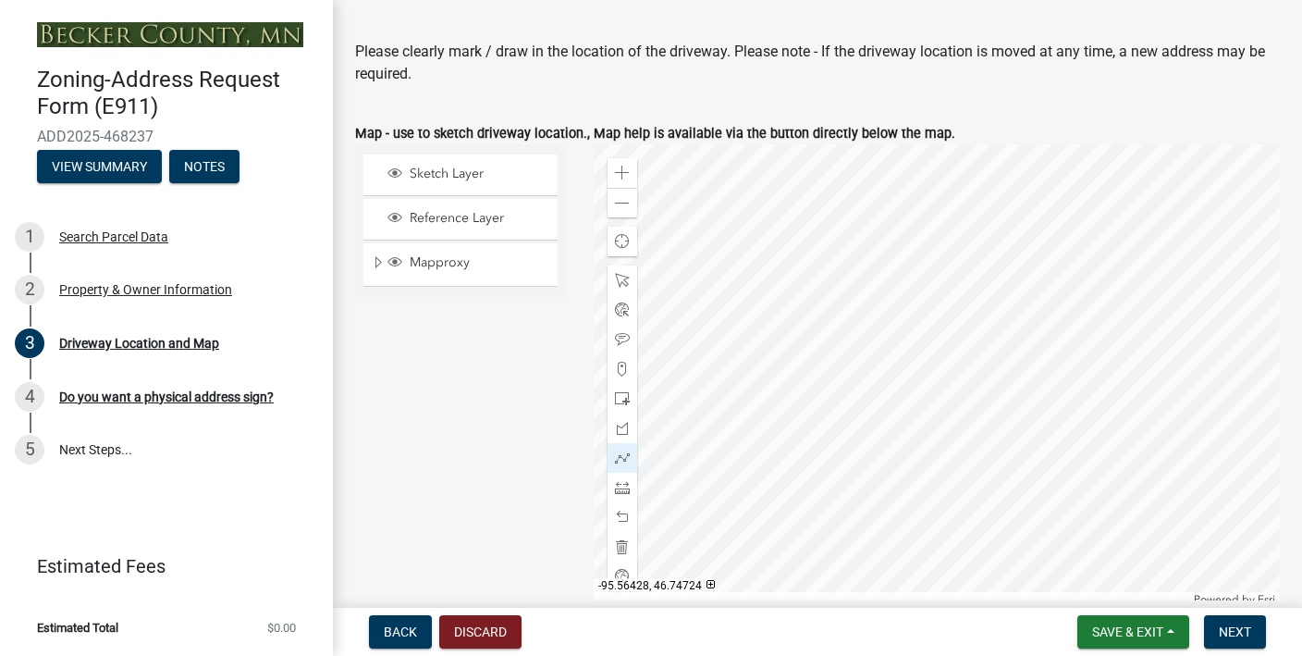
scroll to position [188, 0]
click at [1031, 352] on div at bounding box center [937, 376] width 687 height 462
click at [894, 332] on div at bounding box center [937, 376] width 687 height 462
click at [812, 327] on div at bounding box center [937, 376] width 687 height 462
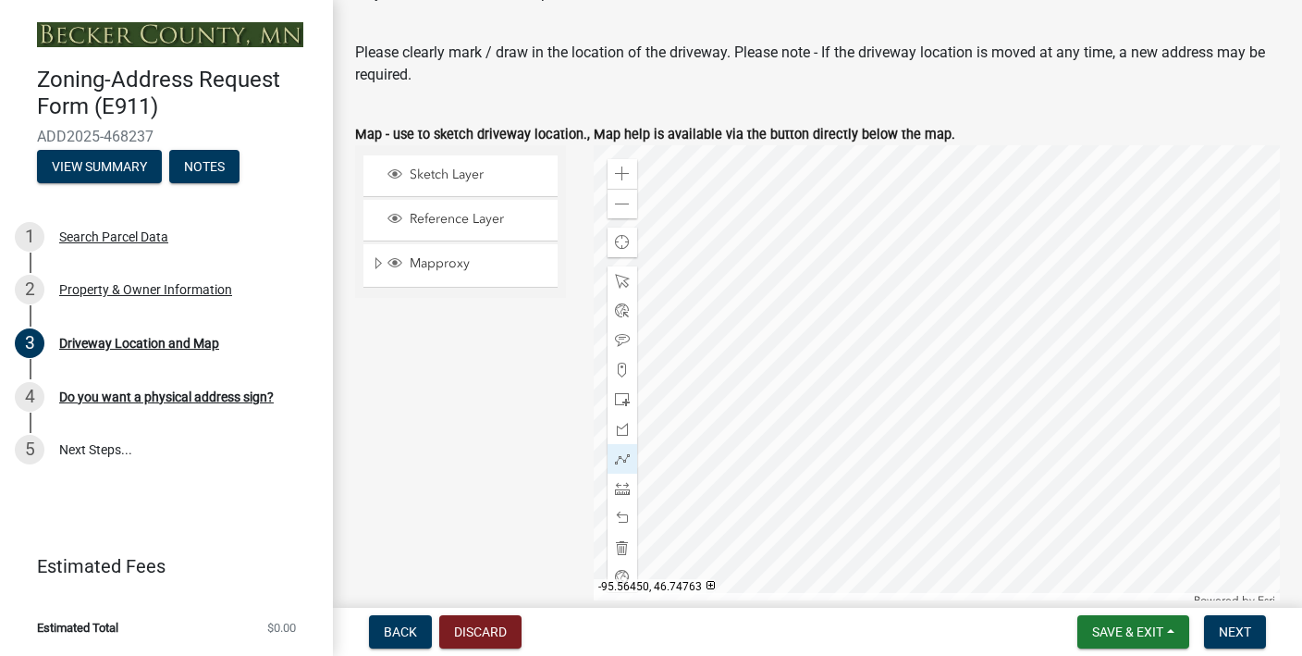
click at [774, 373] on div at bounding box center [937, 376] width 687 height 462
click at [706, 407] on div at bounding box center [937, 376] width 687 height 462
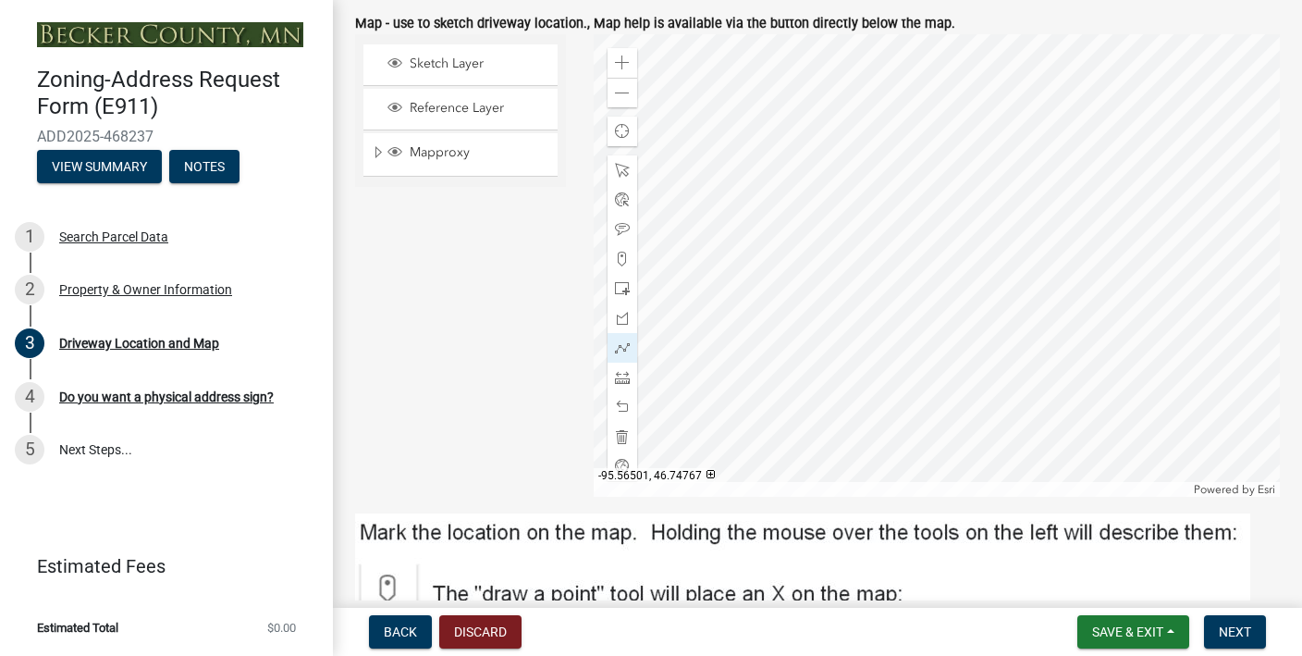
scroll to position [93, 0]
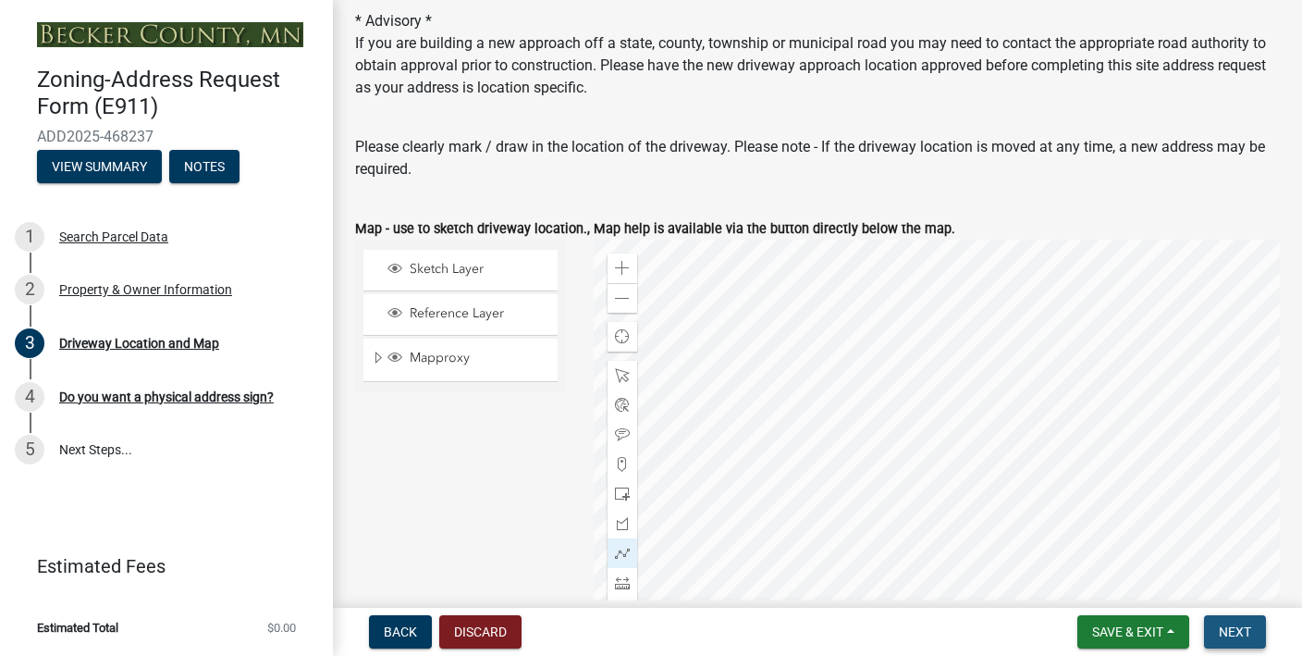
click at [1225, 639] on button "Next" at bounding box center [1235, 631] width 62 height 33
click at [622, 378] on span at bounding box center [622, 375] width 15 height 15
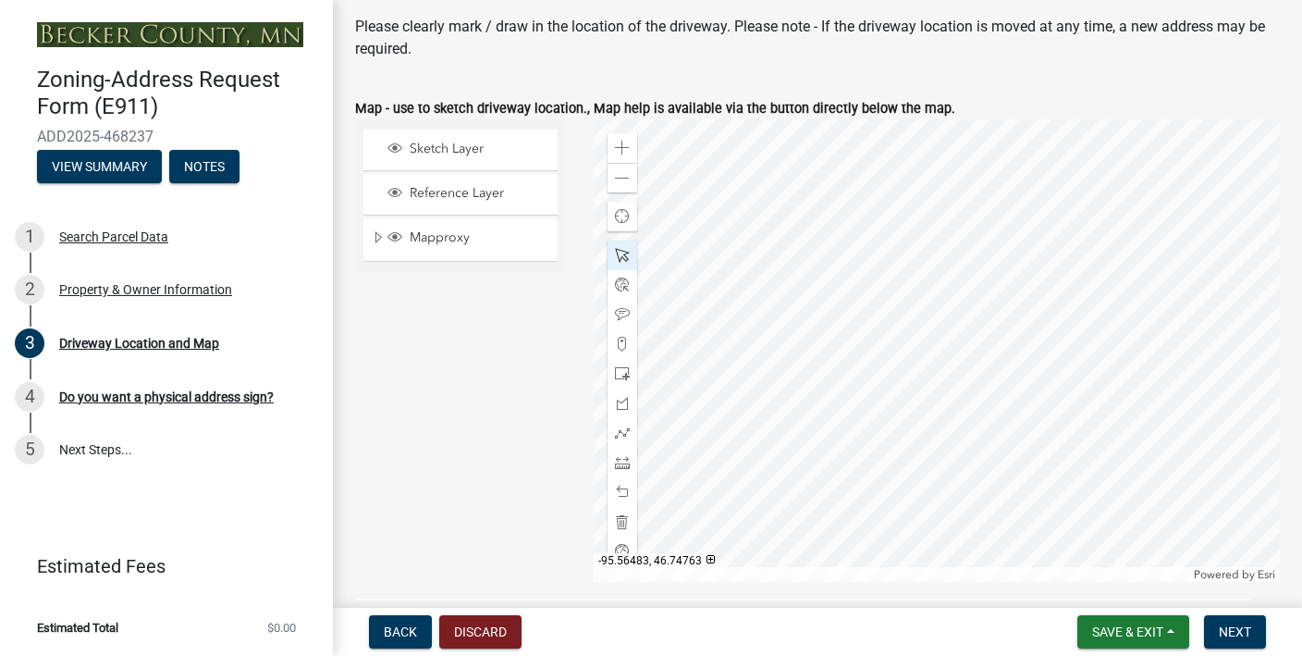
scroll to position [212, 0]
click at [625, 351] on span at bounding box center [622, 346] width 15 height 15
click at [1028, 339] on div at bounding box center [937, 352] width 687 height 462
click at [621, 526] on span at bounding box center [622, 523] width 15 height 15
click at [623, 438] on span at bounding box center [622, 434] width 15 height 15
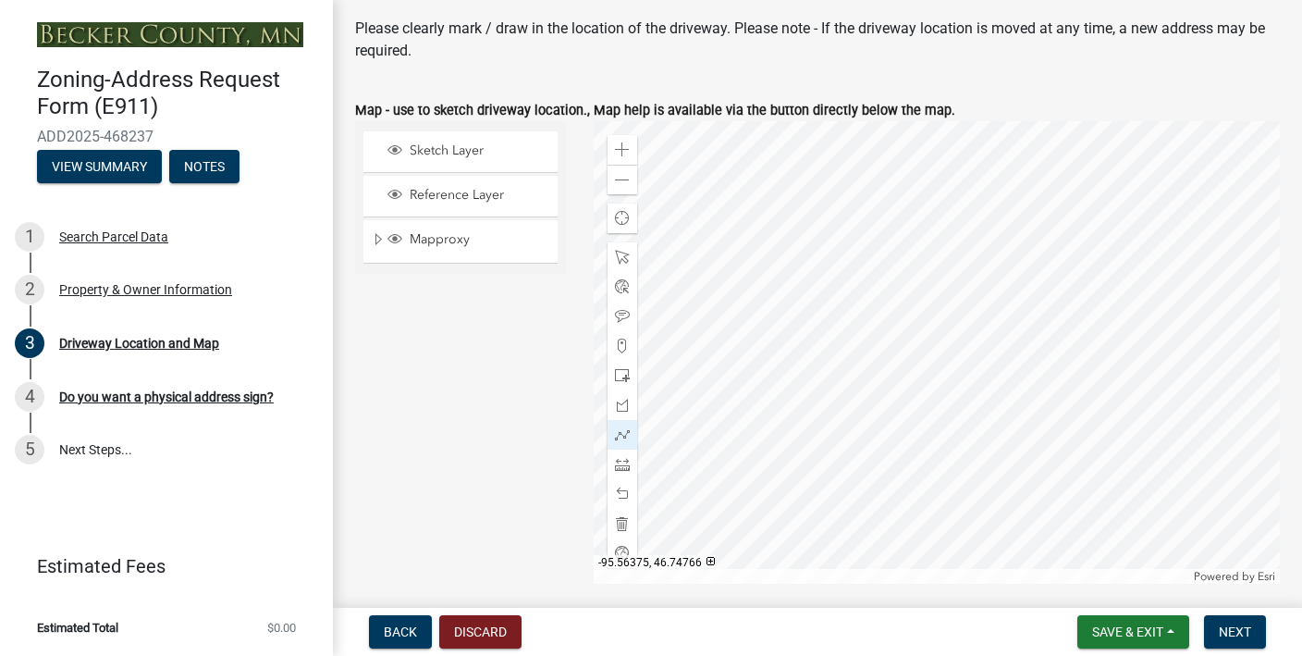
click at [1034, 330] on div at bounding box center [937, 352] width 687 height 462
click at [803, 321] on div at bounding box center [937, 352] width 687 height 462
click at [728, 369] on div at bounding box center [937, 352] width 687 height 462
click at [657, 454] on div at bounding box center [937, 352] width 687 height 462
click at [658, 455] on div at bounding box center [937, 352] width 687 height 462
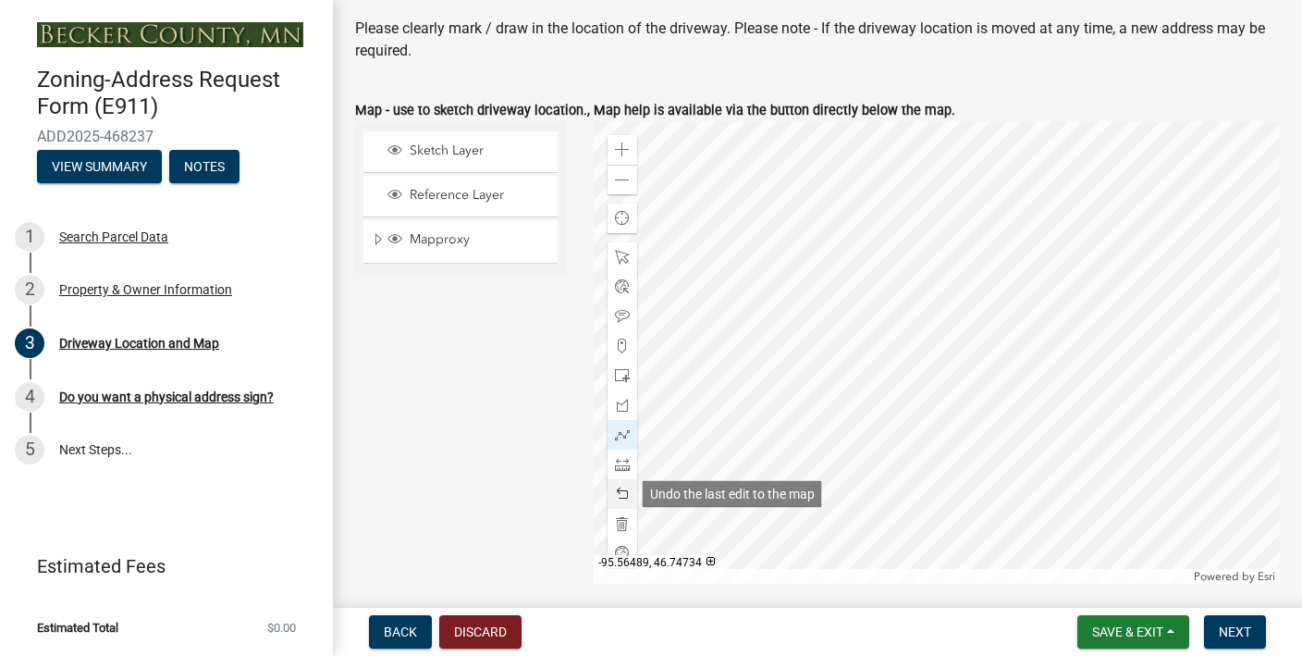
click at [625, 496] on span at bounding box center [622, 494] width 15 height 15
click at [1227, 631] on span "Next" at bounding box center [1235, 631] width 32 height 15
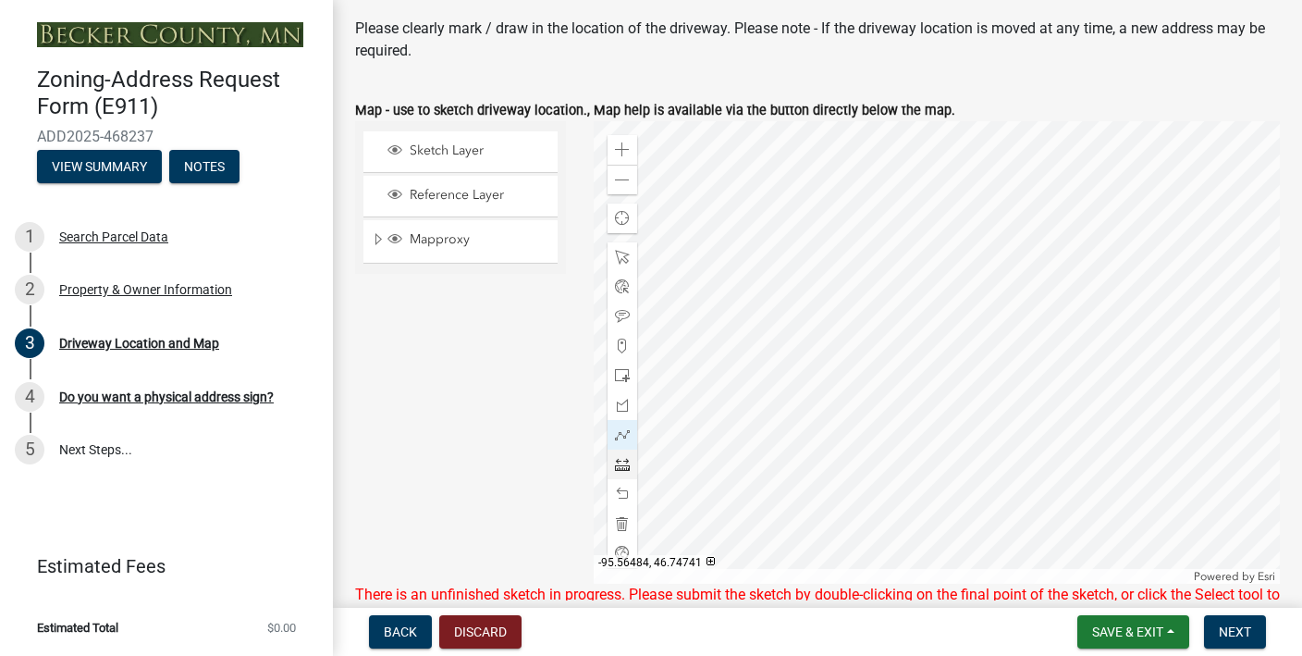
click at [657, 455] on div at bounding box center [937, 352] width 687 height 462
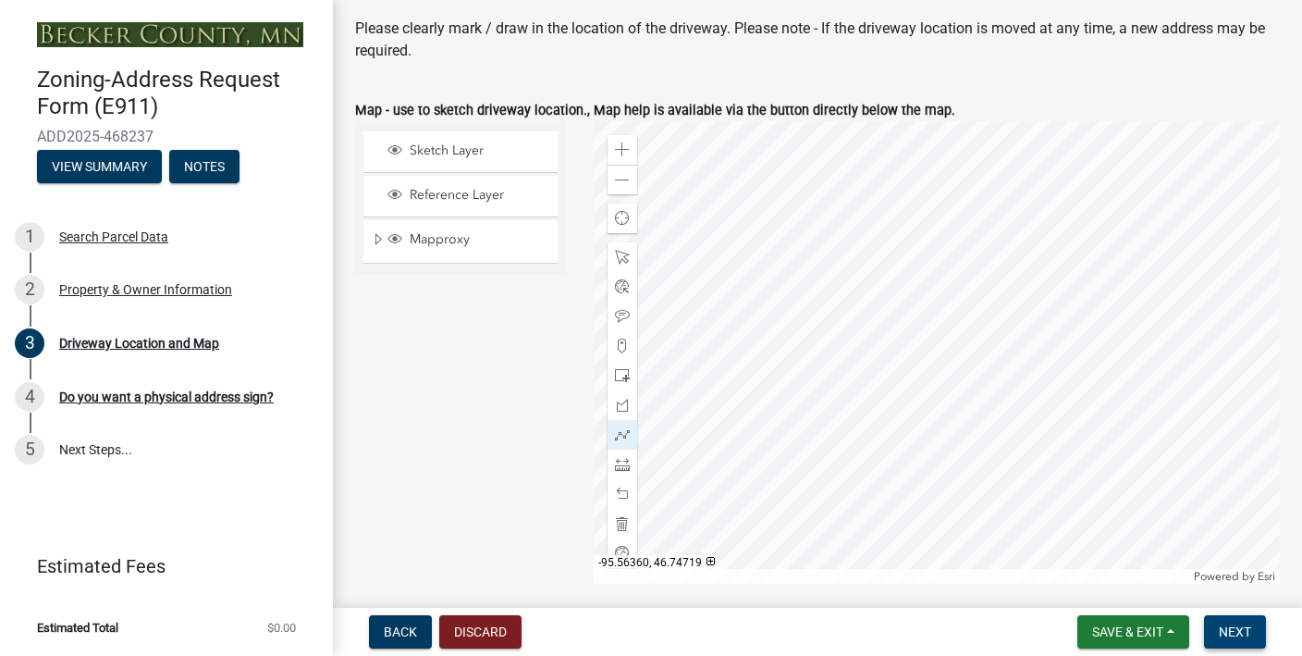
click at [1227, 633] on span "Next" at bounding box center [1235, 631] width 32 height 15
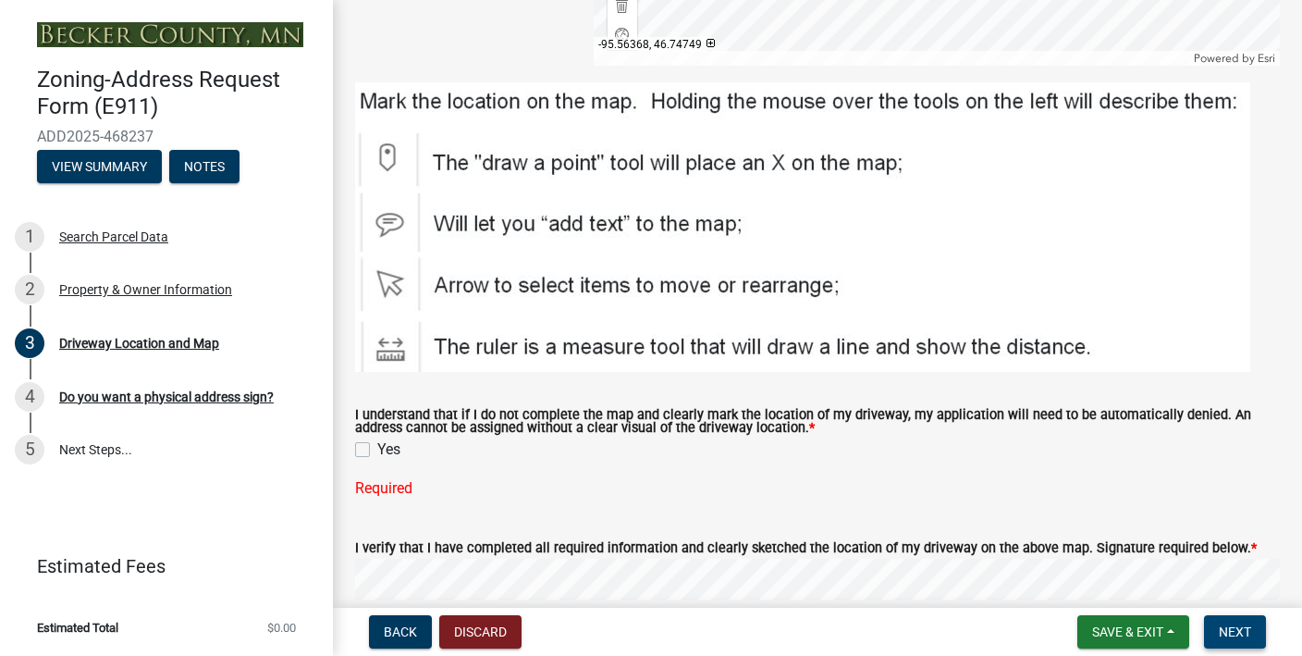
scroll to position [732, 0]
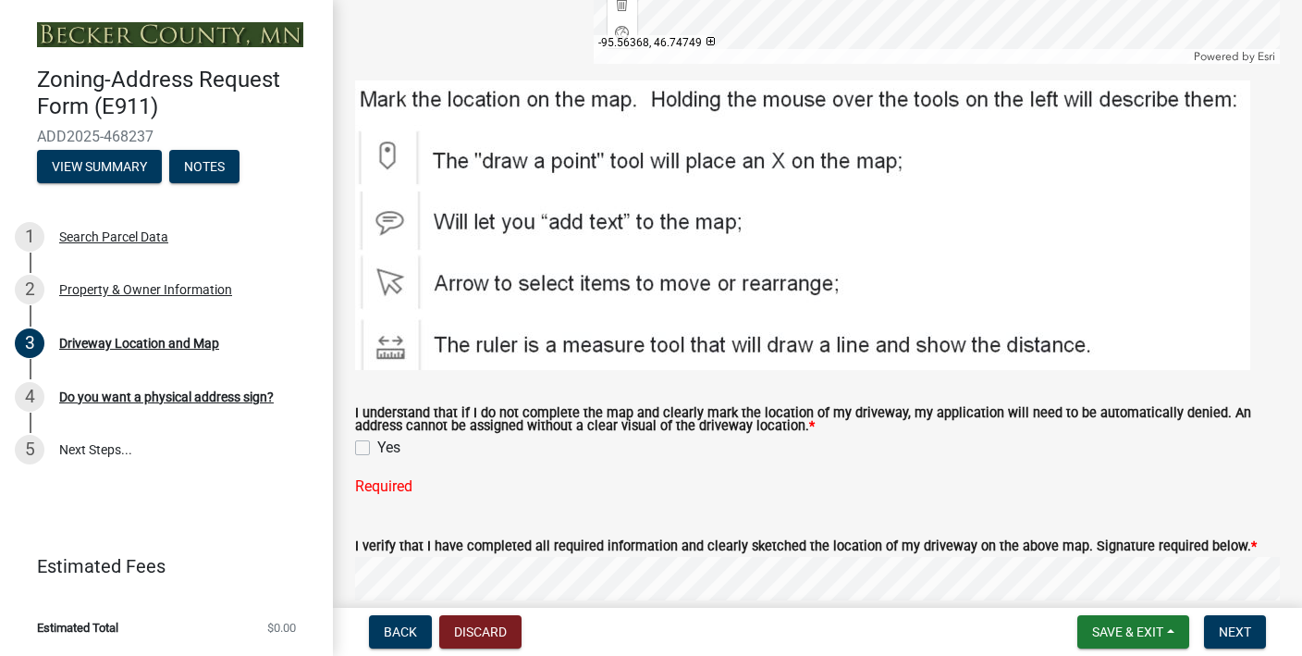
click at [377, 449] on label "Yes" at bounding box center [388, 448] width 23 height 22
click at [377, 449] on input "Yes" at bounding box center [383, 443] width 12 height 12
checkbox input "true"
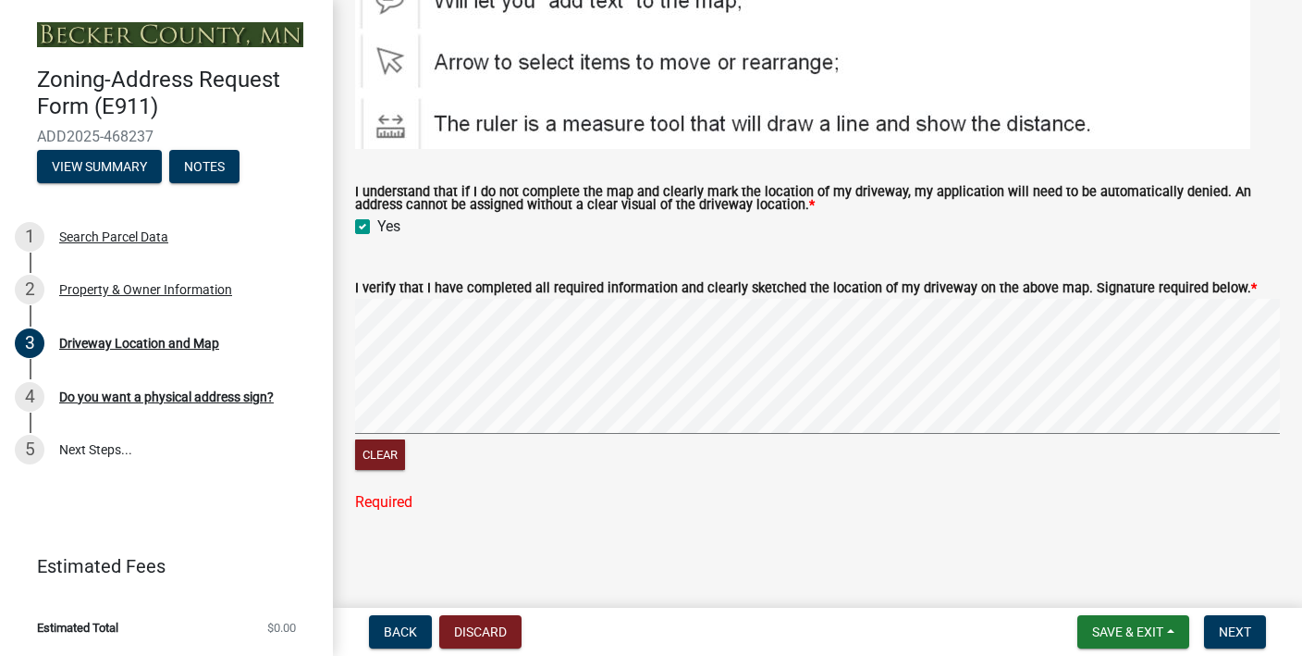
scroll to position [916, 0]
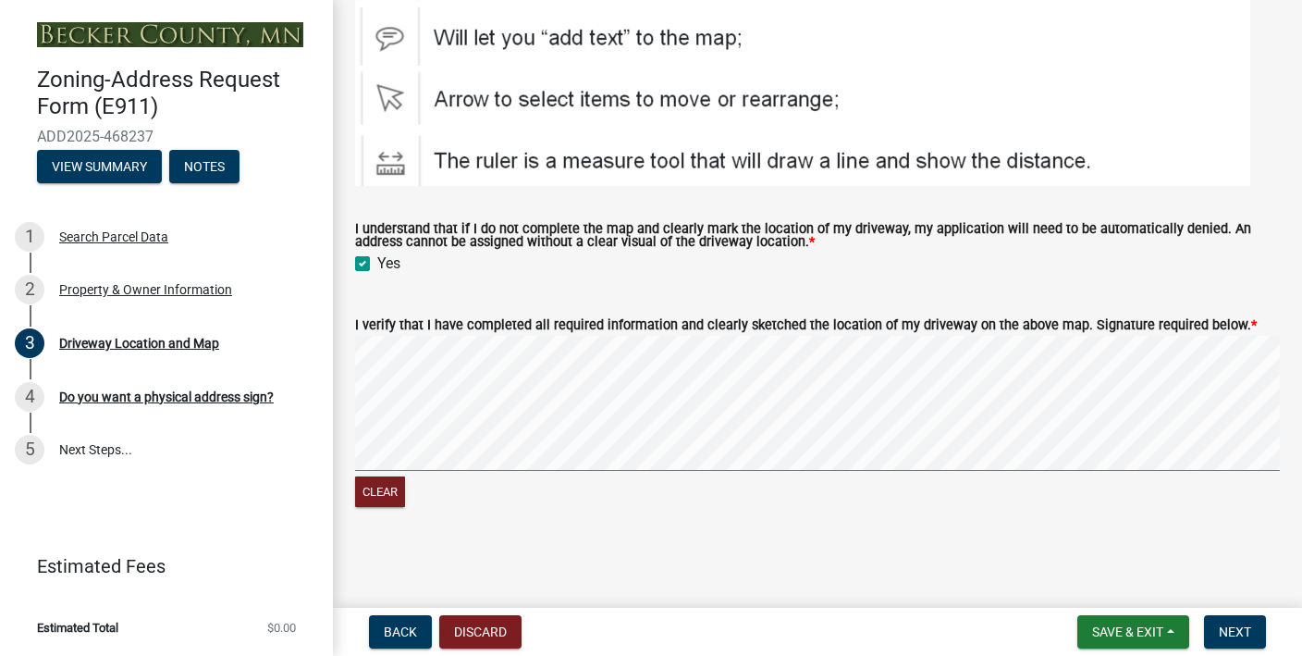
click at [708, 474] on signature-pad at bounding box center [817, 406] width 925 height 141
click at [1239, 629] on span "Next" at bounding box center [1235, 631] width 32 height 15
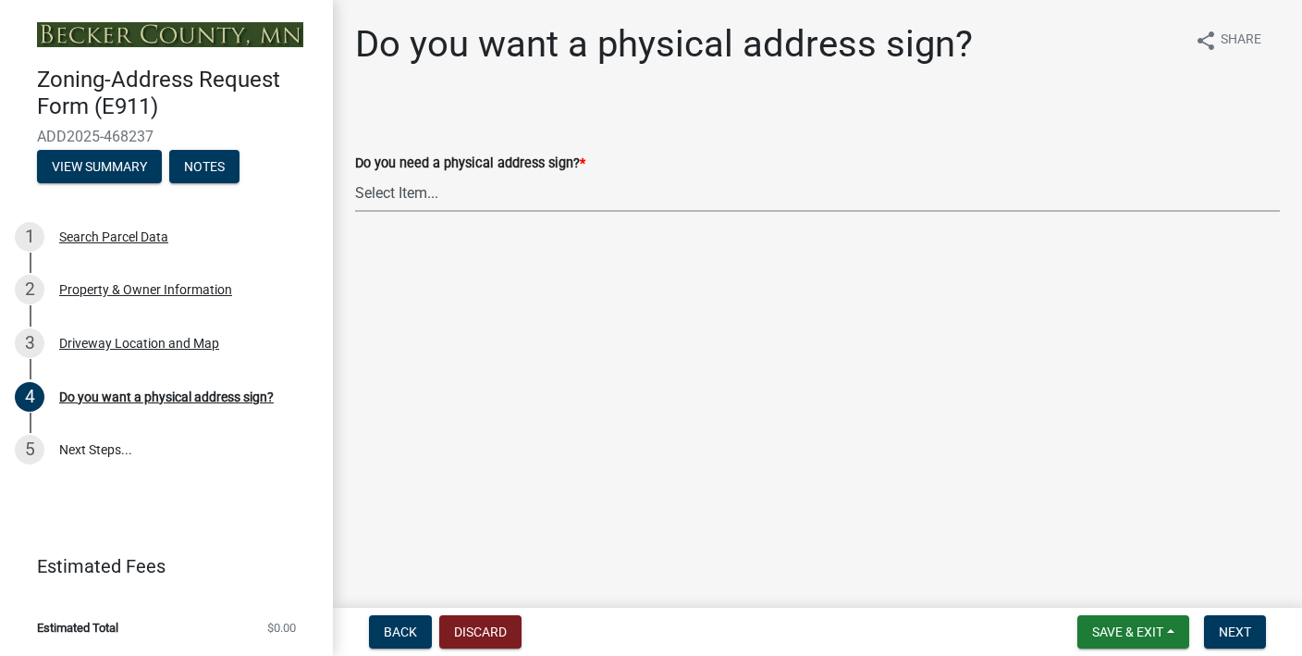
click at [421, 192] on select "Select Item... No sign needed. Please just email me my new address. Yes, I need…" at bounding box center [817, 193] width 925 height 38
select select "e0d83106-b8a0-4213-8b37-9ca0094bb326"
click at [1248, 627] on span "Next" at bounding box center [1235, 631] width 32 height 15
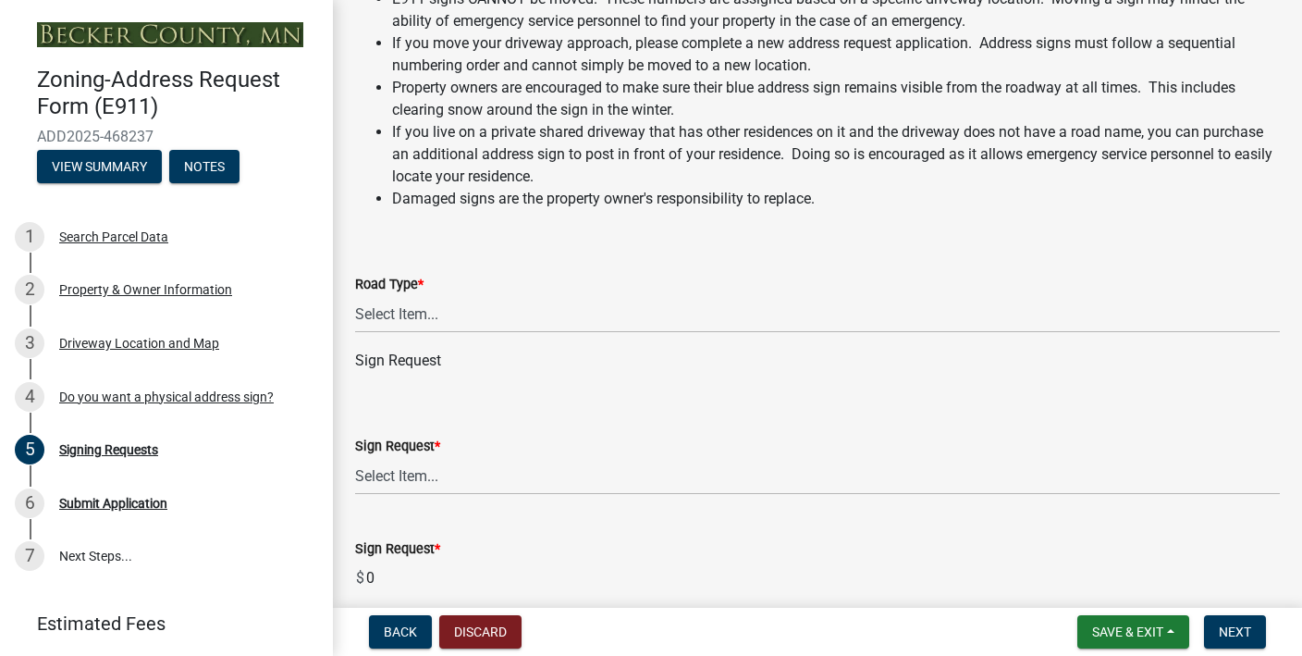
scroll to position [169, 0]
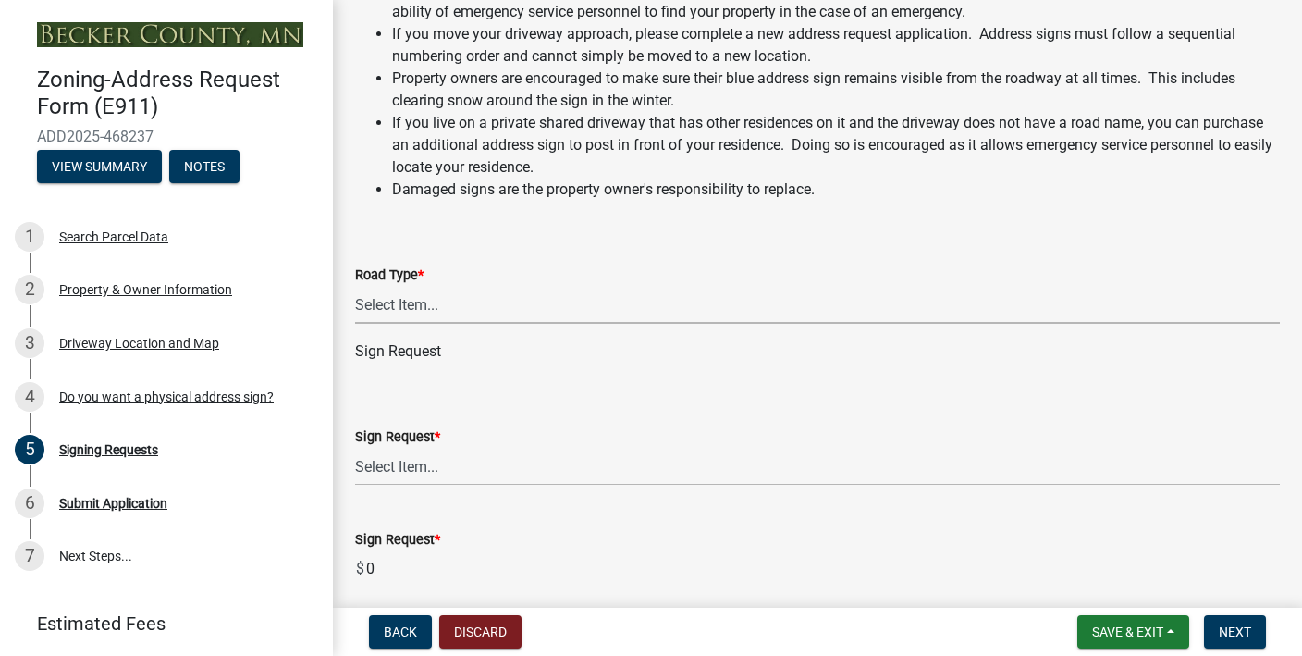
click at [412, 305] on select "Select Item... Private Easement Public / Township County State 4 Lane Highway" at bounding box center [817, 305] width 925 height 38
select select "efd639ae-1de7-481f-8f79-c531d2c1a962"
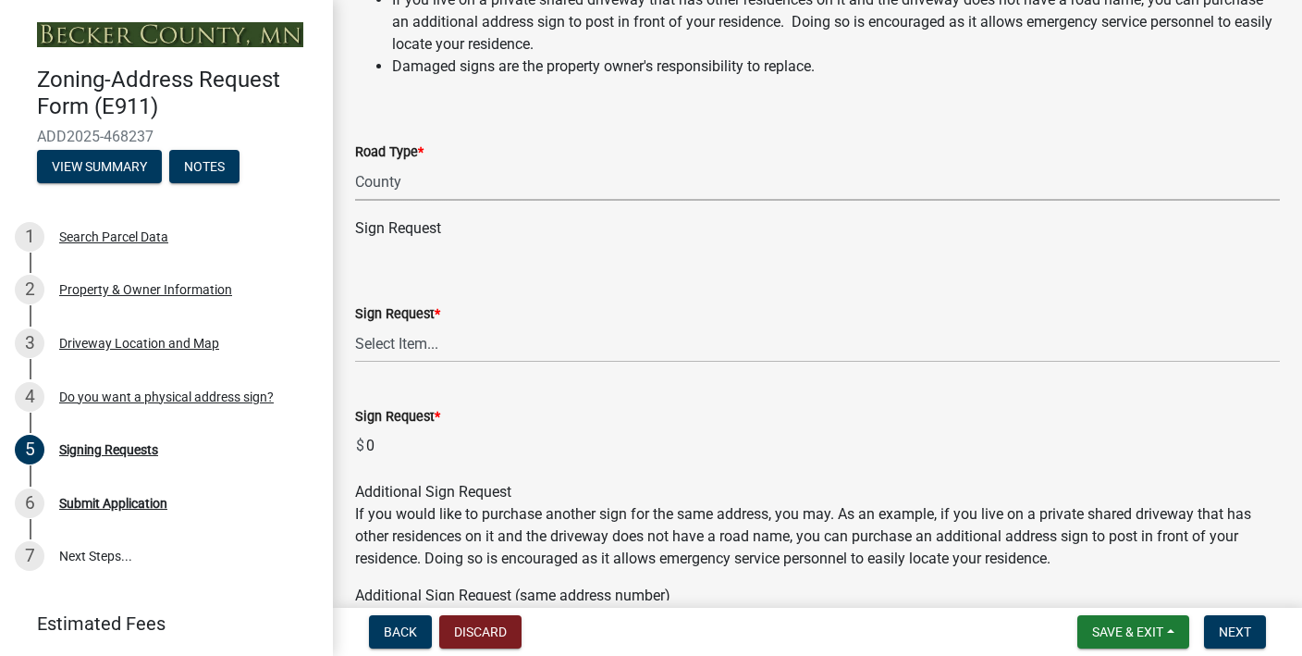
scroll to position [300, 0]
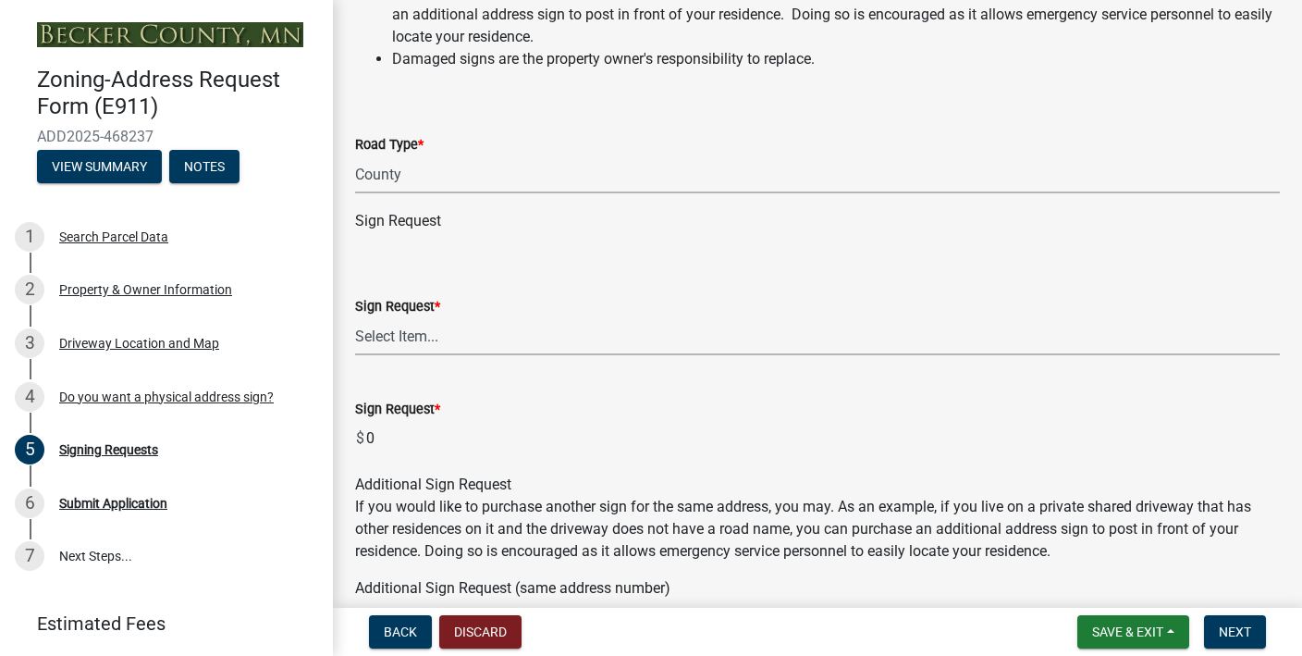
click at [417, 339] on select "Select Item... $12 - I only need a post (no sign or installation). $25 - I only…" at bounding box center [817, 336] width 925 height 38
select select "9be1d10c-73ea-4d51-99c5-7418e6c4c8e0"
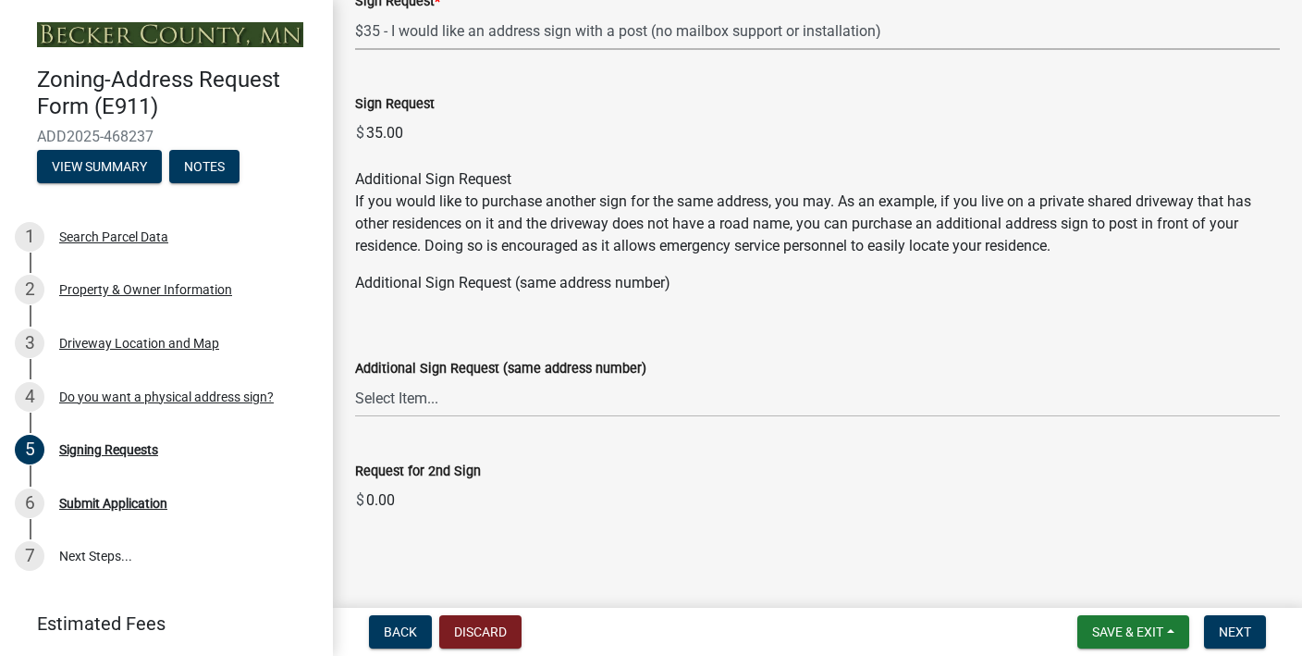
scroll to position [612, 0]
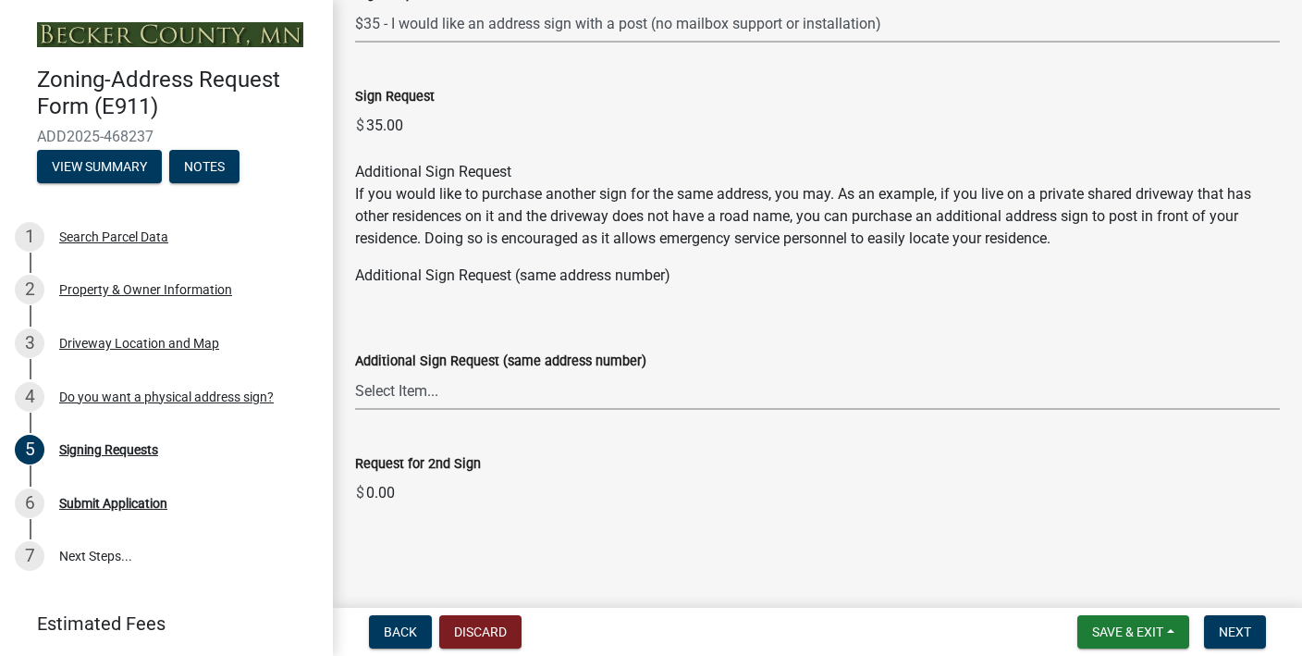
click at [419, 389] on select "Select Item... $25 - I would like an additional address sign for the same addre…" at bounding box center [817, 391] width 925 height 38
click at [1225, 635] on span "Next" at bounding box center [1235, 631] width 32 height 15
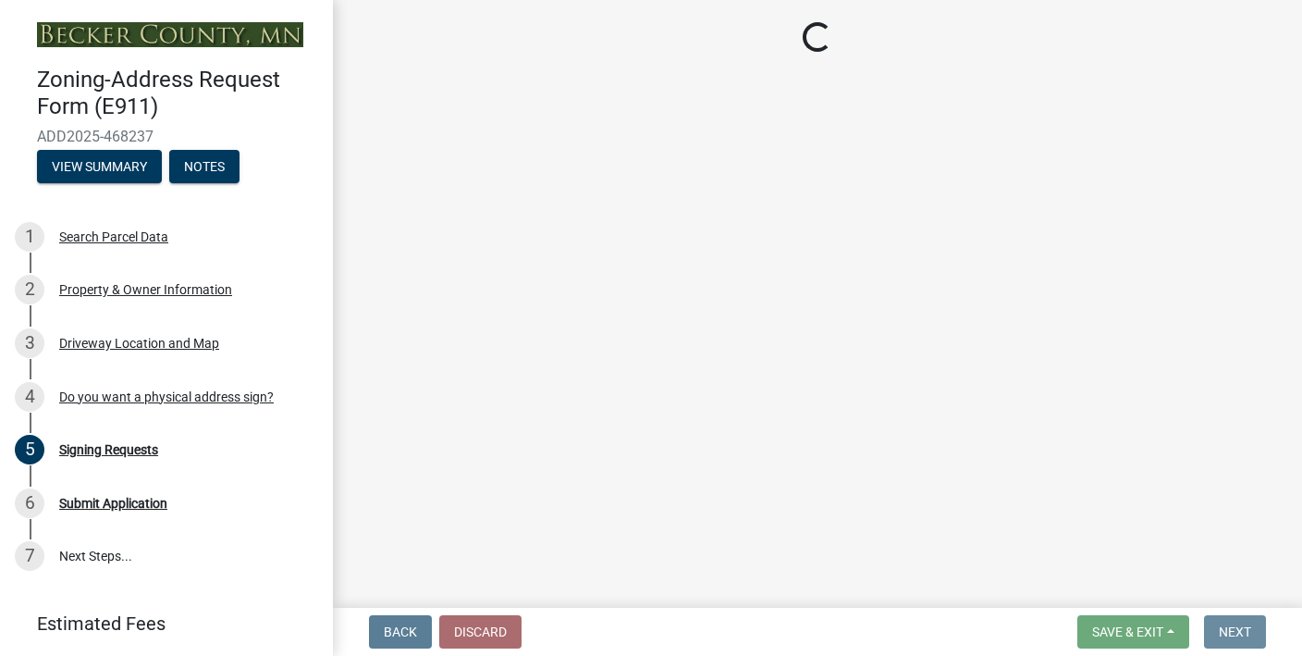
scroll to position [0, 0]
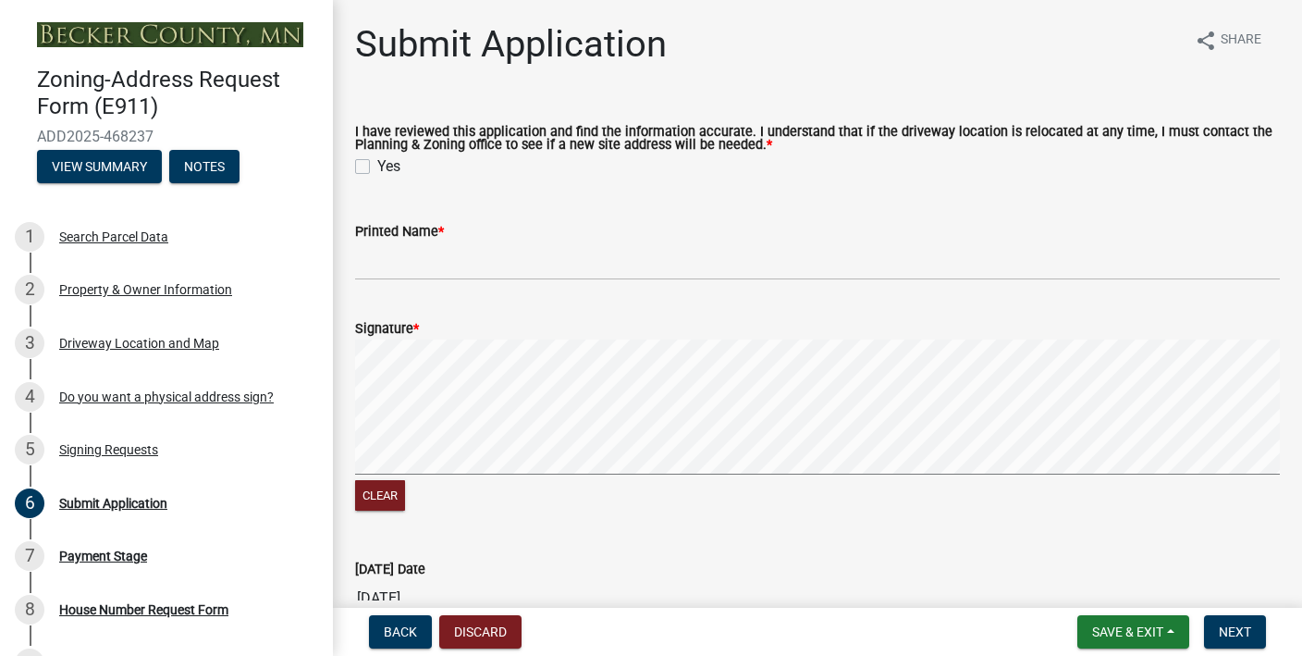
click at [377, 166] on label "Yes" at bounding box center [388, 166] width 23 height 22
click at [377, 166] on input "Yes" at bounding box center [383, 161] width 12 height 12
checkbox input "true"
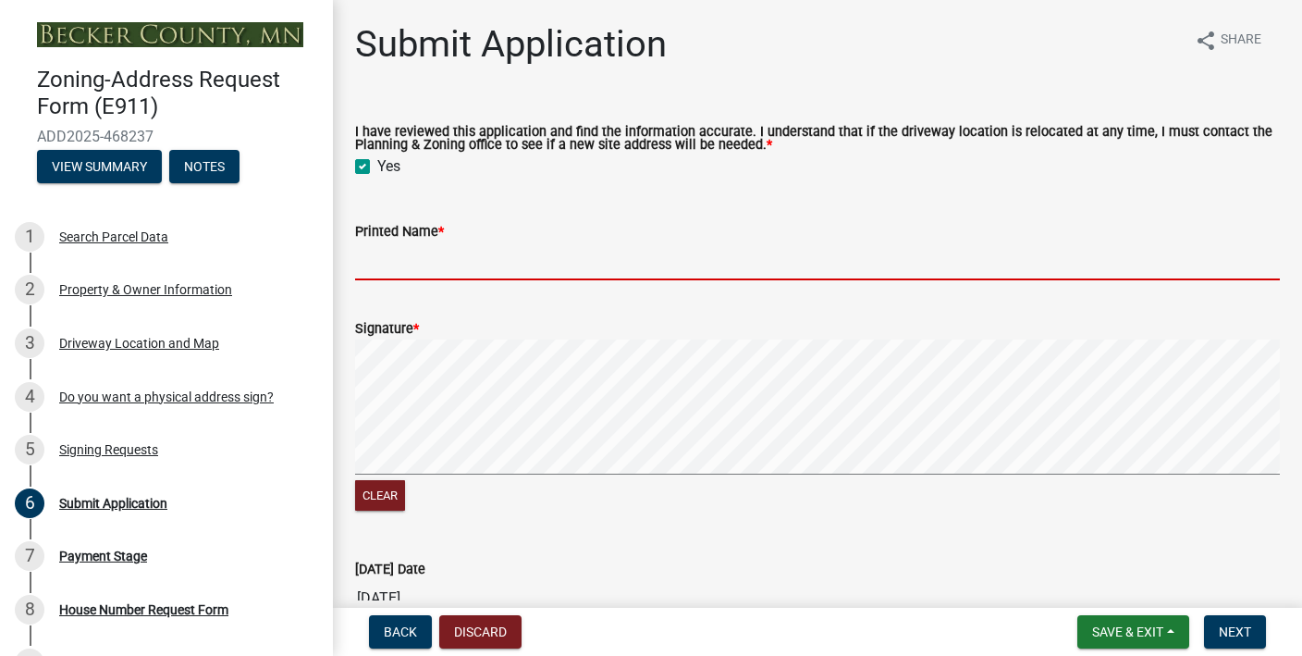
click at [400, 256] on input "Printed Name *" at bounding box center [817, 261] width 925 height 38
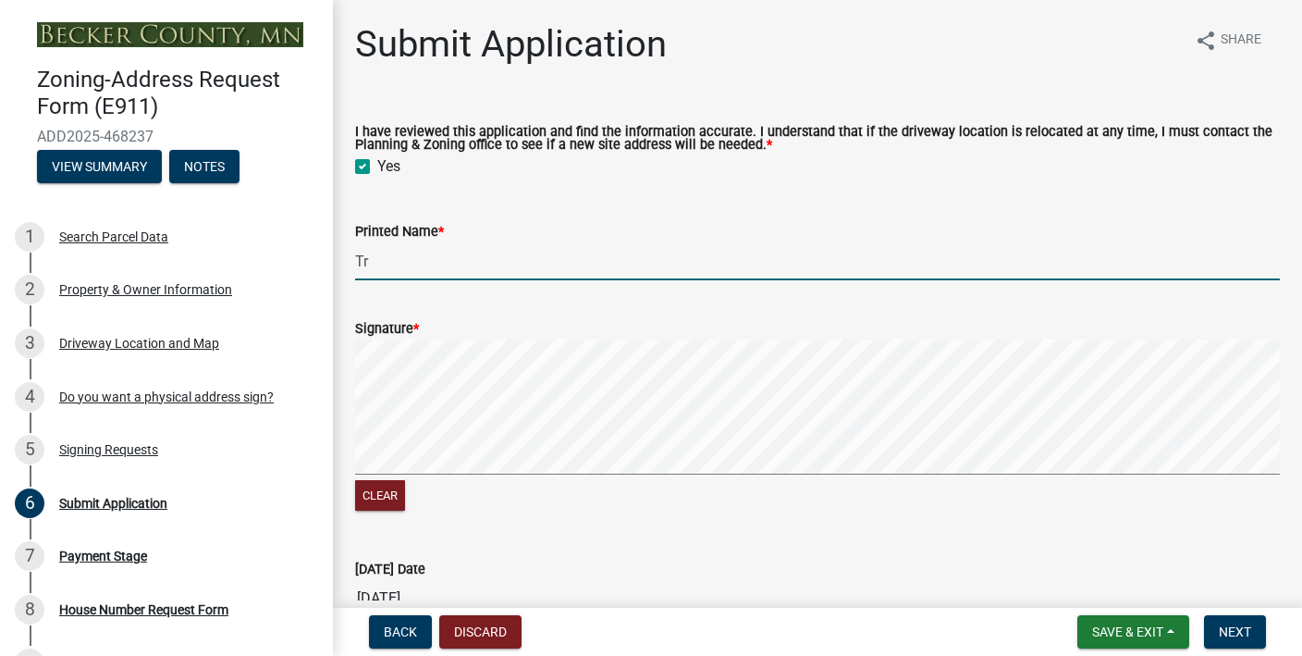
type input "T"
click at [693, 339] on form "Signature * Clear" at bounding box center [817, 405] width 925 height 220
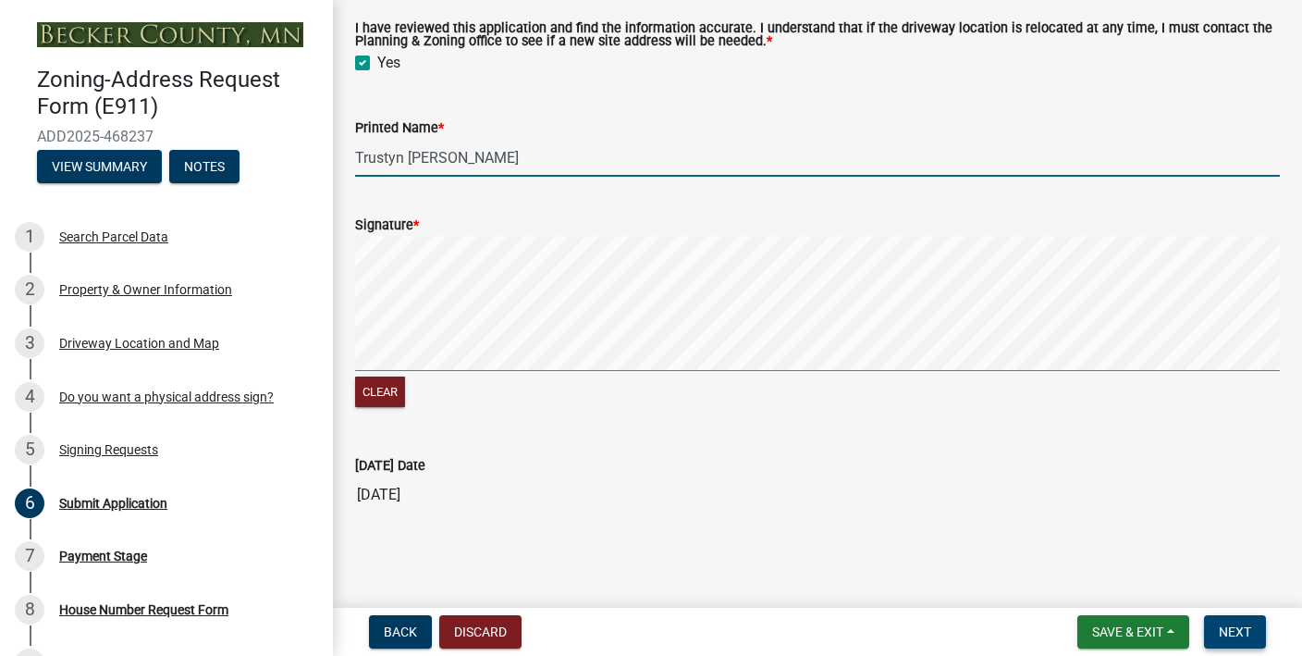
type input "Trustyn Karges"
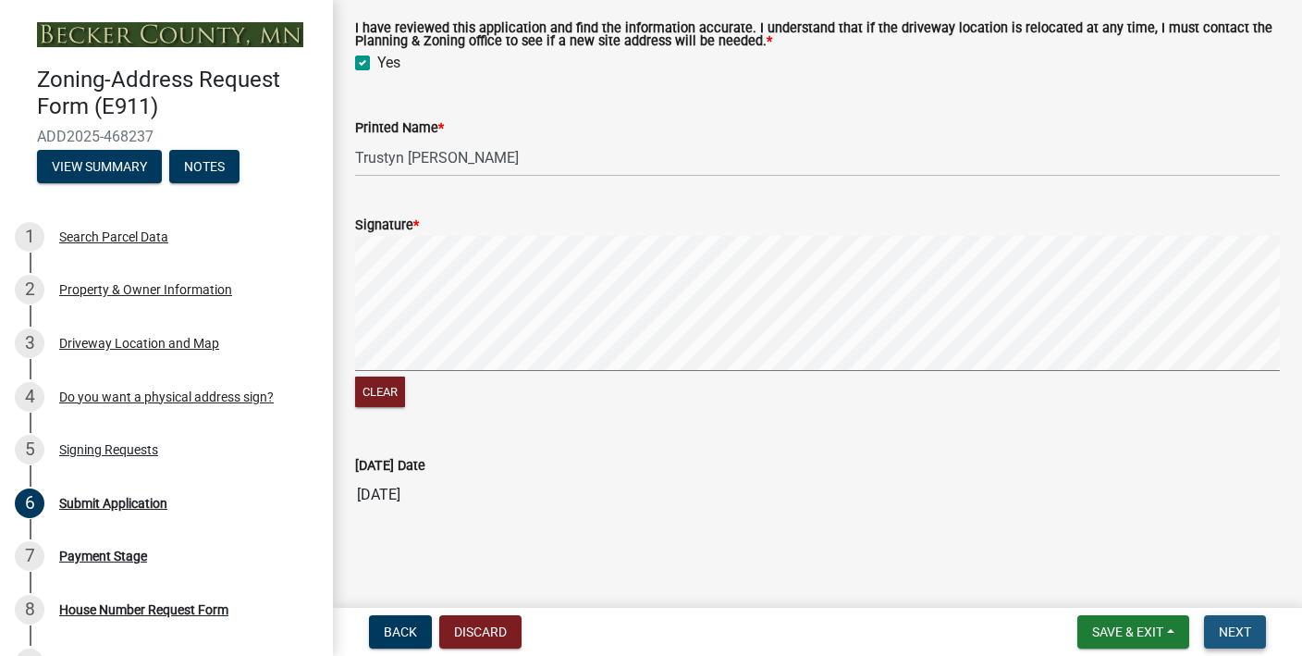
click at [1212, 623] on button "Next" at bounding box center [1235, 631] width 62 height 33
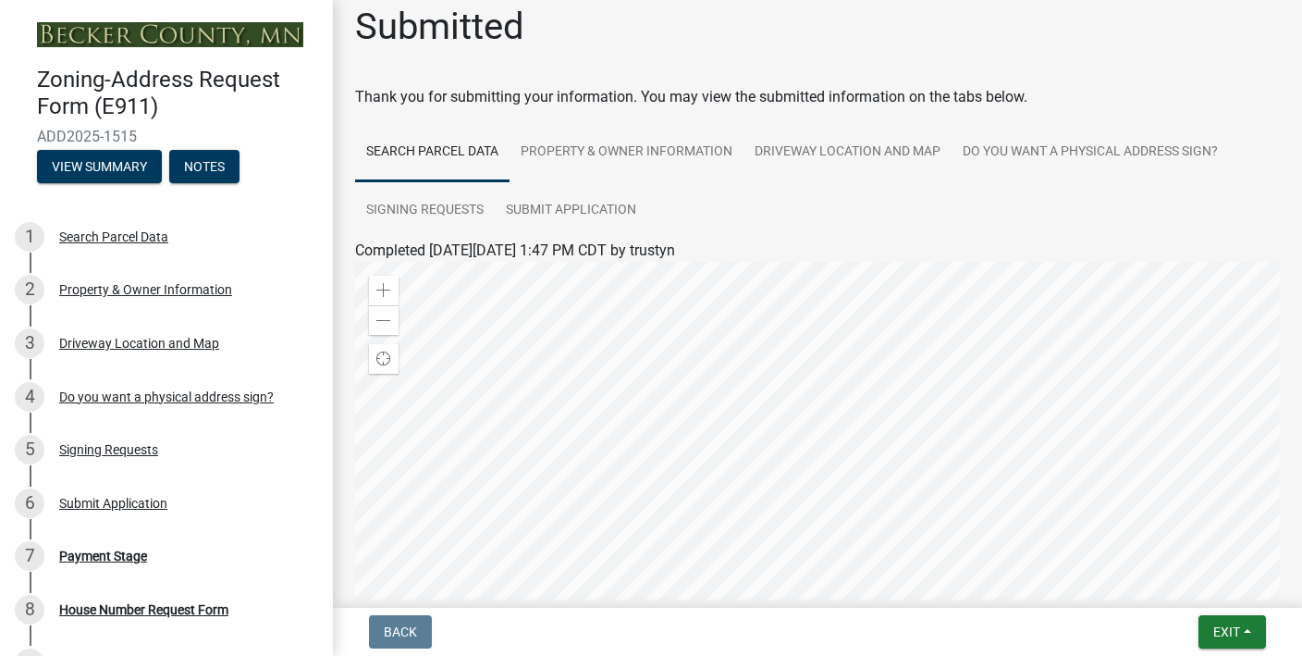
scroll to position [0, 0]
